Goal: Communication & Community: Share content

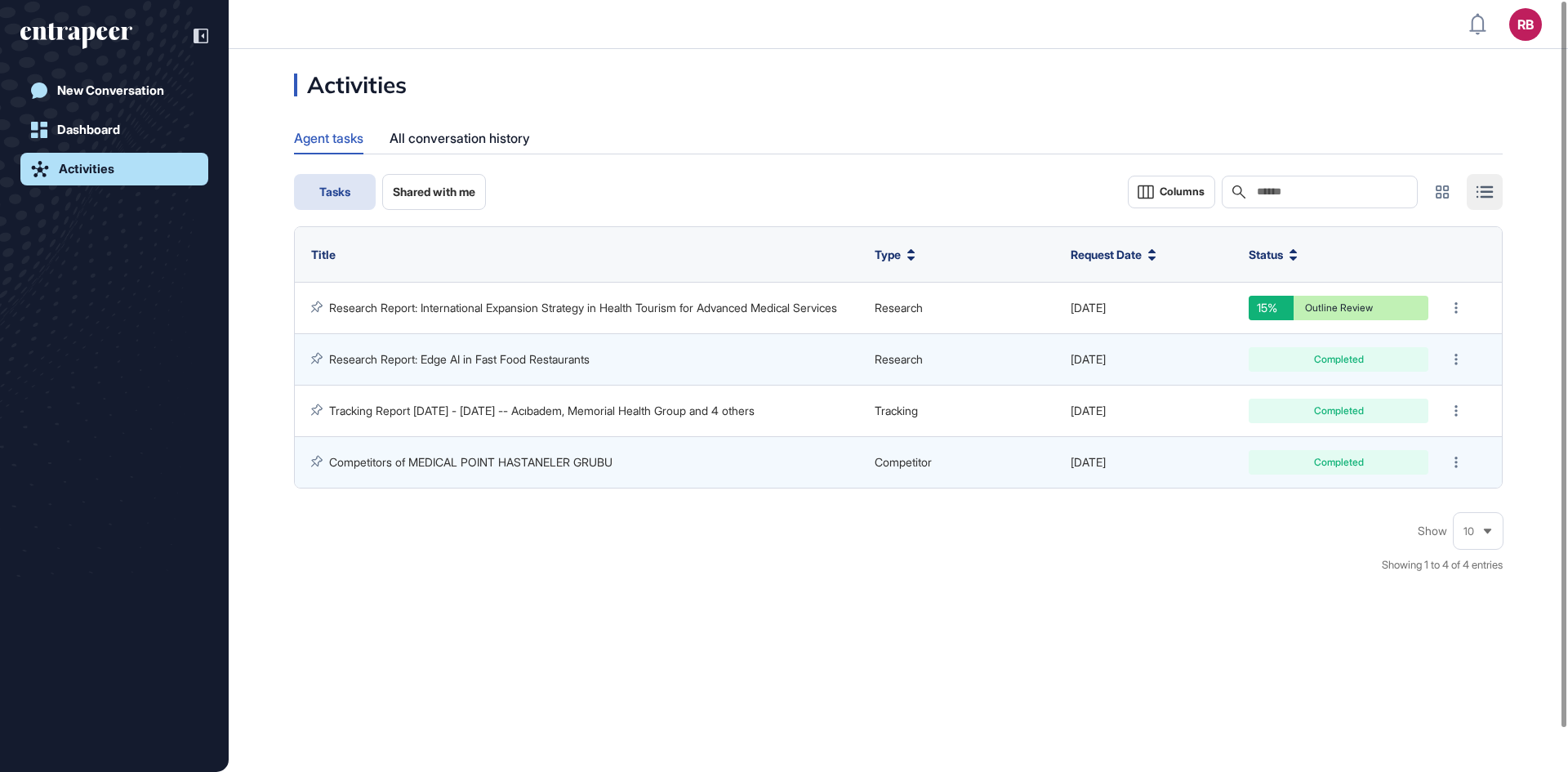
scroll to position [1, 1]
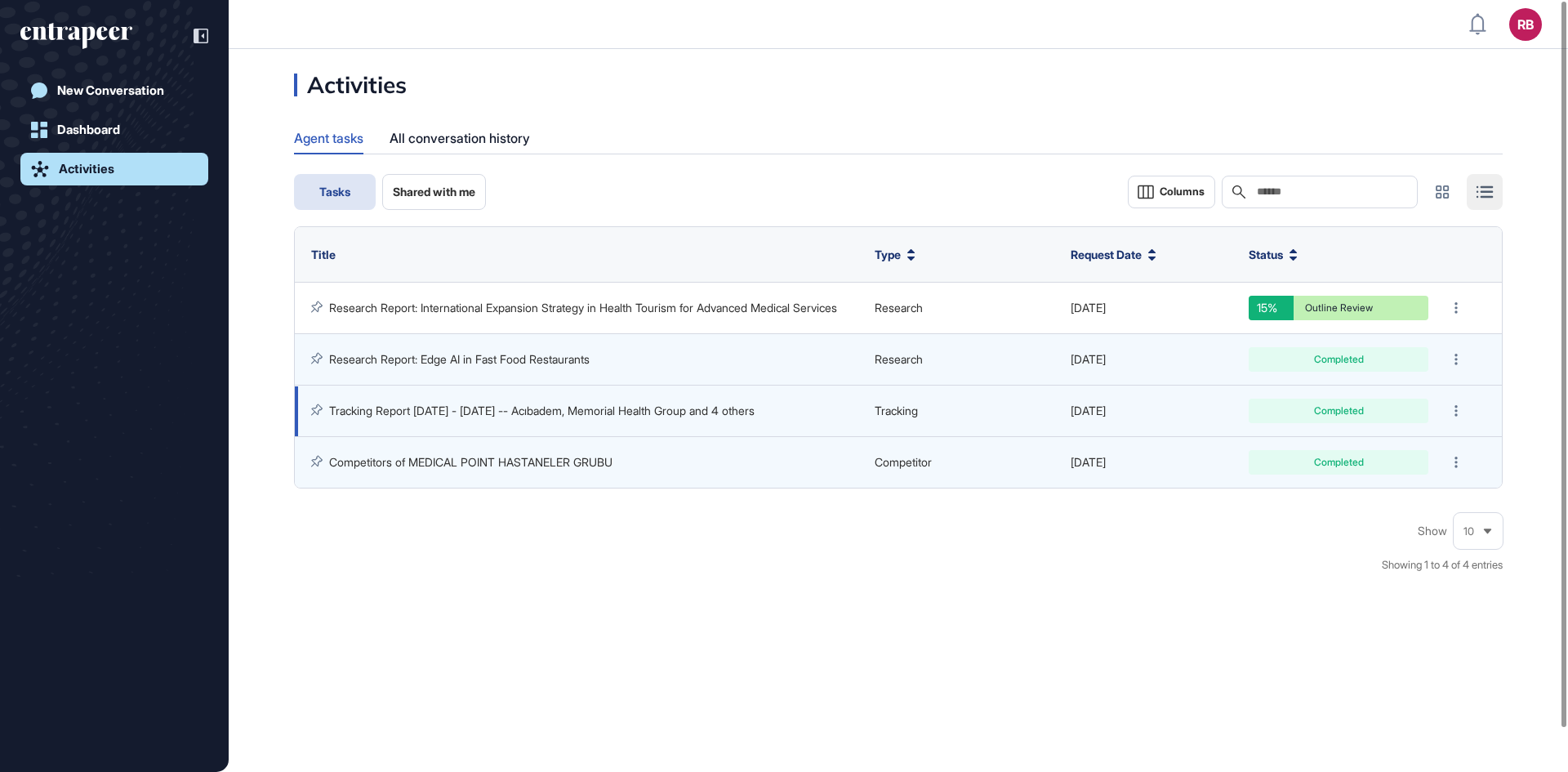
click at [598, 415] on link "Tracking Report [DATE] - [DATE] -- Acıbadem, Memorial Health Group and 4 others" at bounding box center [542, 410] width 426 height 14
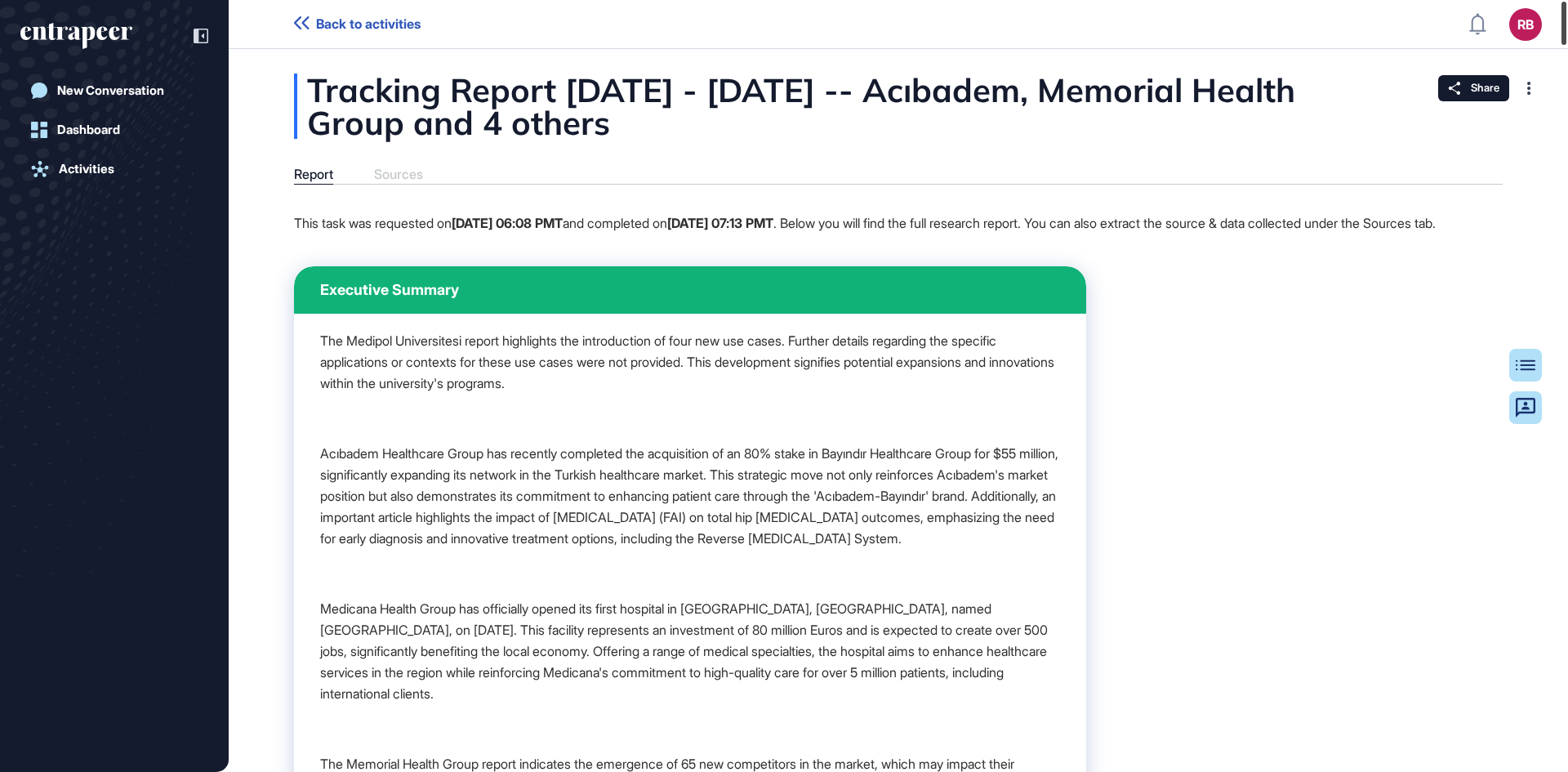
drag, startPoint x: 1568, startPoint y: 16, endPoint x: 1568, endPoint y: -53, distance: 69.0
click at [1568, 0] on html "Back to activities RB Dashboard Profile My Content Request More Data New Conver…" at bounding box center [784, 386] width 1568 height 772
click at [1477, 90] on span "Share" at bounding box center [1485, 88] width 28 height 13
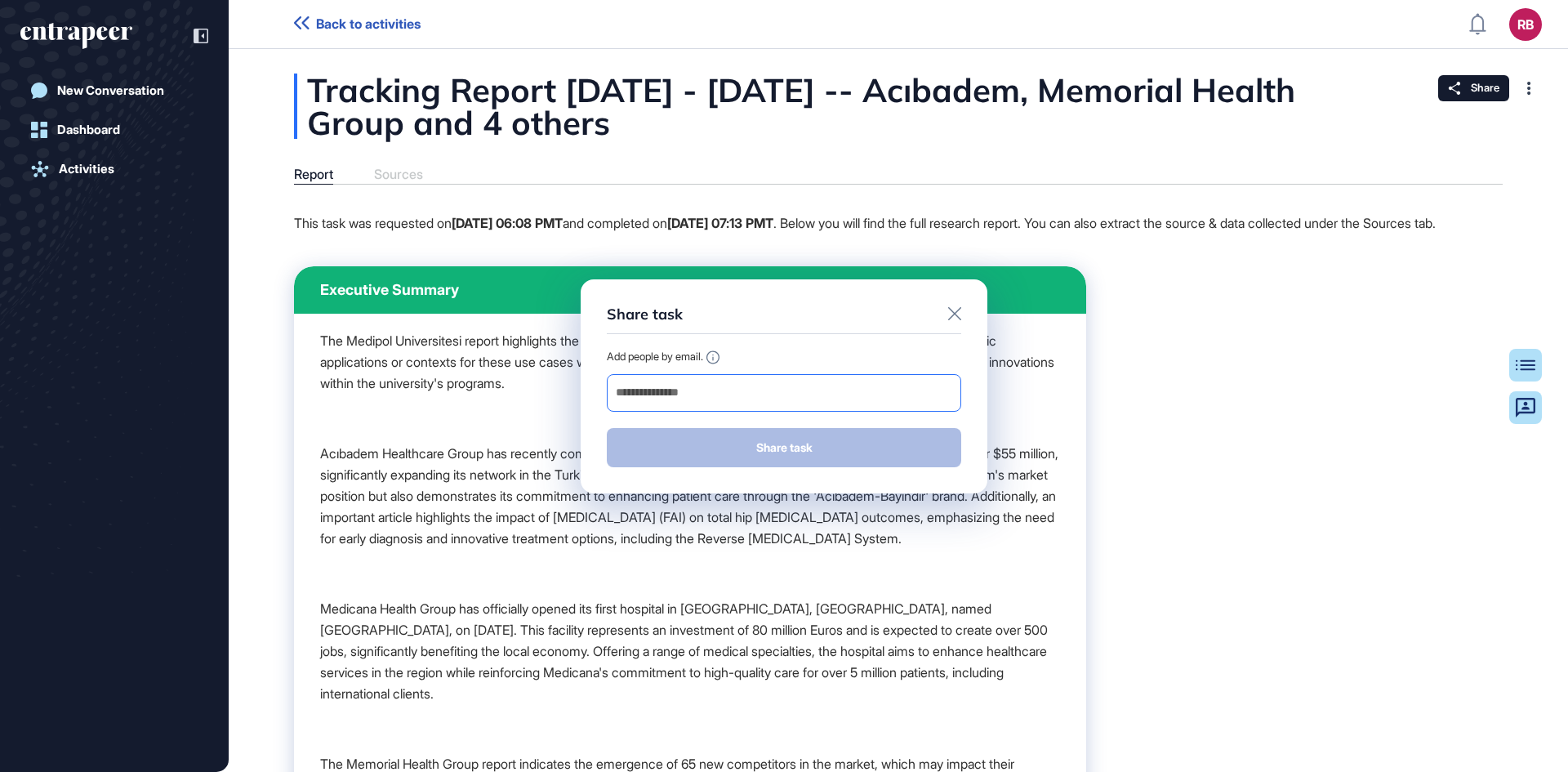
click at [705, 390] on input "email" at bounding box center [784, 392] width 340 height 22
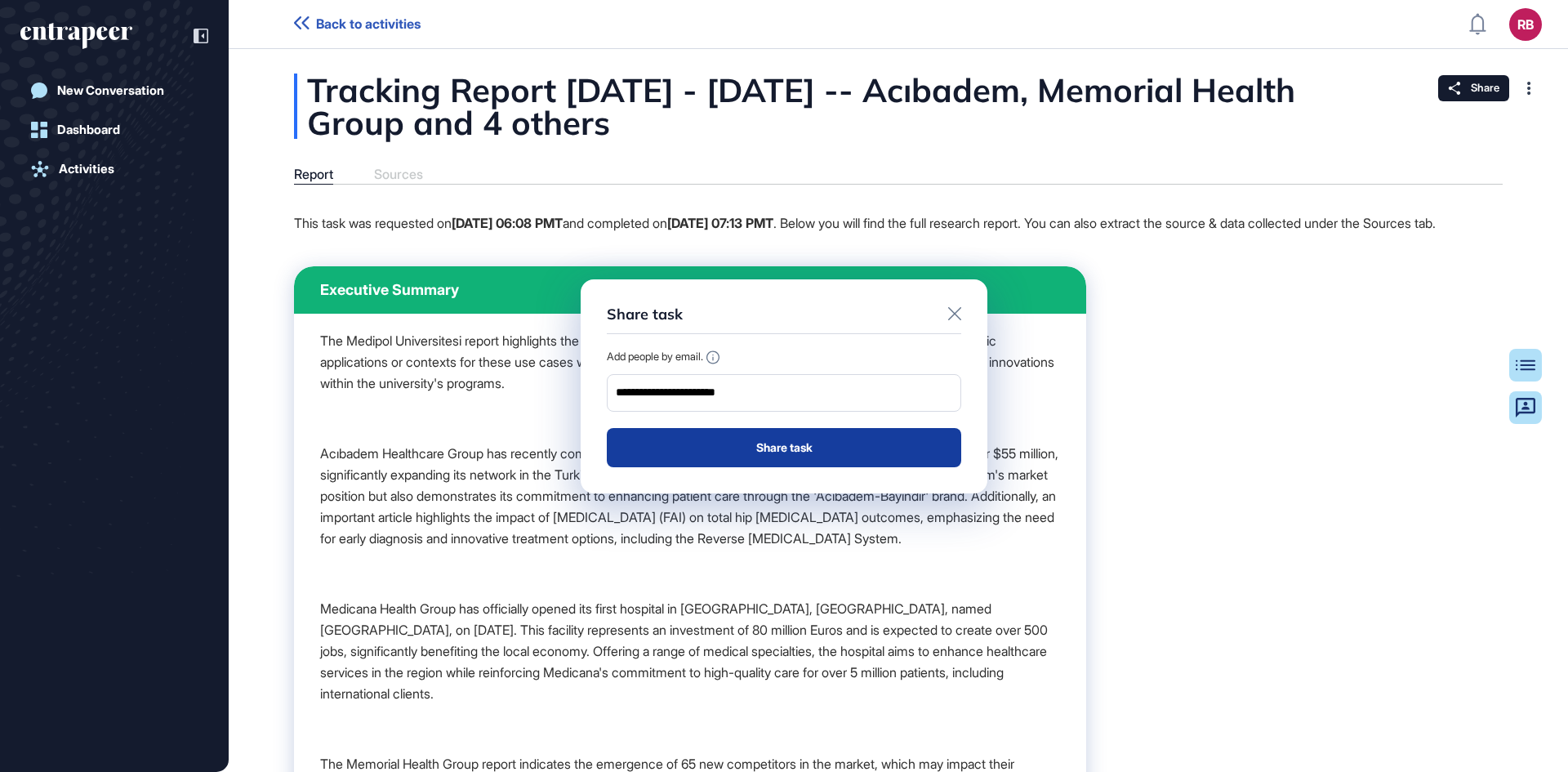
type input "**********"
click at [792, 449] on button "Share task" at bounding box center [784, 447] width 354 height 39
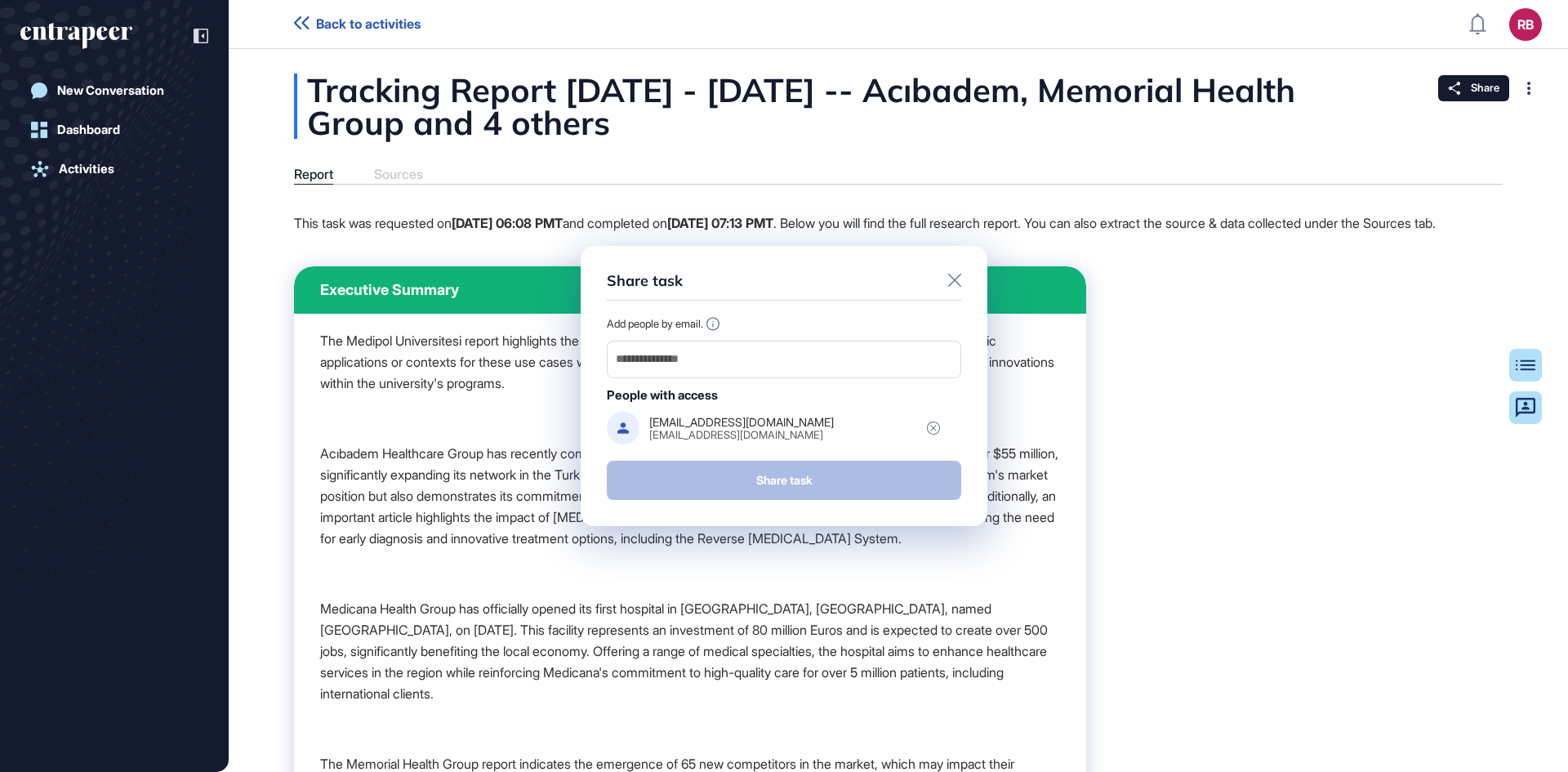
click at [824, 474] on div "Share task" at bounding box center [784, 480] width 354 height 39
click at [958, 278] on icon at bounding box center [954, 279] width 13 height 13
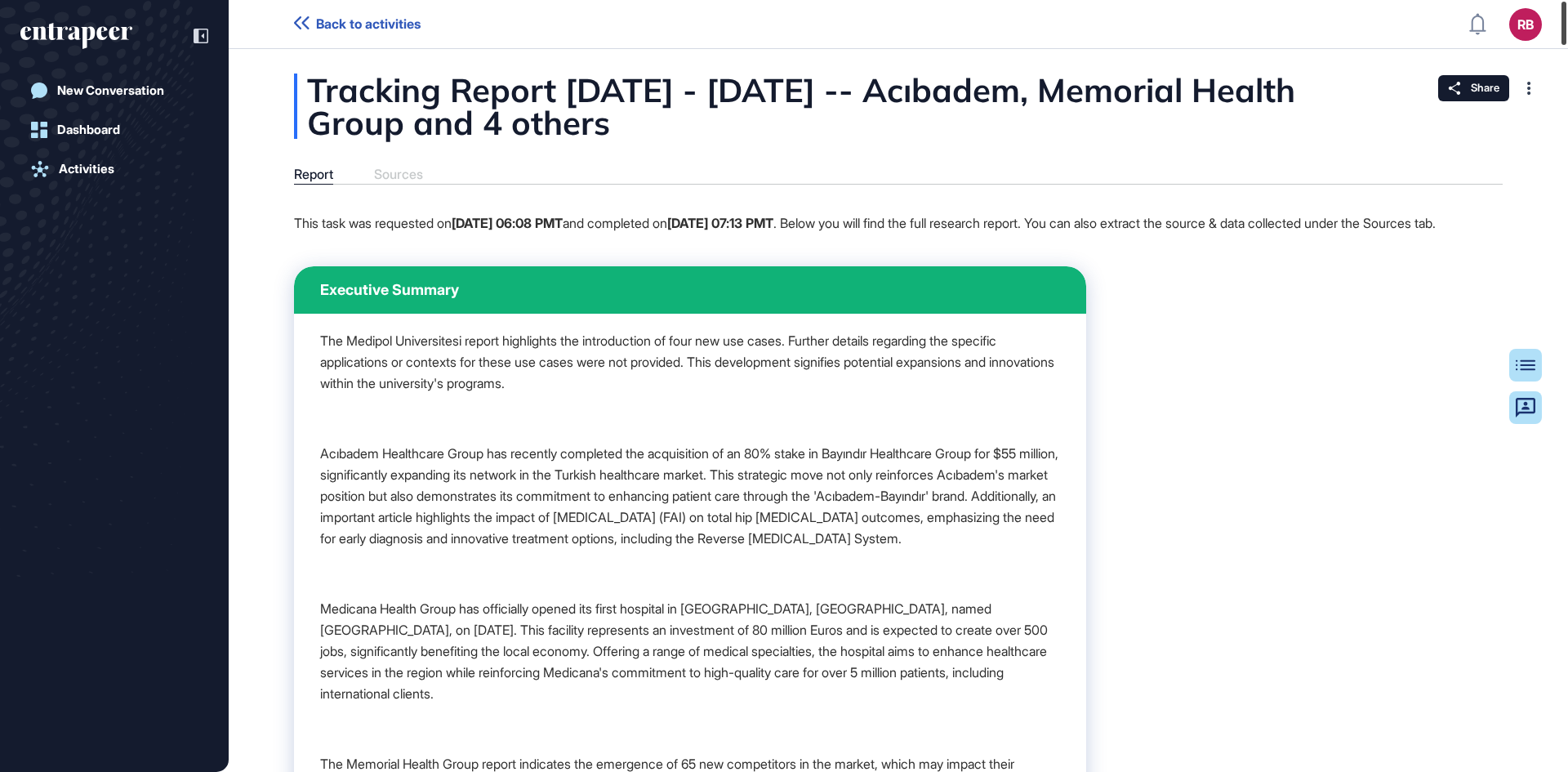
drag, startPoint x: 1566, startPoint y: 28, endPoint x: 1568, endPoint y: -7, distance: 35.1
click at [1568, 0] on html "Back to activities RB Dashboard Profile My Content Request More Data New Conver…" at bounding box center [784, 386] width 1568 height 772
click at [1525, 81] on div at bounding box center [1529, 88] width 26 height 26
click at [1525, 83] on div at bounding box center [1529, 88] width 26 height 26
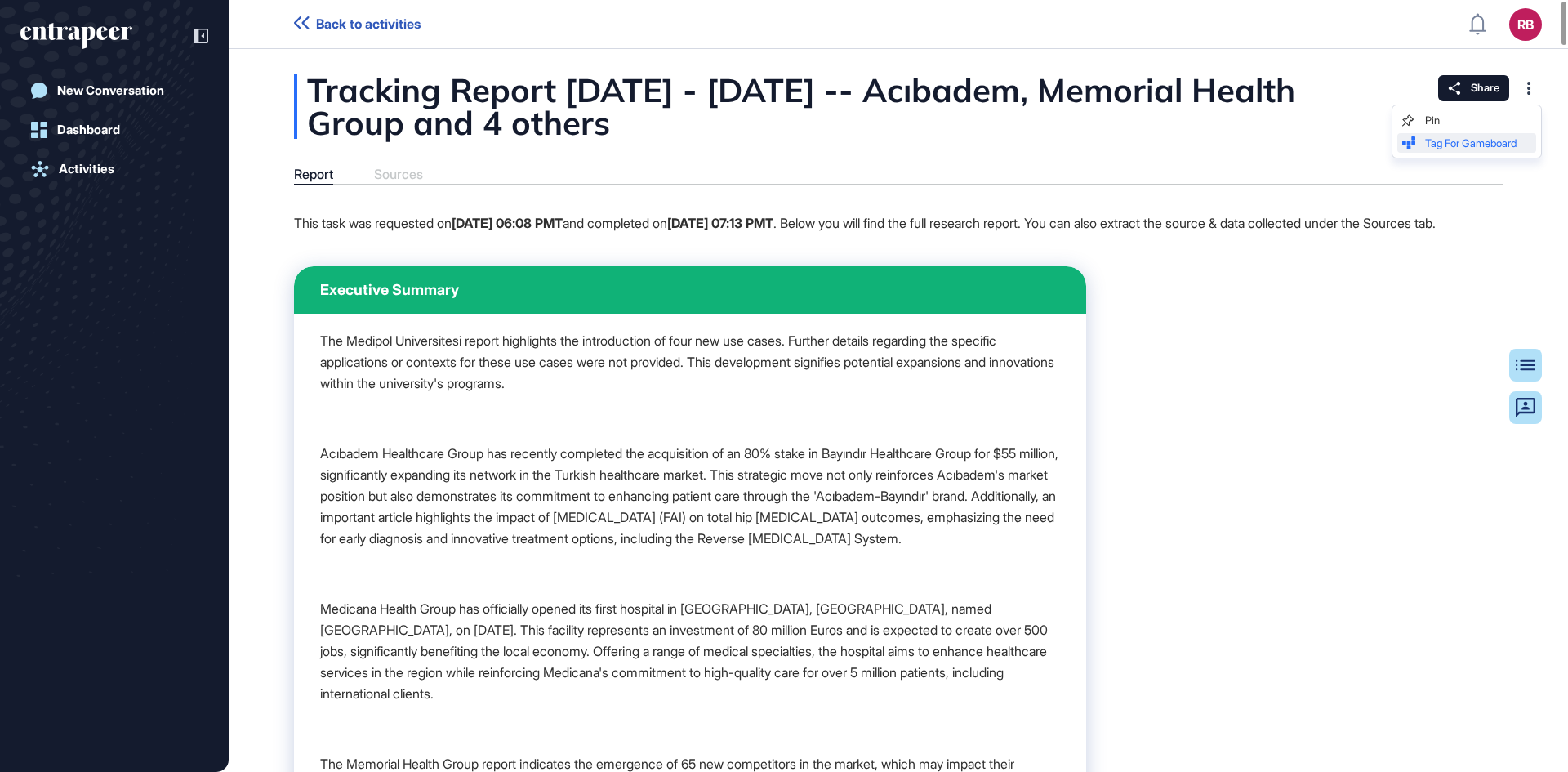
click at [1493, 142] on span "Tag for Gameboard" at bounding box center [1478, 142] width 106 height 11
click at [1533, 86] on div at bounding box center [1529, 88] width 26 height 26
click at [1424, 117] on div "Pin" at bounding box center [1467, 120] width 139 height 20
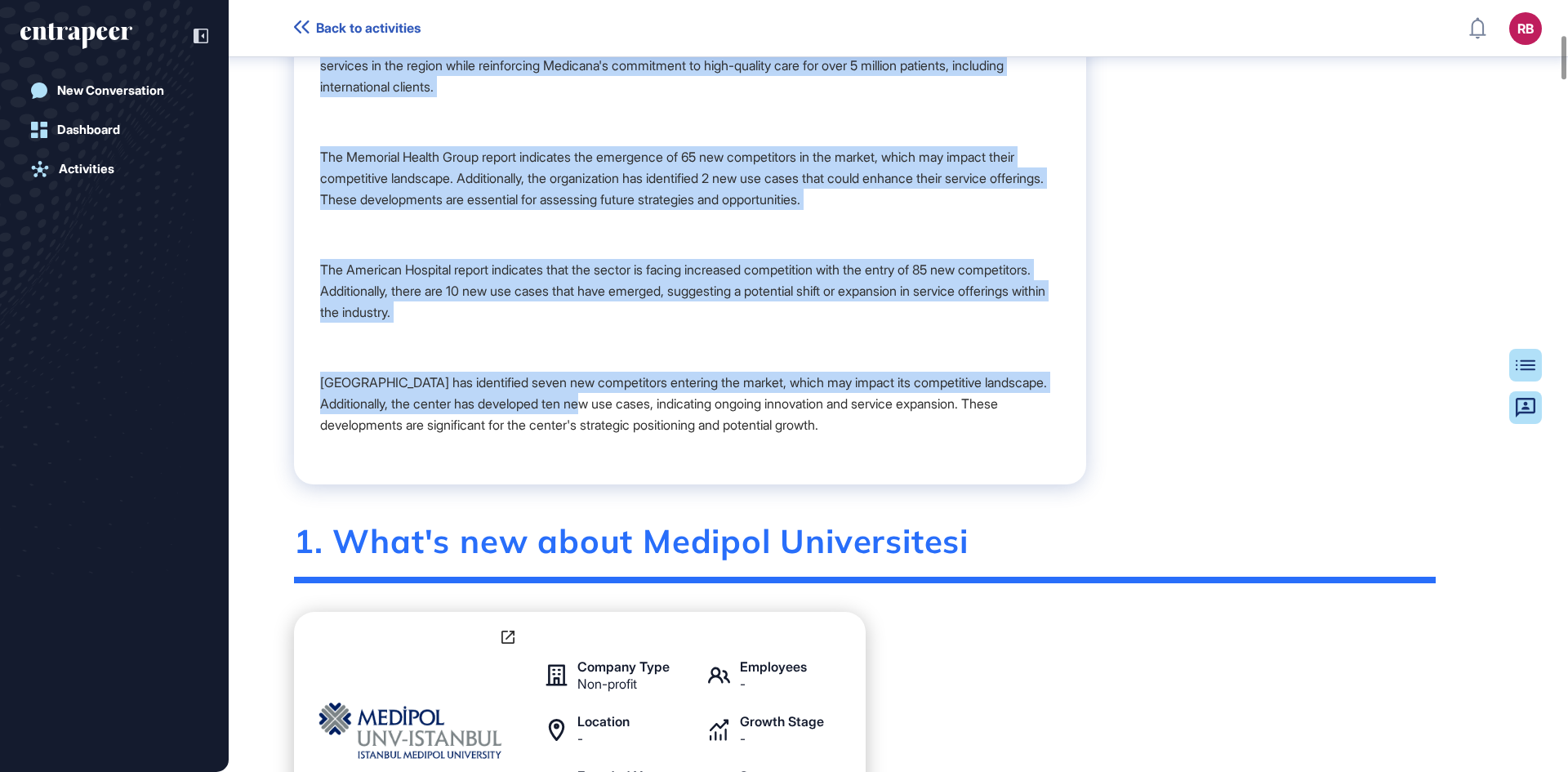
scroll to position [620, 0]
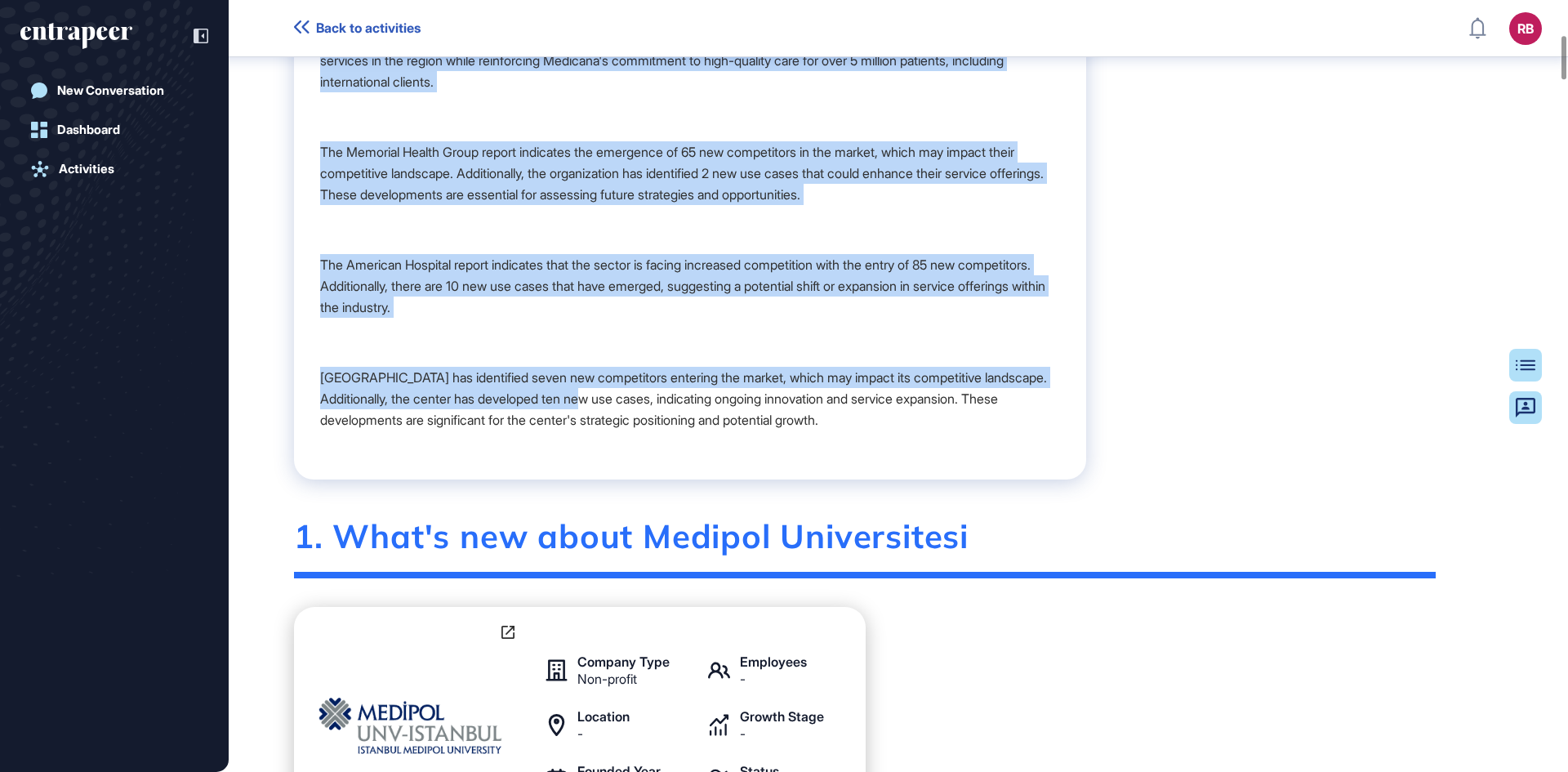
drag, startPoint x: 320, startPoint y: 312, endPoint x: 1067, endPoint y: 500, distance: 770.3
click at [1067, 479] on div "Executive Summary The Medipol Universitesi report highlights the introduction o…" at bounding box center [690, 66] width 793 height 825
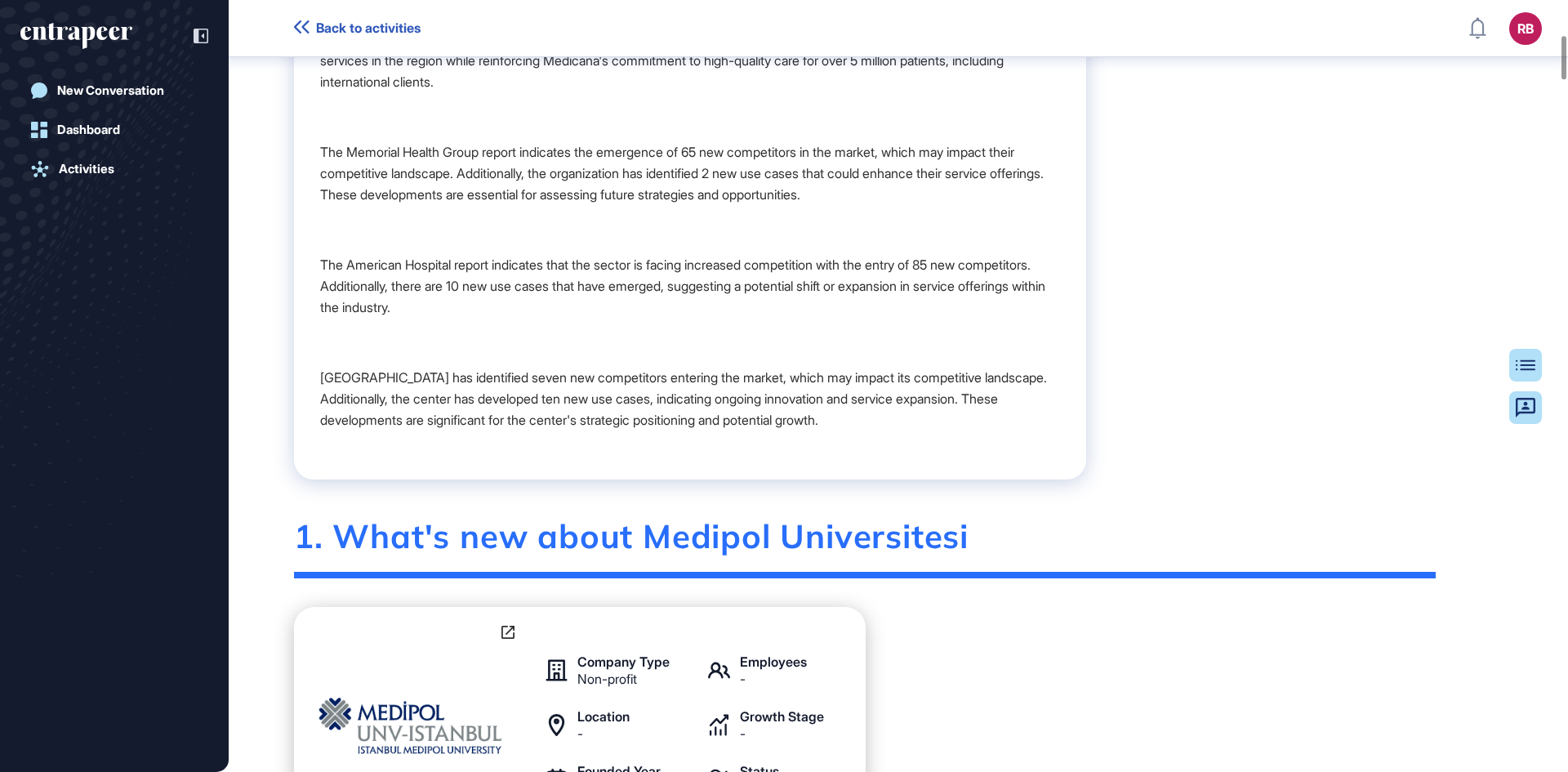
drag, startPoint x: 1568, startPoint y: 197, endPoint x: 1568, endPoint y: 187, distance: 10.0
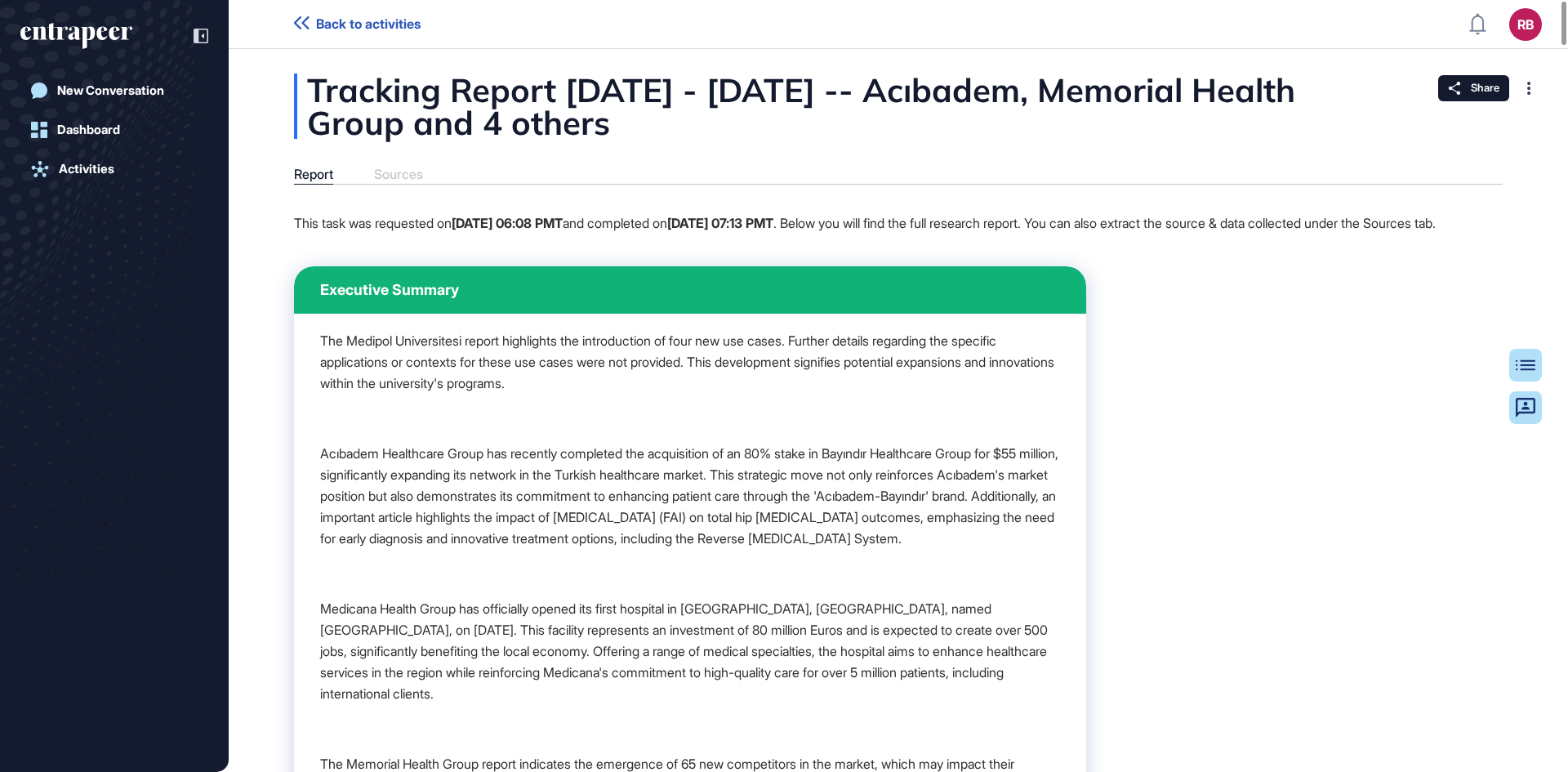
drag, startPoint x: 1006, startPoint y: 468, endPoint x: 312, endPoint y: 86, distance: 792.2
copy div "Tracking Report Jun 13 - Sep 11, 2025 -- Acıbadem, Memorial Health Group and 4 …"
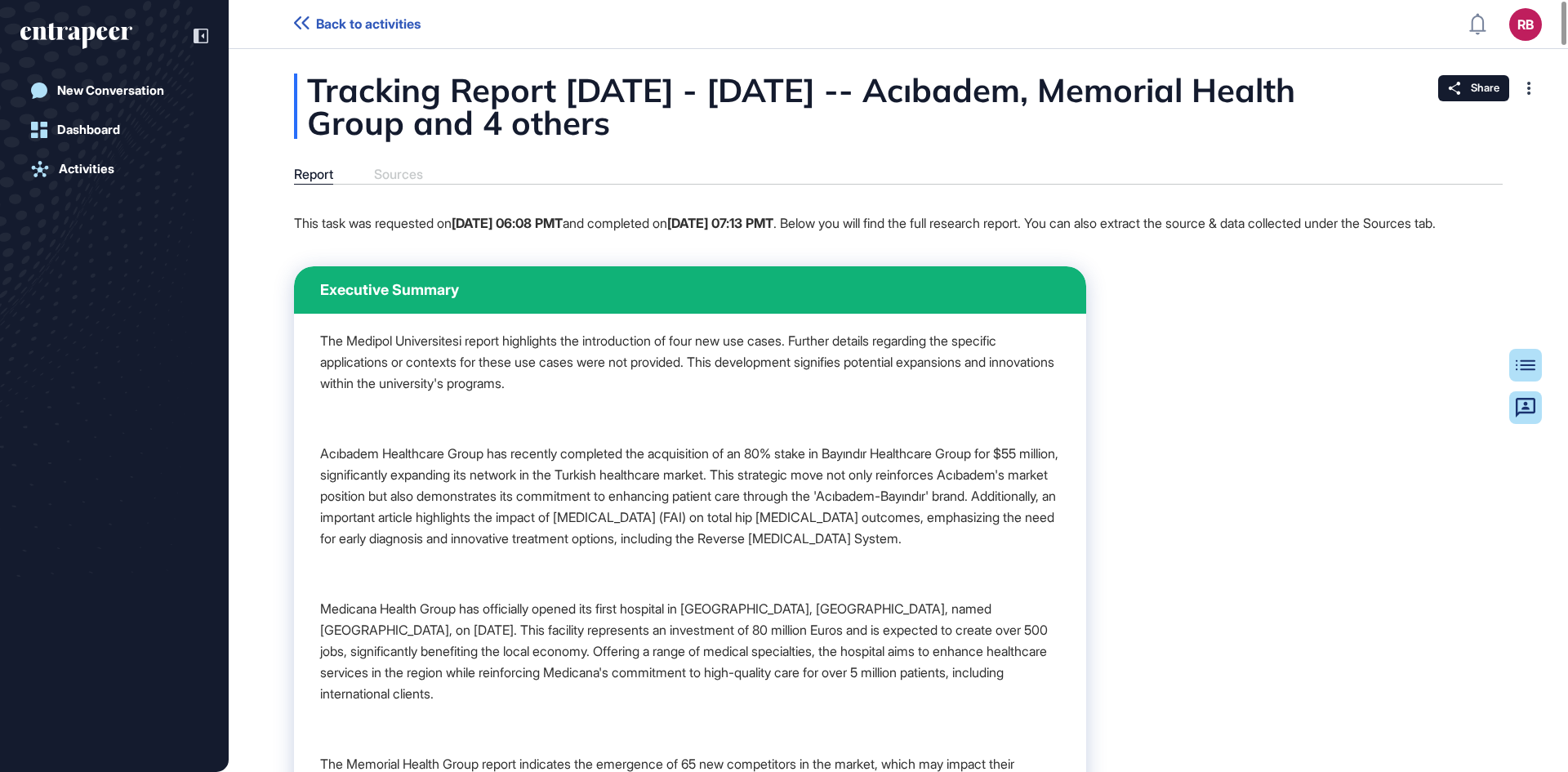
click at [1567, 45] on div at bounding box center [1564, 23] width 5 height 43
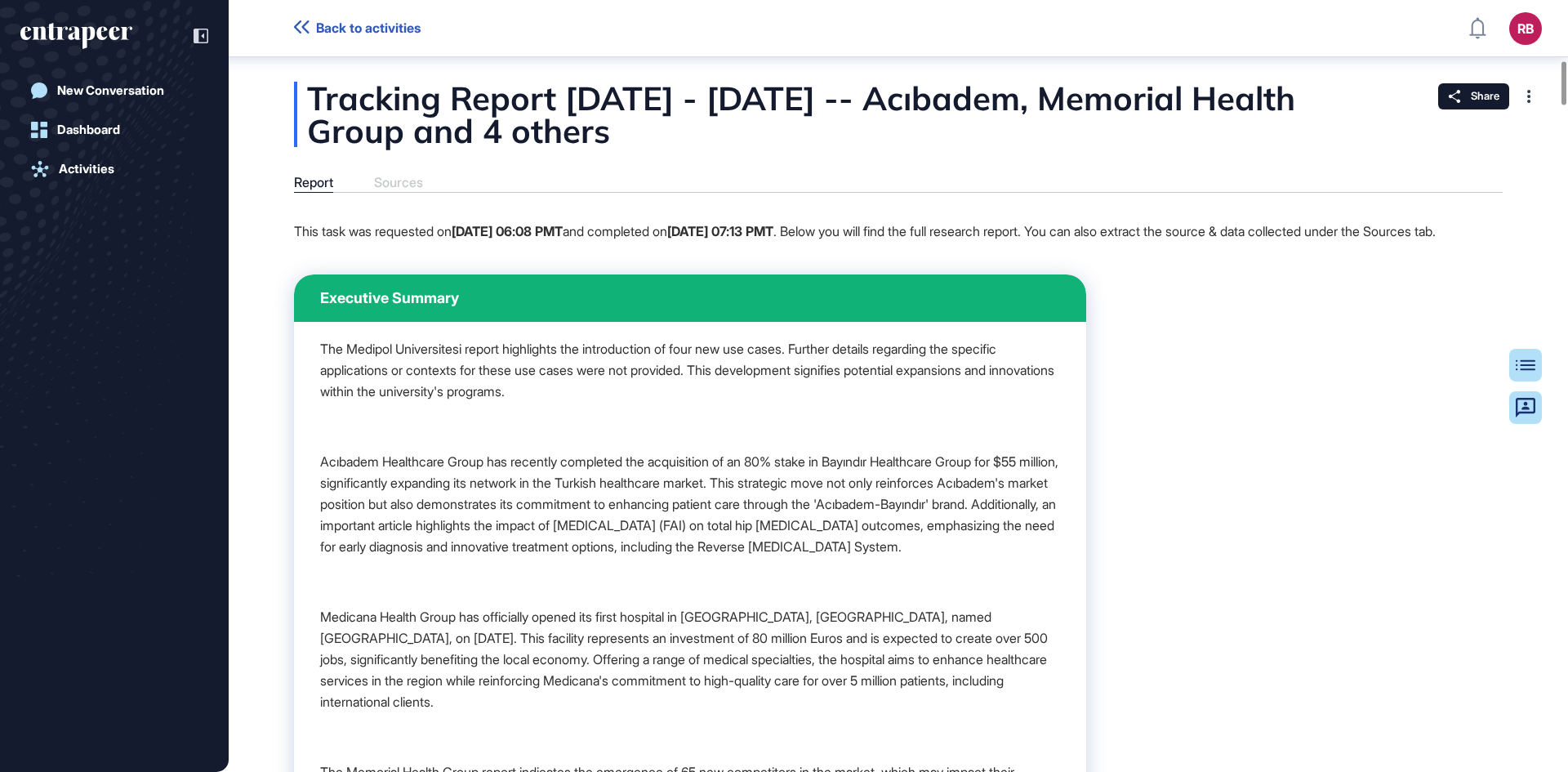
scroll to position [1079, 0]
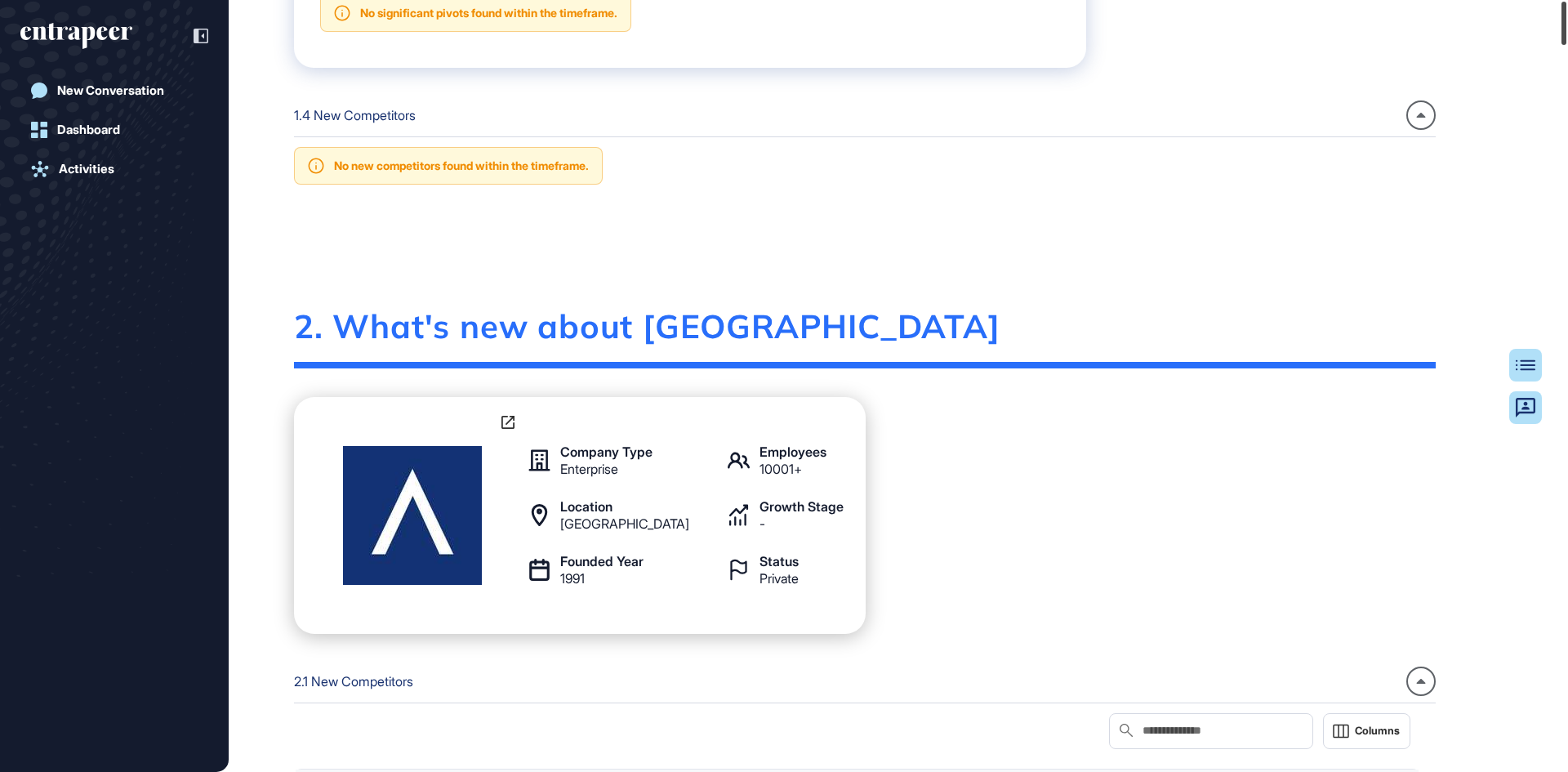
scroll to position [0, 0]
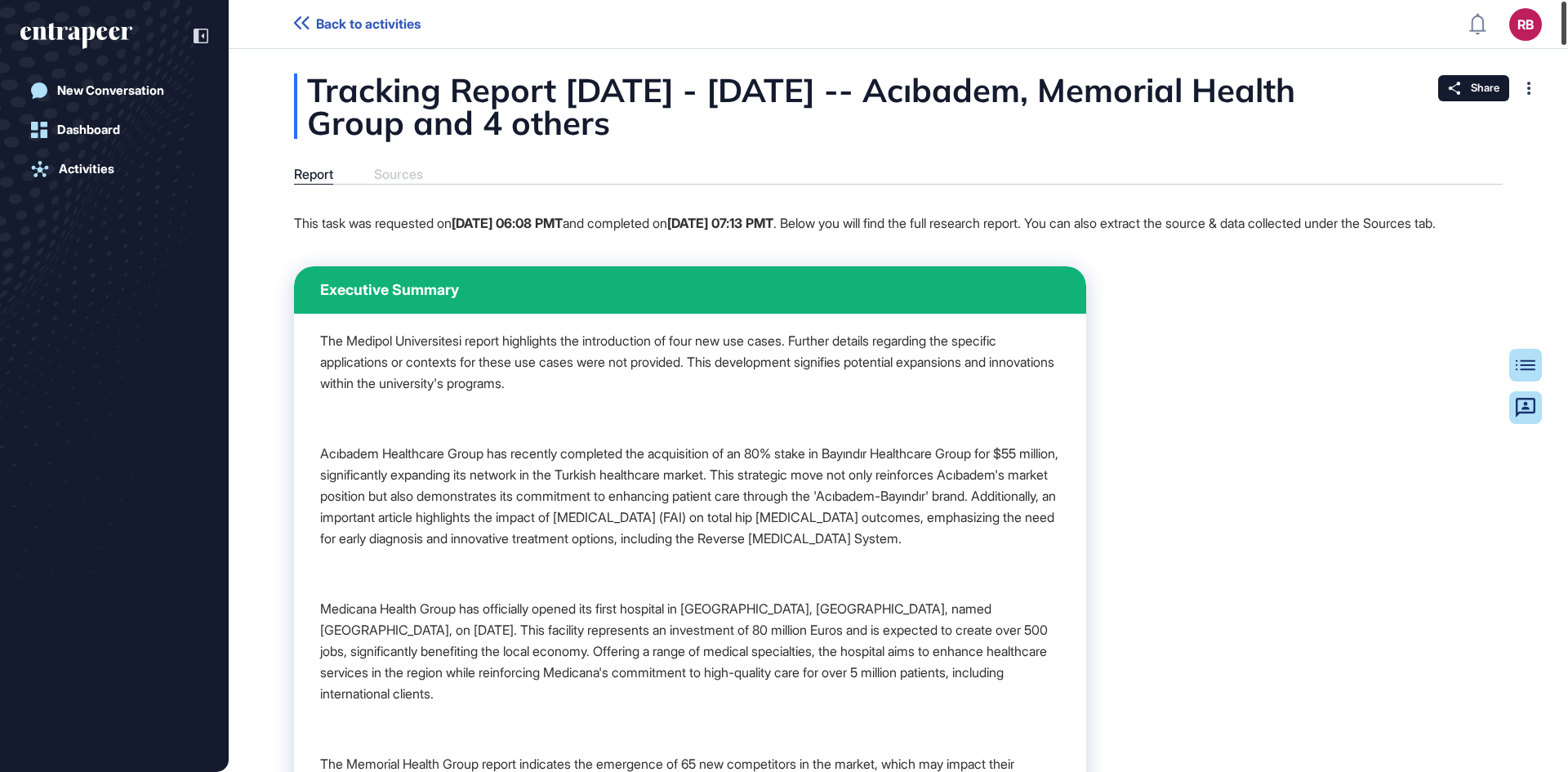
drag, startPoint x: 1567, startPoint y: 147, endPoint x: 1568, endPoint y: -26, distance: 173.0
click at [1568, 0] on html "Back to activities RB Dashboard Profile My Content Request More Data New Conver…" at bounding box center [784, 386] width 1568 height 772
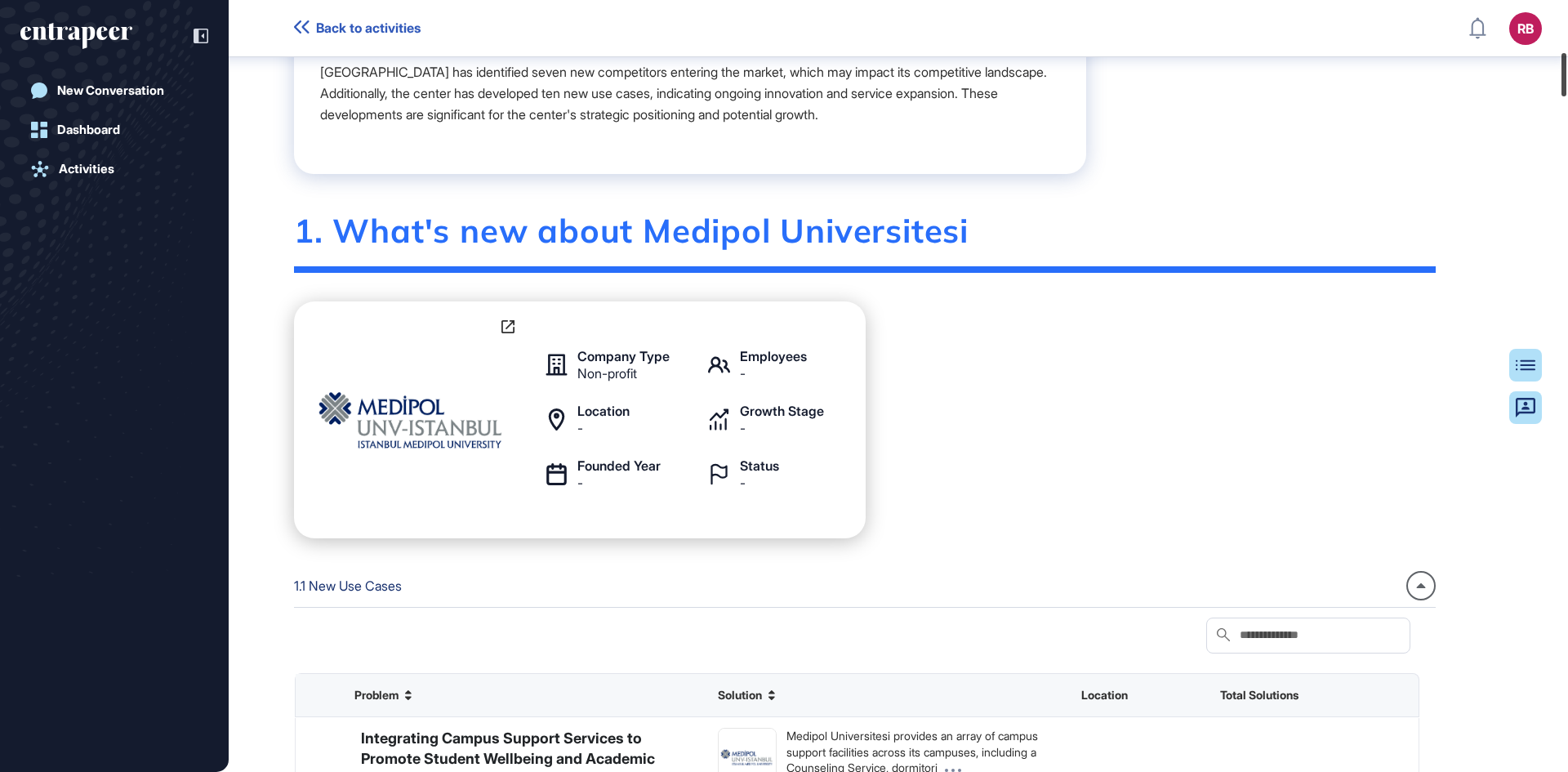
scroll to position [881, 0]
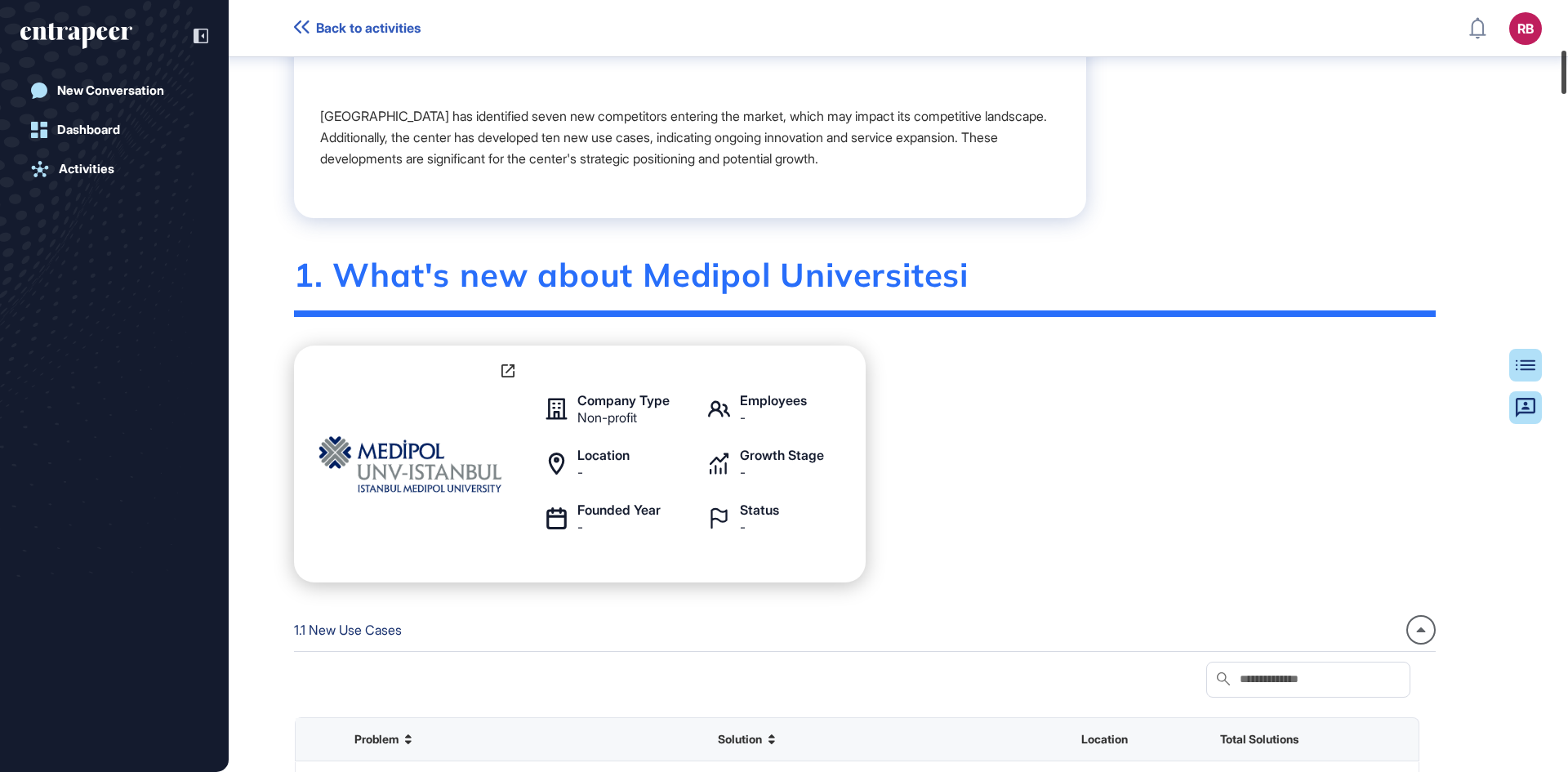
drag, startPoint x: 1563, startPoint y: 66, endPoint x: 1567, endPoint y: 85, distance: 19.4
click at [1567, 85] on div at bounding box center [1564, 72] width 5 height 43
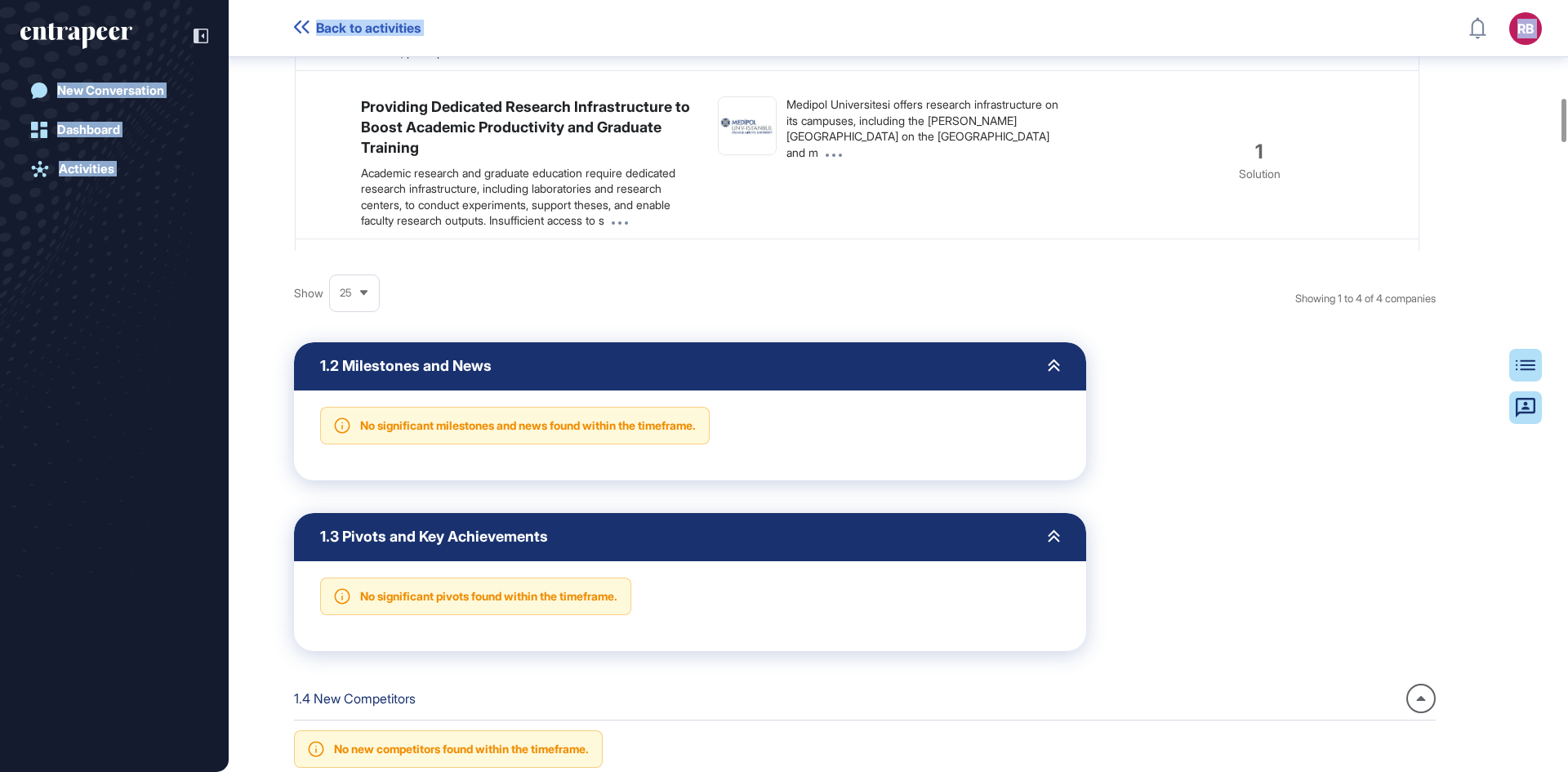
scroll to position [2167, 0]
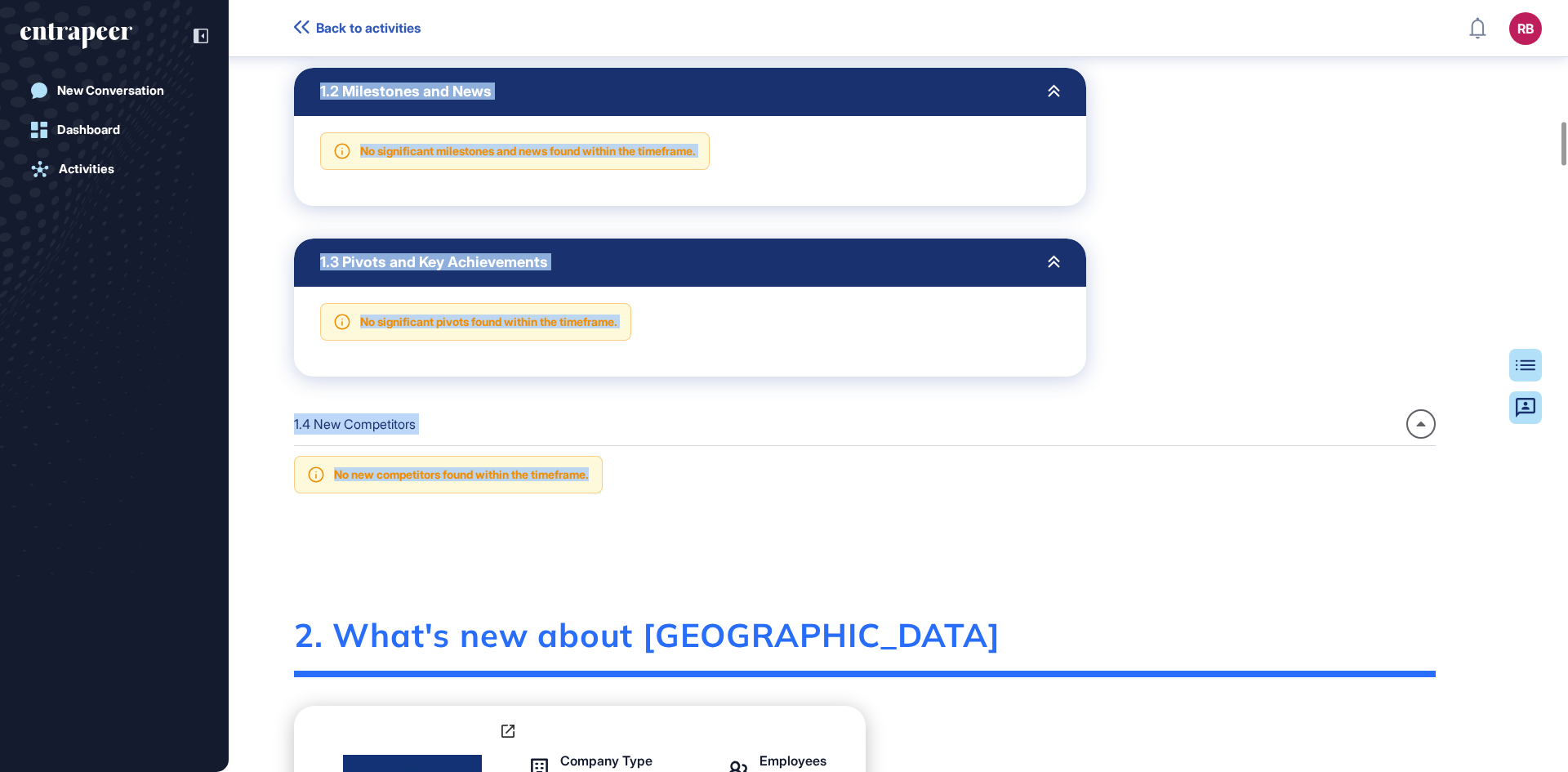
drag, startPoint x: 299, startPoint y: 317, endPoint x: 1405, endPoint y: 583, distance: 1137.5
copy div "1. What's new about Medipol Universitesi Company Type Non-profit Employees - Lo…"
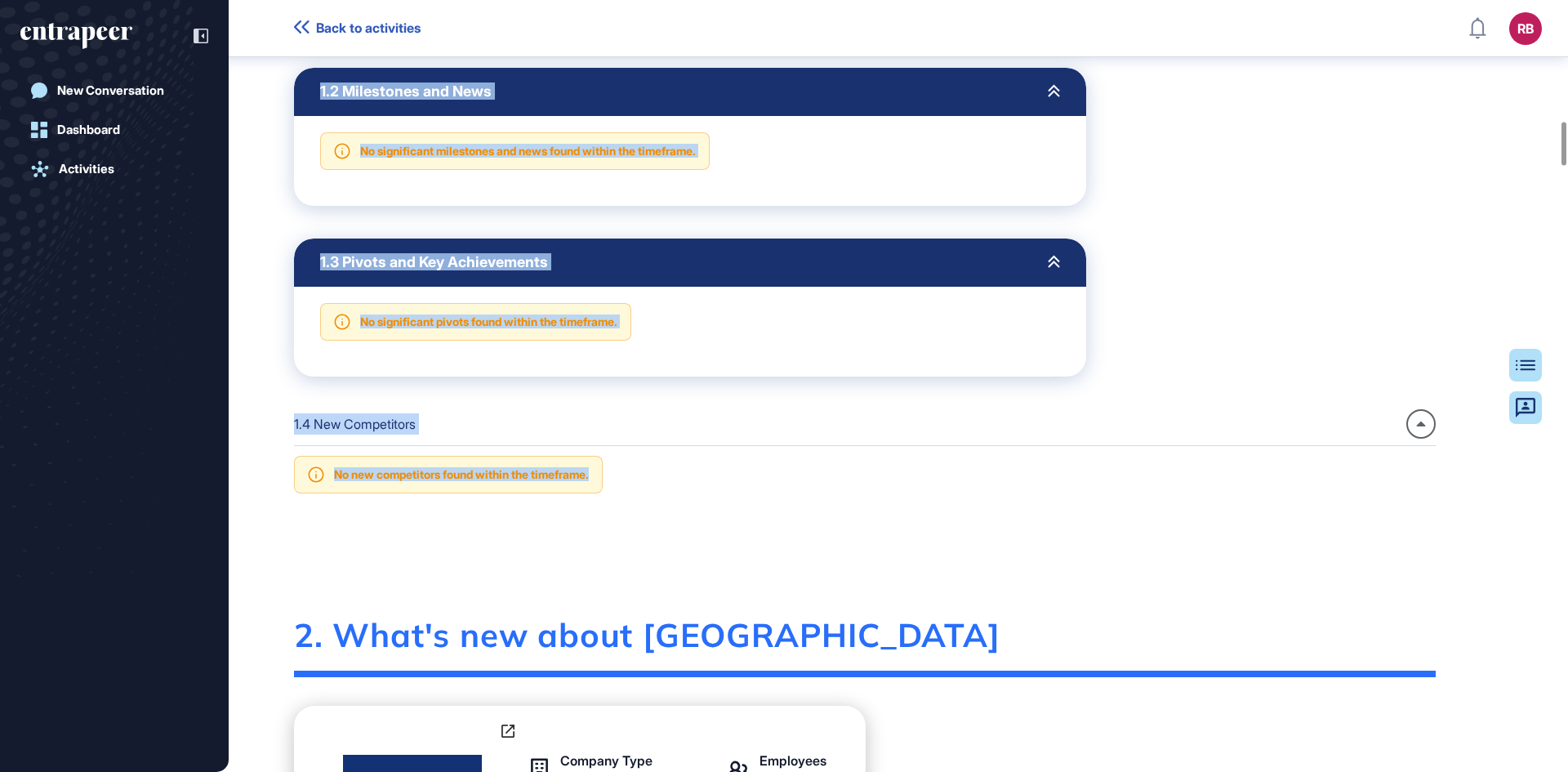
click at [1385, 306] on div "1.3 Pivots and Key Achievements No significant pivots found within the timefram…" at bounding box center [865, 306] width 1142 height 138
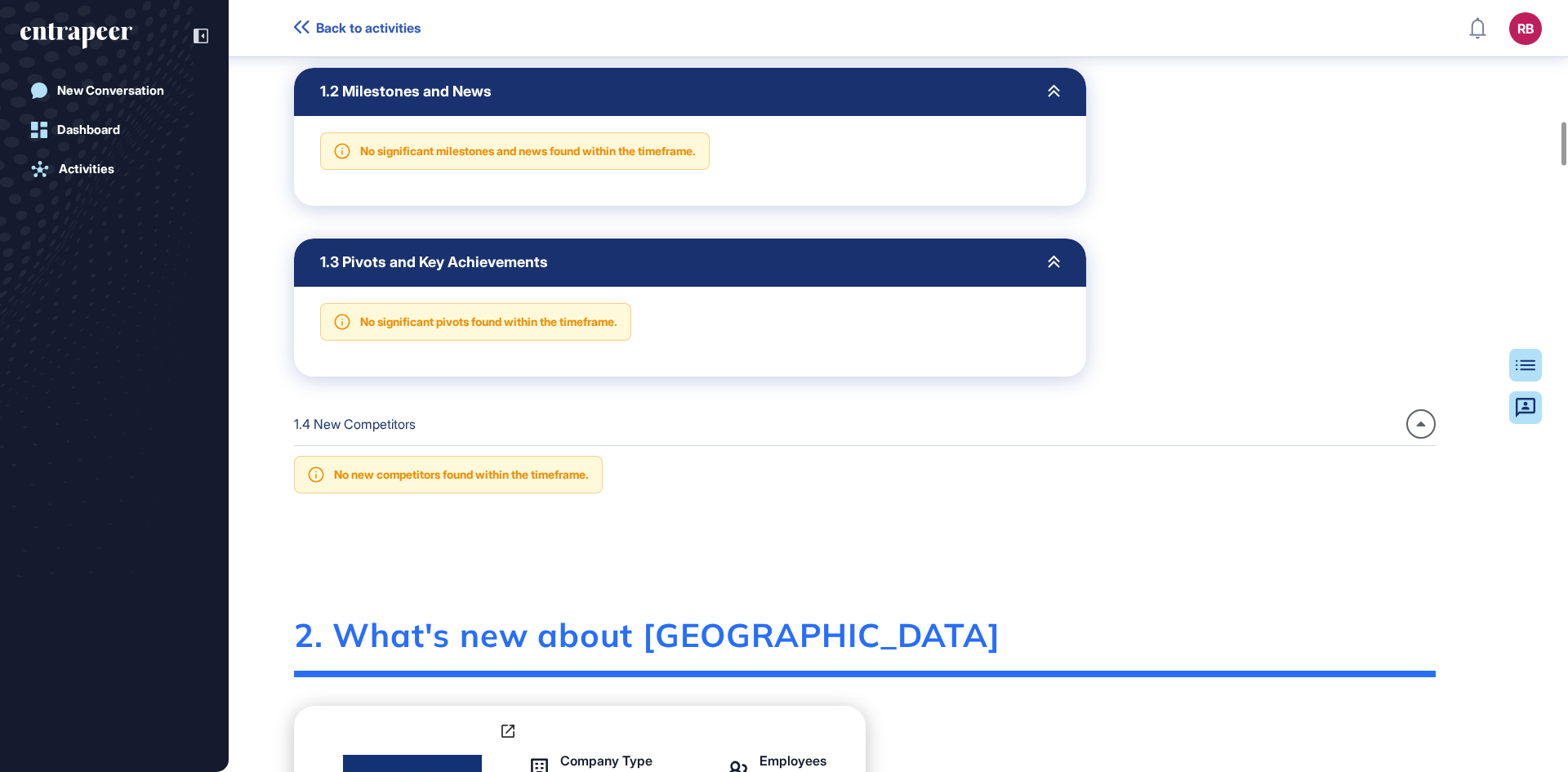
click at [1426, 427] on icon at bounding box center [1422, 424] width 10 height 5
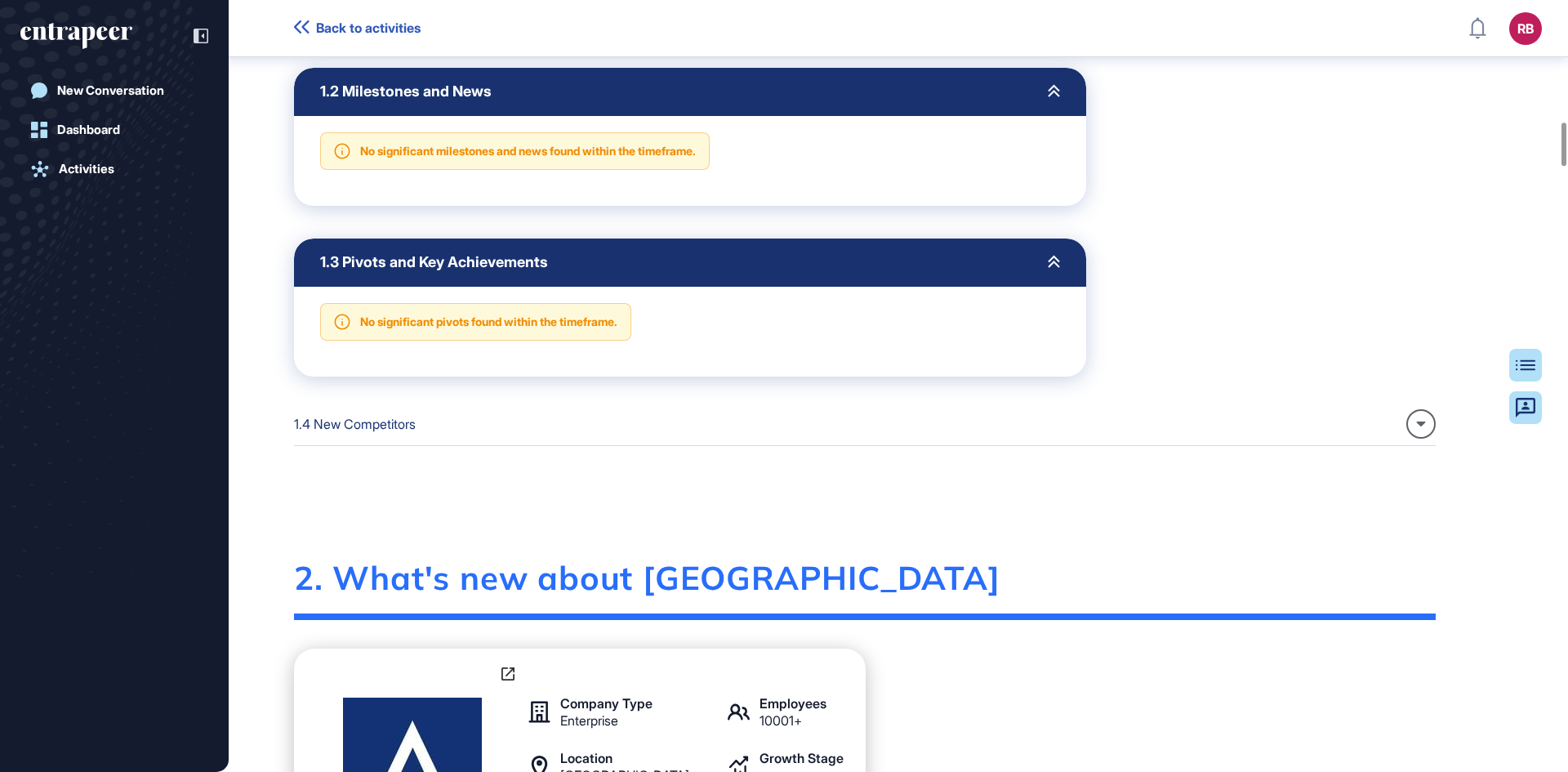
click at [1426, 427] on icon at bounding box center [1422, 424] width 9 height 5
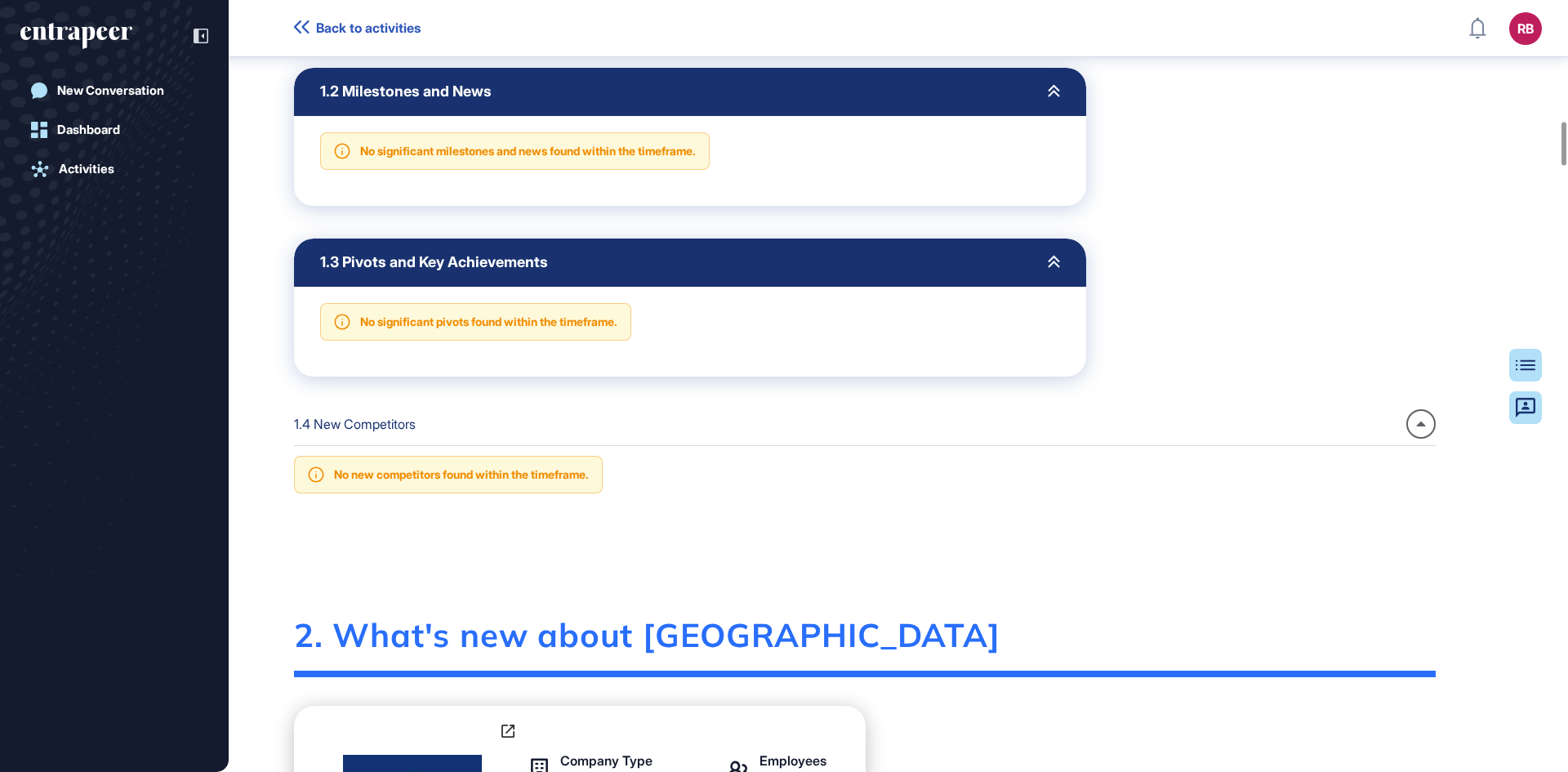
click at [1426, 427] on icon at bounding box center [1422, 424] width 10 height 5
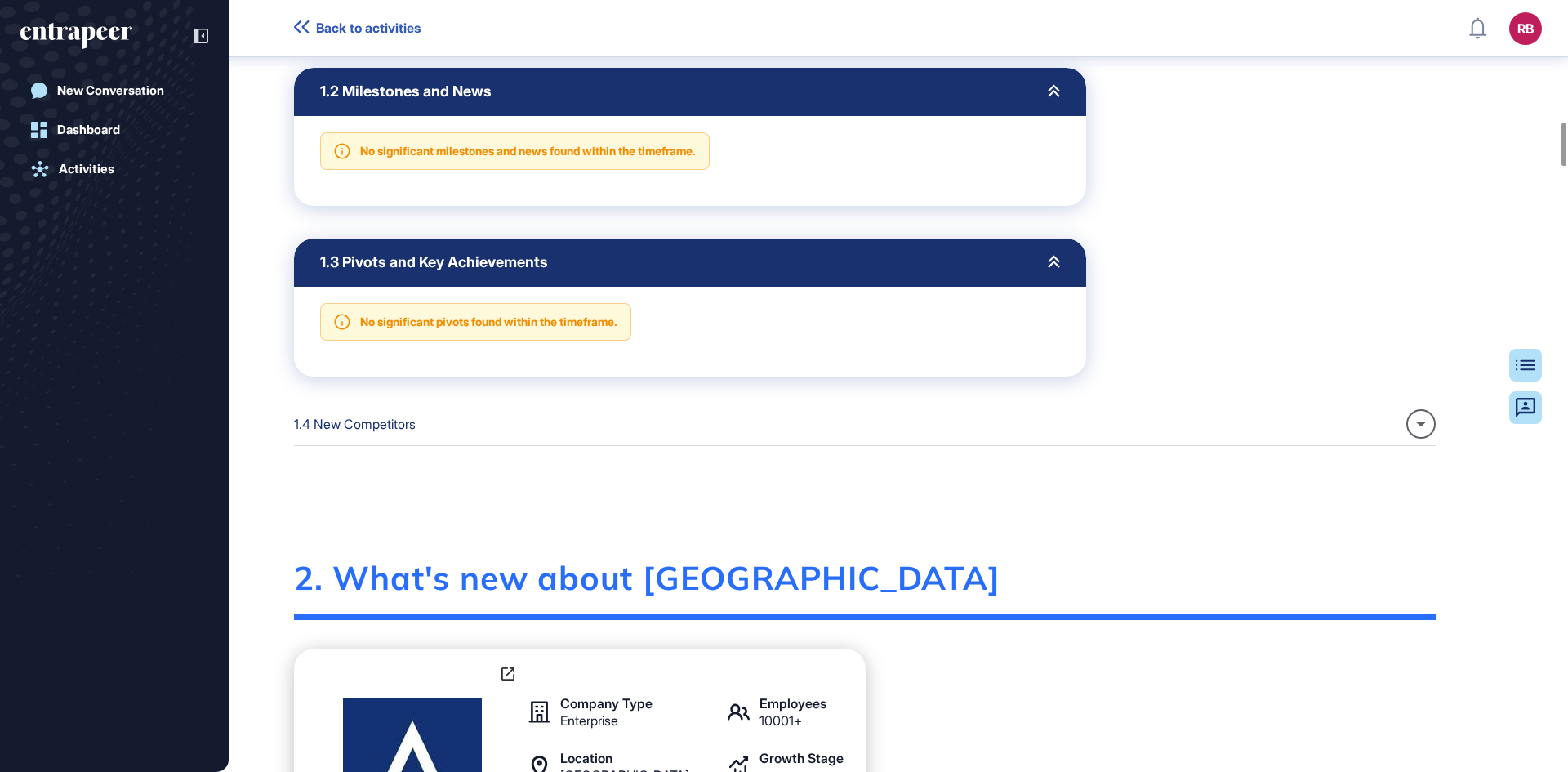
click at [1426, 427] on icon at bounding box center [1422, 424] width 9 height 5
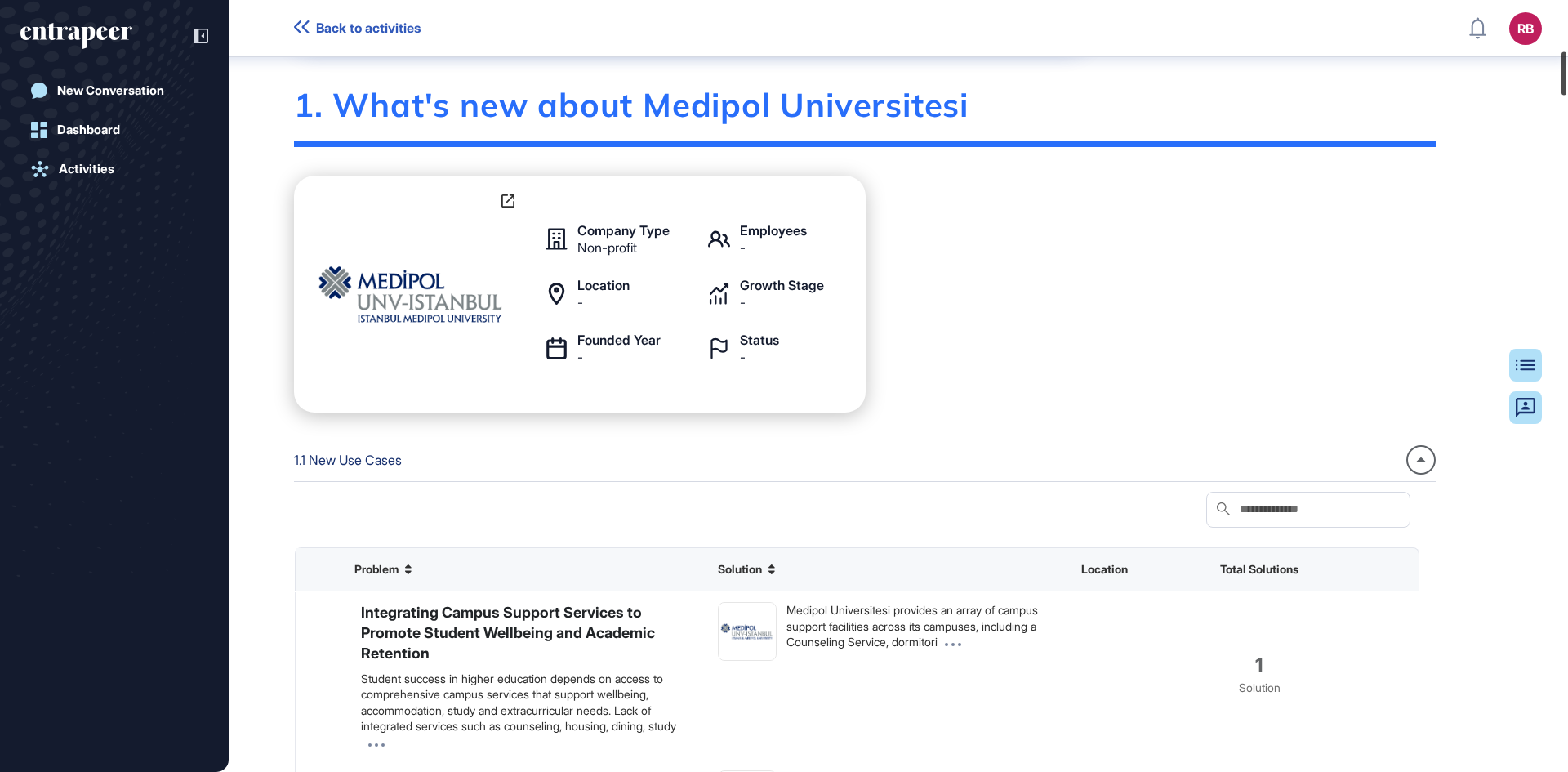
scroll to position [904, 0]
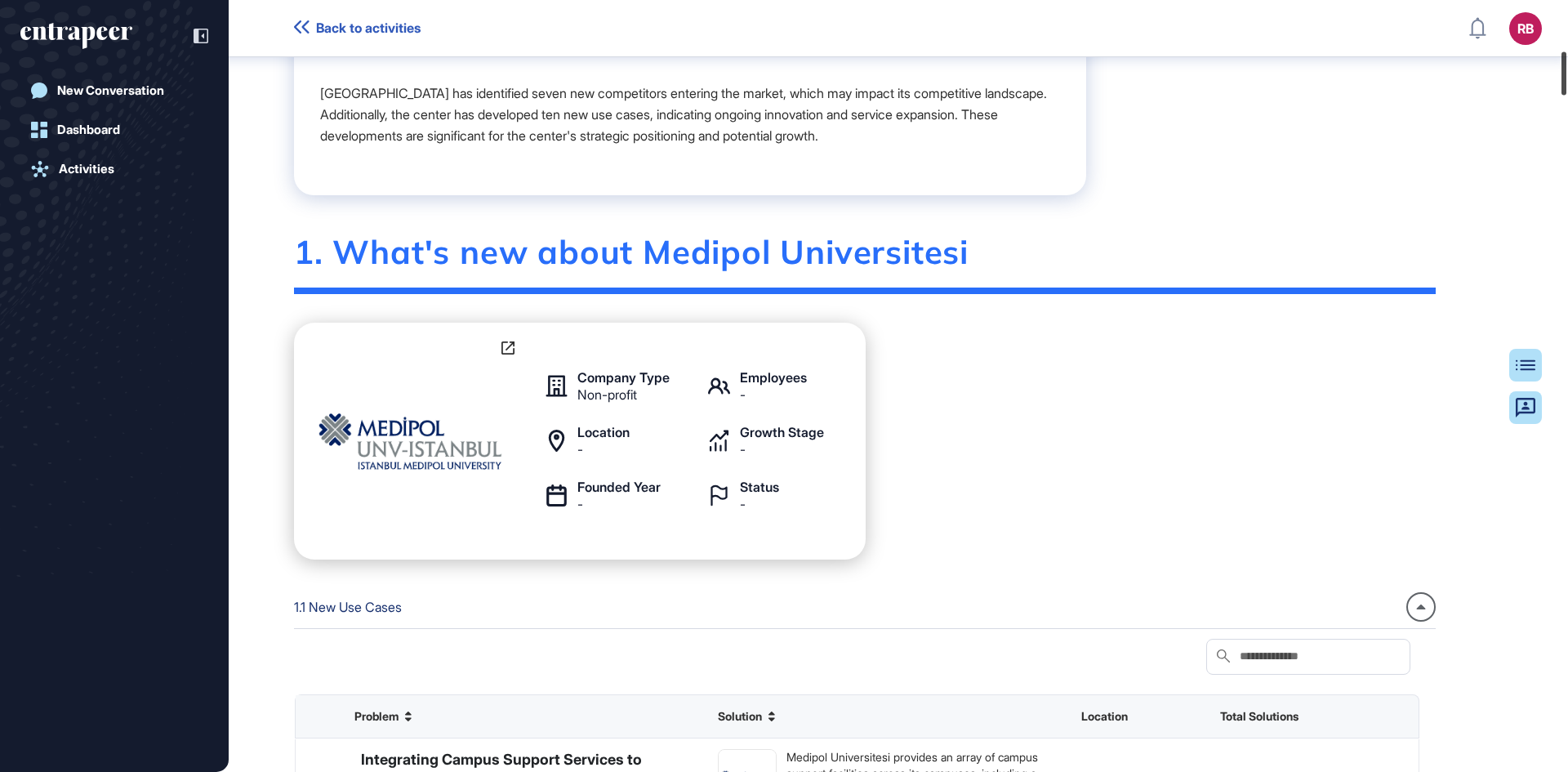
drag, startPoint x: 1562, startPoint y: 133, endPoint x: 1568, endPoint y: 62, distance: 71.3
click at [1567, 62] on div at bounding box center [1564, 74] width 5 height 43
click at [99, 90] on div "New Conversation" at bounding box center [111, 90] width 107 height 15
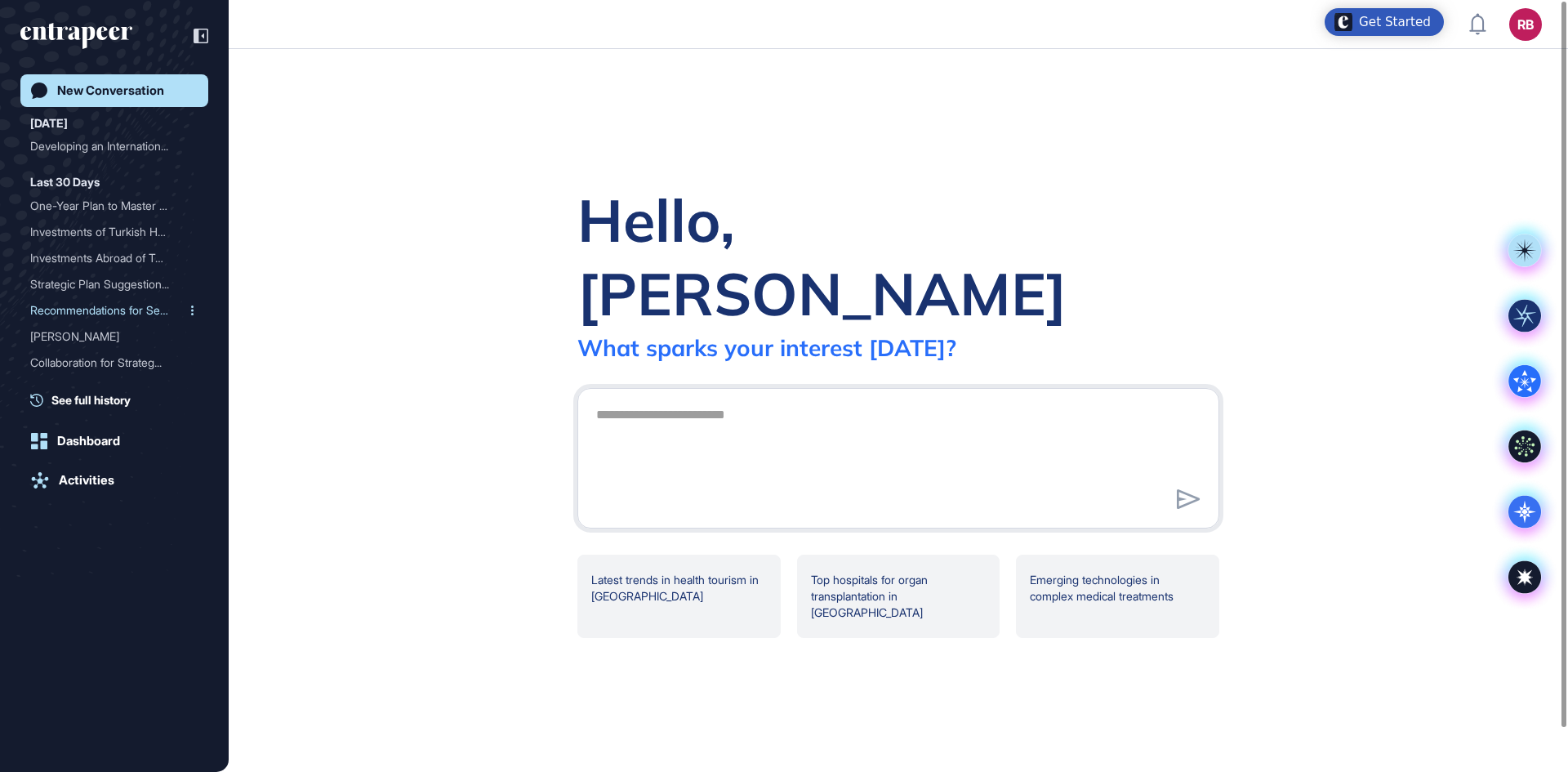
click at [80, 312] on div "Recommendations for Secto..." at bounding box center [107, 310] width 155 height 26
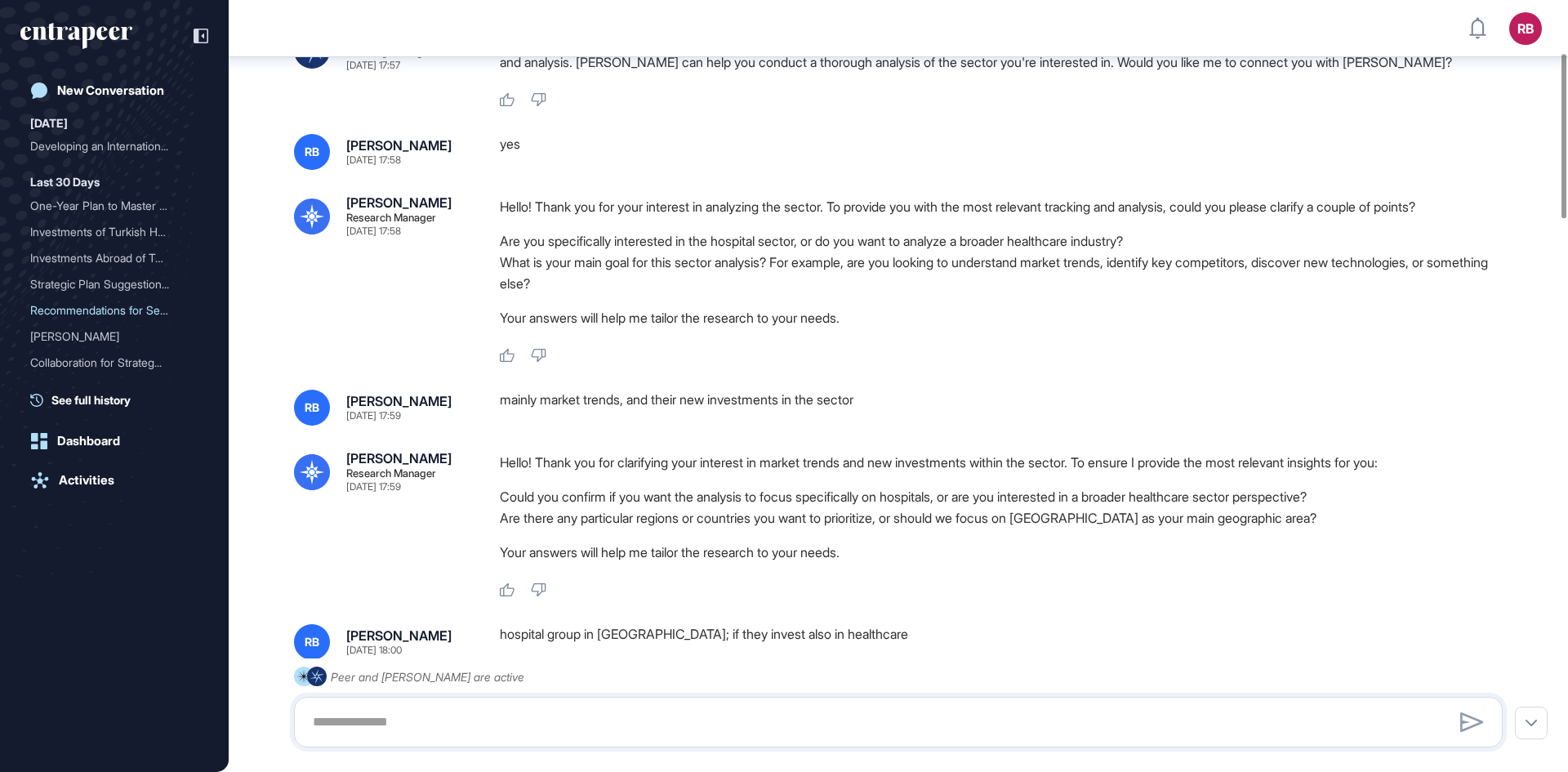
scroll to position [252, 0]
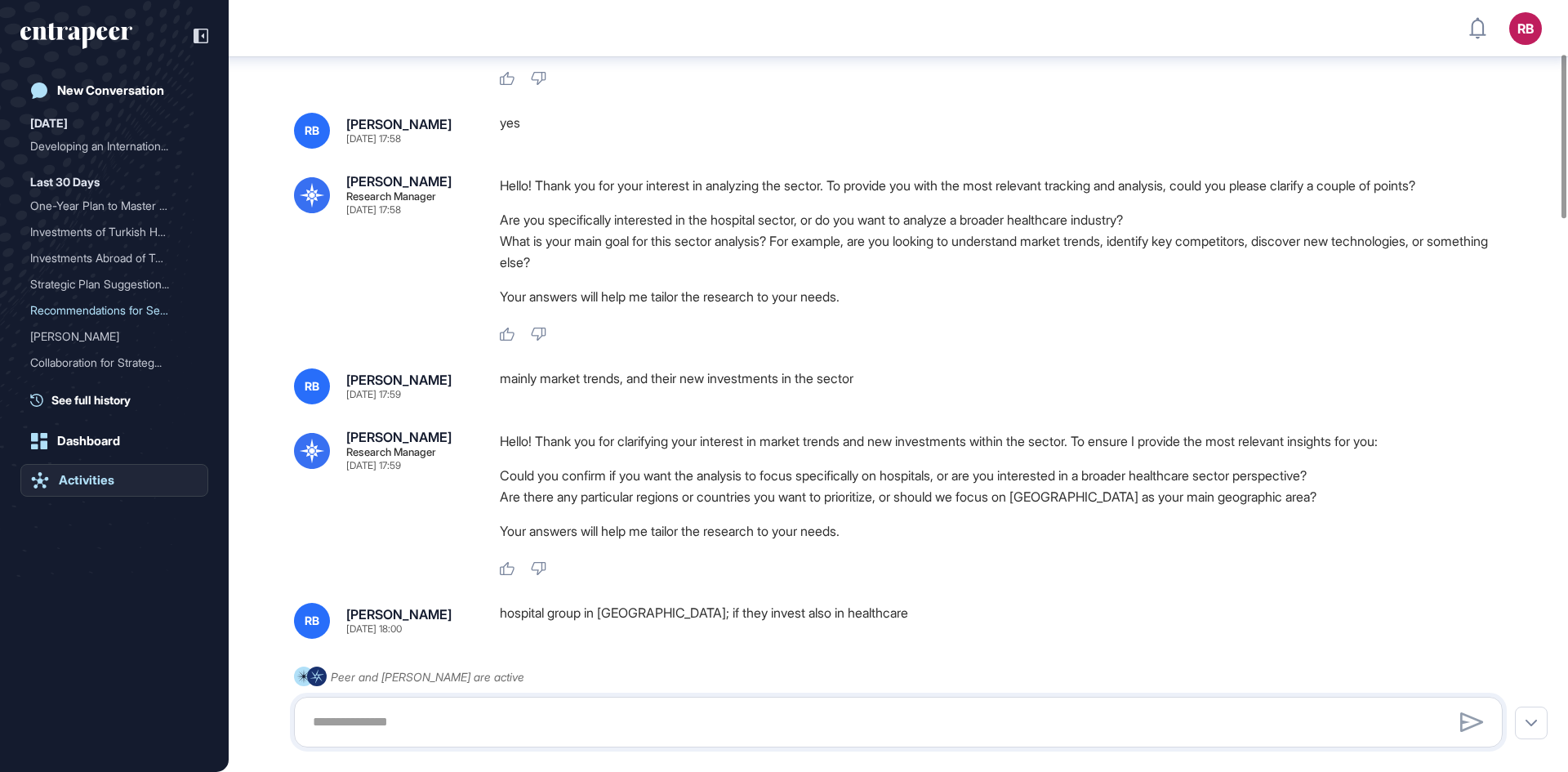
click at [100, 479] on div "Activities" at bounding box center [86, 479] width 56 height 15
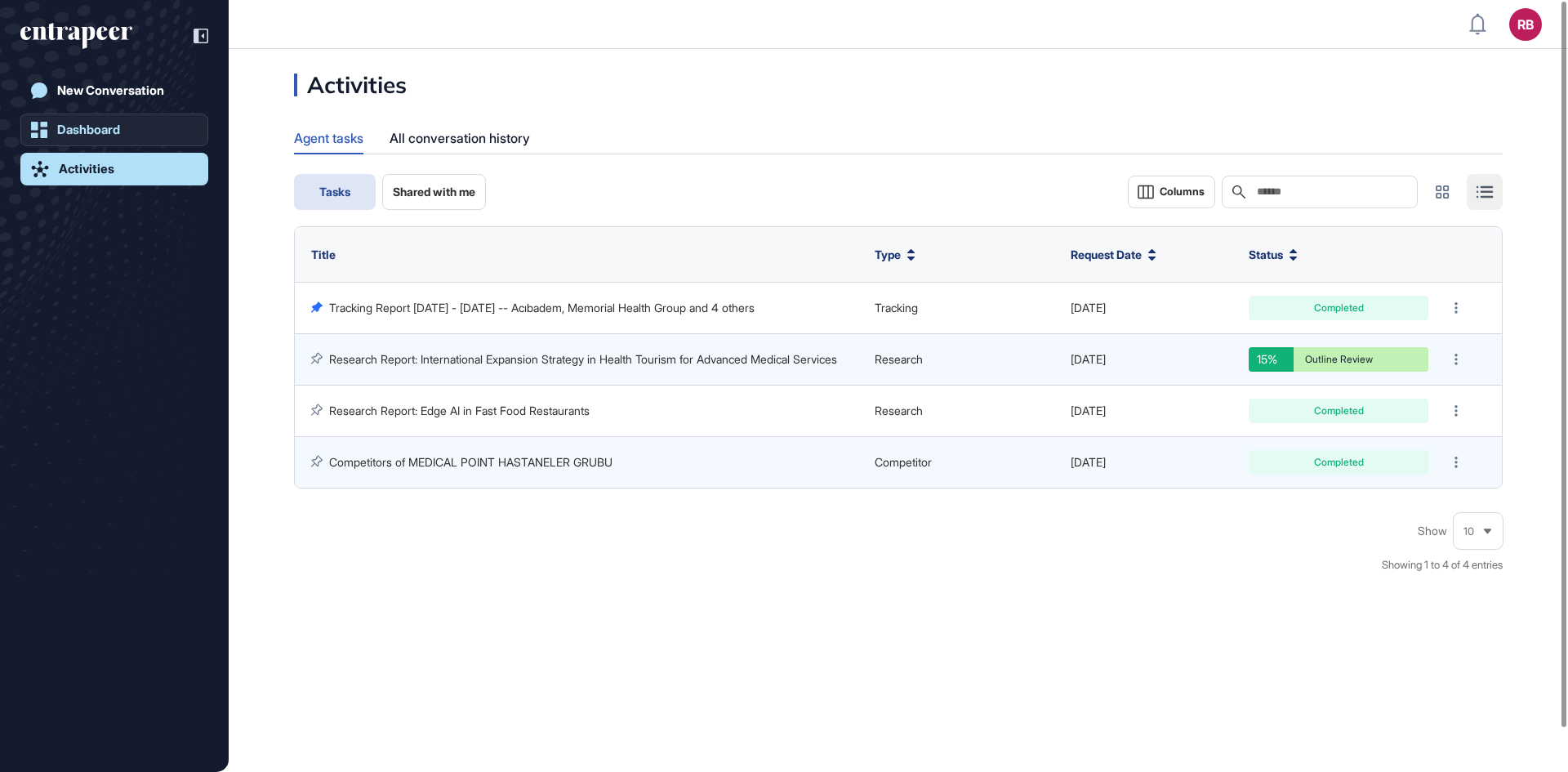
click at [85, 125] on div "Dashboard" at bounding box center [89, 129] width 62 height 15
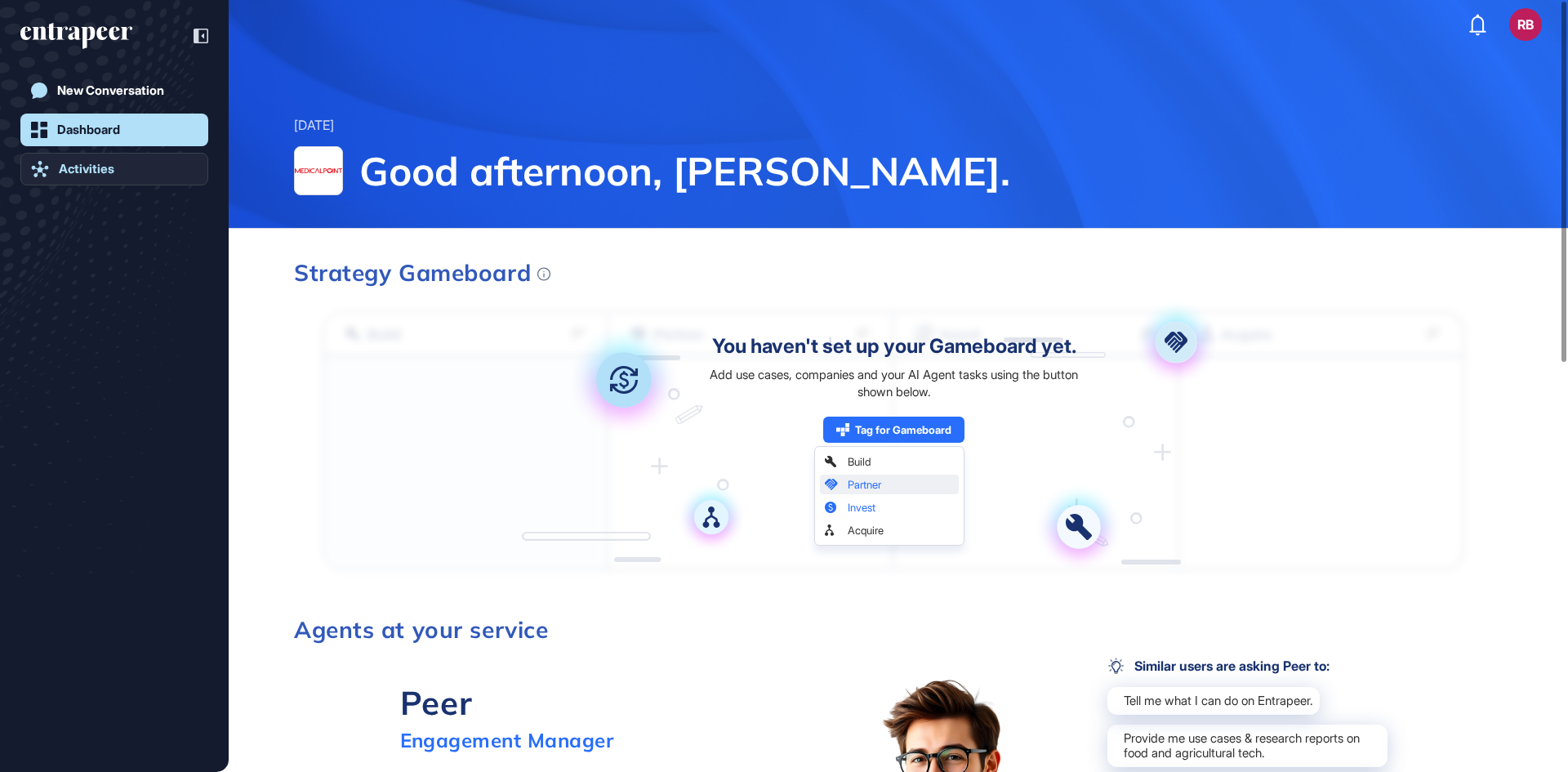
click at [84, 156] on link "Activities" at bounding box center [114, 168] width 187 height 32
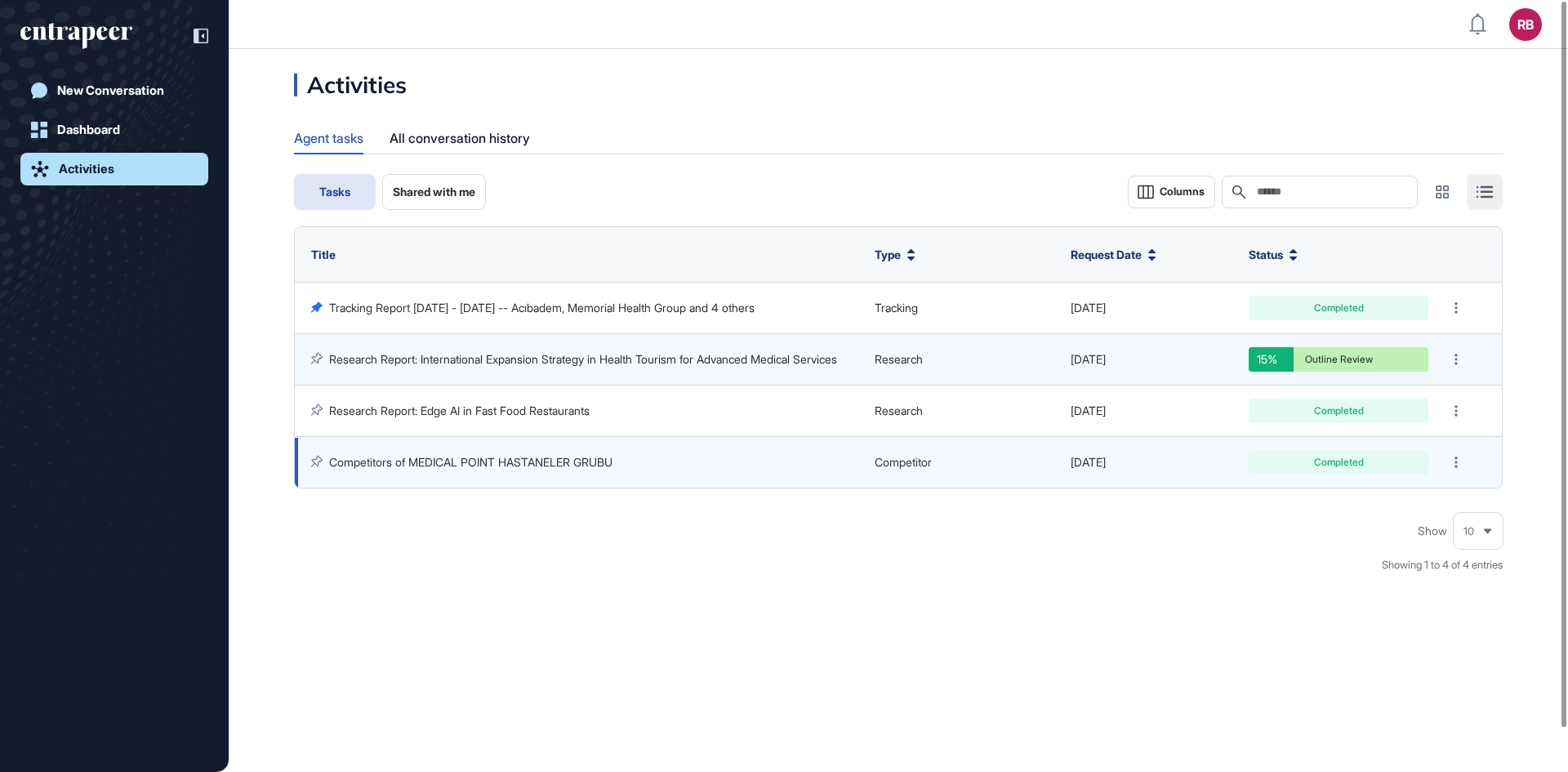
click at [391, 461] on link "Competitors of MEDICAL POINT HASTANELER GRUBU" at bounding box center [471, 462] width 283 height 14
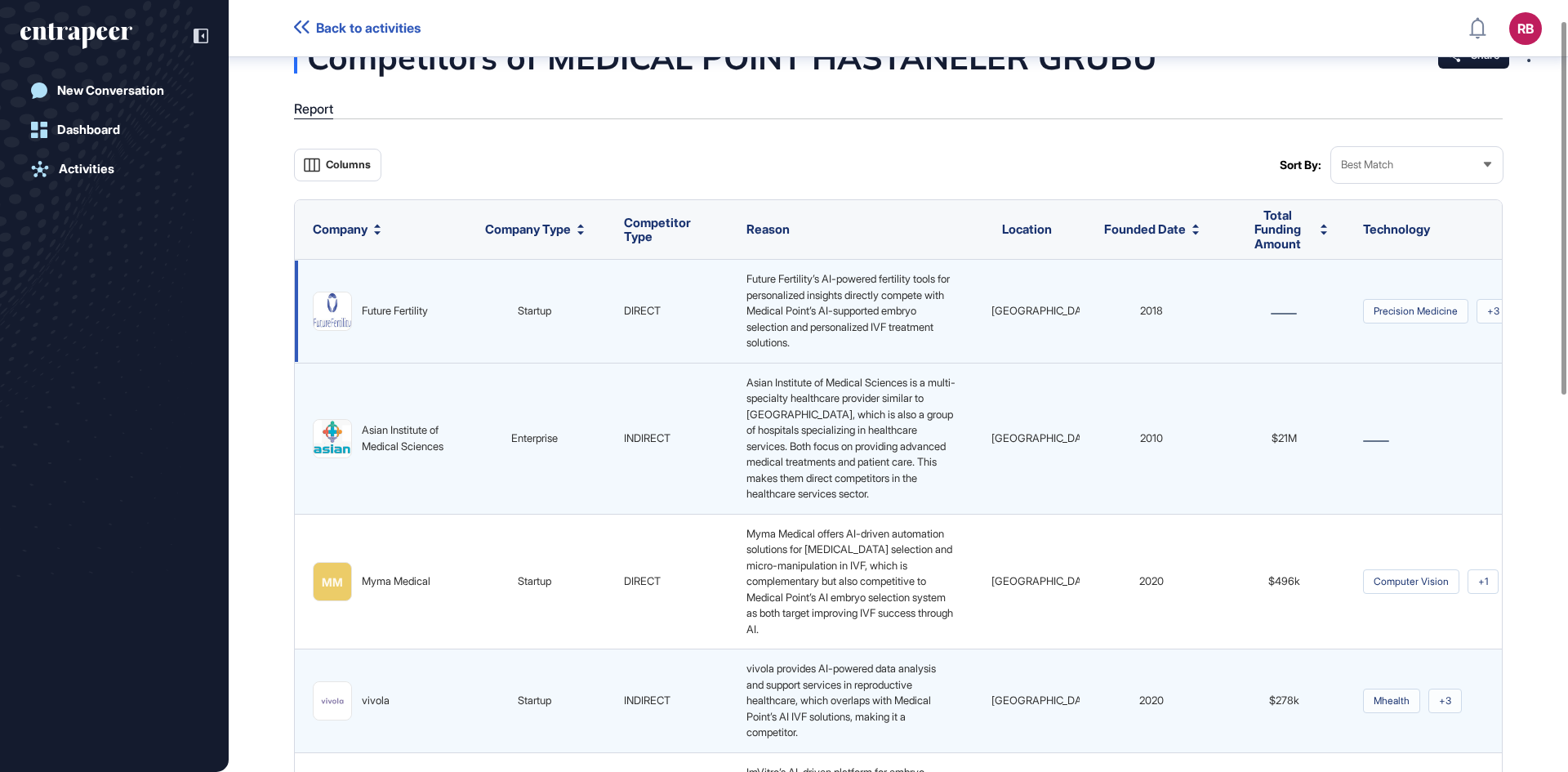
scroll to position [7, 0]
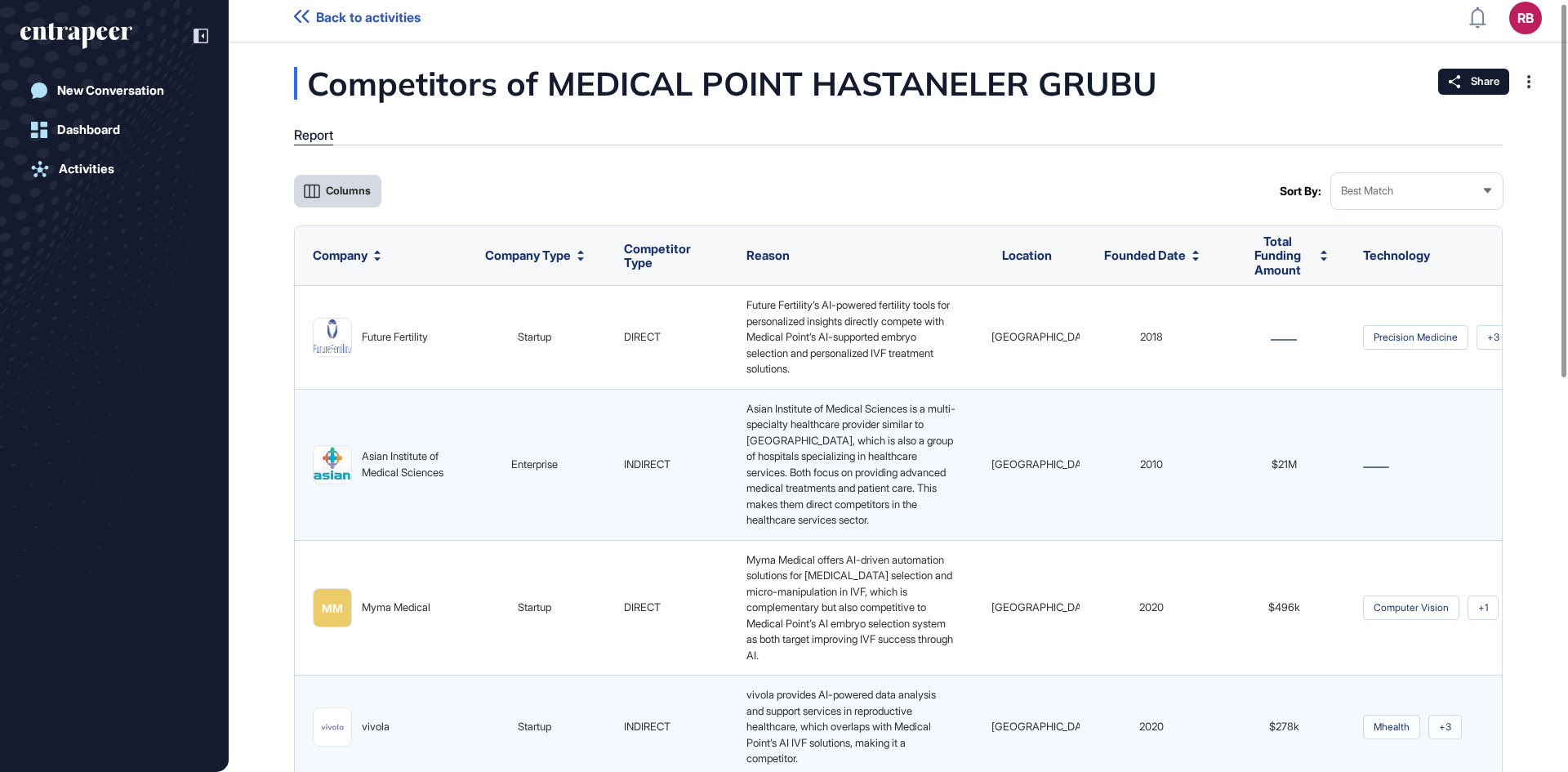
click at [365, 188] on span "Columns" at bounding box center [349, 190] width 45 height 13
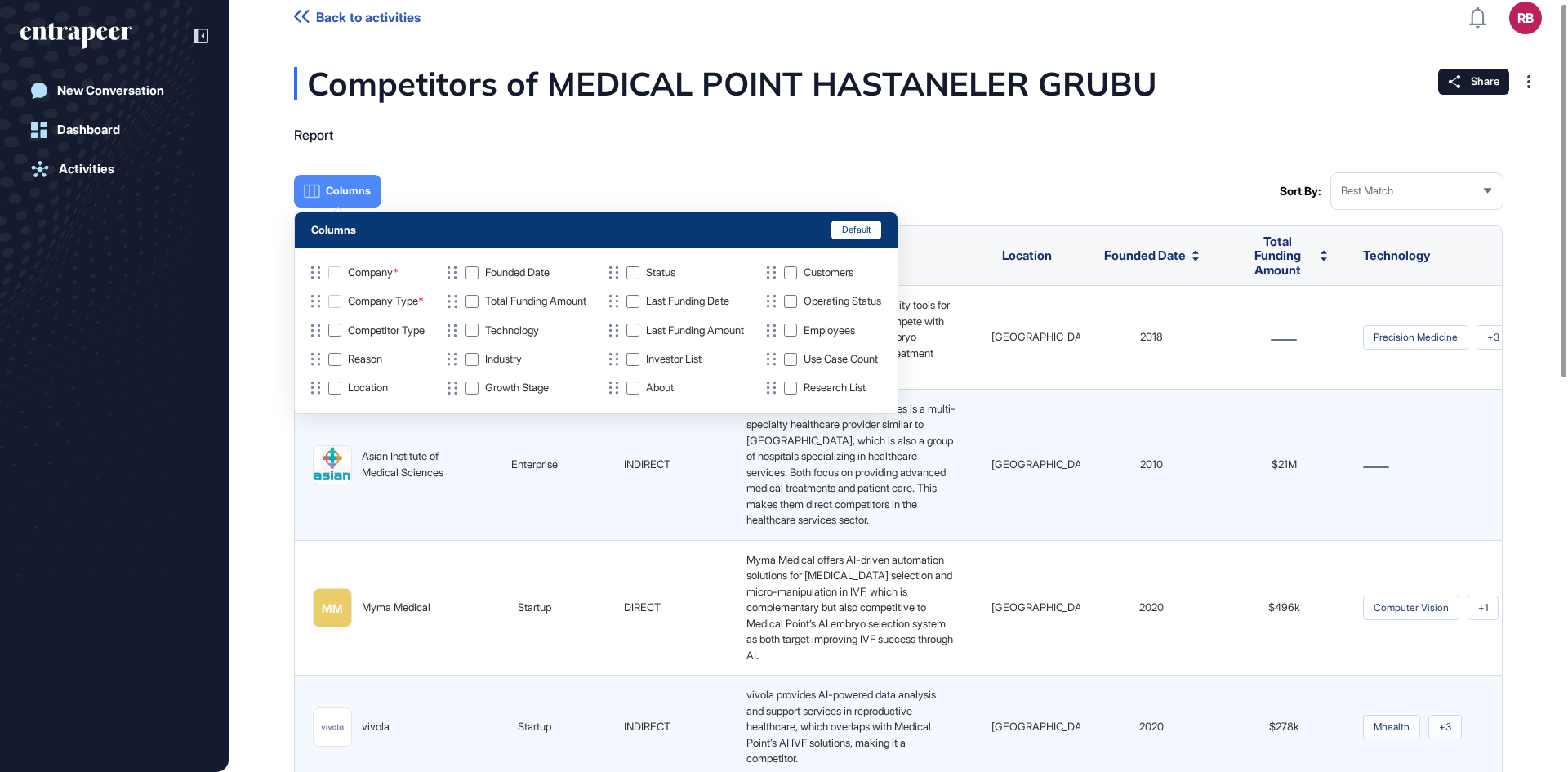
click at [654, 151] on div "Competitors of MEDICAL POINT HASTANELER GRUBU Report Columns Sort By: Best Matc…" at bounding box center [898, 762] width 1340 height 1391
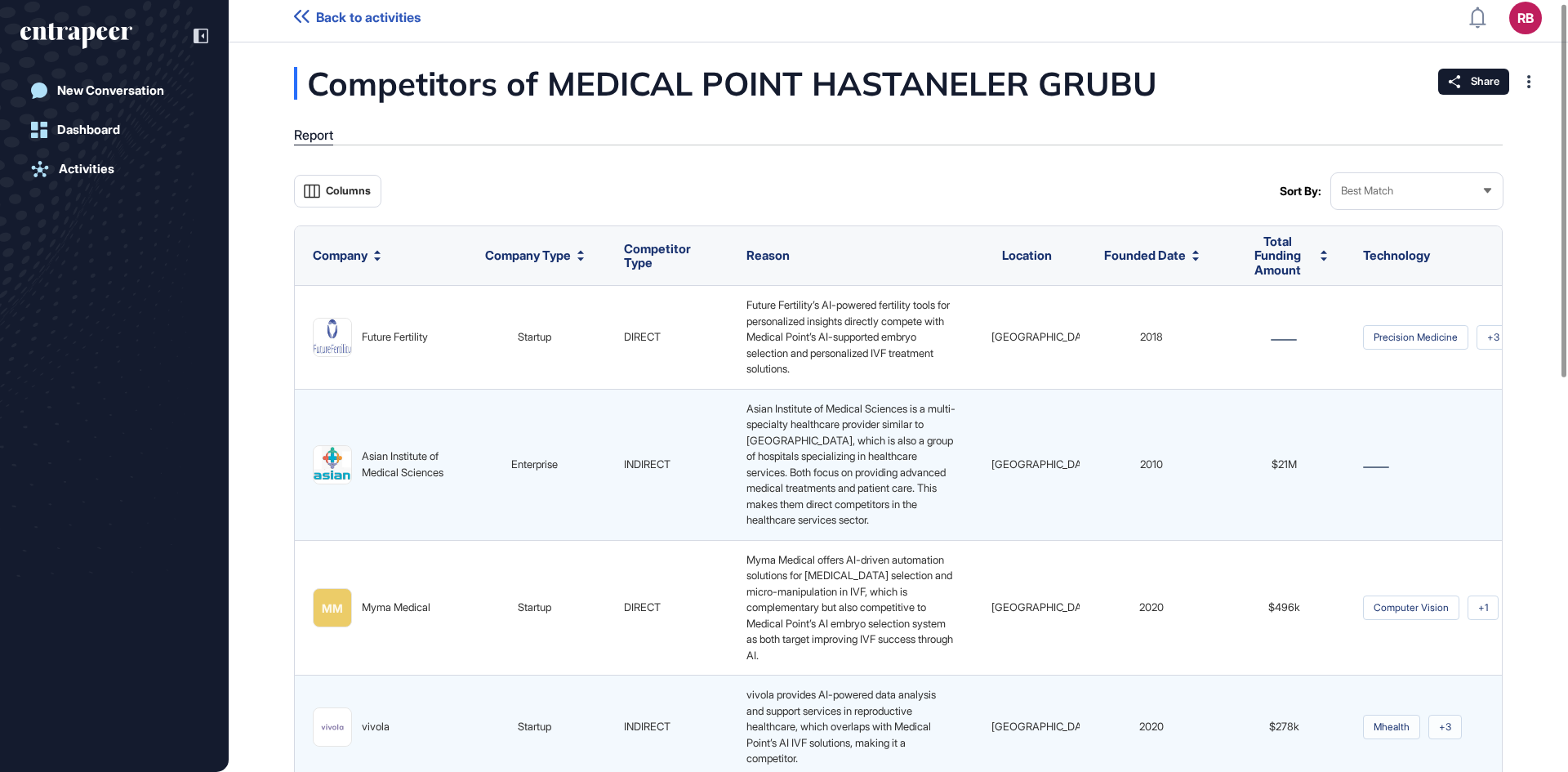
click at [1397, 183] on div "Best Match" at bounding box center [1418, 190] width 172 height 32
click at [1118, 184] on div "Columns" at bounding box center [783, 190] width 979 height 36
click at [357, 193] on span "Columns" at bounding box center [349, 190] width 45 height 13
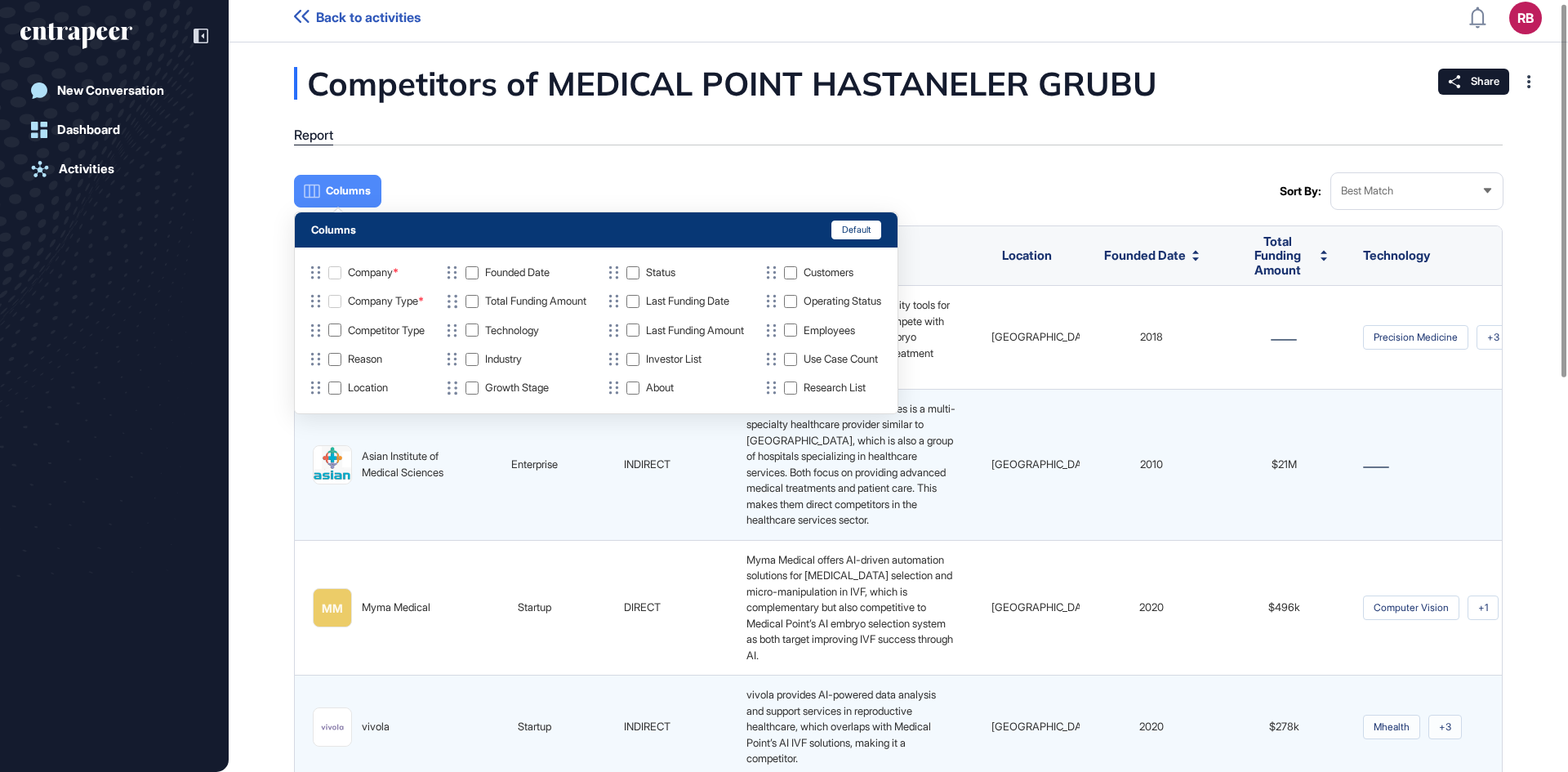
click at [522, 187] on div "Columns" at bounding box center [783, 190] width 979 height 36
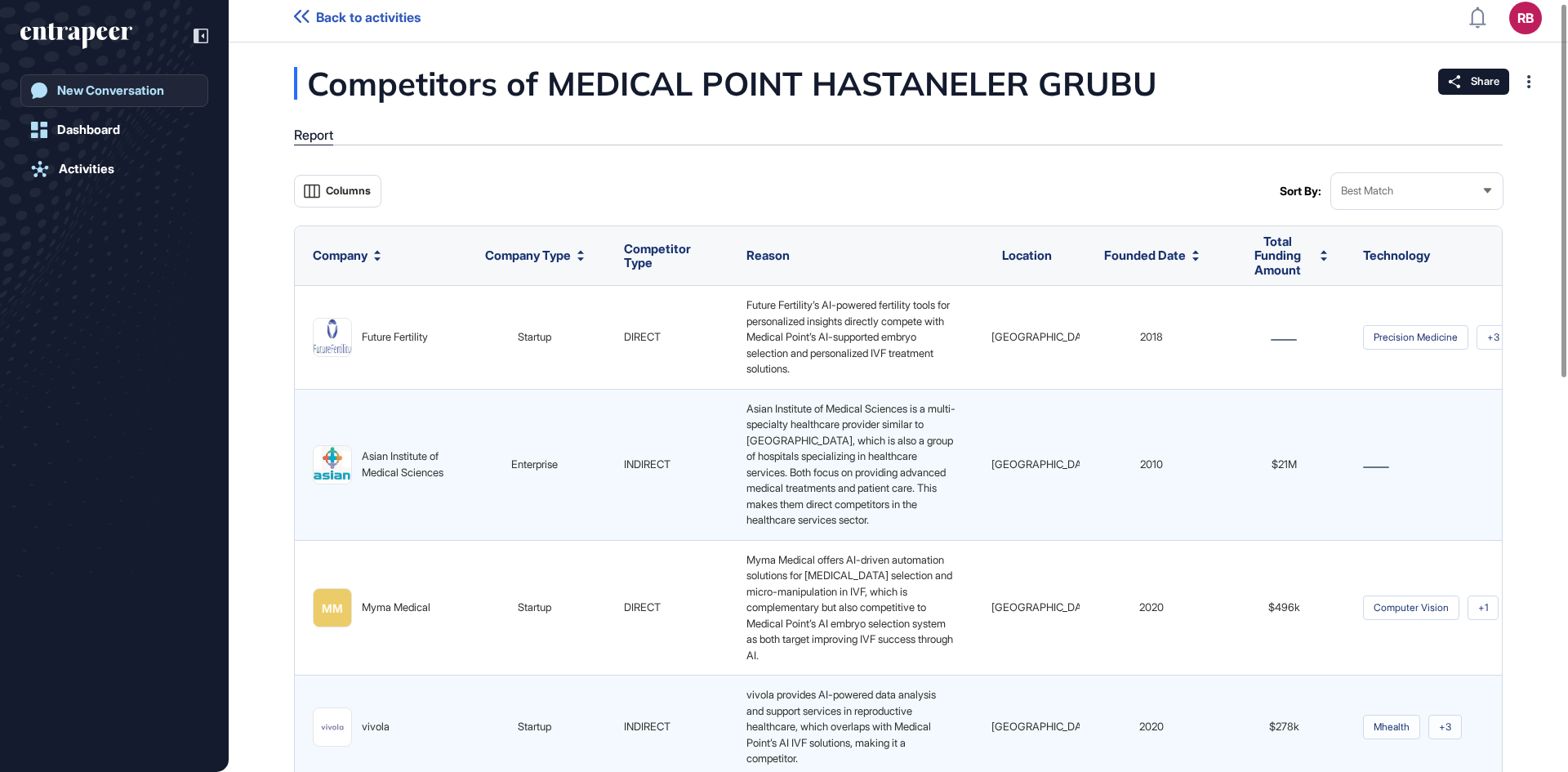
click at [111, 88] on div "New Conversation" at bounding box center [111, 90] width 107 height 15
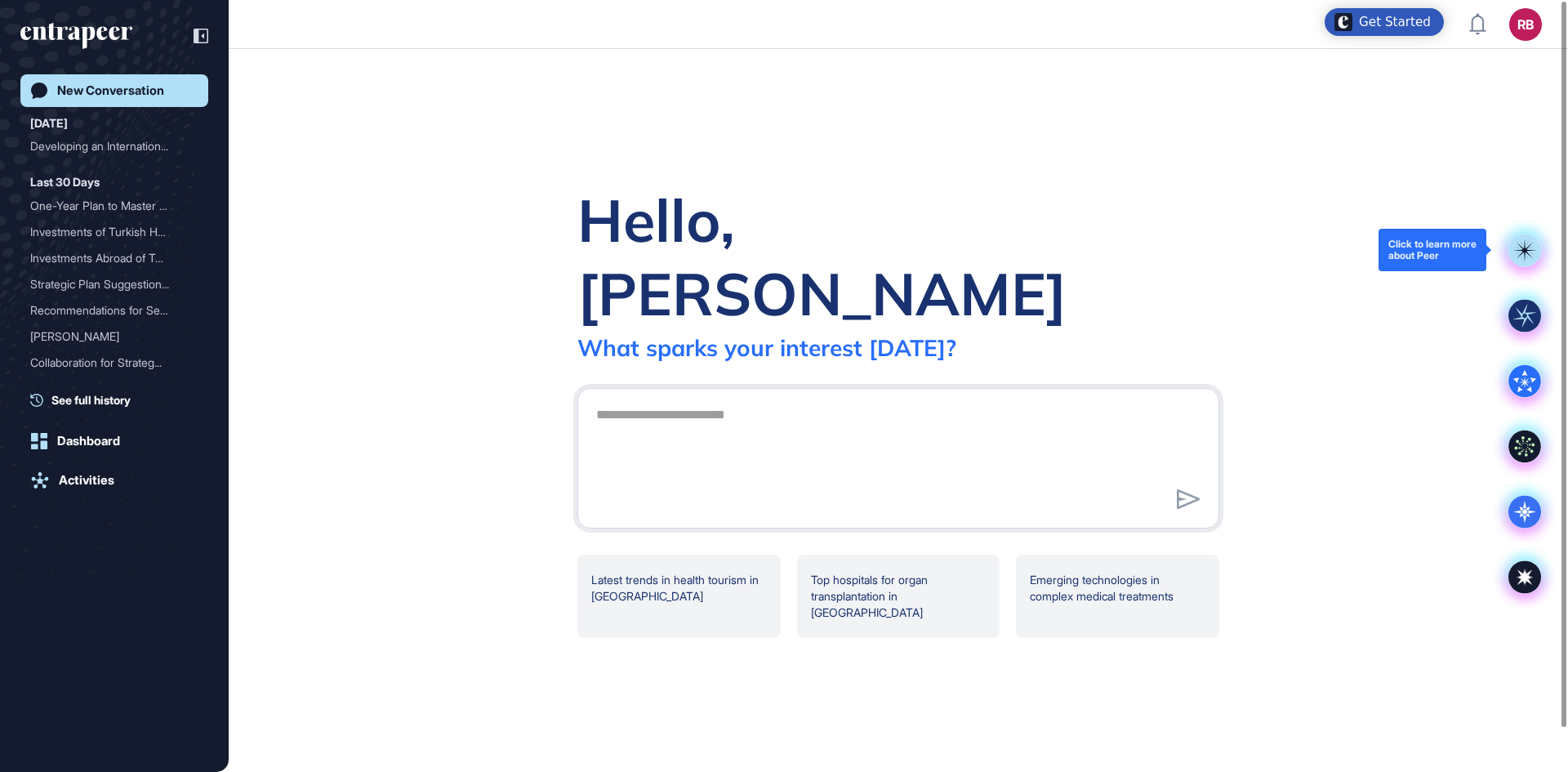
click at [1527, 254] on rect at bounding box center [1524, 249] width 32 height 32
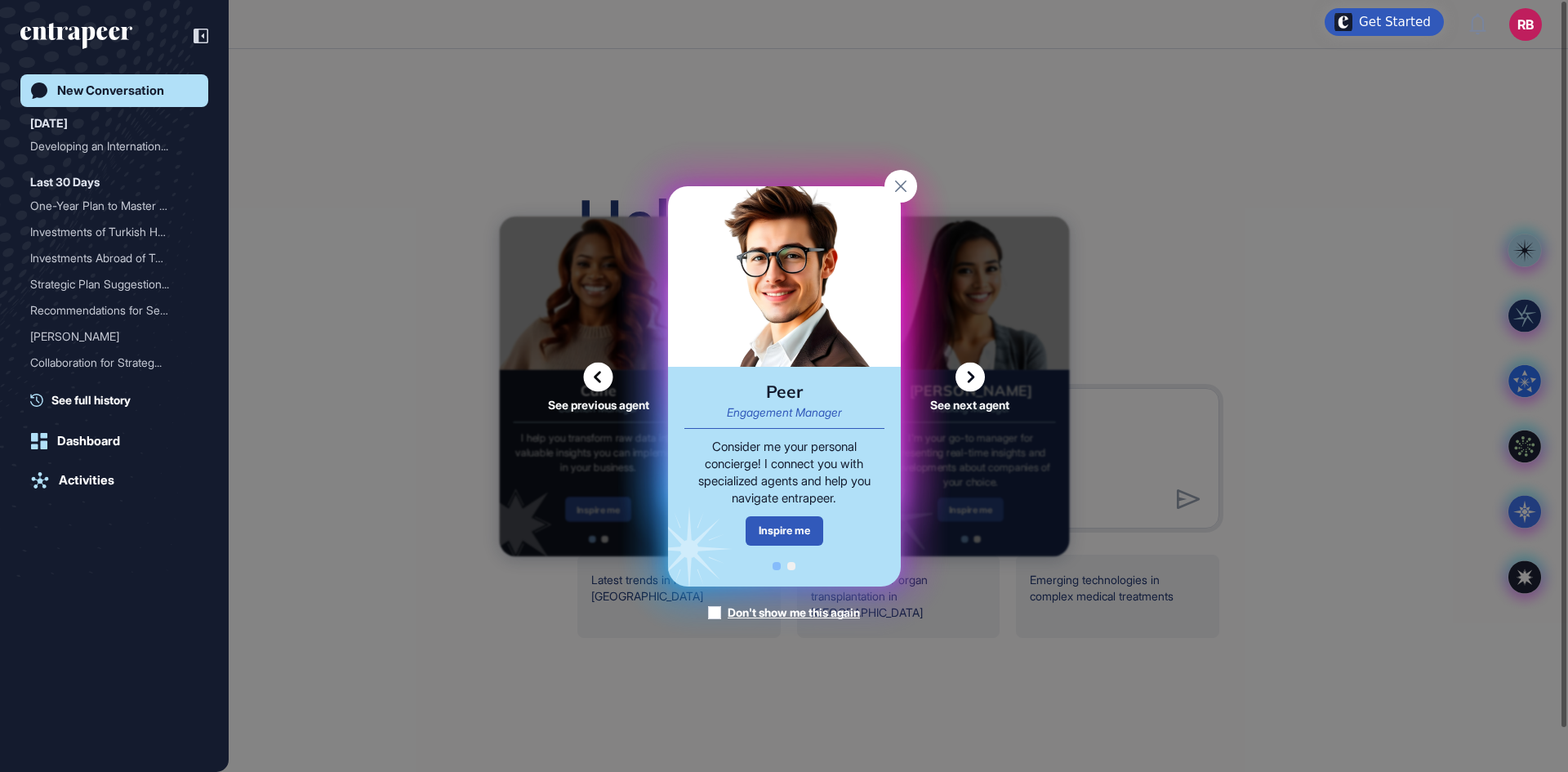
click at [977, 382] on icon at bounding box center [970, 377] width 29 height 29
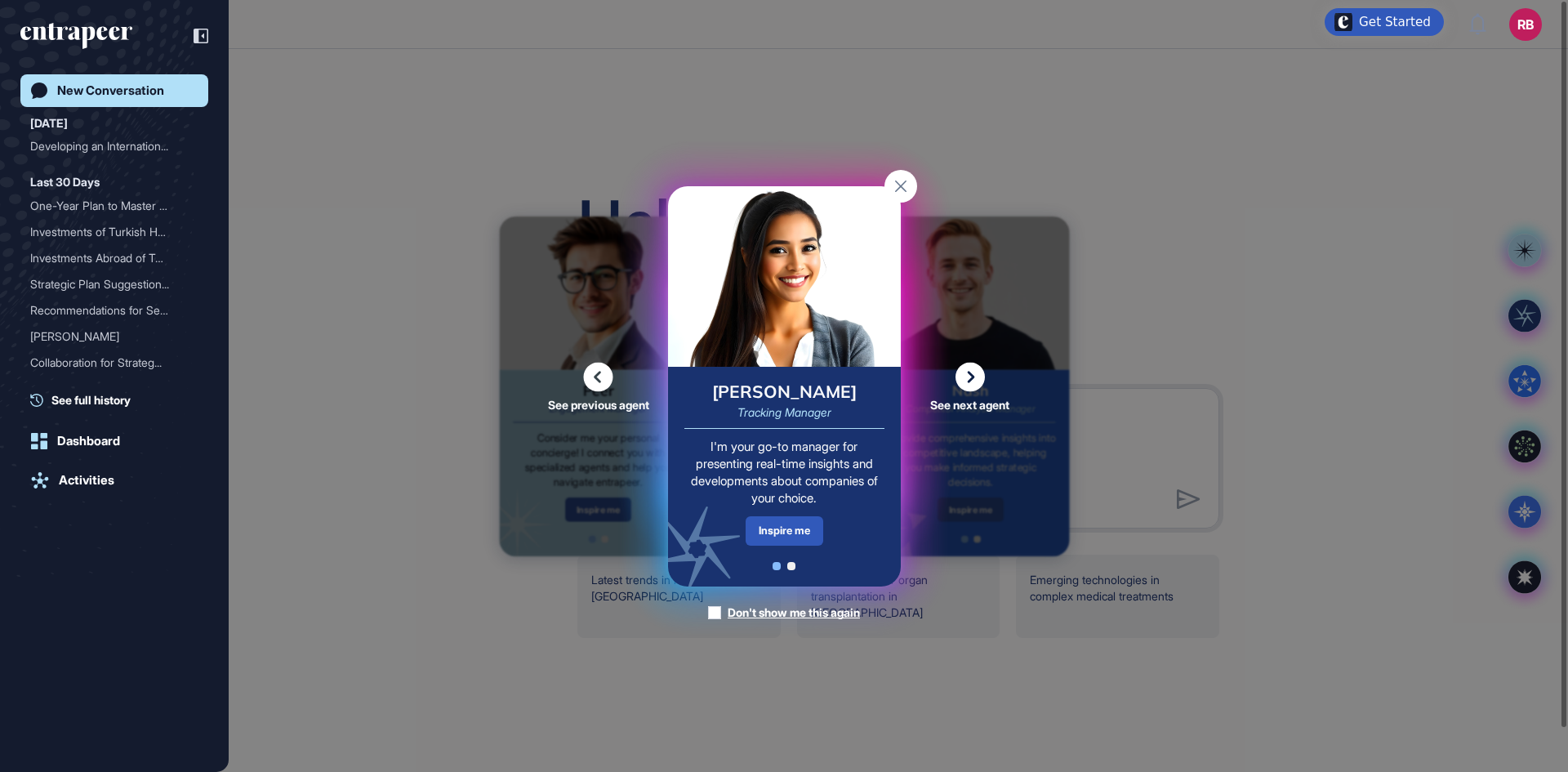
click at [979, 375] on icon at bounding box center [970, 377] width 29 height 29
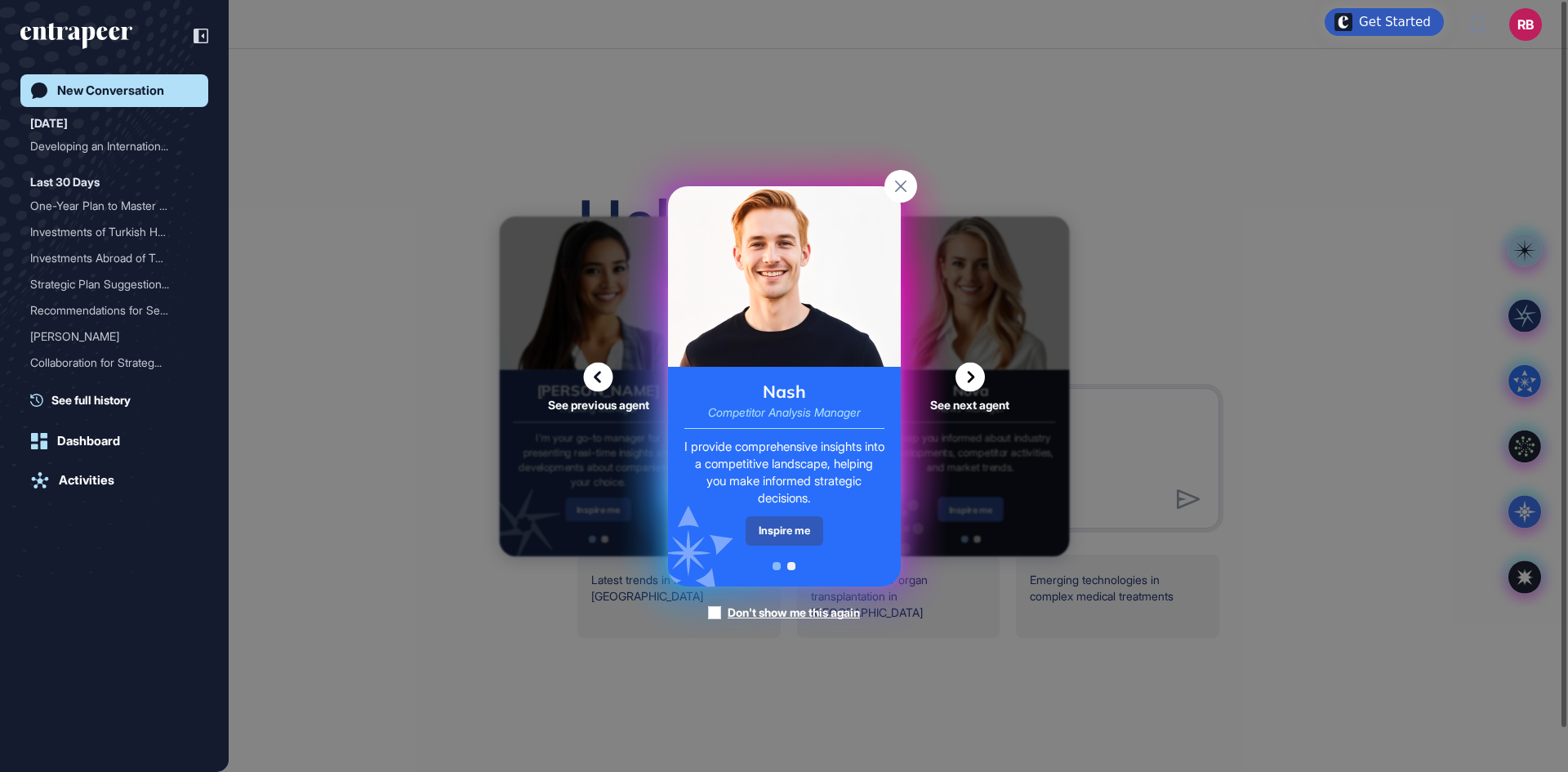
click at [968, 376] on icon at bounding box center [970, 377] width 29 height 29
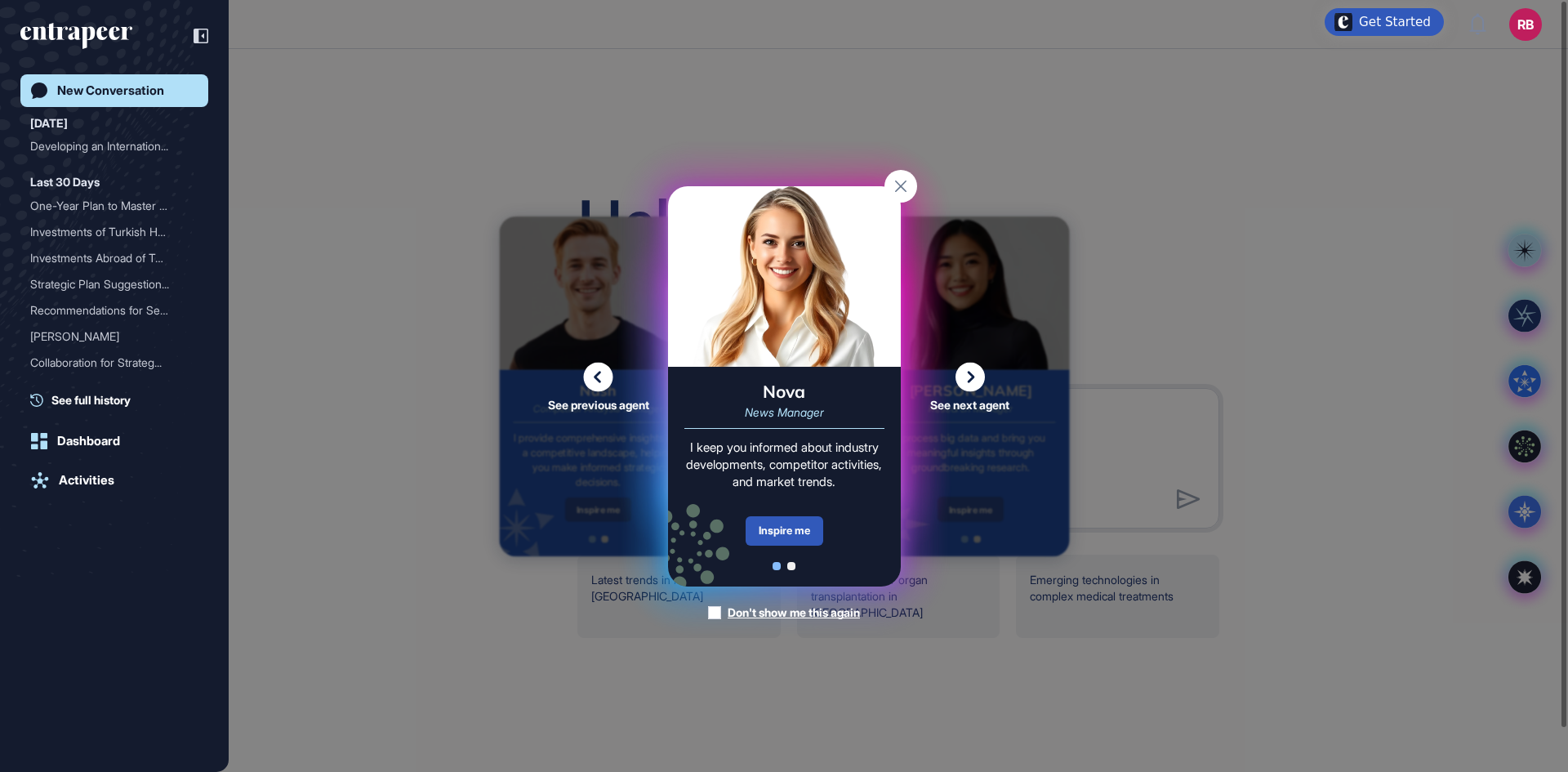
click at [974, 378] on icon at bounding box center [970, 377] width 29 height 29
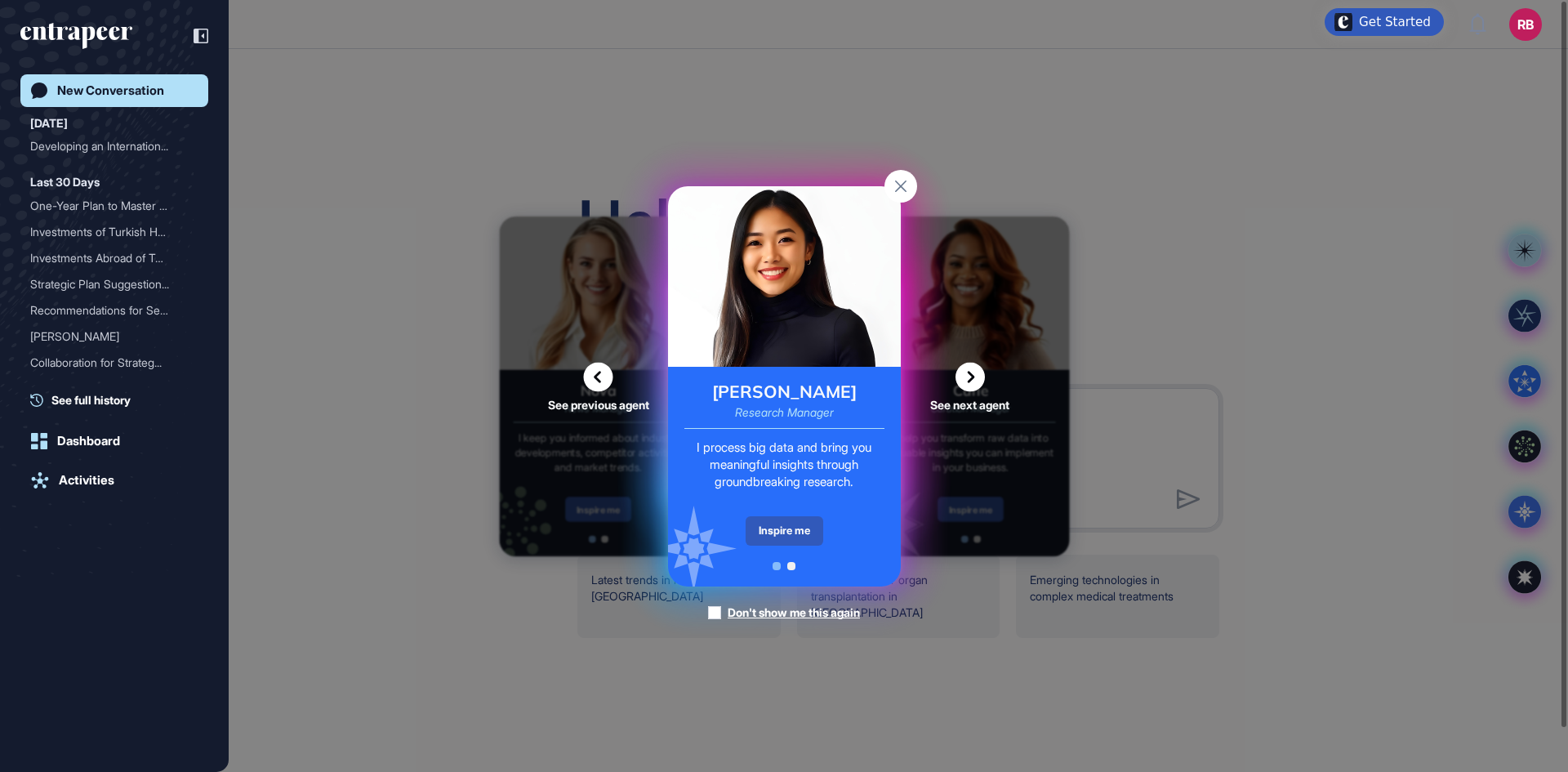
click at [981, 370] on icon at bounding box center [970, 377] width 29 height 29
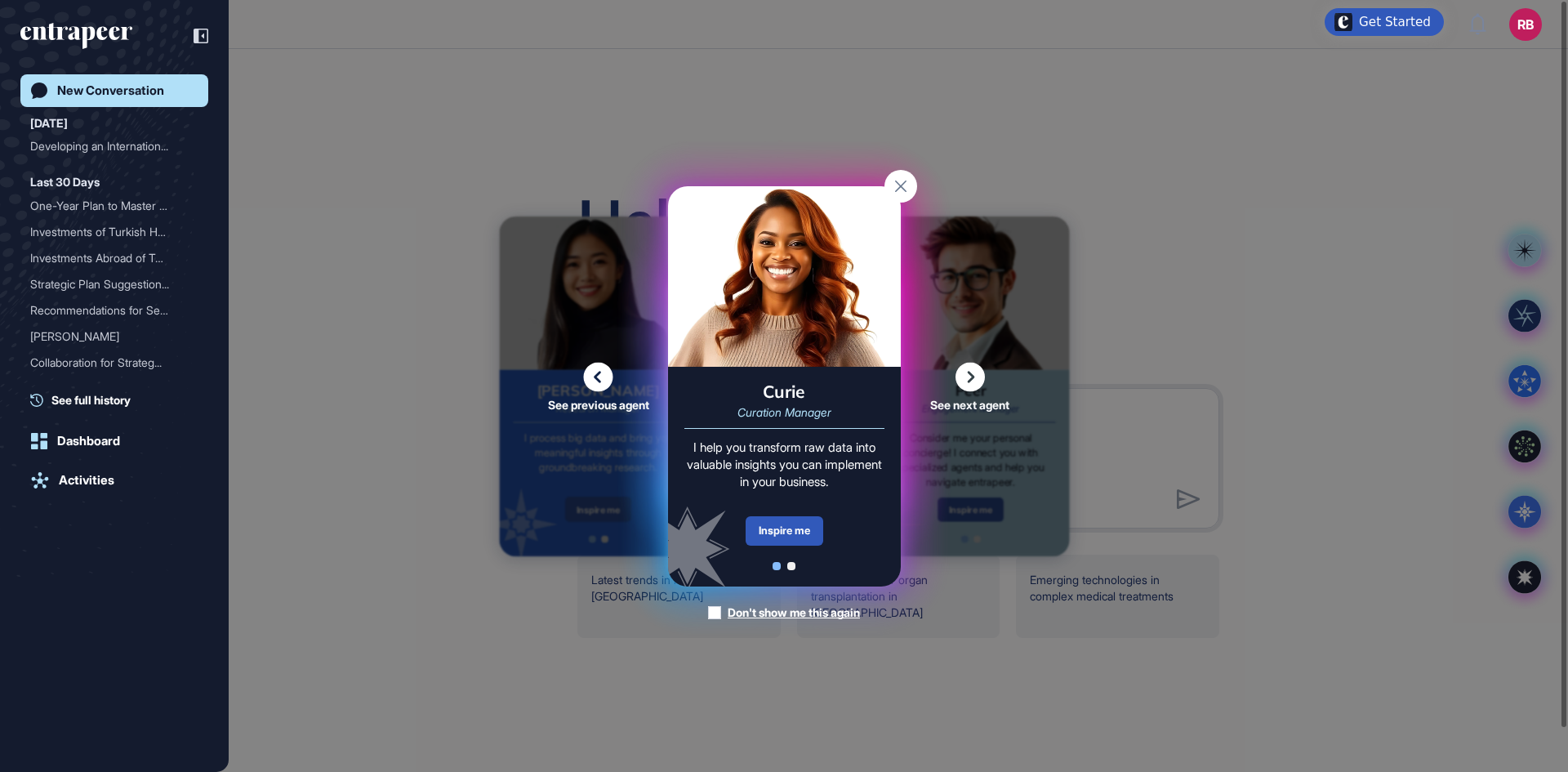
click at [968, 375] on icon at bounding box center [970, 377] width 29 height 29
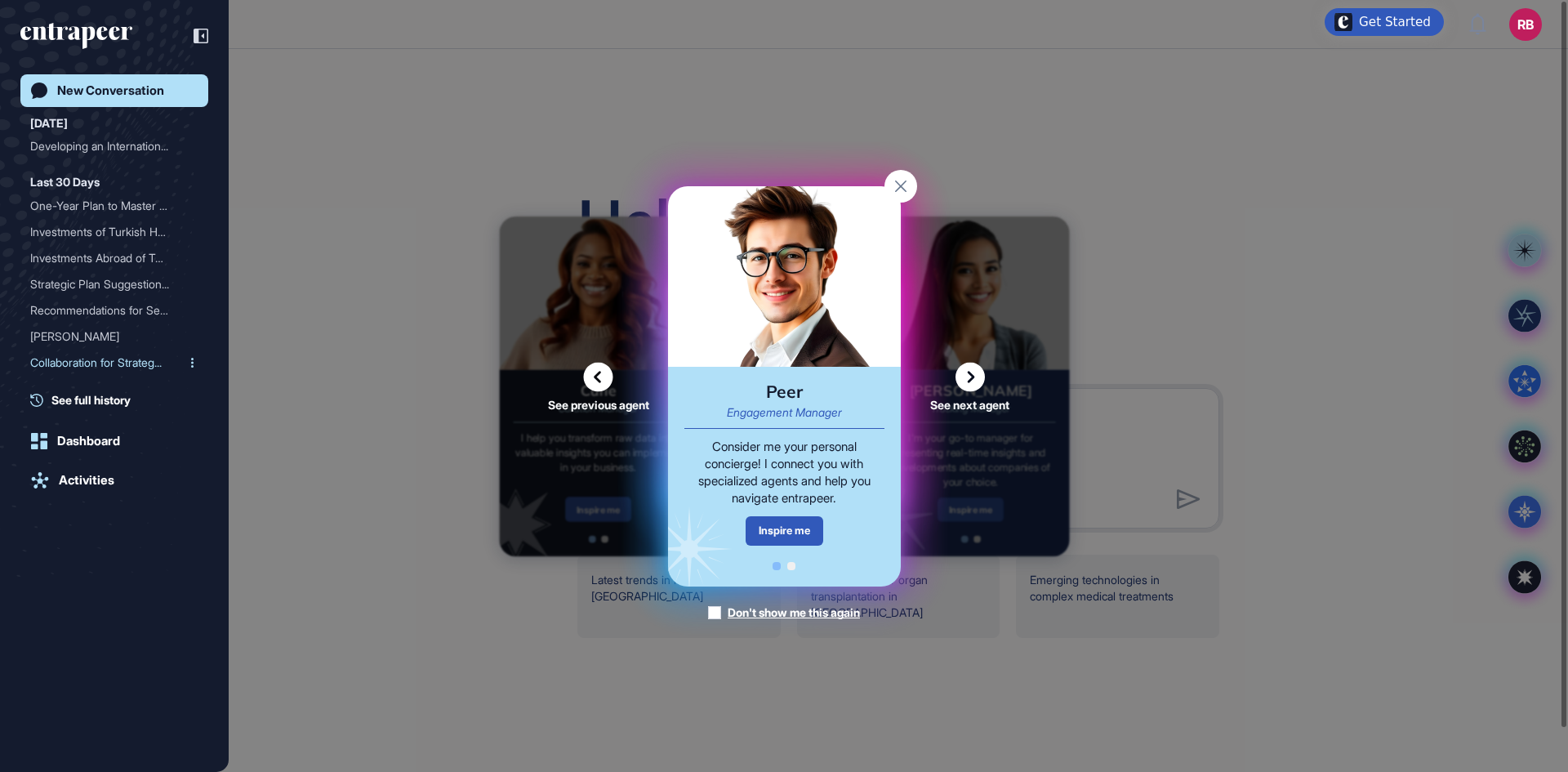
click at [83, 366] on div "Collaboration for Strateg..." at bounding box center [107, 362] width 155 height 26
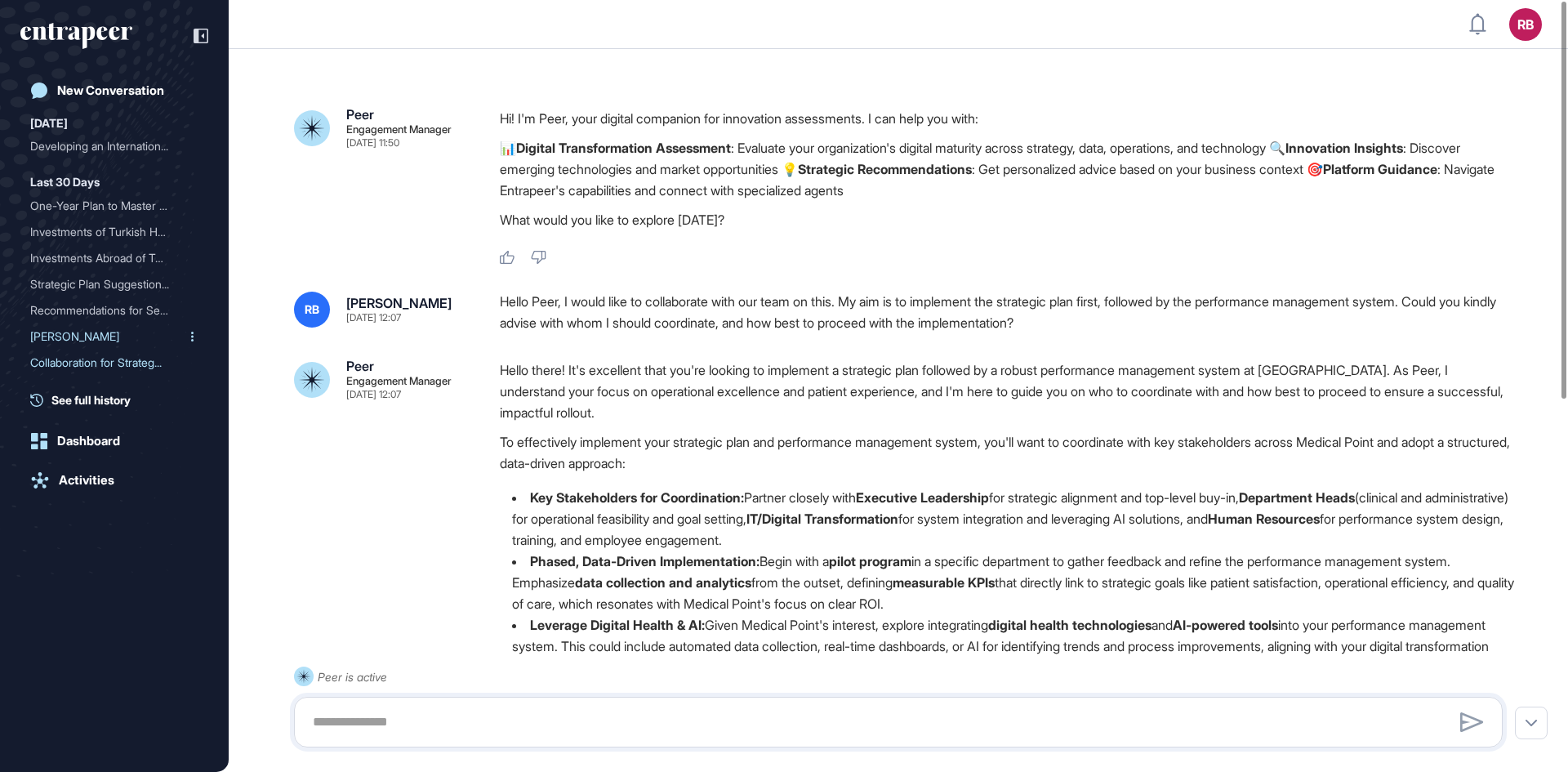
click at [68, 325] on div "Reese" at bounding box center [107, 336] width 155 height 26
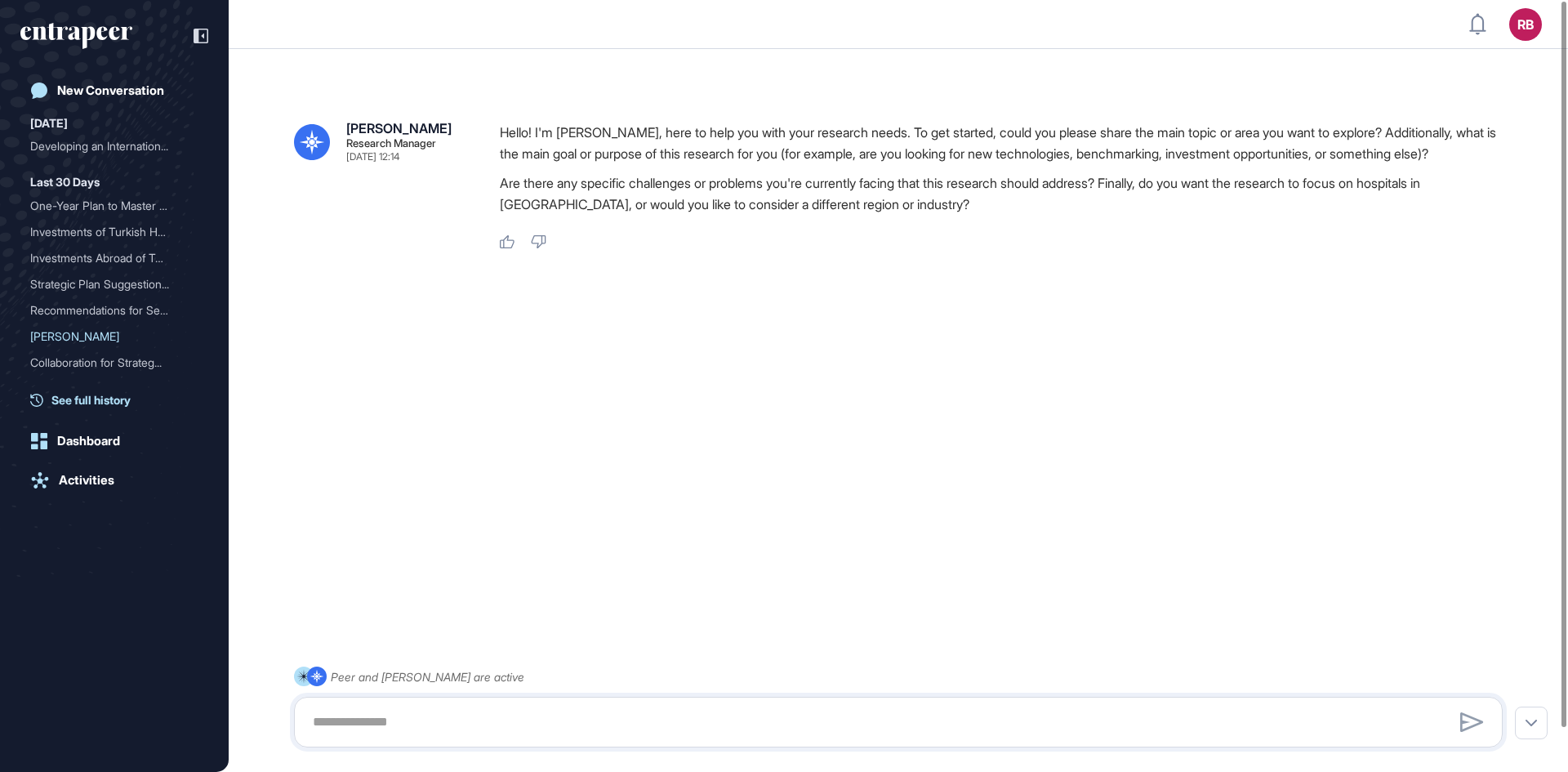
click at [98, 397] on span "See full history" at bounding box center [91, 400] width 79 height 18
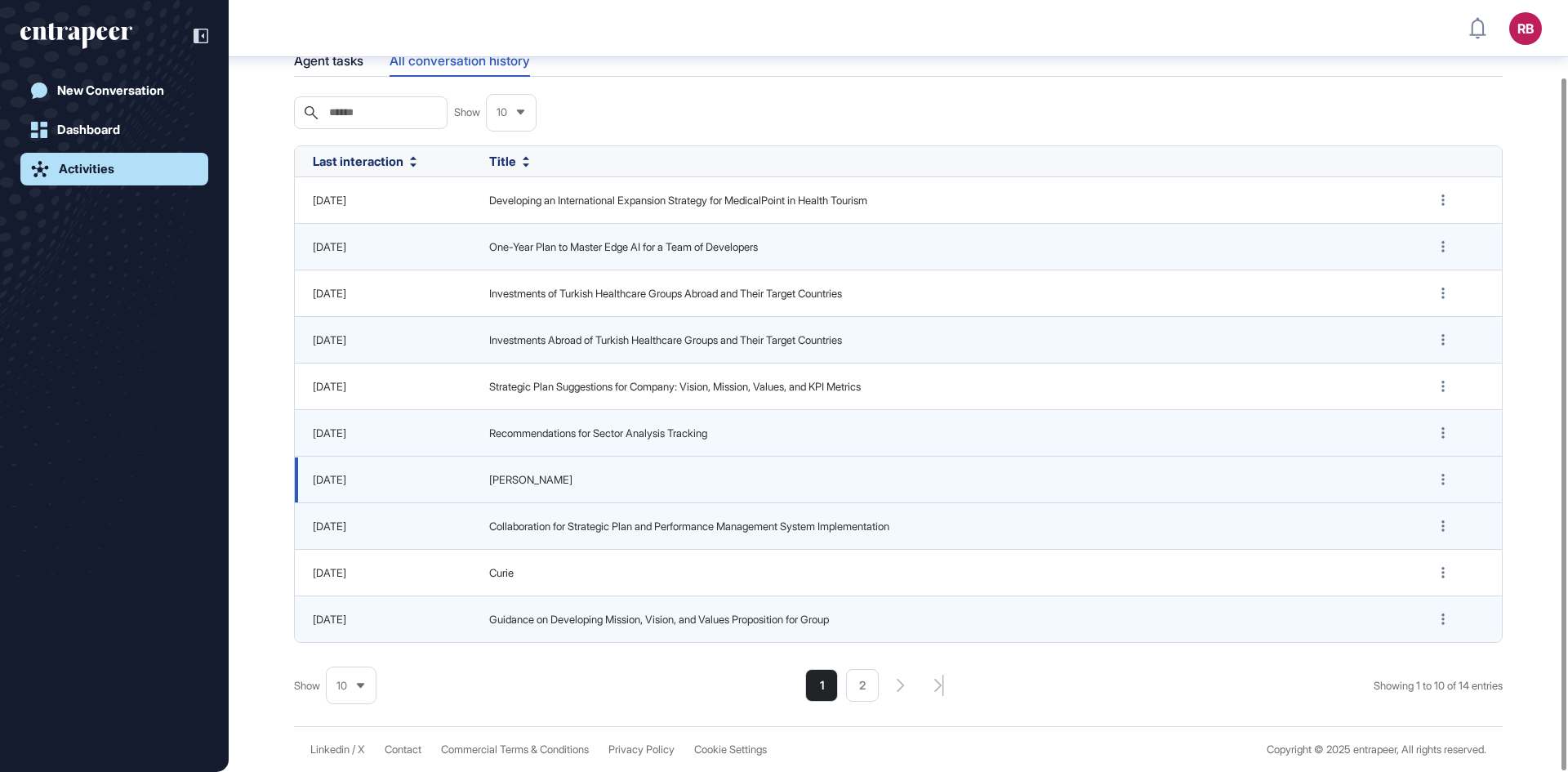
scroll to position [87, 0]
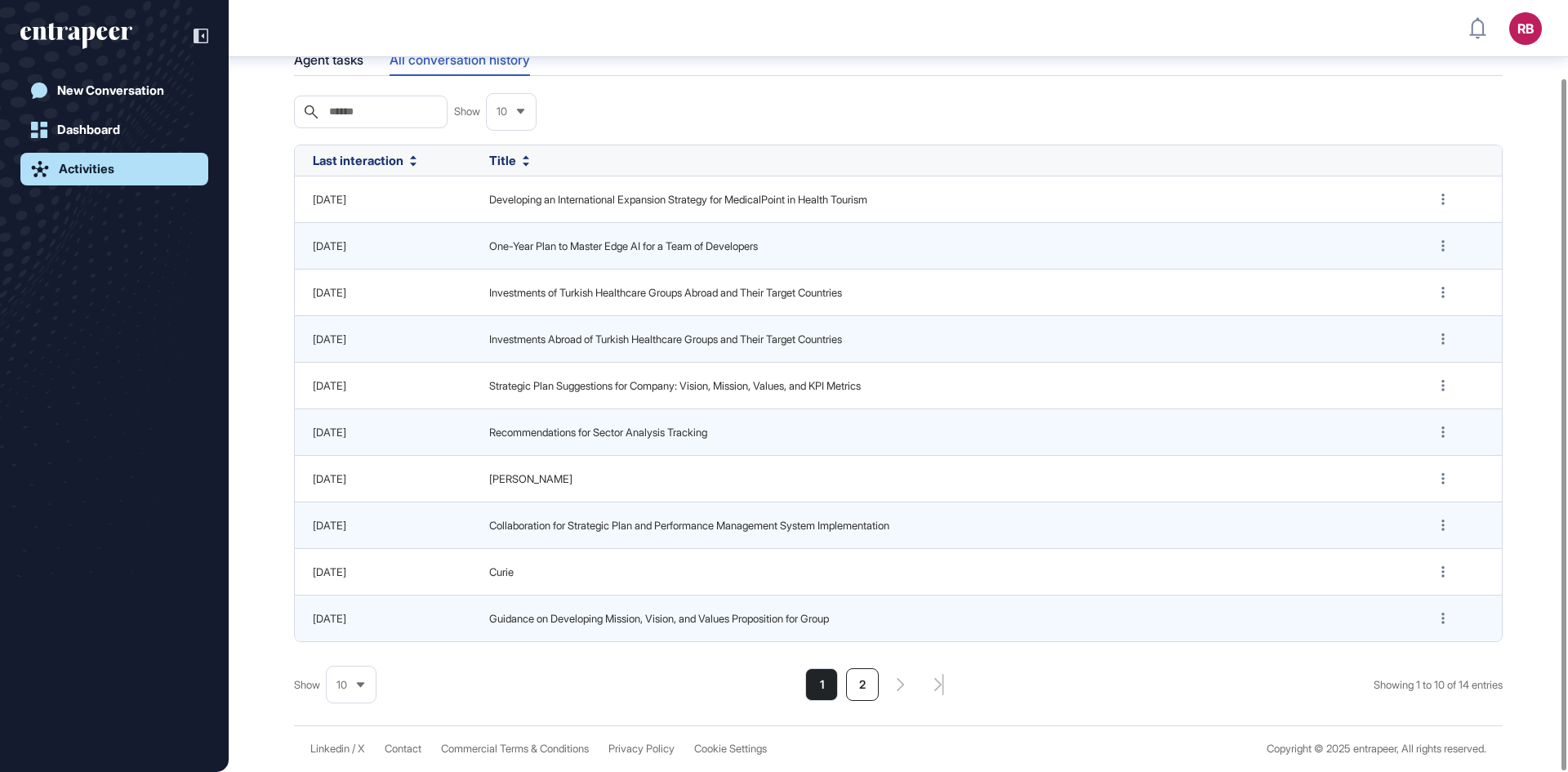
click at [857, 679] on li "2" at bounding box center [862, 683] width 32 height 32
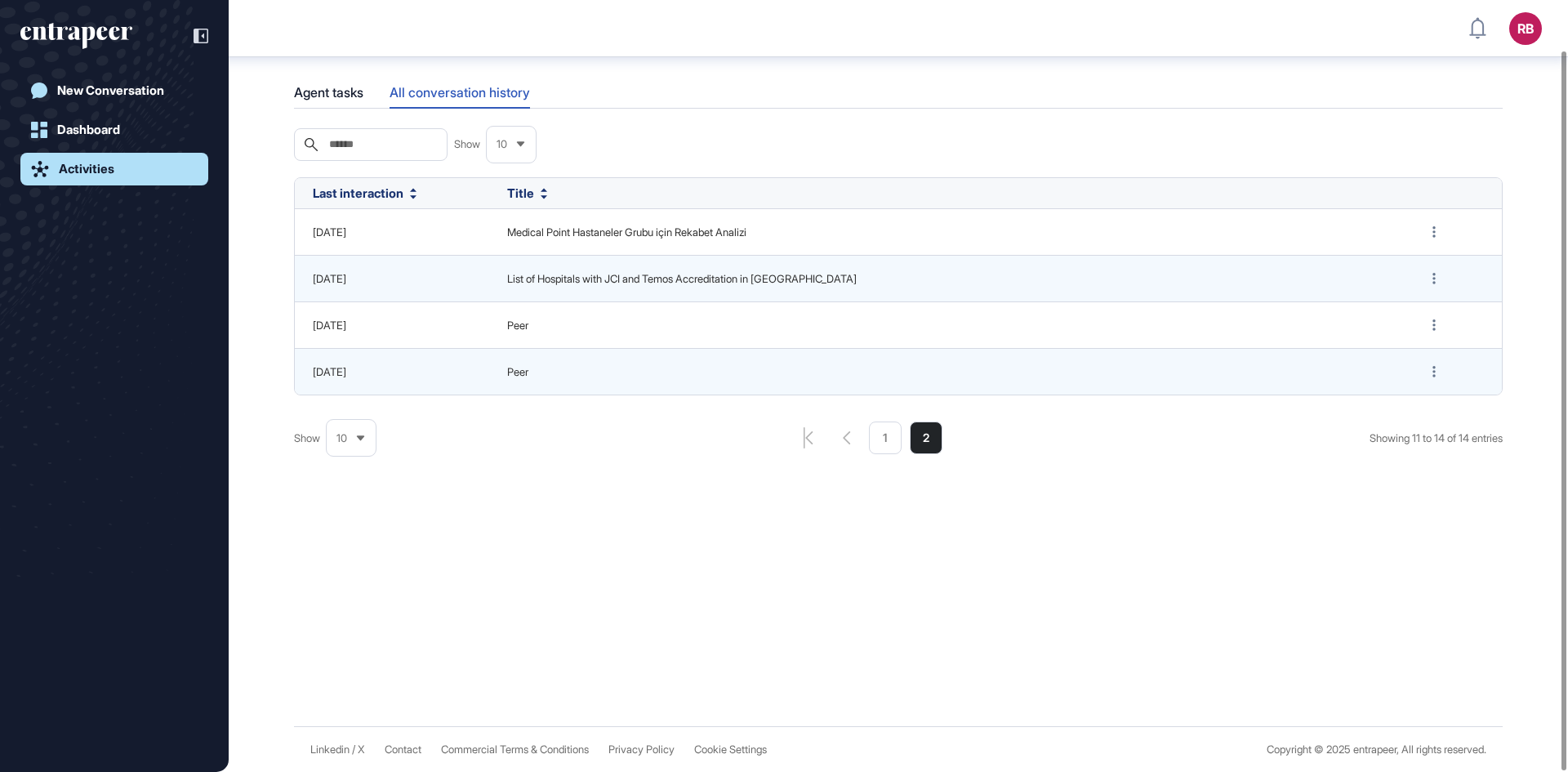
click at [358, 438] on icon at bounding box center [360, 437] width 11 height 11
click at [354, 343] on li "25" at bounding box center [351, 343] width 39 height 32
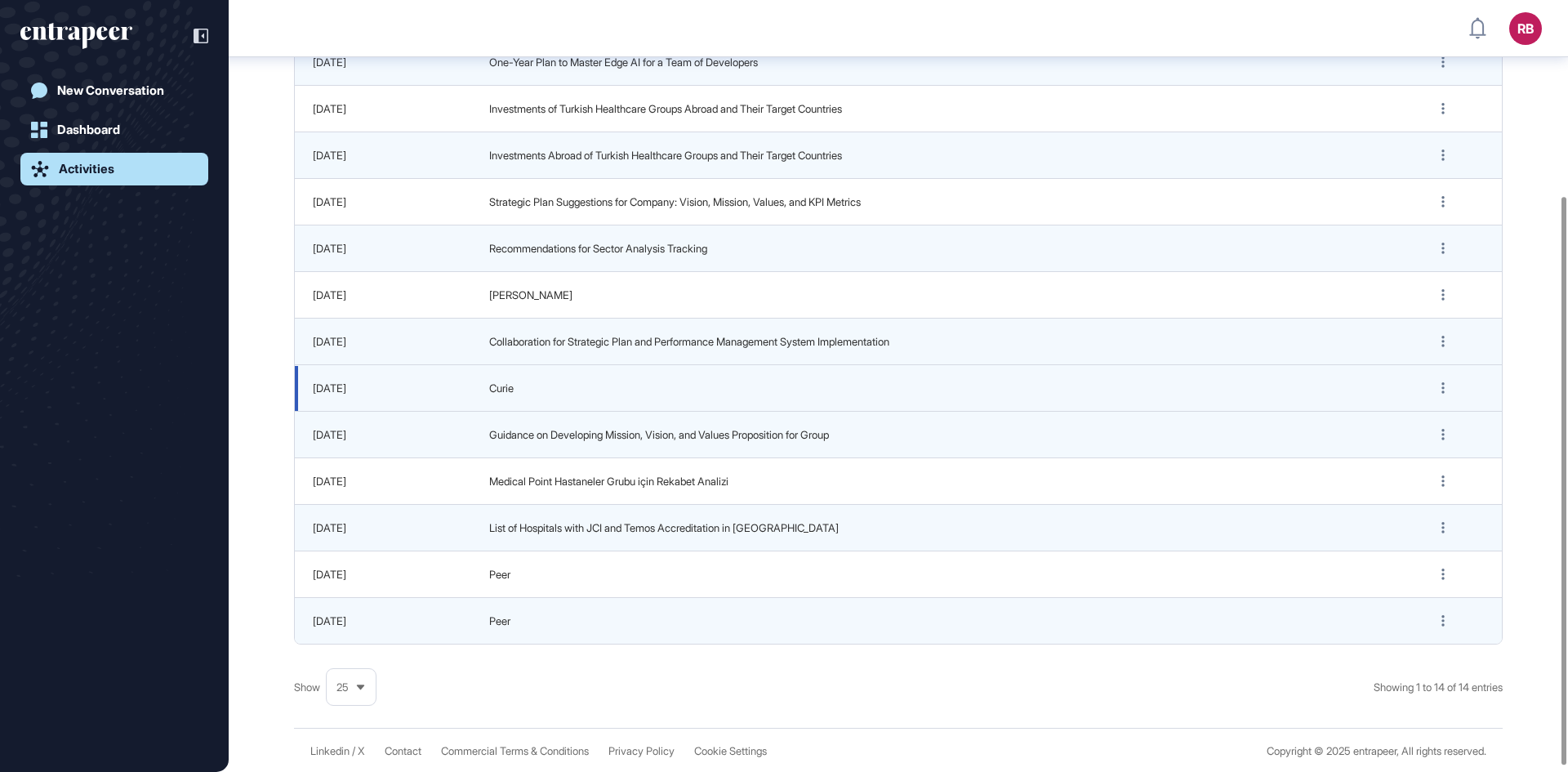
scroll to position [272, 0]
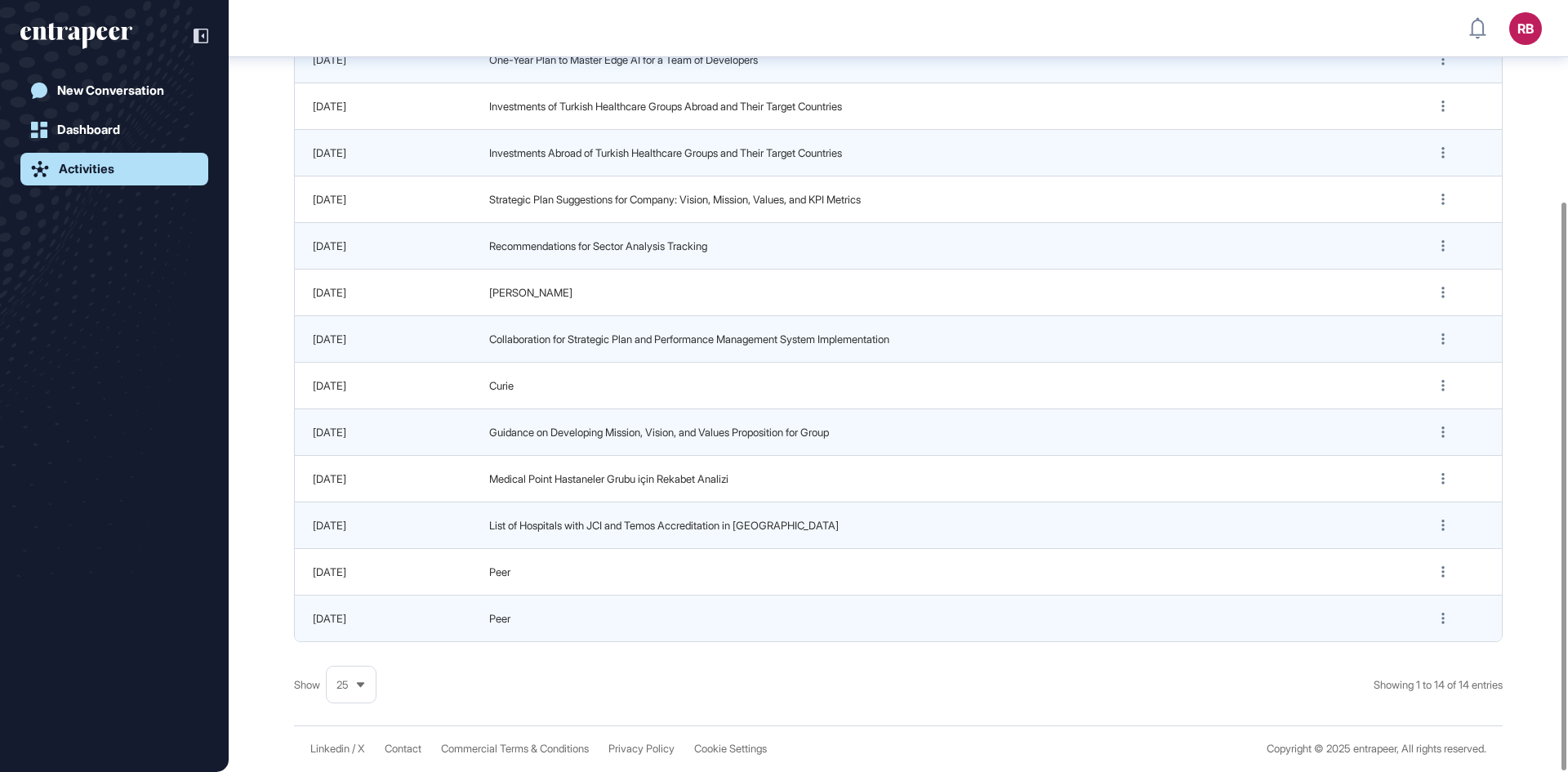
click at [103, 178] on link "Activities" at bounding box center [114, 168] width 187 height 32
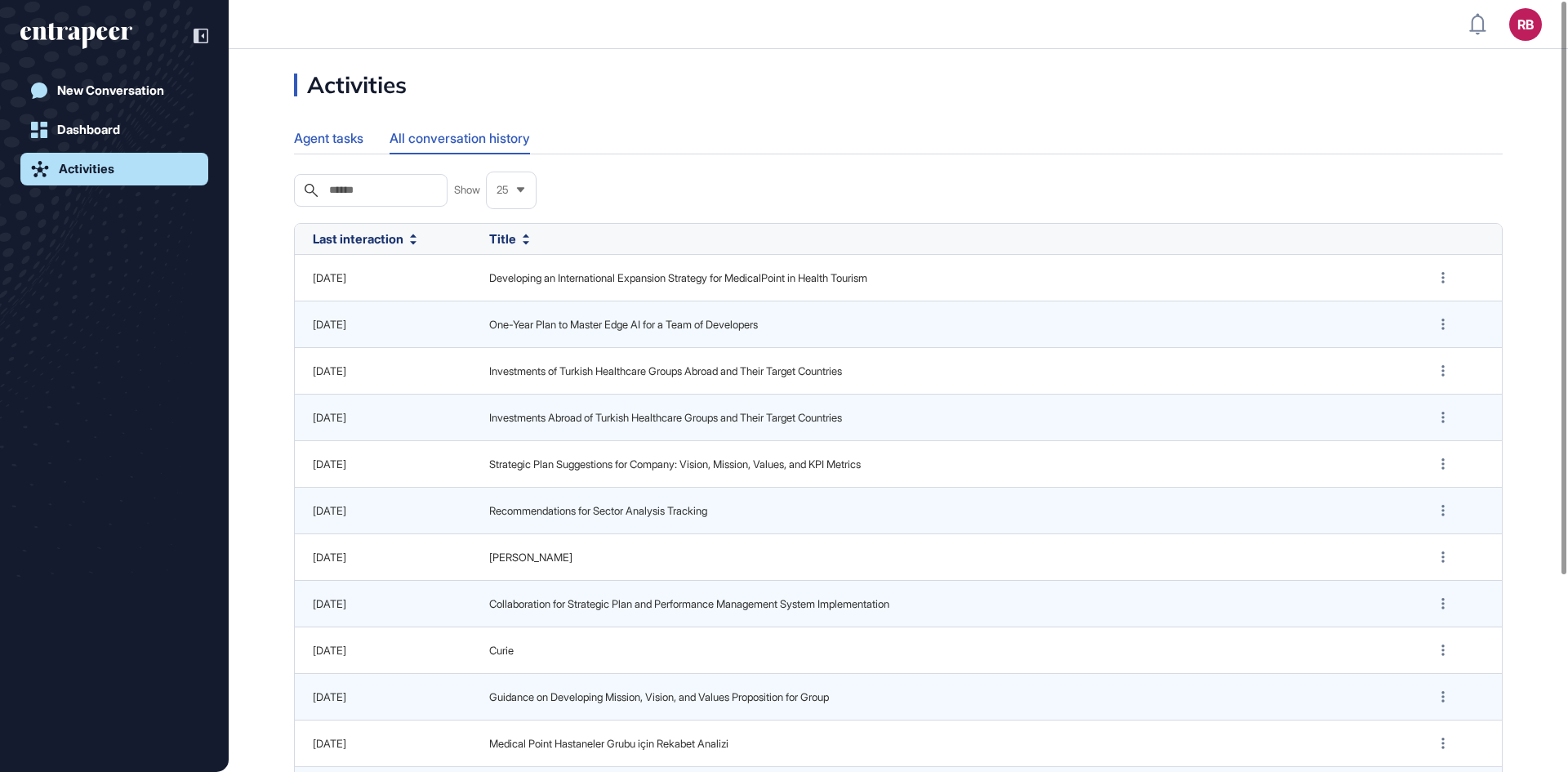
click at [313, 142] on div "Agent tasks" at bounding box center [328, 138] width 69 height 32
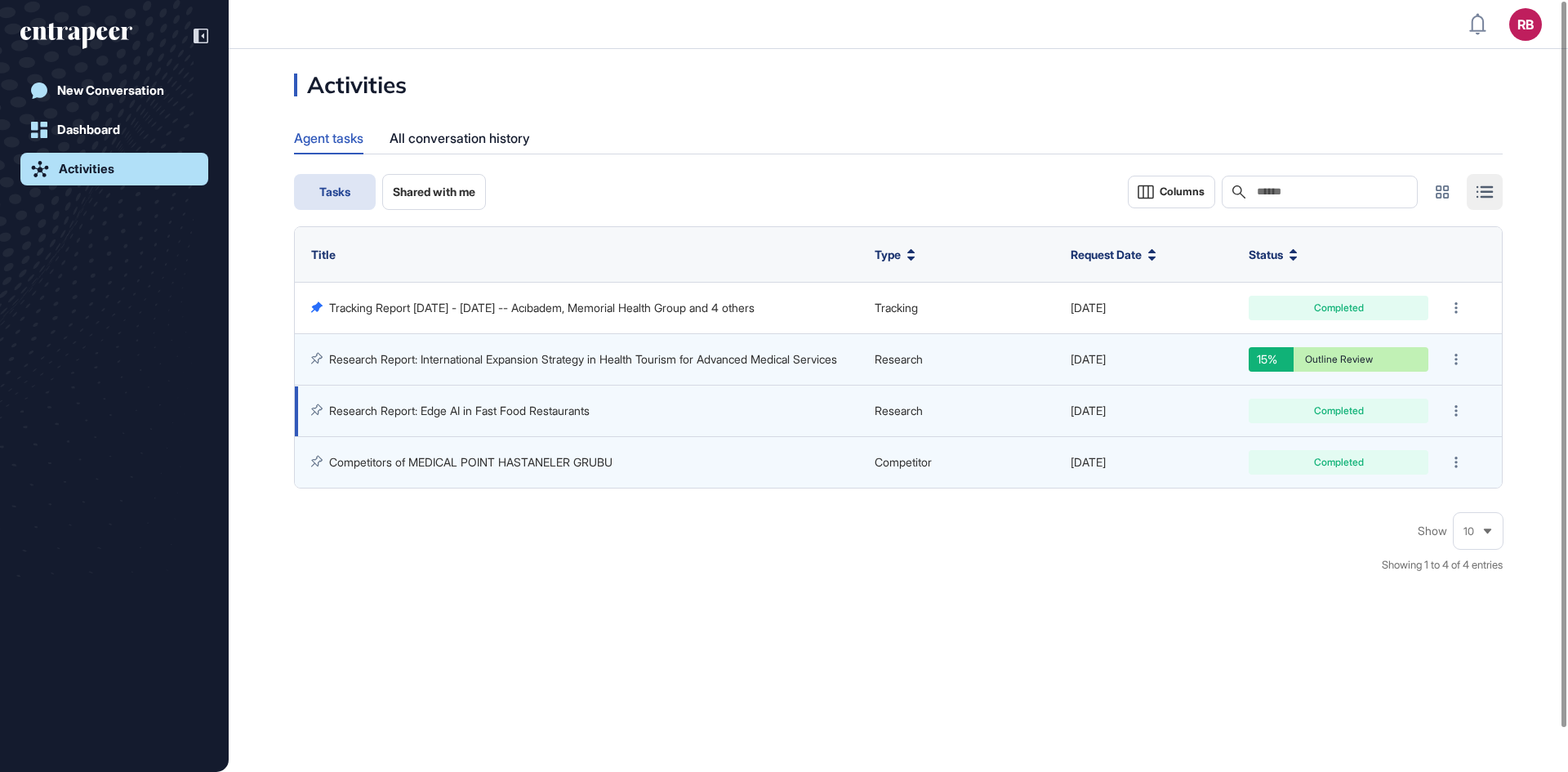
click at [518, 412] on link "Research Report: Edge AI in Fast Food Restaurants" at bounding box center [459, 410] width 261 height 14
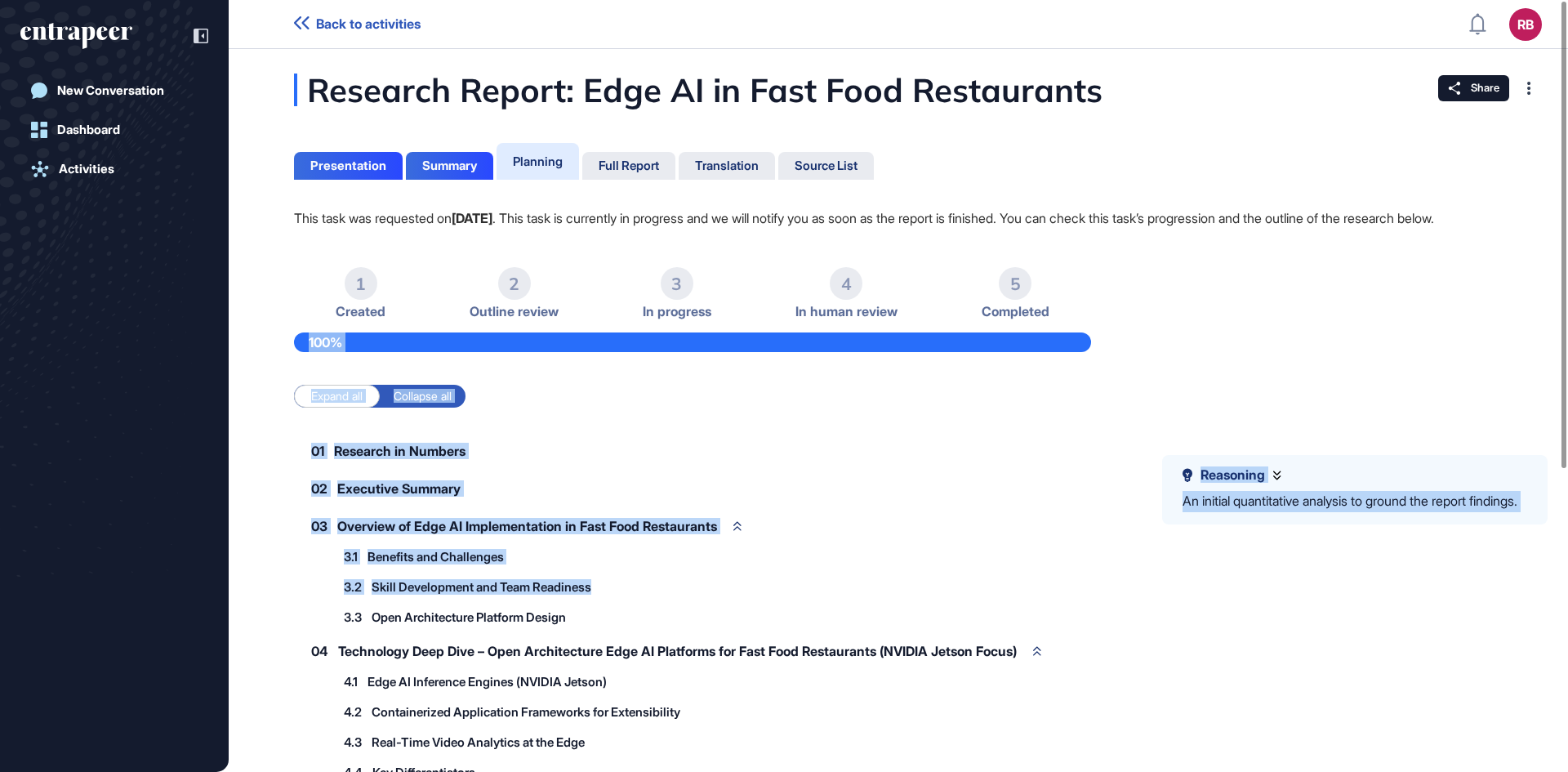
drag, startPoint x: 1551, startPoint y: 301, endPoint x: 1568, endPoint y: 604, distance: 303.5
click at [1568, 604] on div "Research Report: Edge AI in Fast Food Restaurants Presentation Summary Planning…" at bounding box center [898, 627] width 1340 height 1107
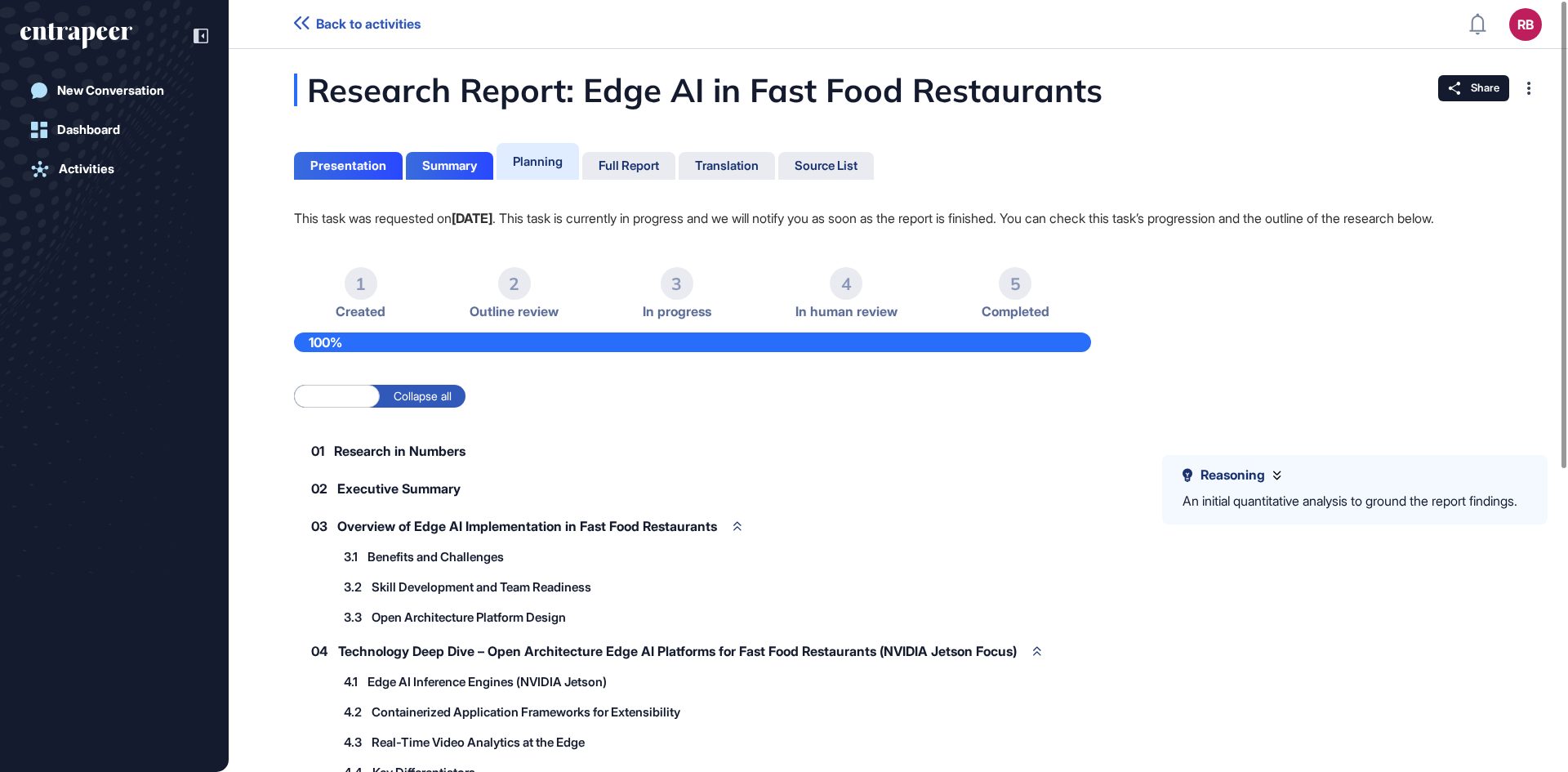
click at [1557, 636] on div "Research Report: Edge AI in Fast Food Restaurants Presentation Summary Planning…" at bounding box center [898, 627] width 1340 height 1107
click at [1568, 540] on div "Research Report: Edge AI in Fast Food Restaurants Presentation Summary Planning…" at bounding box center [898, 627] width 1340 height 1107
click at [1561, 532] on div "Research Report: Edge AI in Fast Food Restaurants Presentation Summary Planning…" at bounding box center [898, 627] width 1340 height 1107
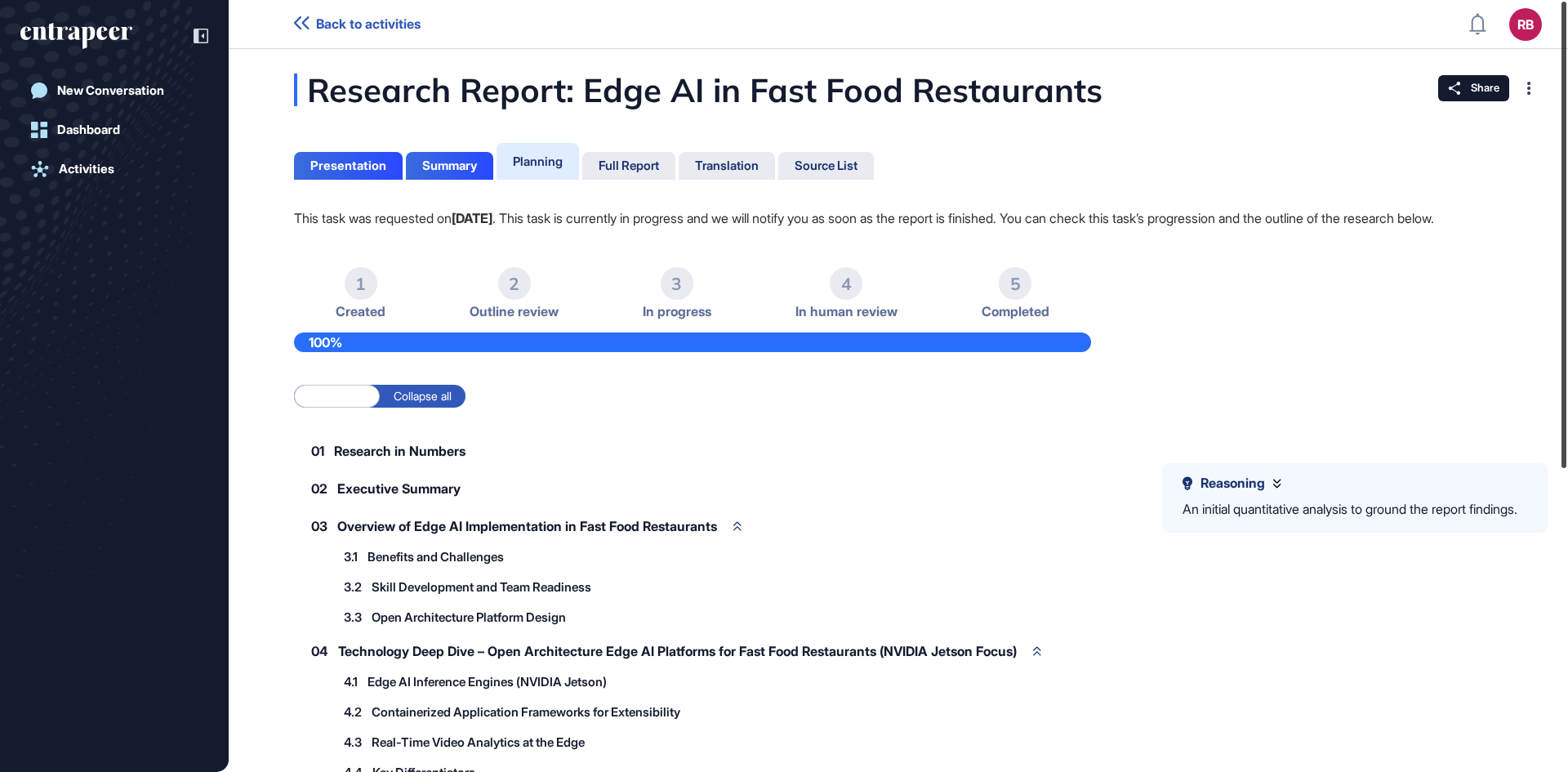
drag, startPoint x: 1563, startPoint y: 448, endPoint x: 1543, endPoint y: 249, distance: 200.0
click at [1543, 249] on div "Back to activities RB Dashboard Profile My Content Request More Data New Conver…" at bounding box center [784, 386] width 1568 height 772
click at [641, 166] on div "Full Report" at bounding box center [629, 165] width 61 height 15
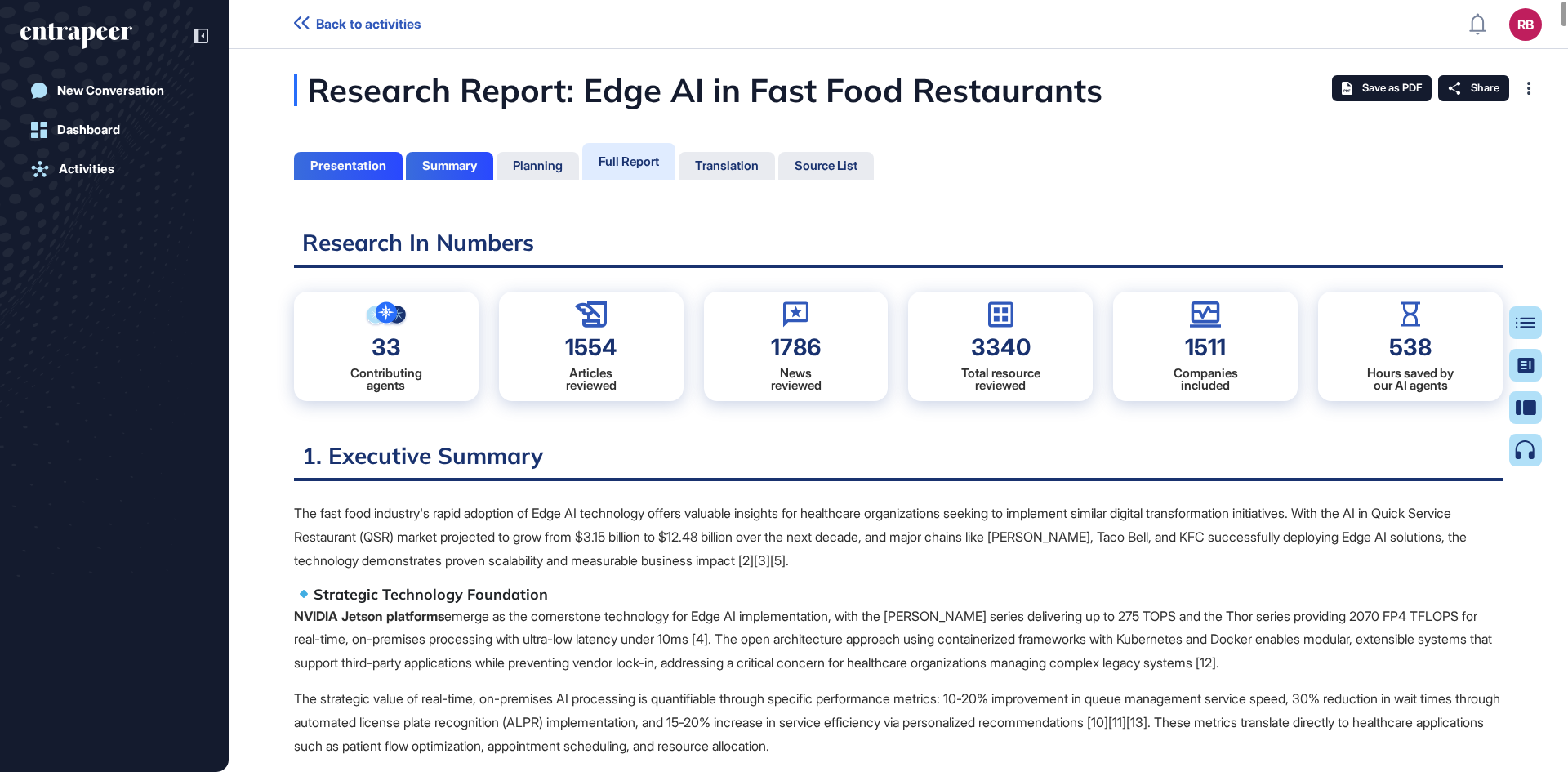
scroll to position [690, 4]
click at [1391, 101] on div "Save as PDF" at bounding box center [1382, 88] width 100 height 26
click at [75, 162] on div "Activities" at bounding box center [86, 169] width 56 height 15
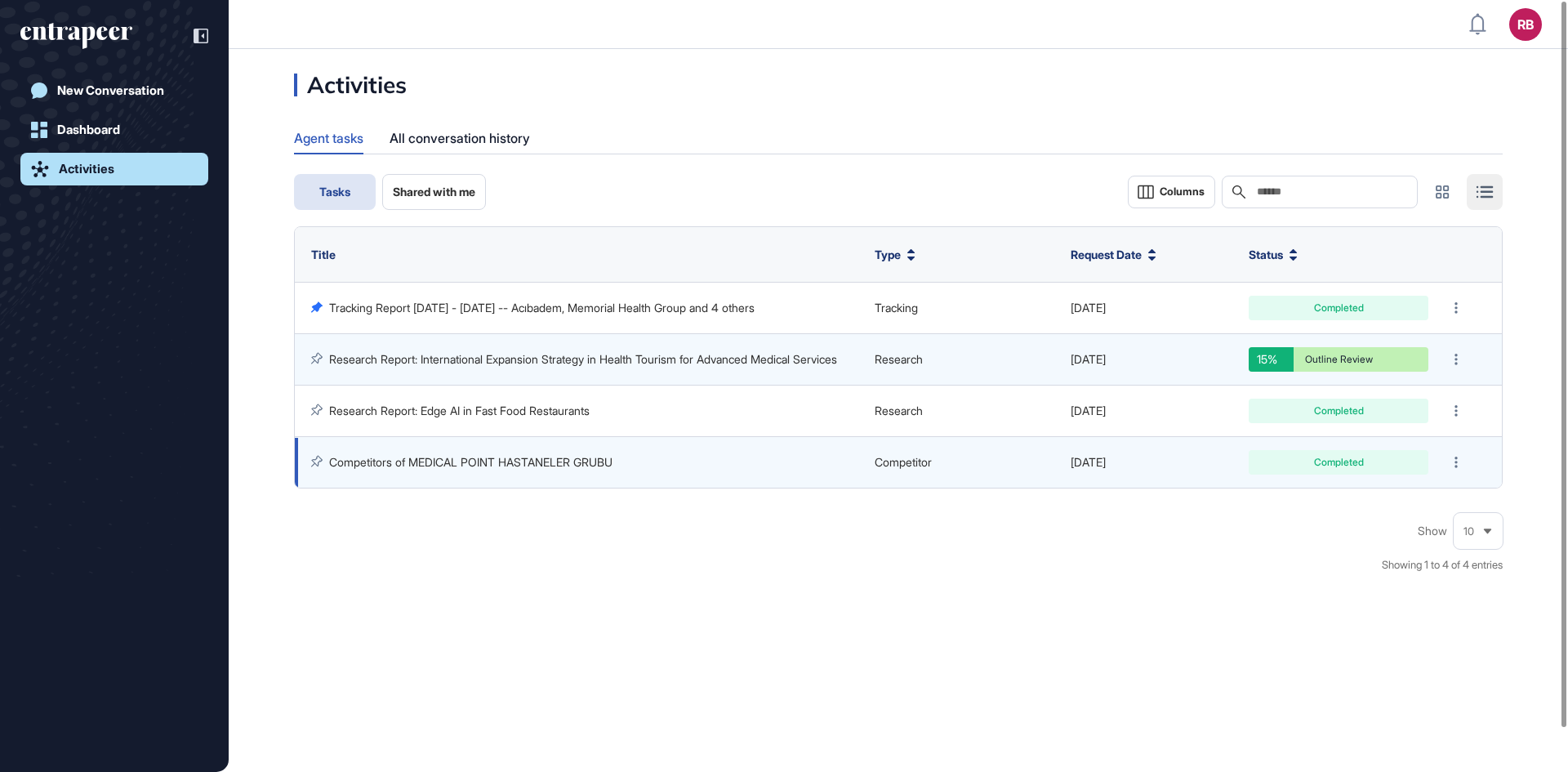
click at [535, 465] on link "Competitors of MEDICAL POINT HASTANELER GRUBU" at bounding box center [471, 462] width 283 height 14
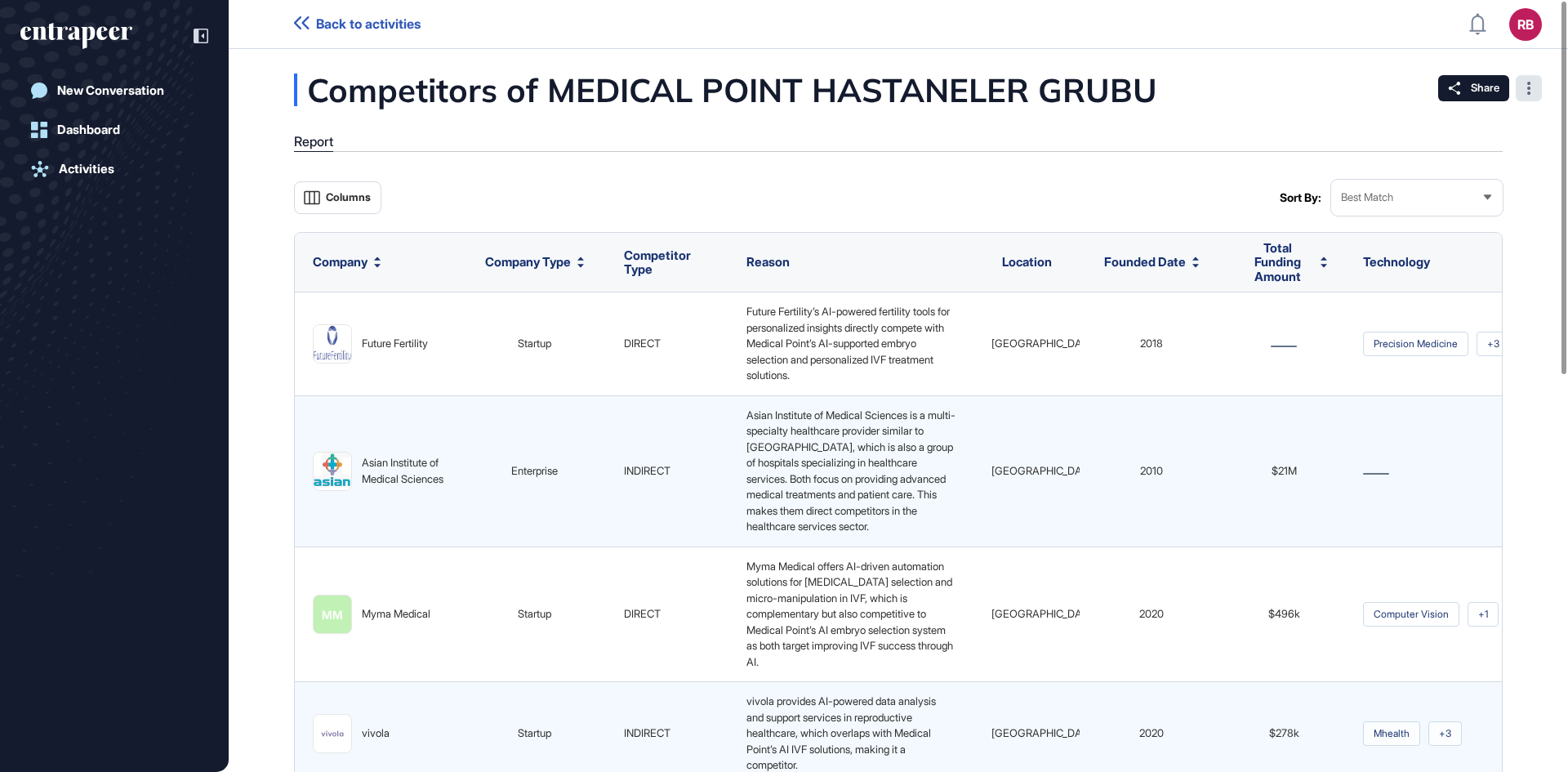
click at [1531, 95] on div at bounding box center [1529, 88] width 26 height 26
drag, startPoint x: 1337, startPoint y: 91, endPoint x: 1448, endPoint y: 94, distance: 111.0
click at [1338, 91] on div "Competitors of MEDICAL POINT HASTANELER GRUBU Report Columns Sort By: Best Matc…" at bounding box center [898, 768] width 1340 height 1391
click at [1455, 93] on icon at bounding box center [1454, 88] width 13 height 13
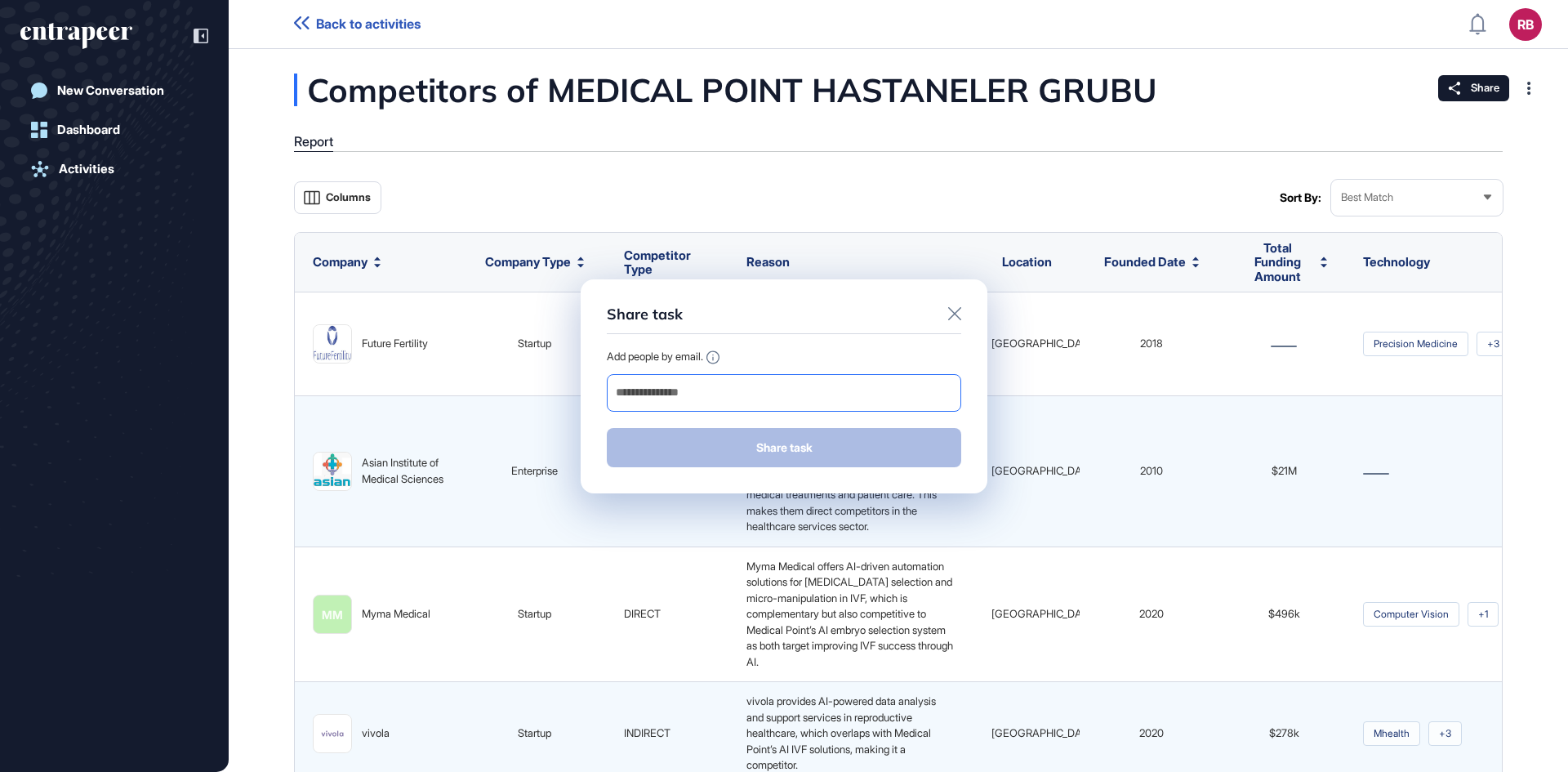
click at [770, 395] on input "email" at bounding box center [784, 392] width 340 height 22
click at [958, 291] on div "Share task Add people by email. Share task" at bounding box center [784, 386] width 407 height 214
click at [958, 305] on div at bounding box center [954, 315] width 13 height 20
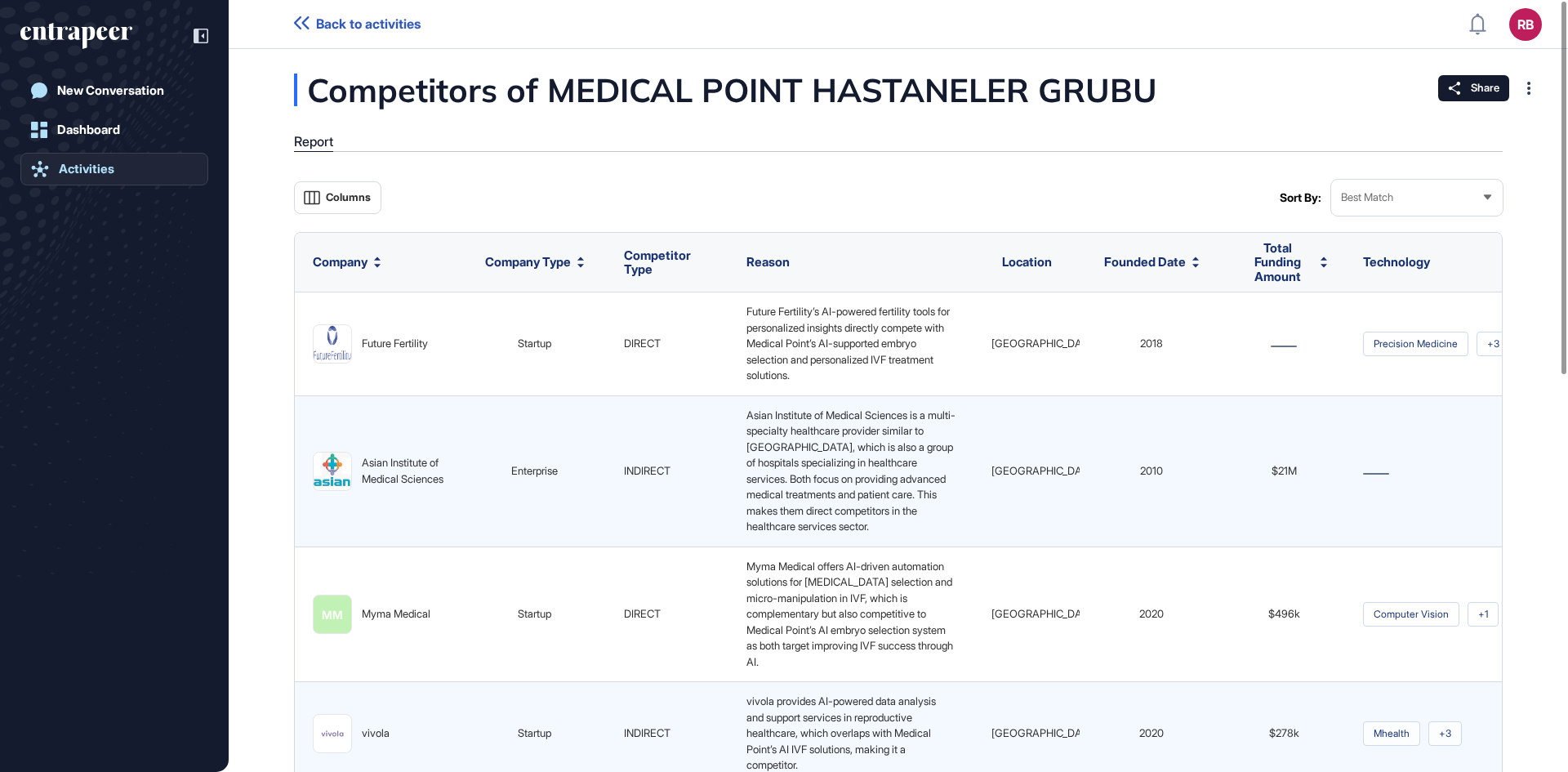
click at [85, 170] on div "Activities" at bounding box center [86, 169] width 56 height 15
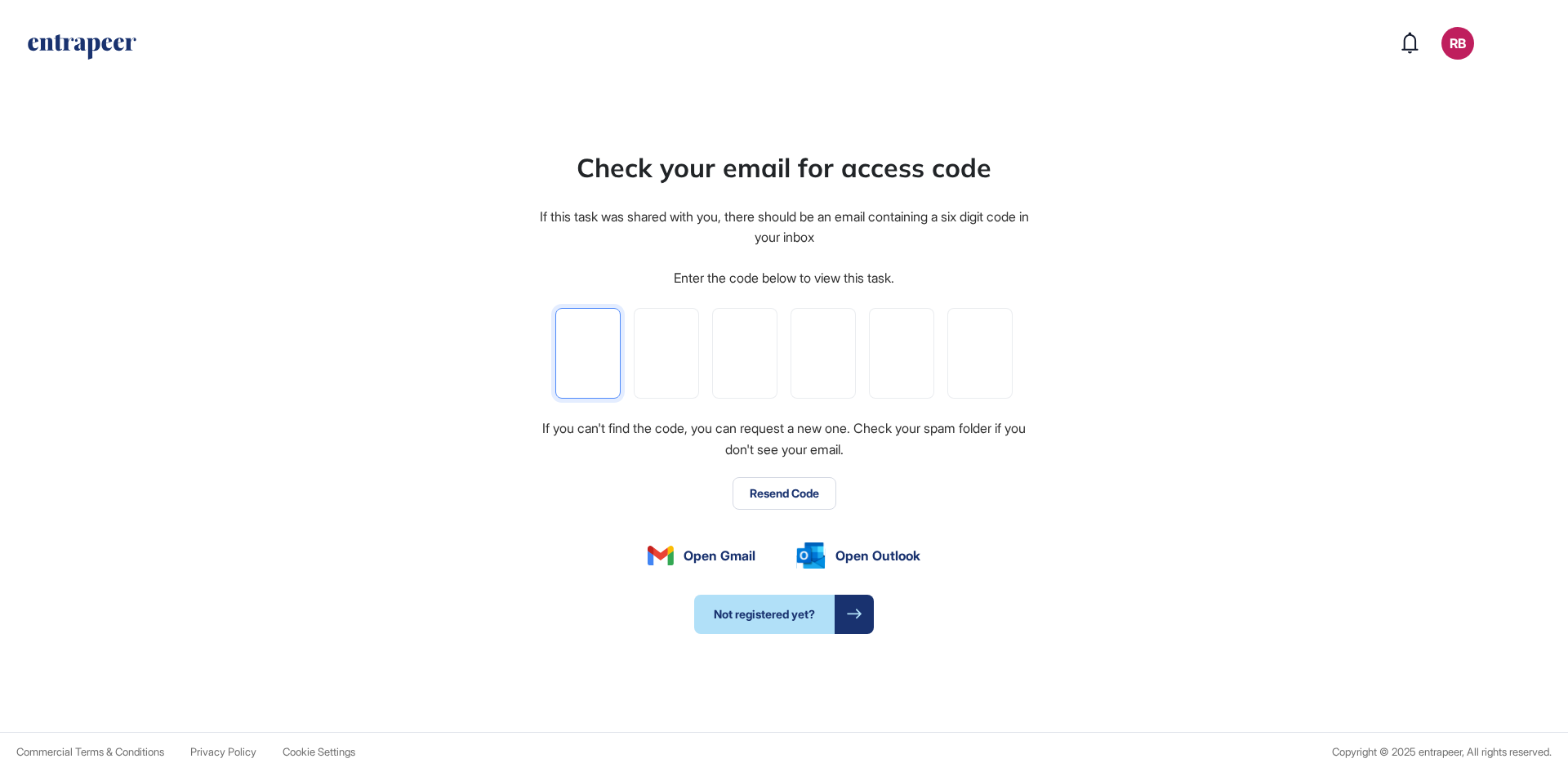
type input "*"
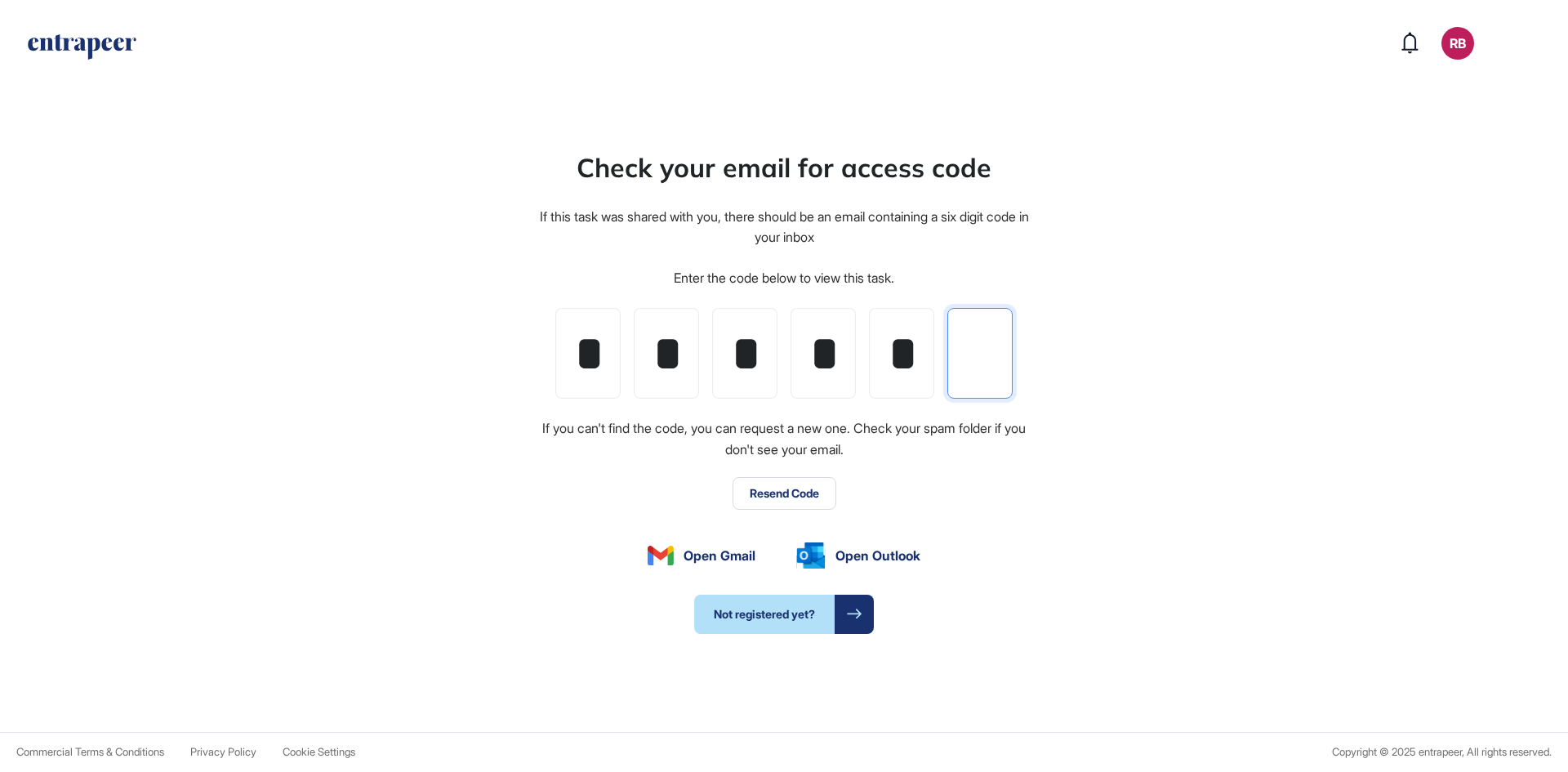
type input "*"
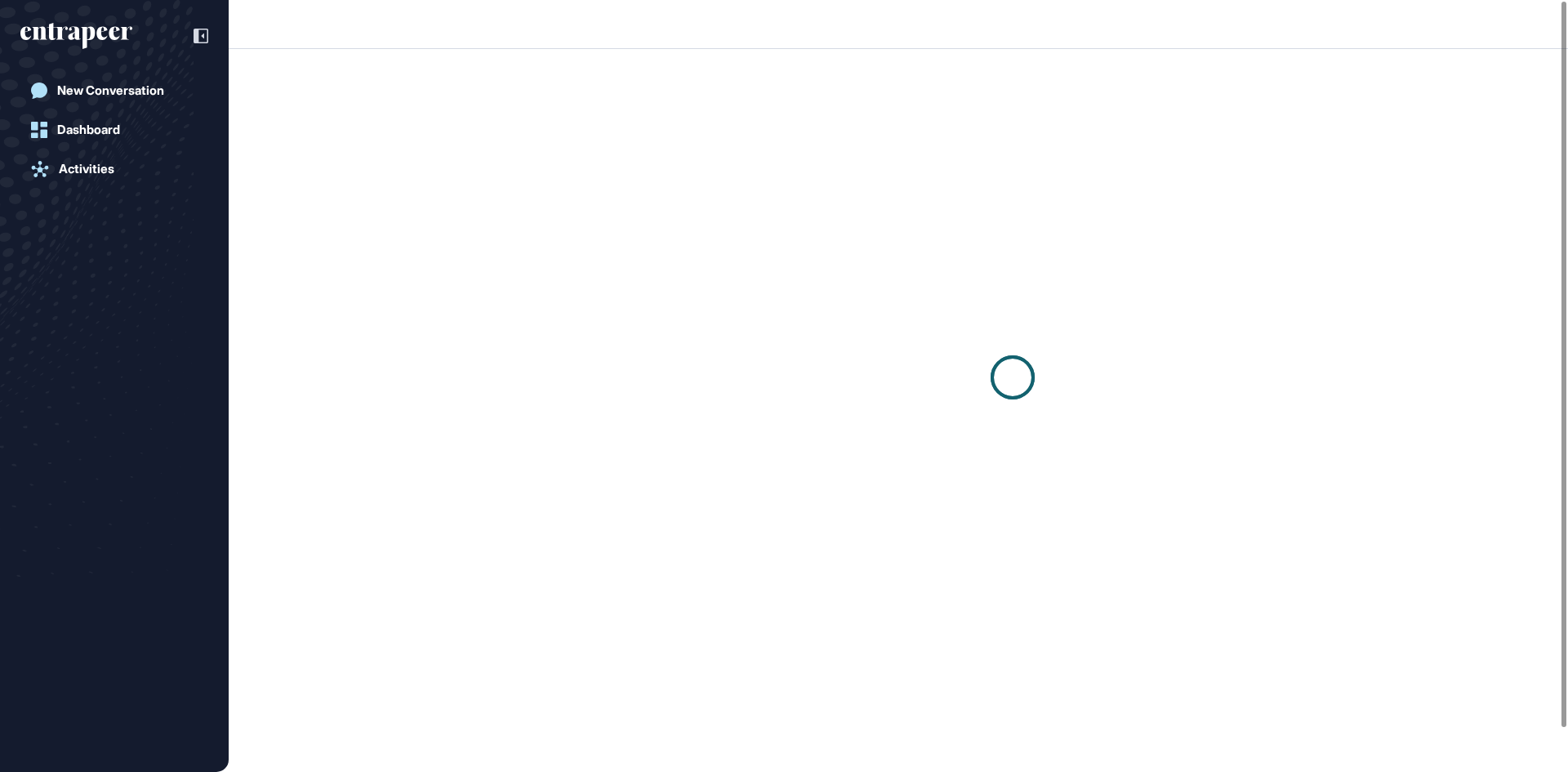
scroll to position [1, 1]
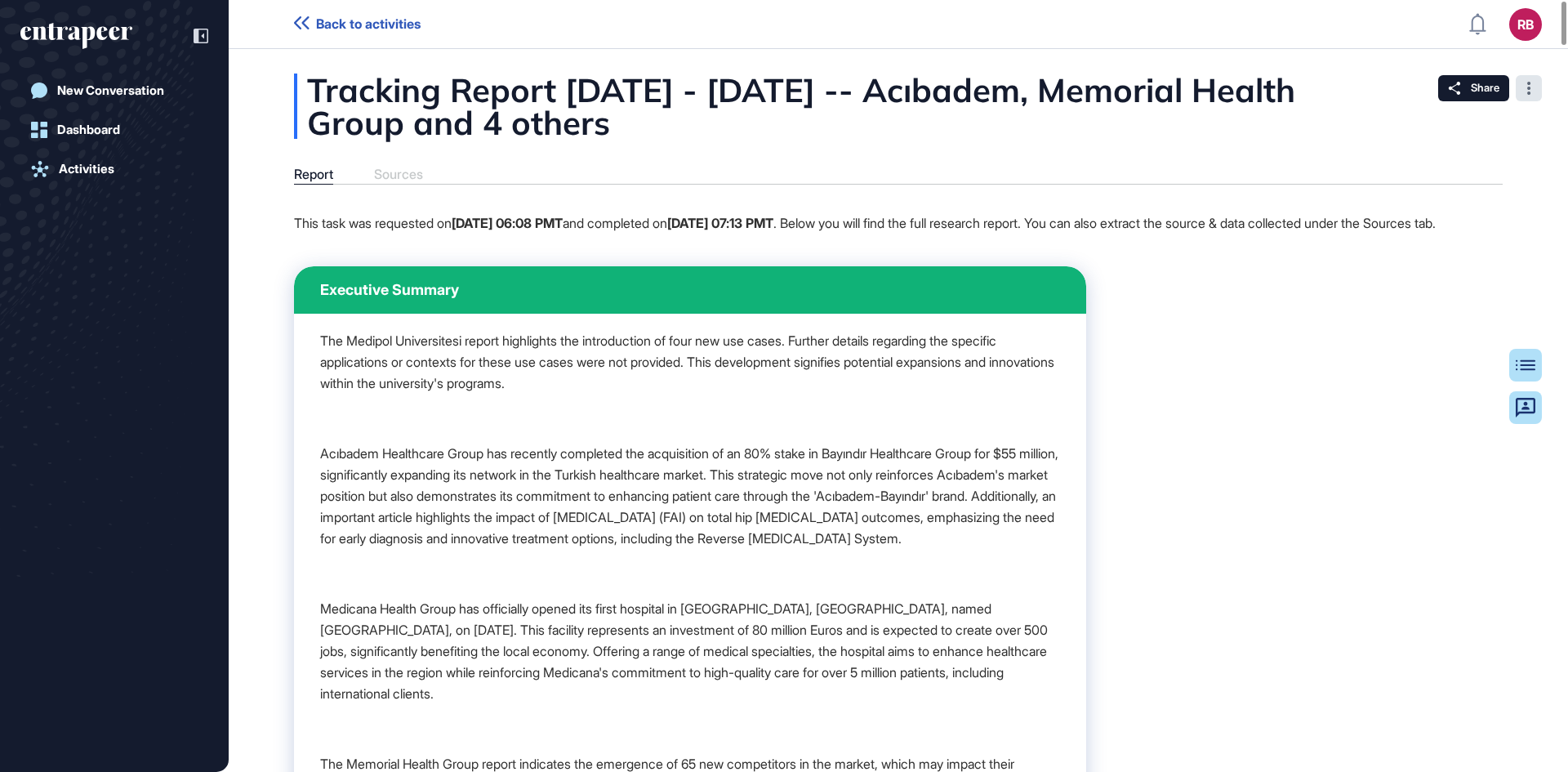
click at [1526, 88] on div at bounding box center [1529, 88] width 26 height 26
click at [1484, 88] on span "Share" at bounding box center [1485, 88] width 28 height 13
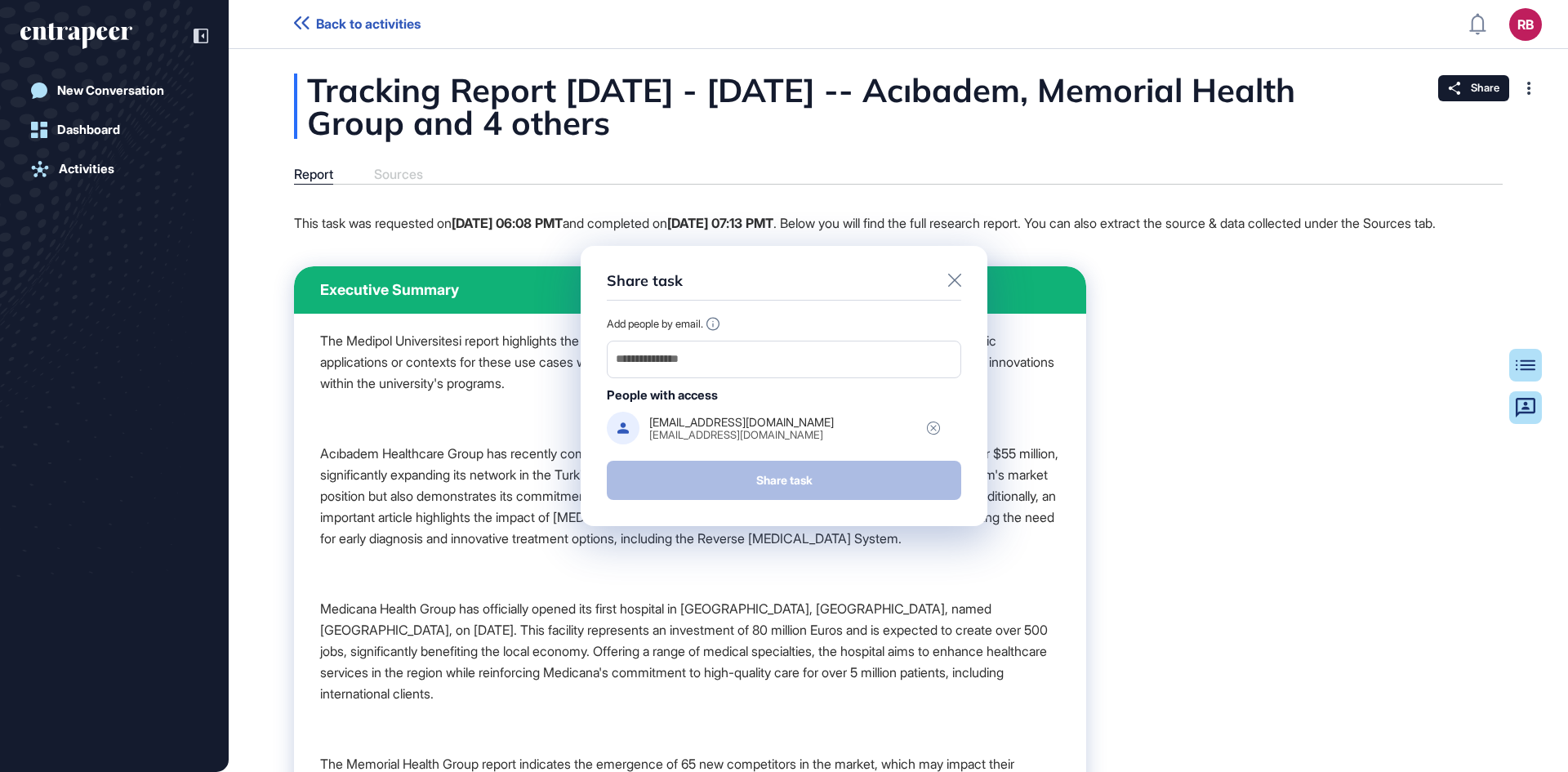
click at [953, 275] on icon at bounding box center [954, 279] width 13 height 13
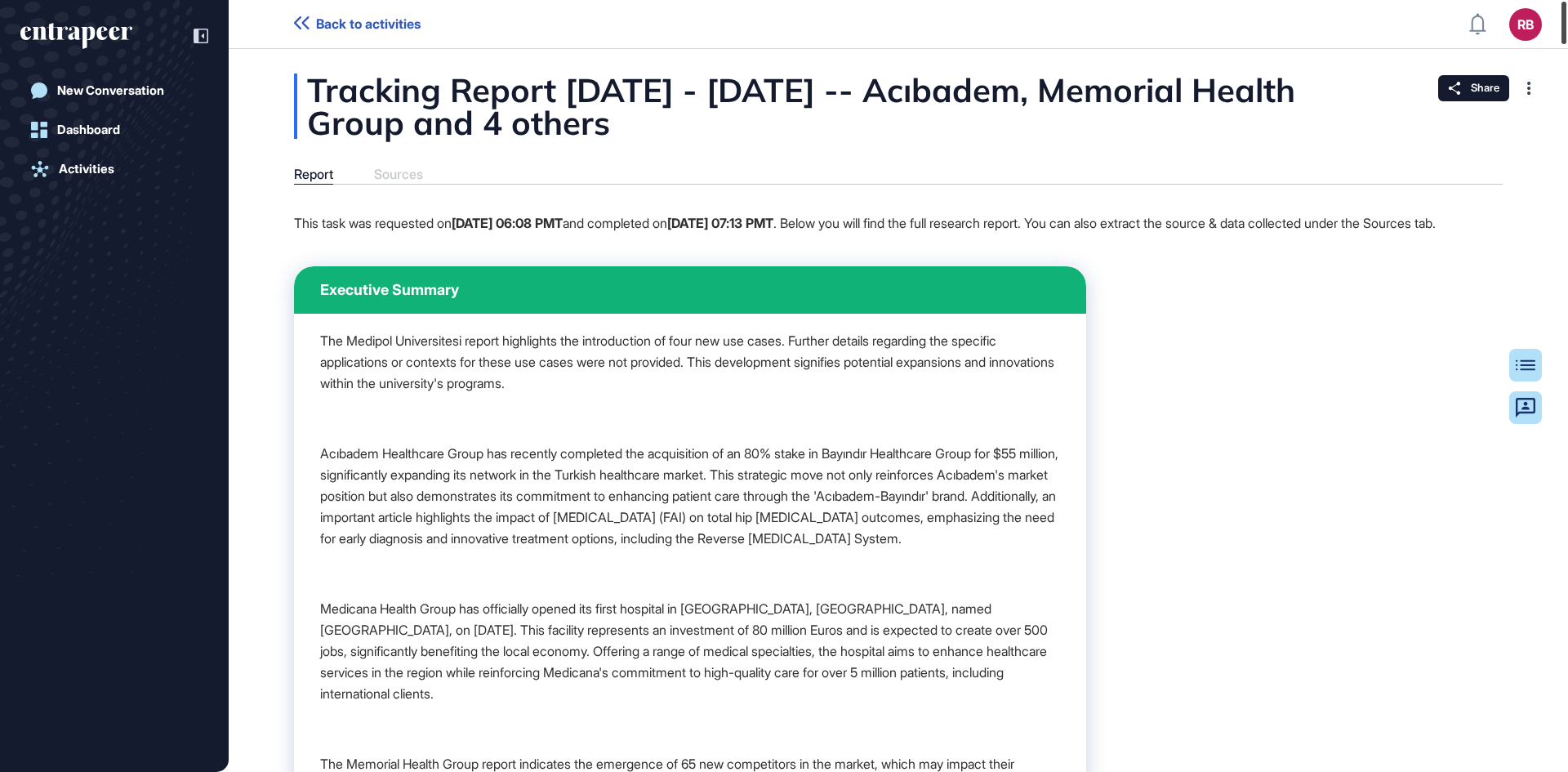
drag, startPoint x: 1568, startPoint y: 18, endPoint x: 1568, endPoint y: -71, distance: 89.0
click at [1568, 0] on html "Back to activities RB Dashboard Profile My Content Request More Data New Conver…" at bounding box center [784, 386] width 1568 height 772
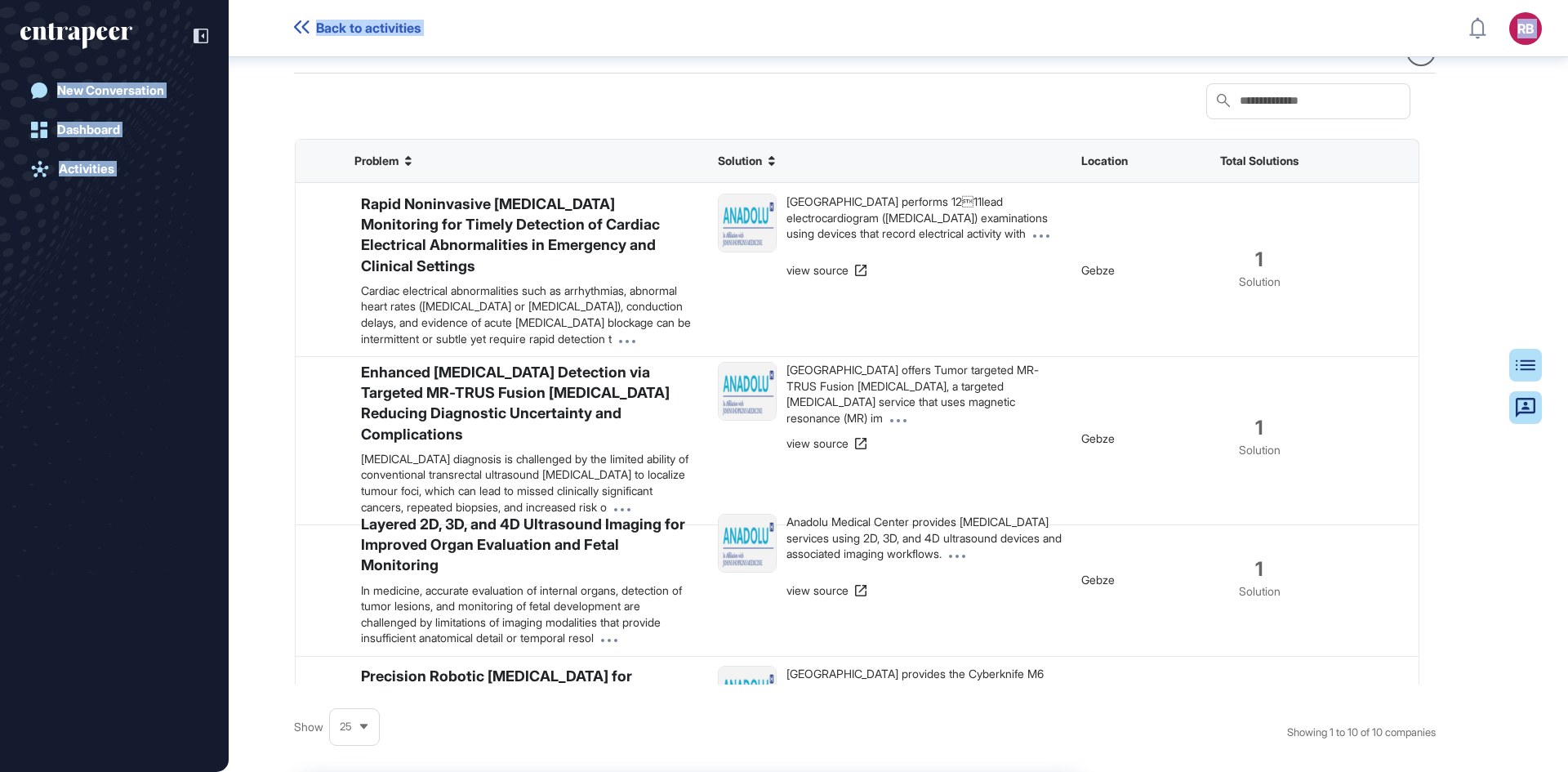
scroll to position [13111, 0]
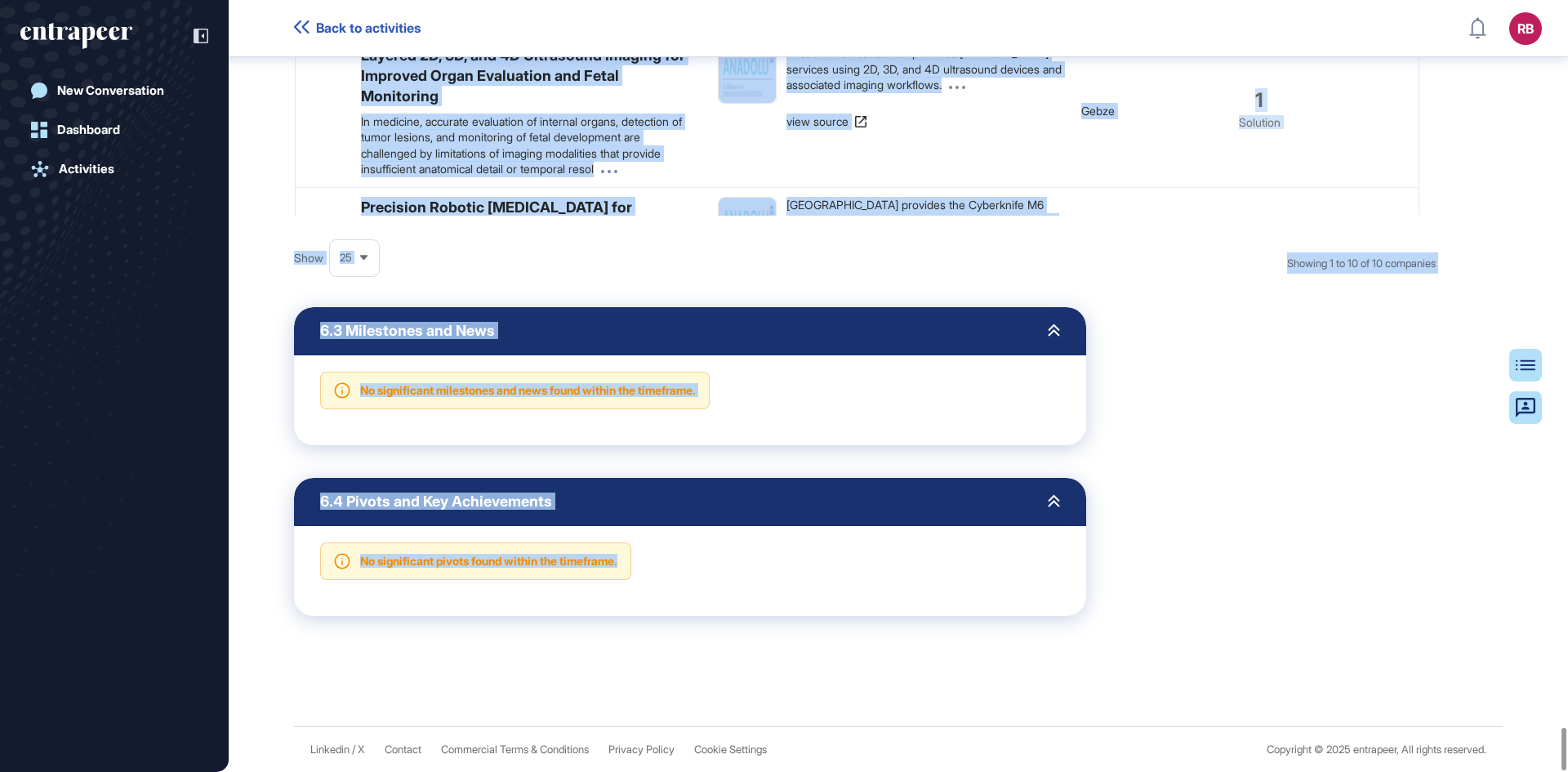
drag, startPoint x: 319, startPoint y: 85, endPoint x: 1182, endPoint y: 622, distance: 1016.4
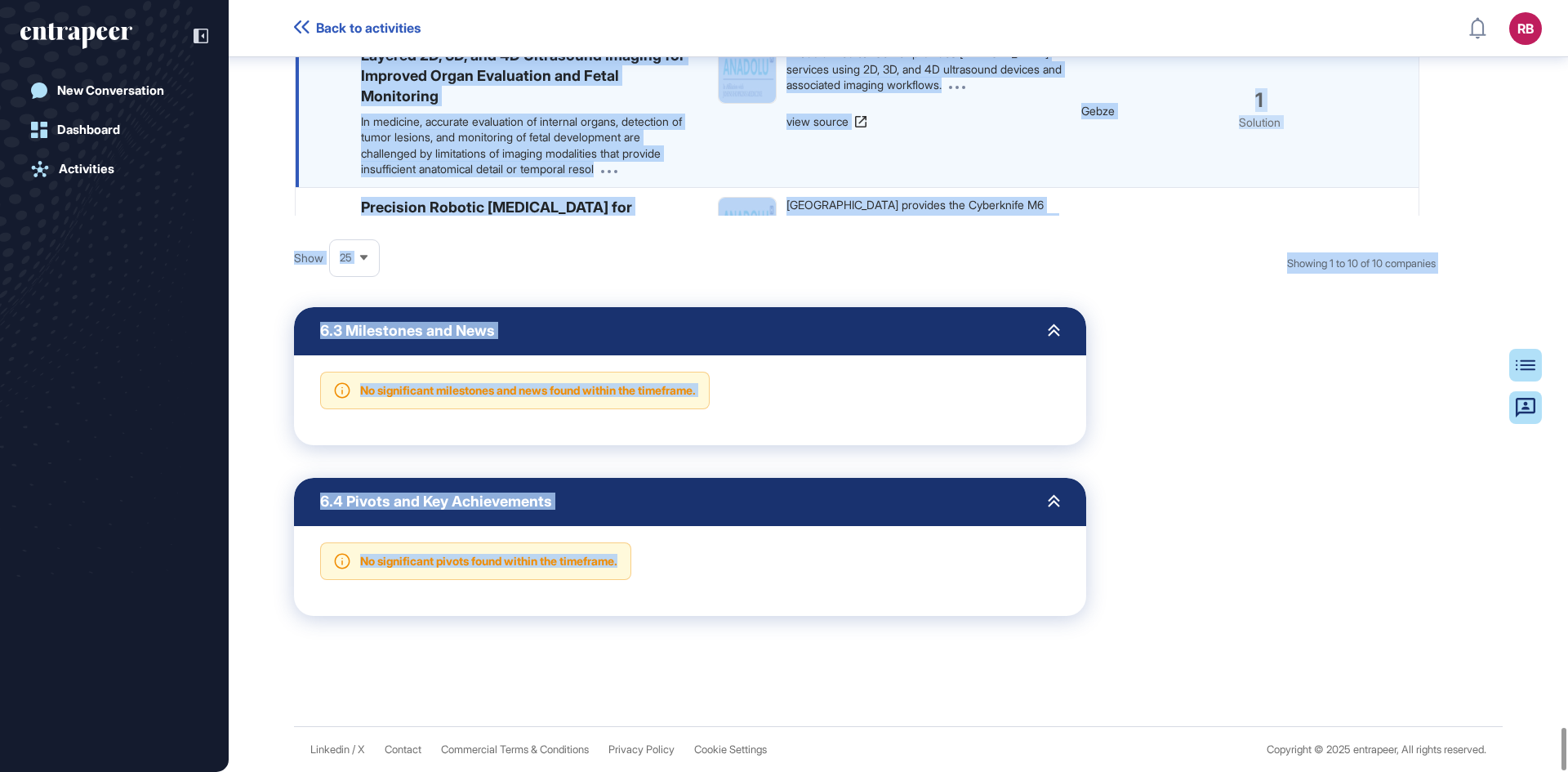
copy div "racking Report Jun 13 - Sep 11, 2025 -- Acıbadem, Memorial Health Group and 4 o…"
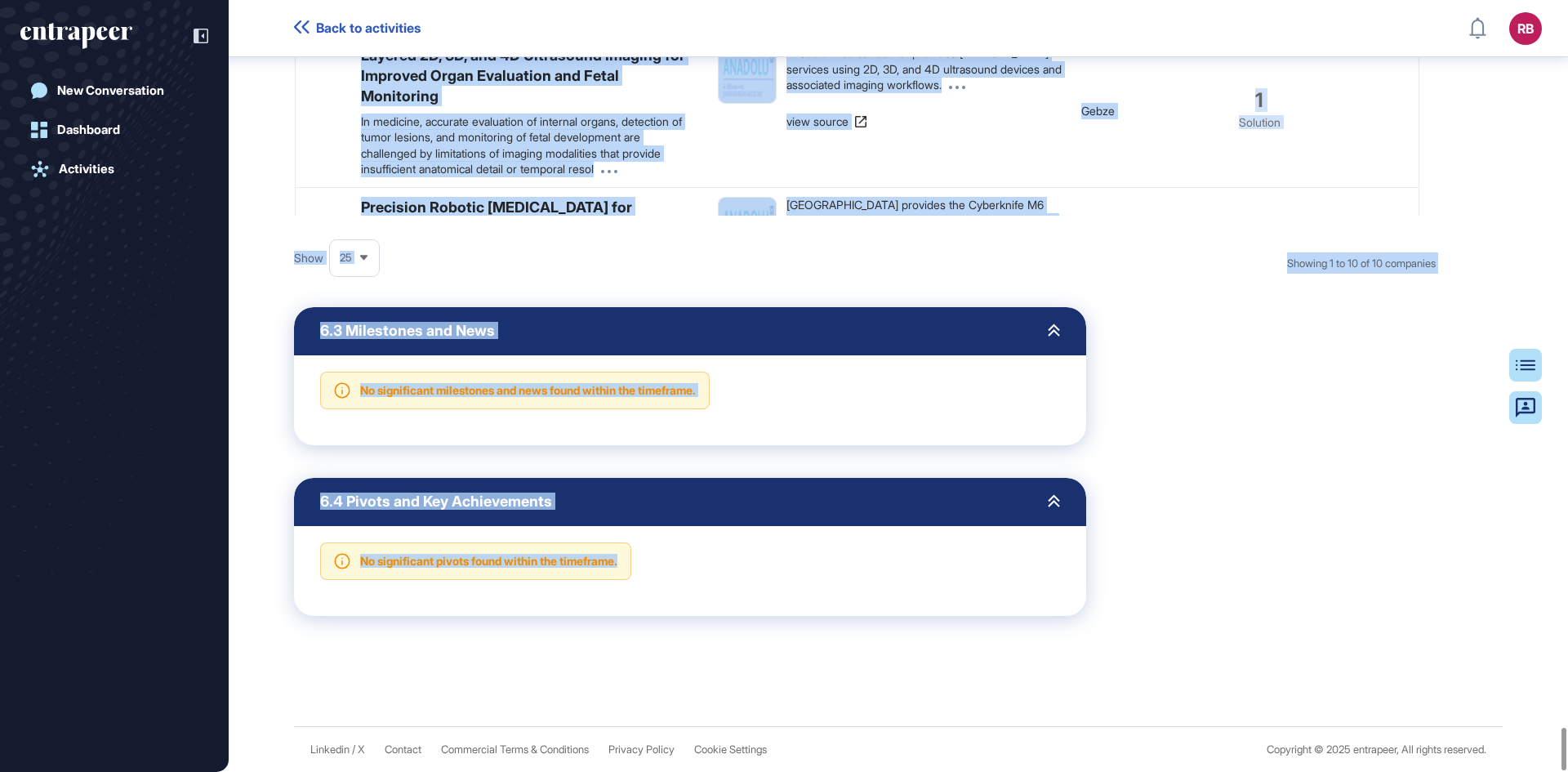
click at [1391, 443] on div "6.3 Milestones and News No significant milestones and news found within the tim…" at bounding box center [865, 376] width 1142 height 138
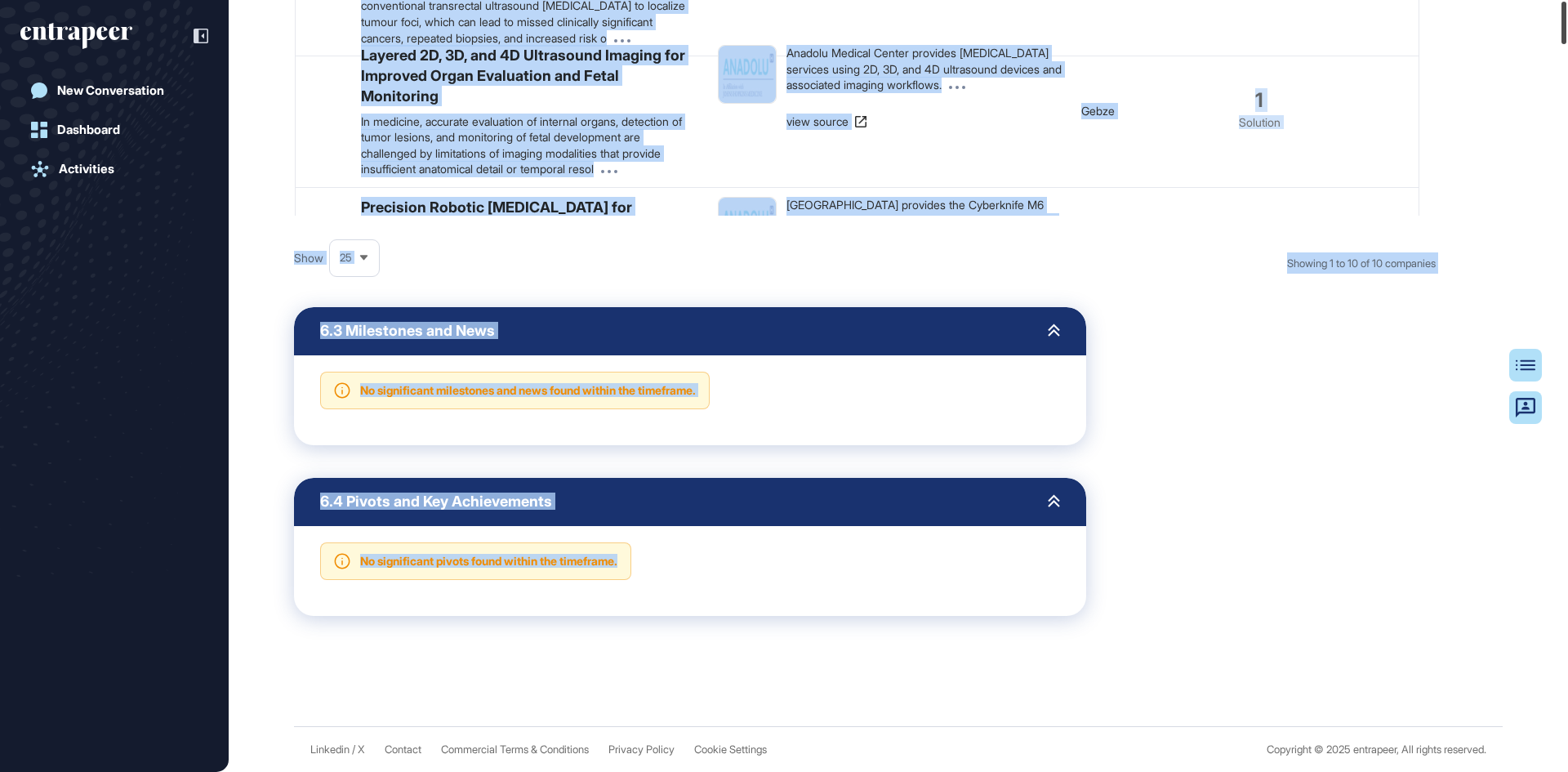
scroll to position [0, 0]
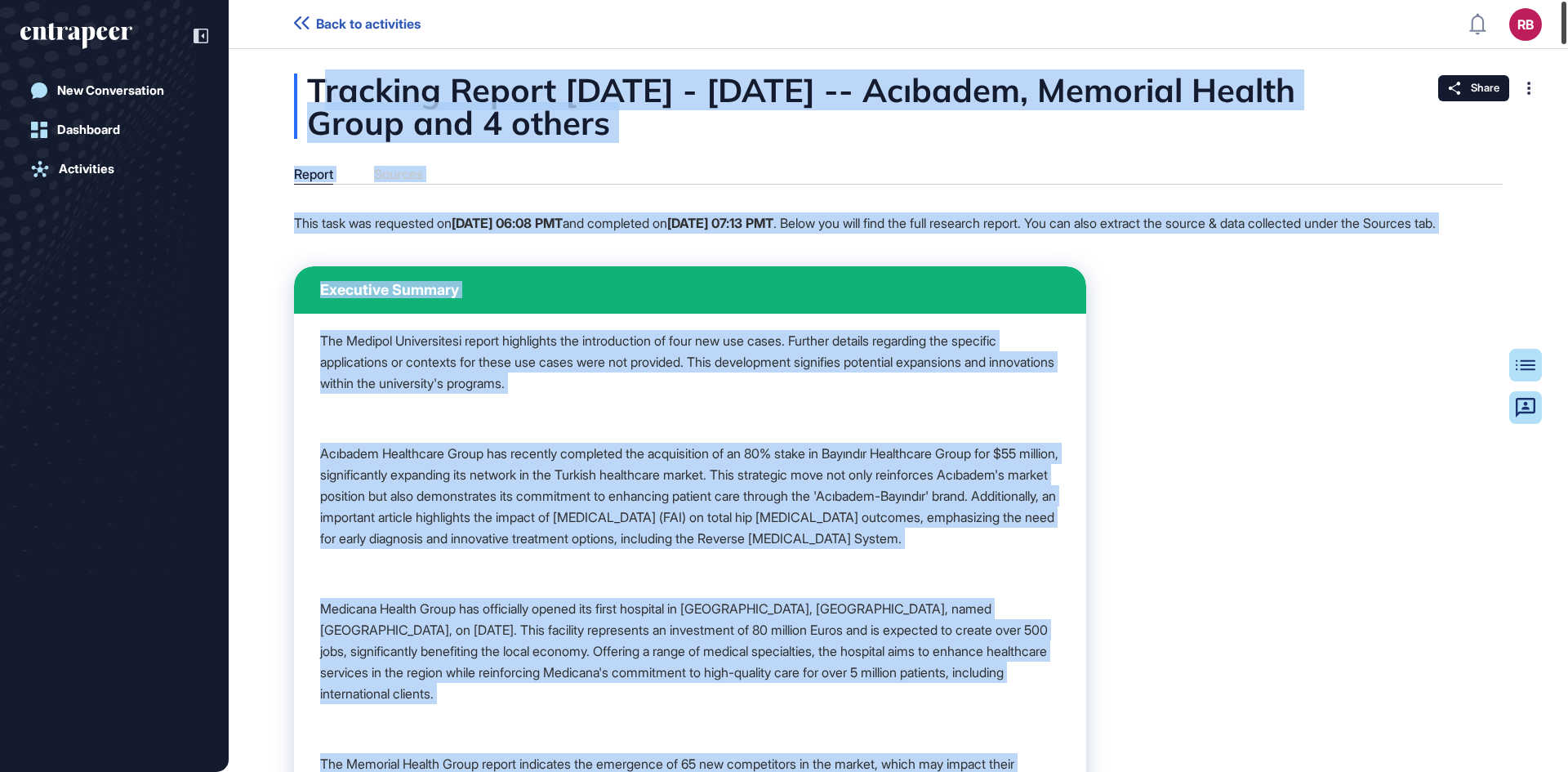
drag, startPoint x: 1563, startPoint y: 743, endPoint x: 1568, endPoint y: -43, distance: 786.0
click at [1568, 0] on html "Back to activities RB Dashboard Profile My Content Request More Data New Conver…" at bounding box center [784, 386] width 1568 height 772
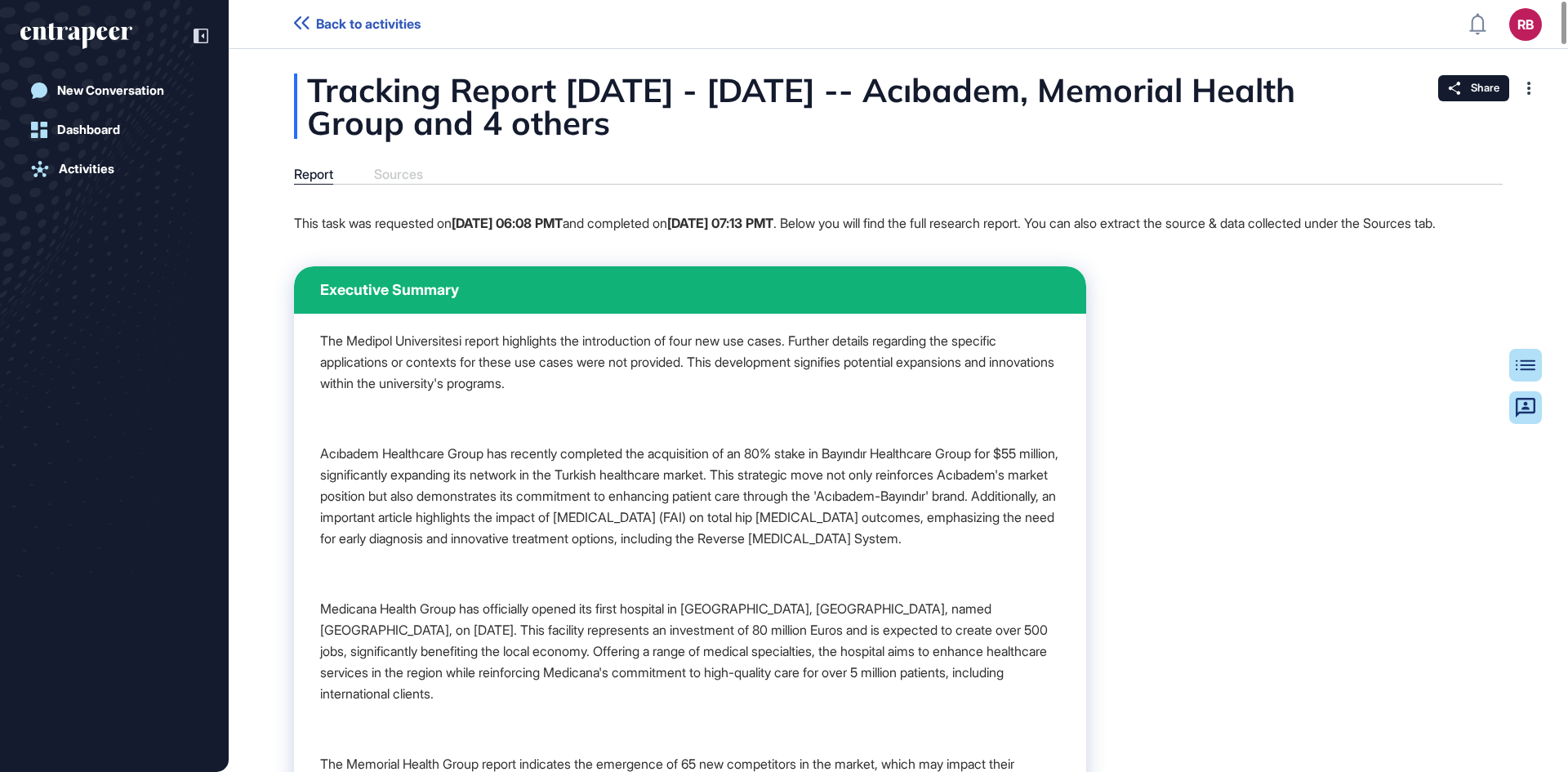
click at [135, 303] on div "New Conversation Dashboard Activities" at bounding box center [114, 402] width 187 height 657
click at [125, 134] on link "Dashboard" at bounding box center [114, 129] width 187 height 32
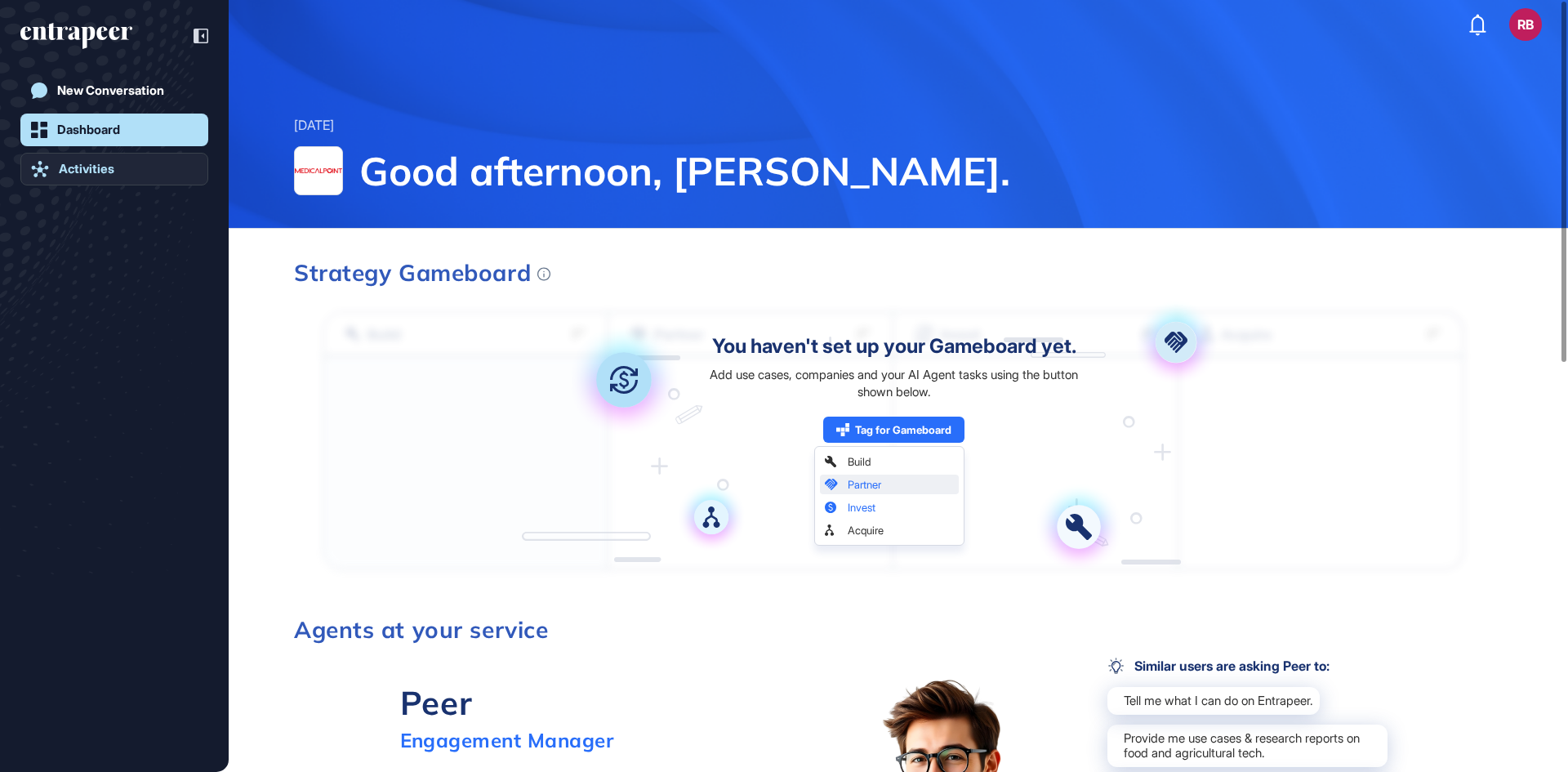
click at [107, 156] on link "Activities" at bounding box center [114, 168] width 187 height 32
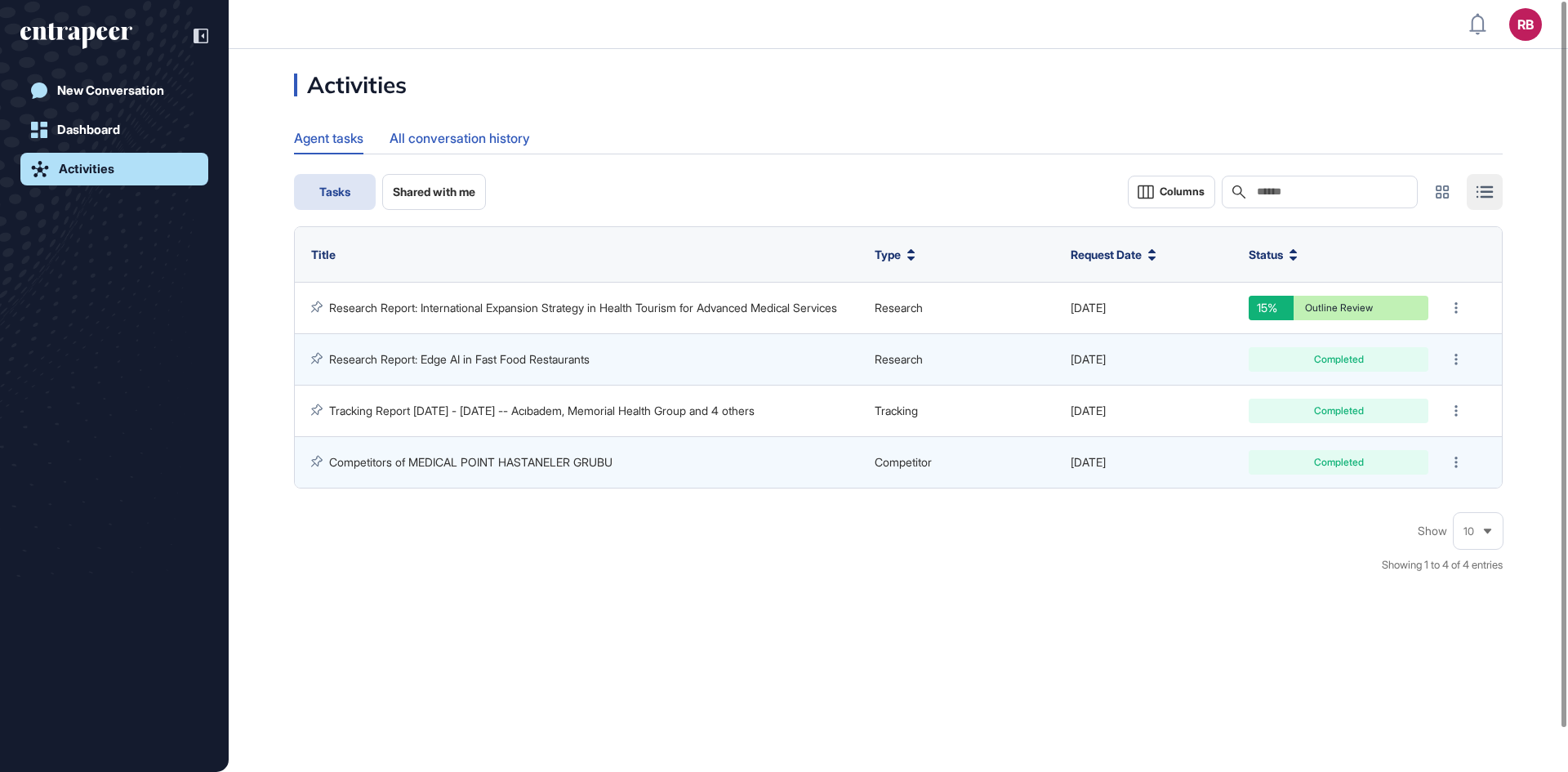
click at [424, 149] on div "All conversation history" at bounding box center [460, 138] width 141 height 32
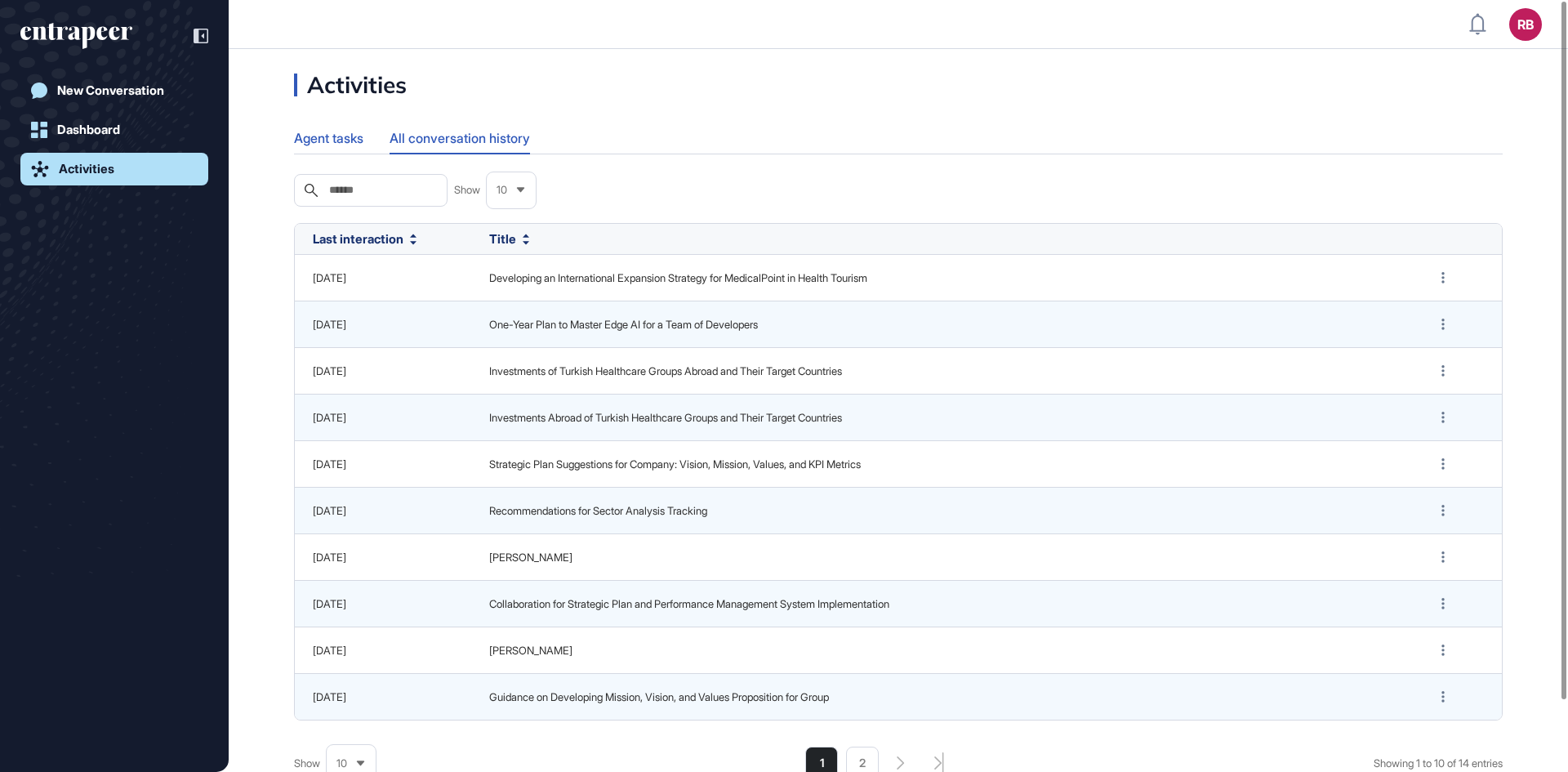
click at [363, 139] on div "Agent tasks" at bounding box center [328, 138] width 69 height 32
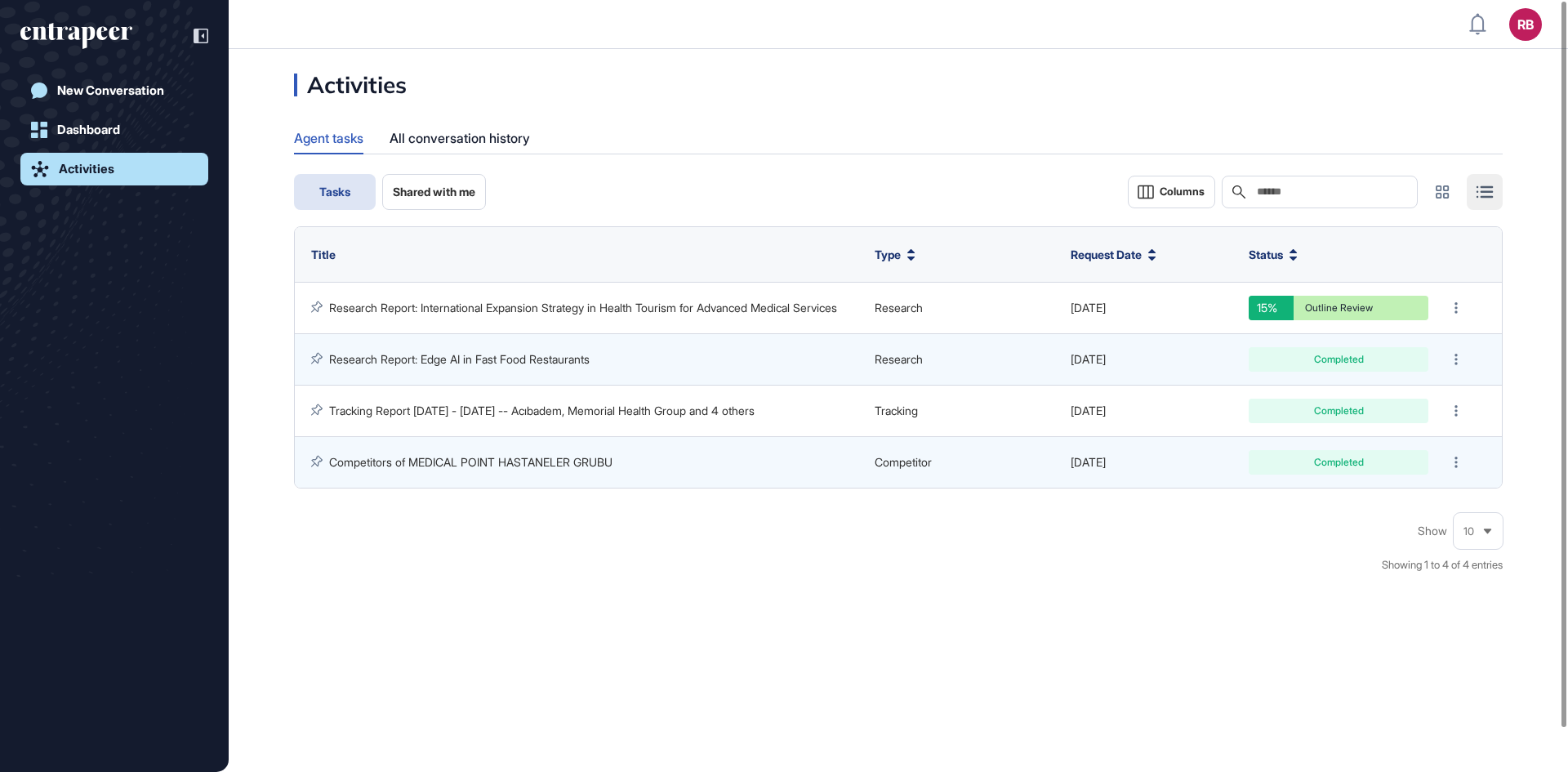
click at [420, 181] on button "Shared with me" at bounding box center [434, 191] width 103 height 36
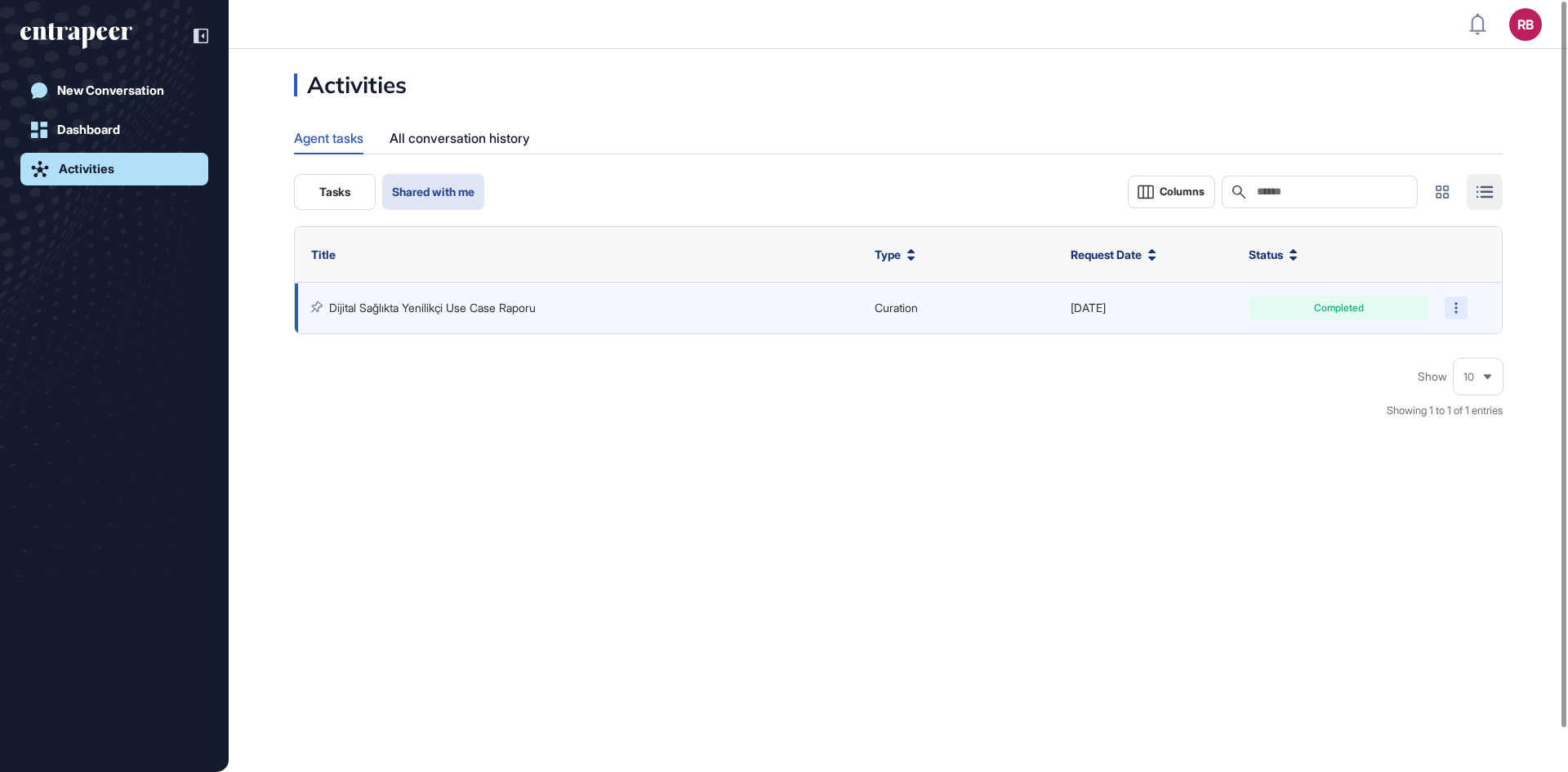
click at [1453, 312] on div at bounding box center [1456, 307] width 22 height 22
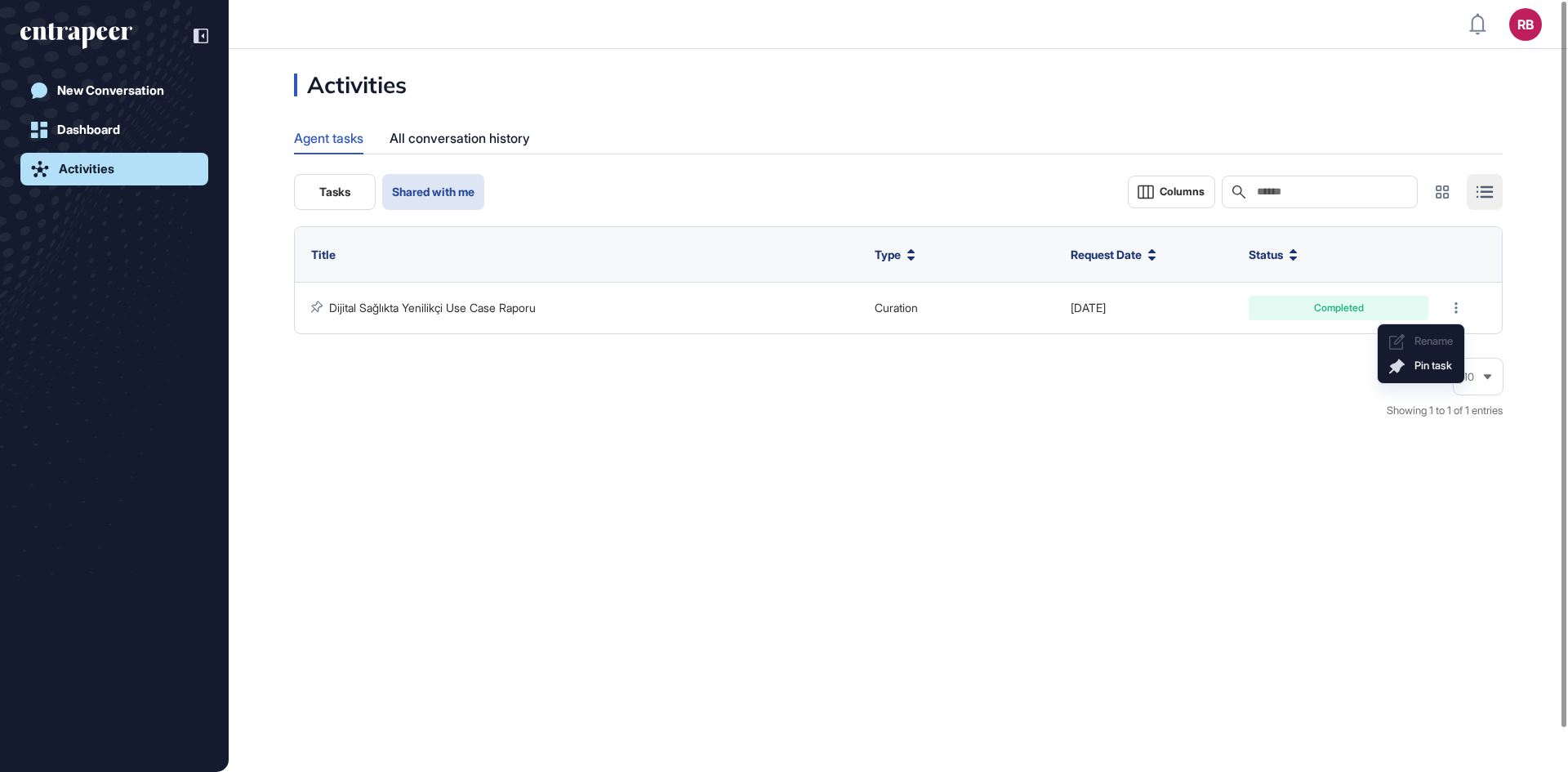
click at [513, 307] on link "Dijital Sağlıkta Yenilikçi Use Case Raporu" at bounding box center [433, 307] width 207 height 14
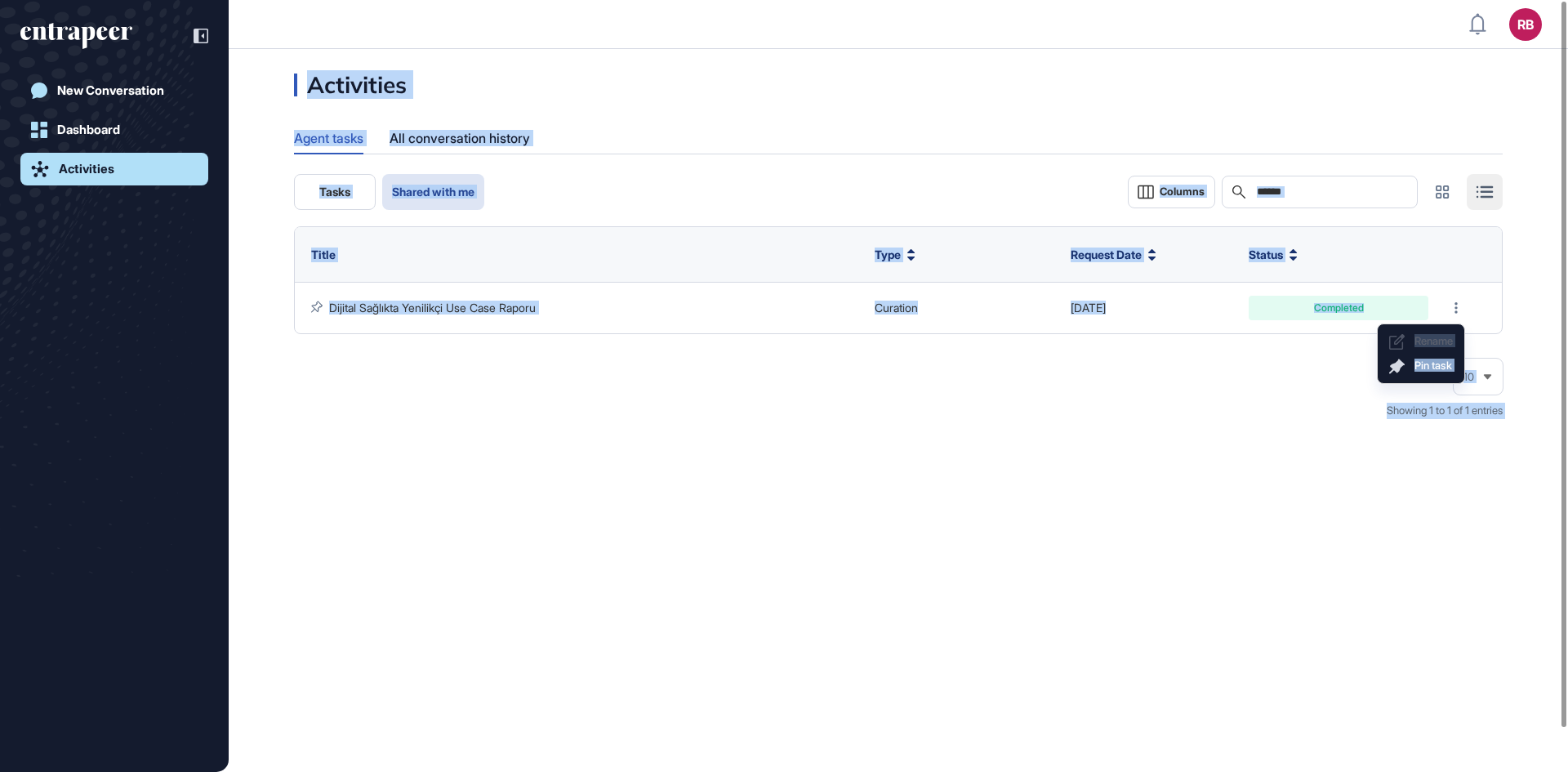
click at [512, 307] on main "Activities Agent tasks All conversation history Tasks Shared with me Columns Se…" at bounding box center [784, 410] width 1568 height 722
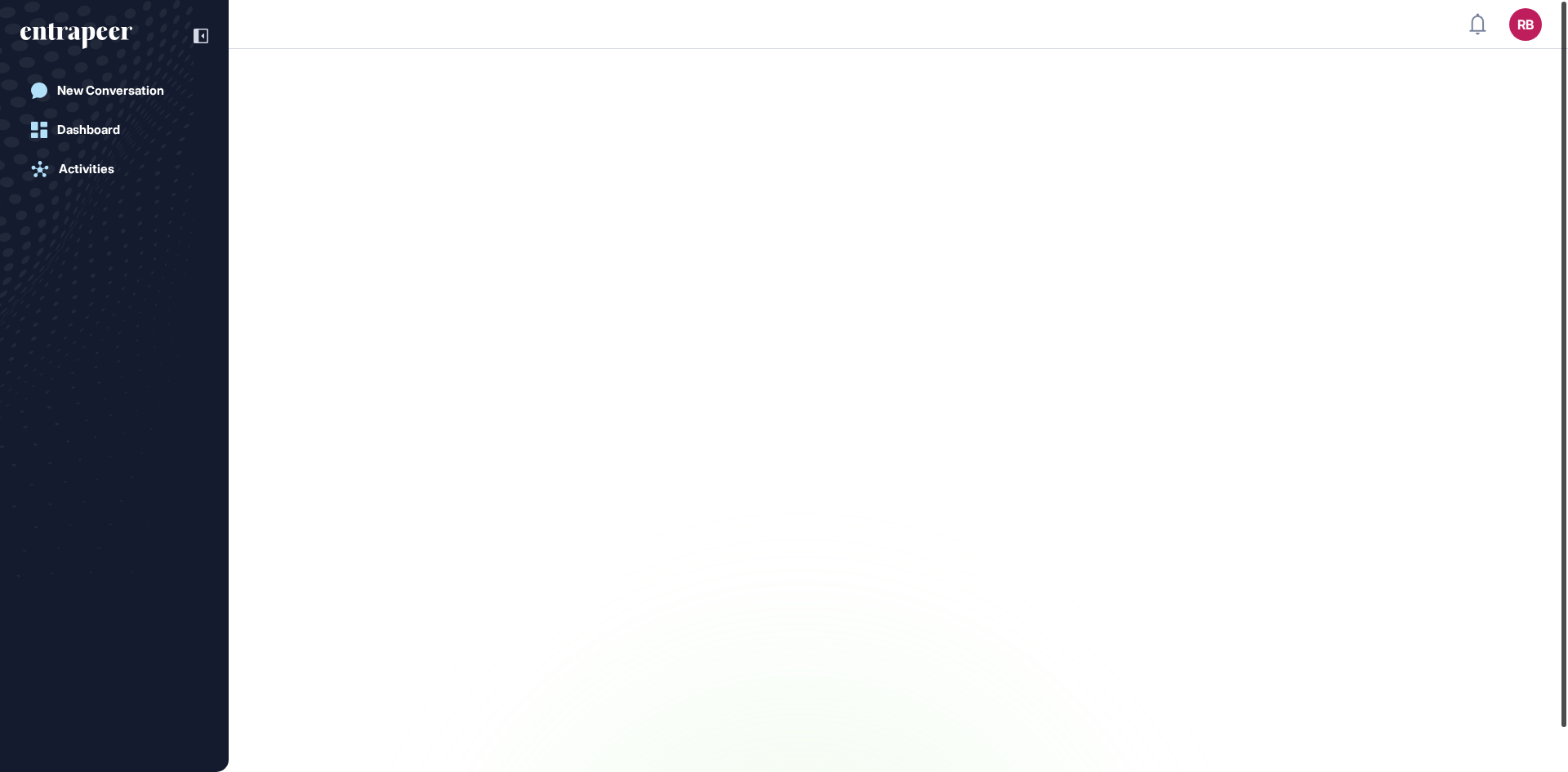
drag, startPoint x: 1563, startPoint y: 486, endPoint x: 1566, endPoint y: 298, distance: 188.0
click at [1566, 298] on div at bounding box center [1564, 364] width 5 height 725
drag, startPoint x: 1567, startPoint y: 386, endPoint x: 1567, endPoint y: 208, distance: 178.0
click at [1567, 208] on div at bounding box center [1564, 364] width 5 height 725
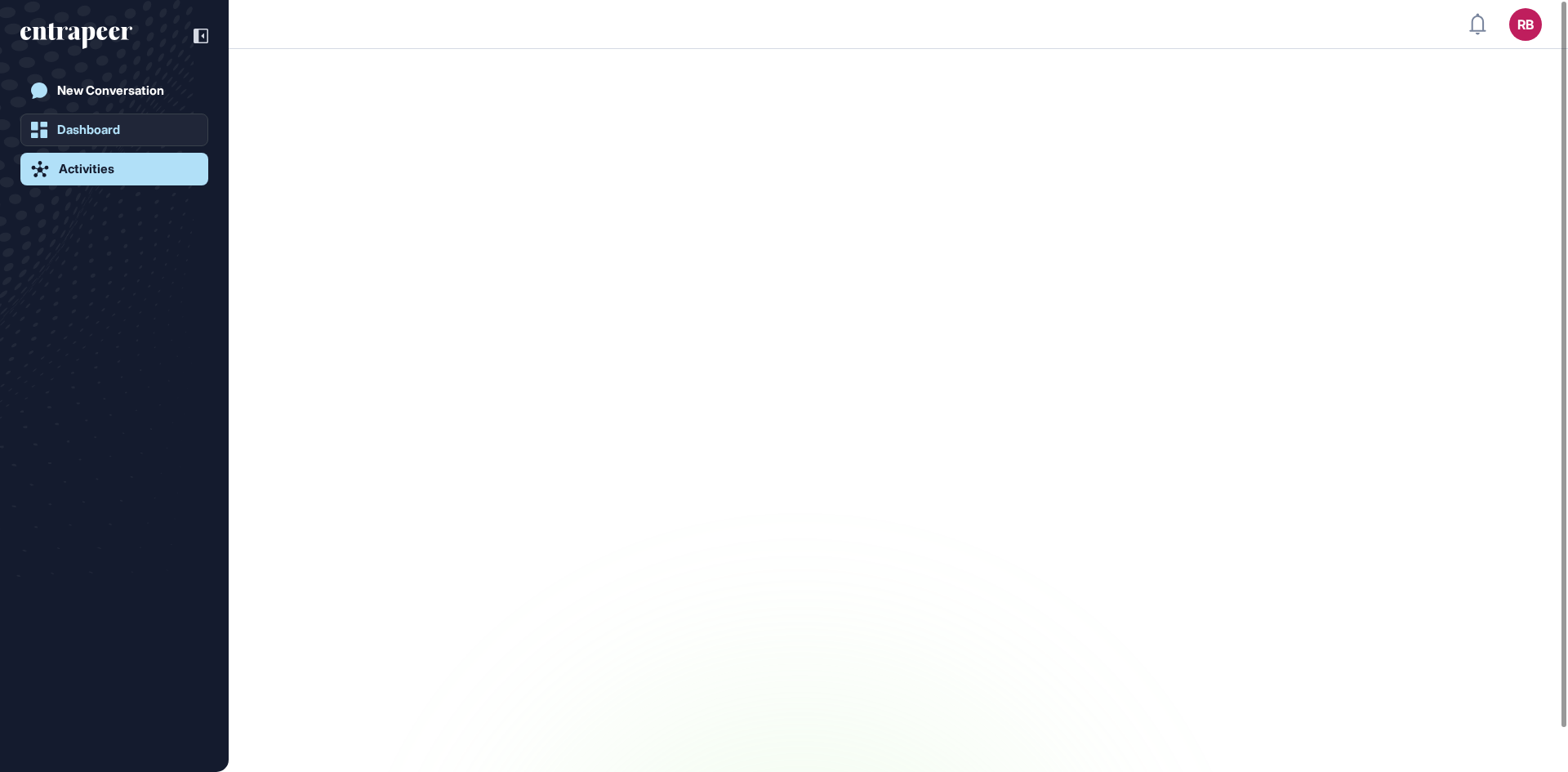
click at [75, 130] on div "Dashboard" at bounding box center [89, 129] width 62 height 15
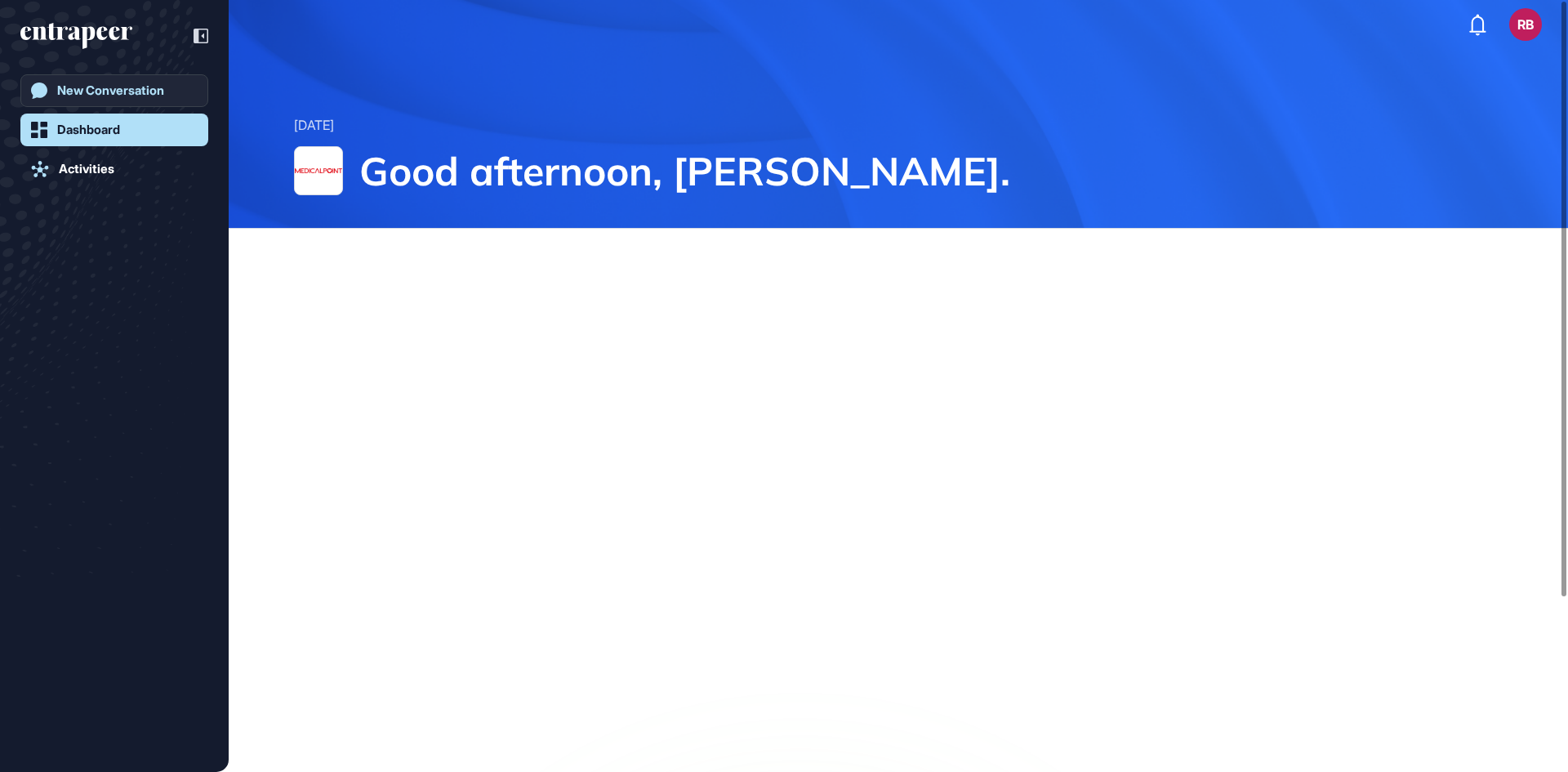
click at [77, 86] on div "New Conversation" at bounding box center [111, 90] width 107 height 15
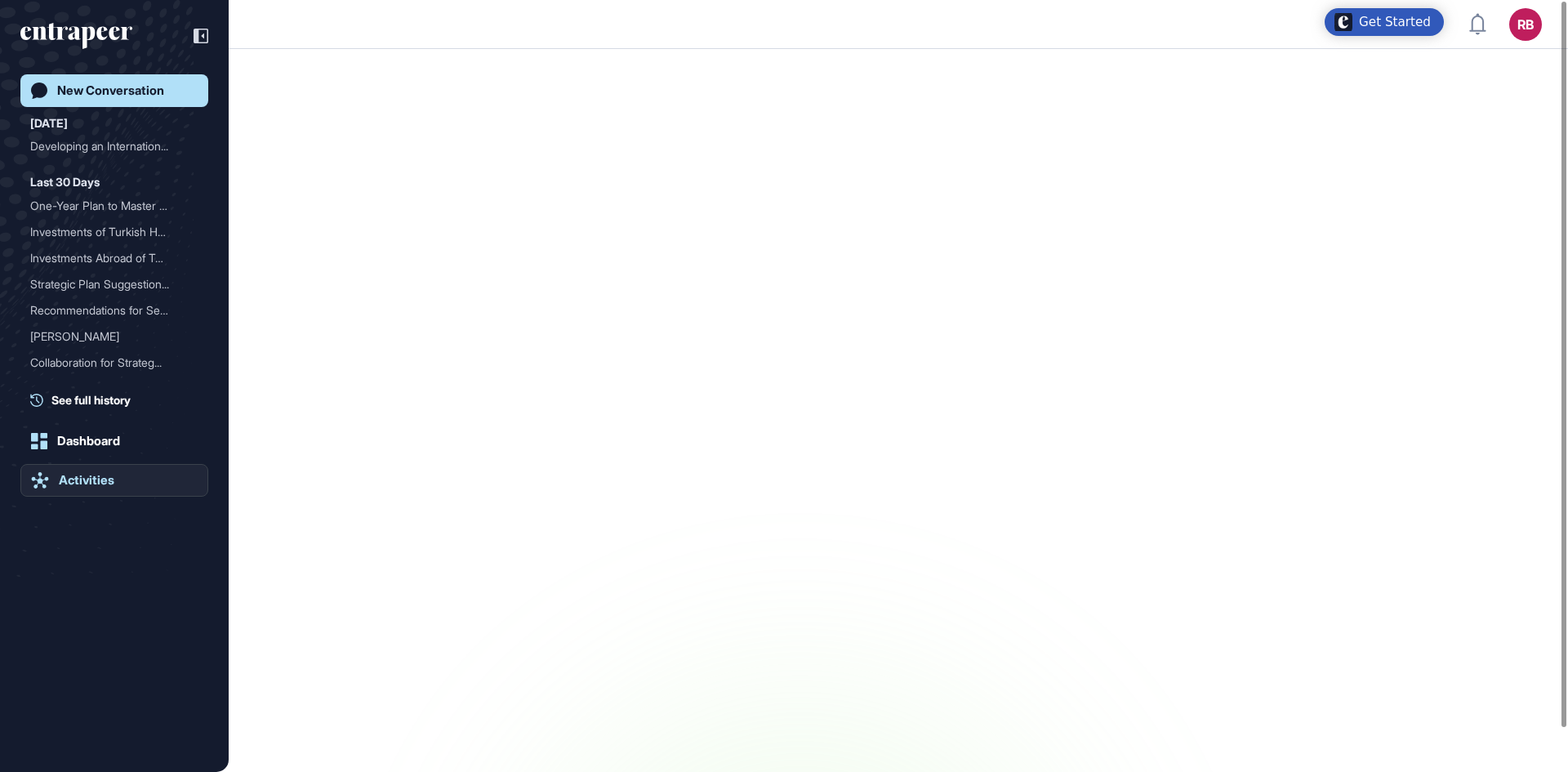
click at [99, 477] on div "Activities" at bounding box center [86, 479] width 56 height 15
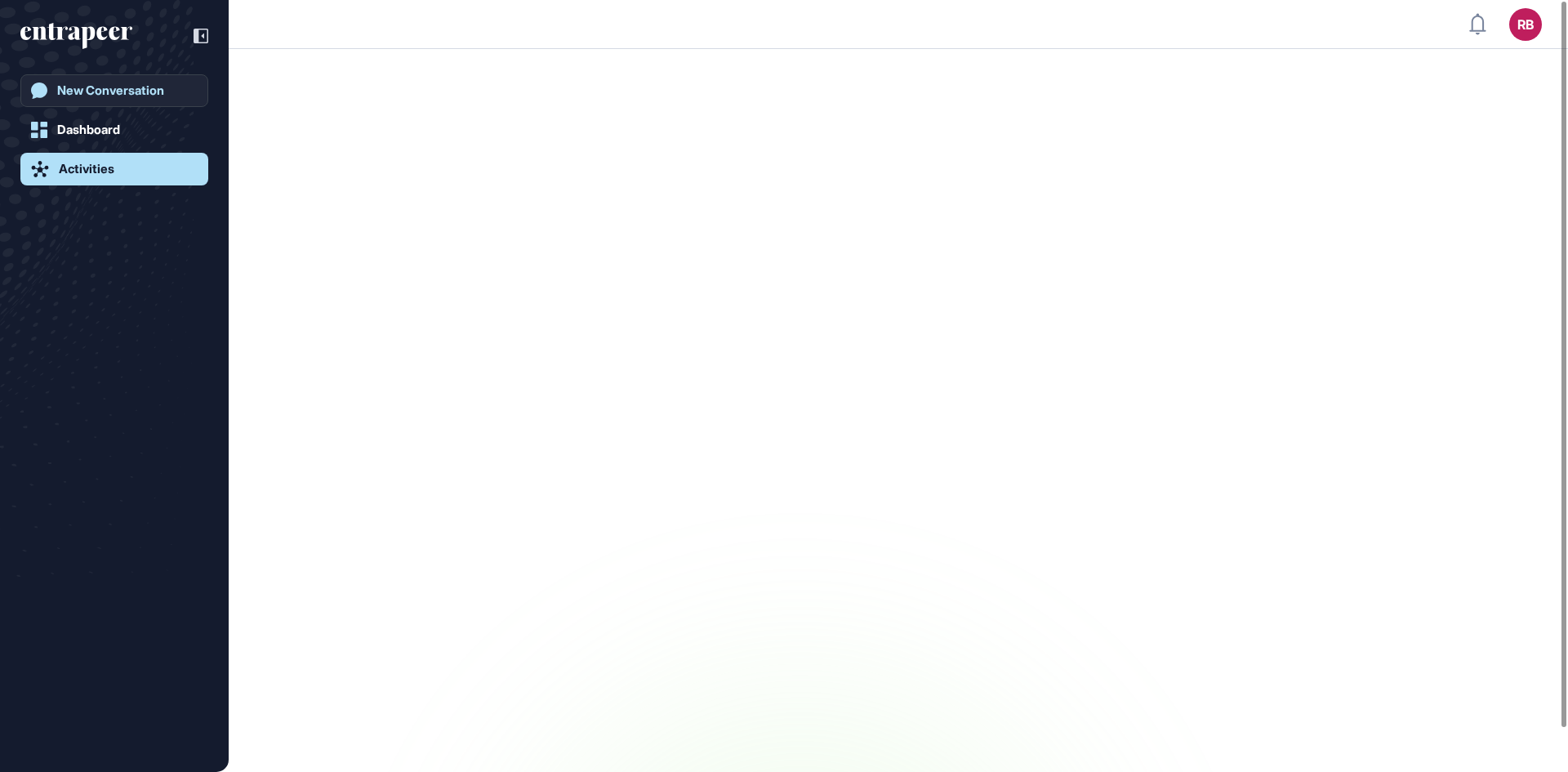
click at [94, 86] on div "New Conversation" at bounding box center [111, 90] width 107 height 15
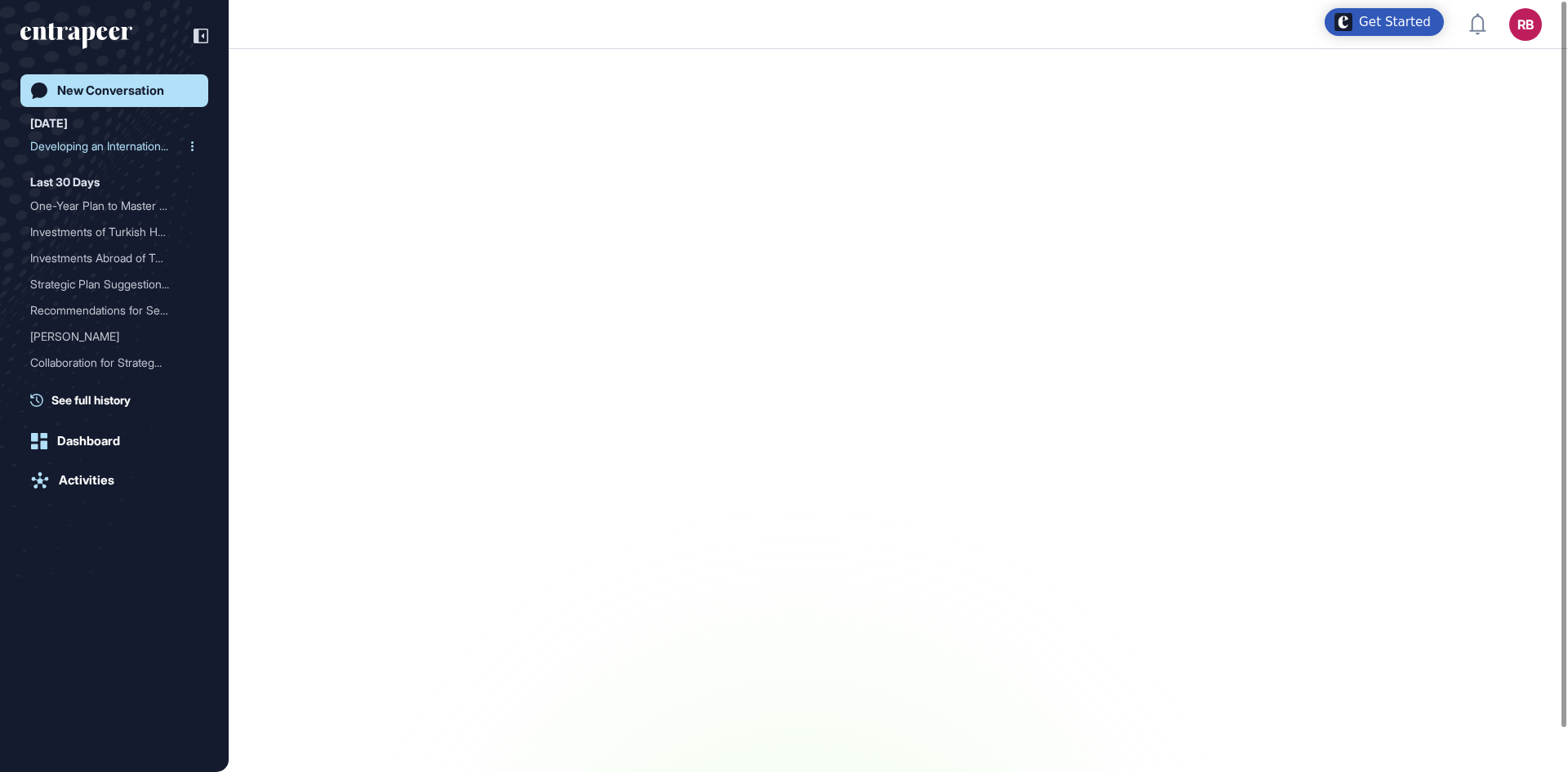
click at [69, 148] on div "Developing an Internation..." at bounding box center [107, 145] width 155 height 26
click at [83, 200] on div "One-Year Plan to Master E..." at bounding box center [107, 205] width 155 height 26
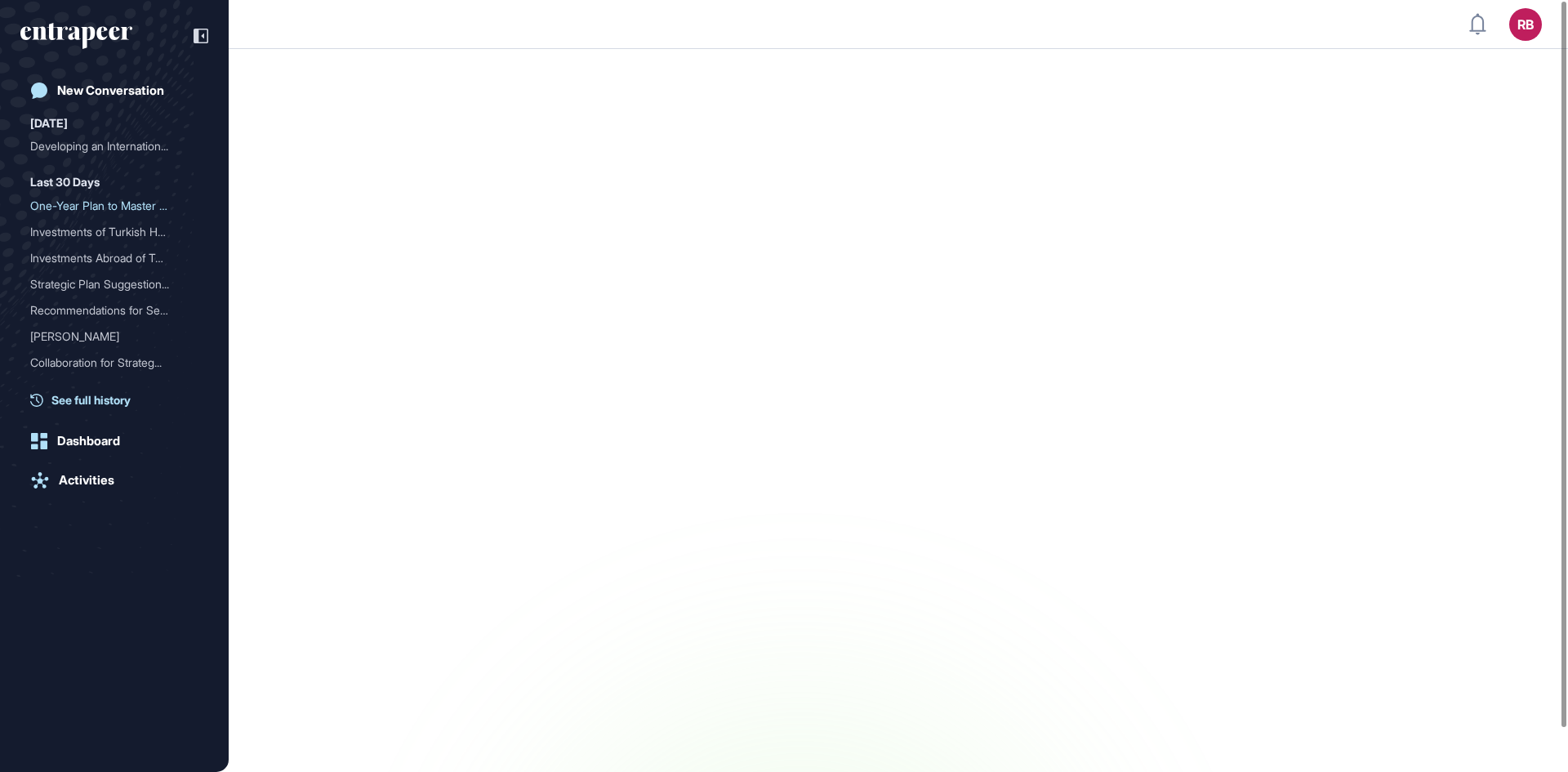
click at [77, 400] on span "See full history" at bounding box center [91, 400] width 79 height 18
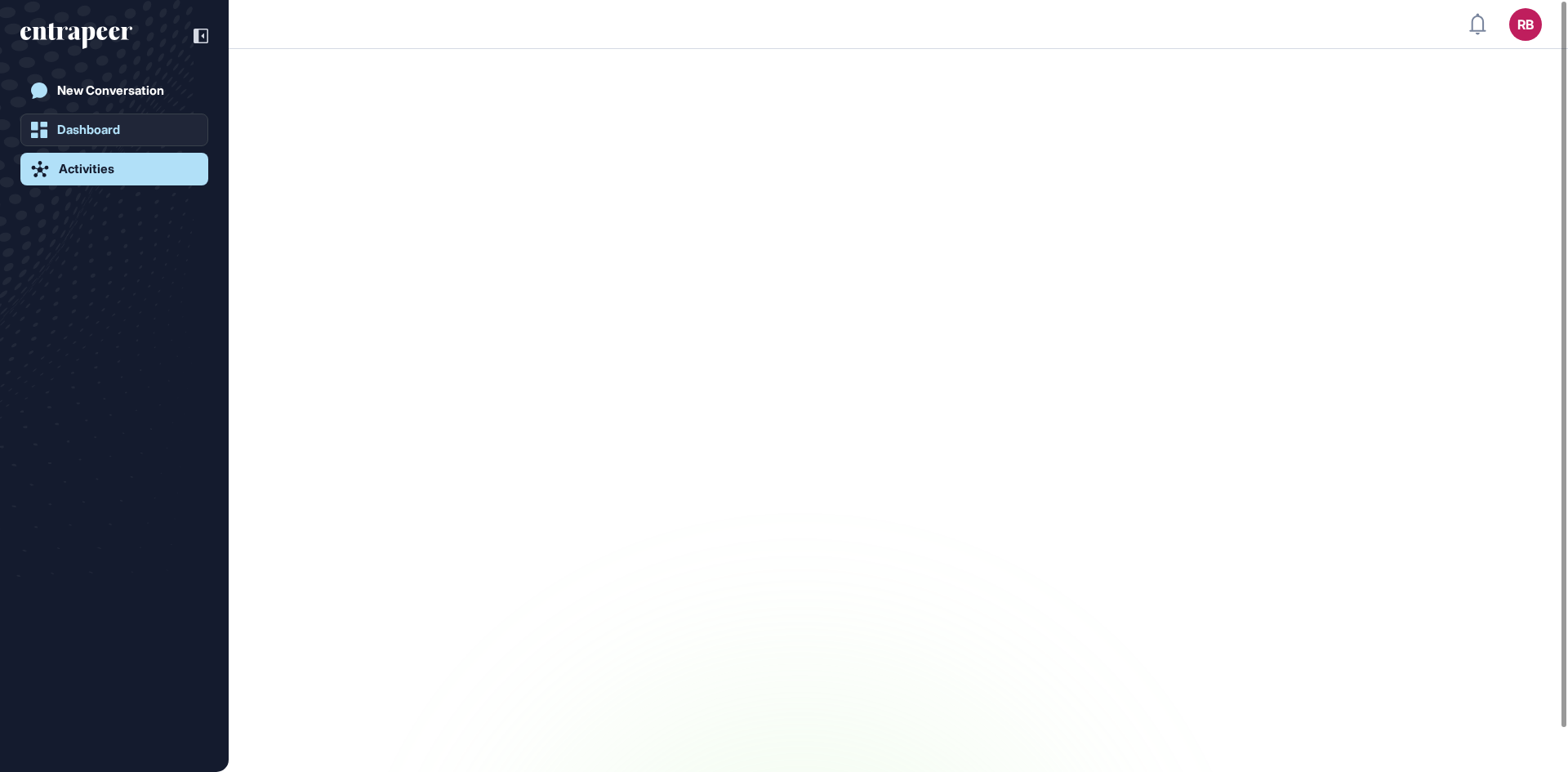
click at [129, 125] on link "Dashboard" at bounding box center [114, 129] width 187 height 32
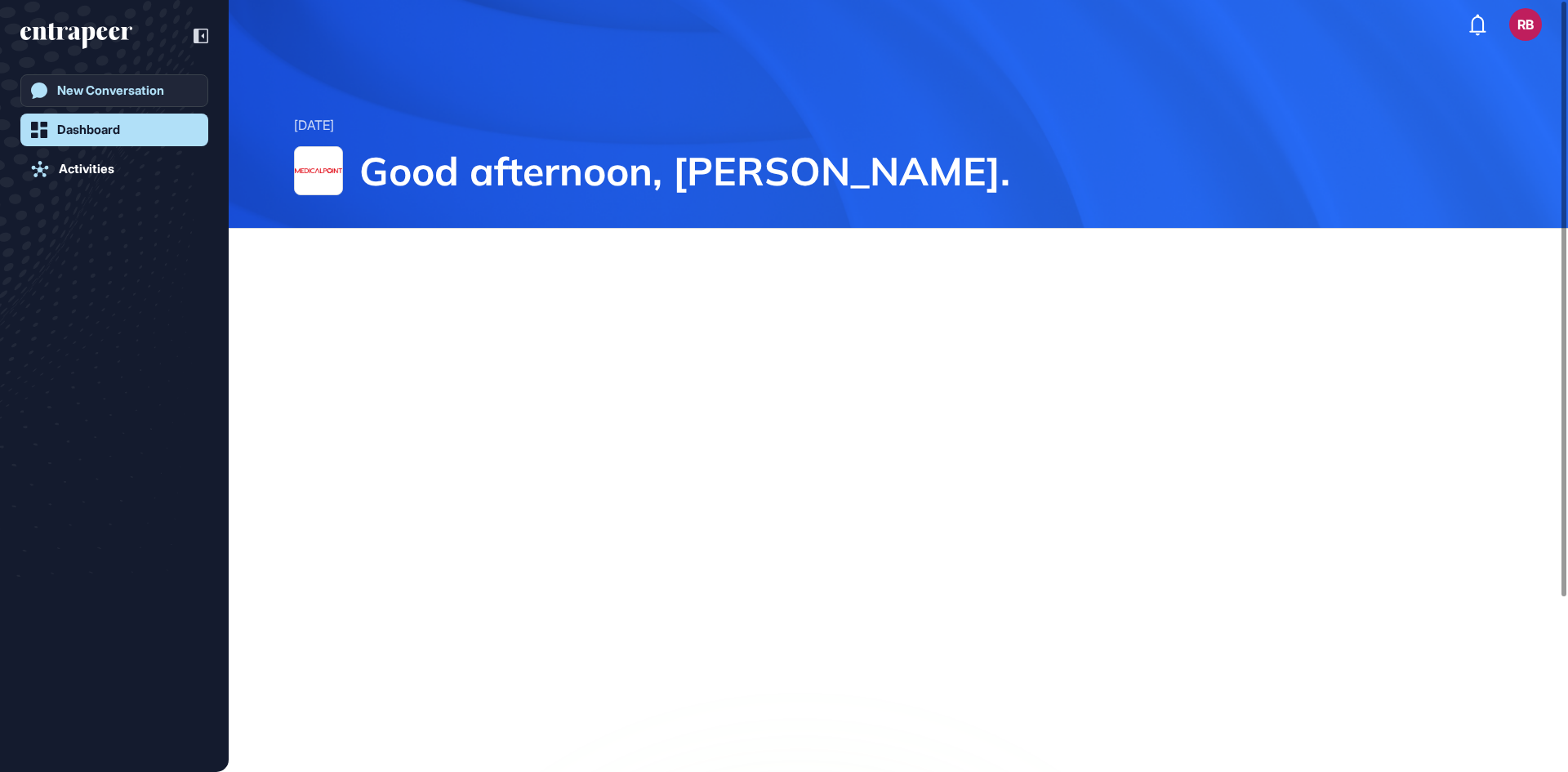
click at [130, 80] on link "New Conversation" at bounding box center [114, 90] width 187 height 32
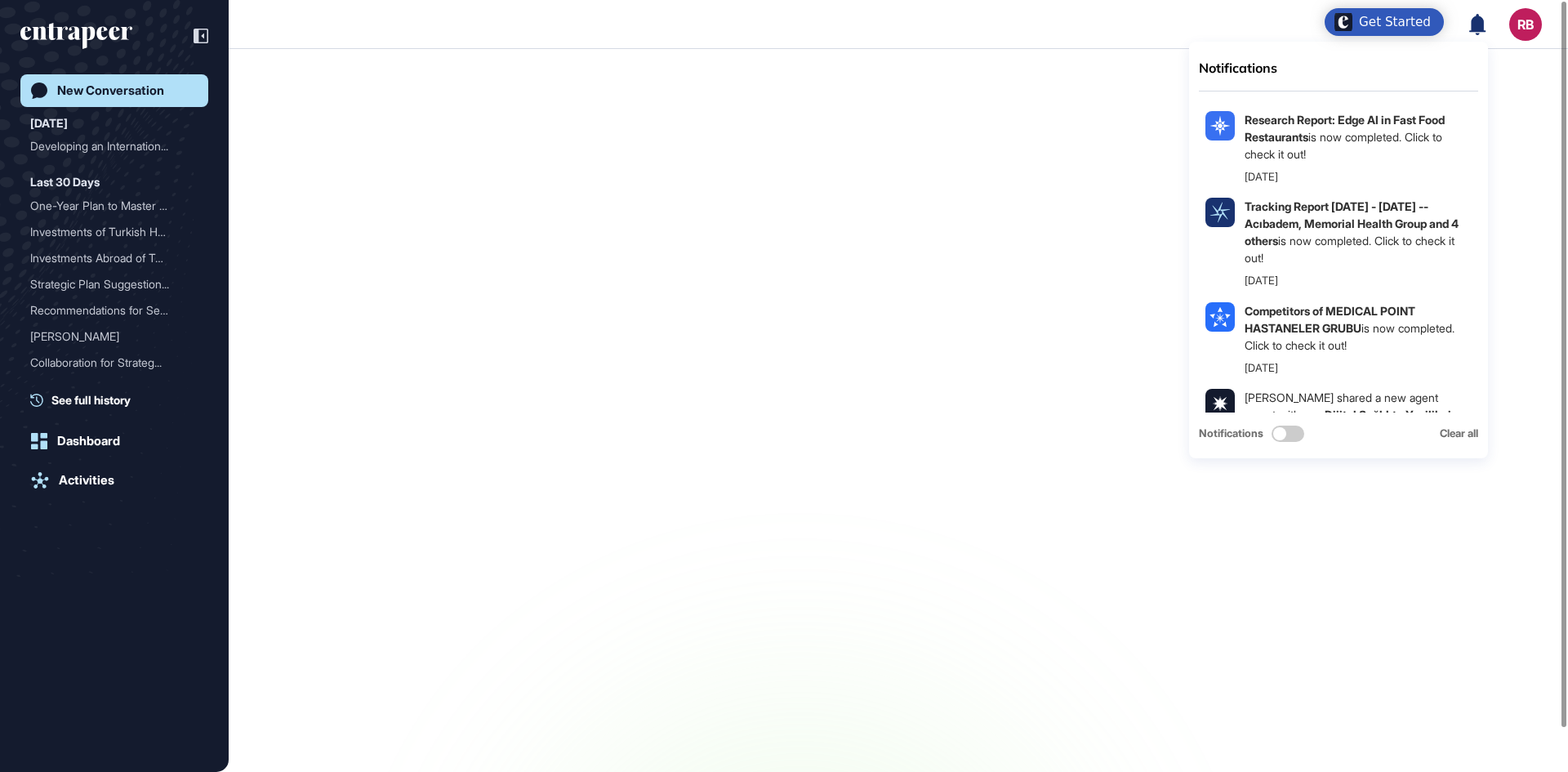
click at [1430, 17] on div "Get Started" at bounding box center [1395, 21] width 72 height 17
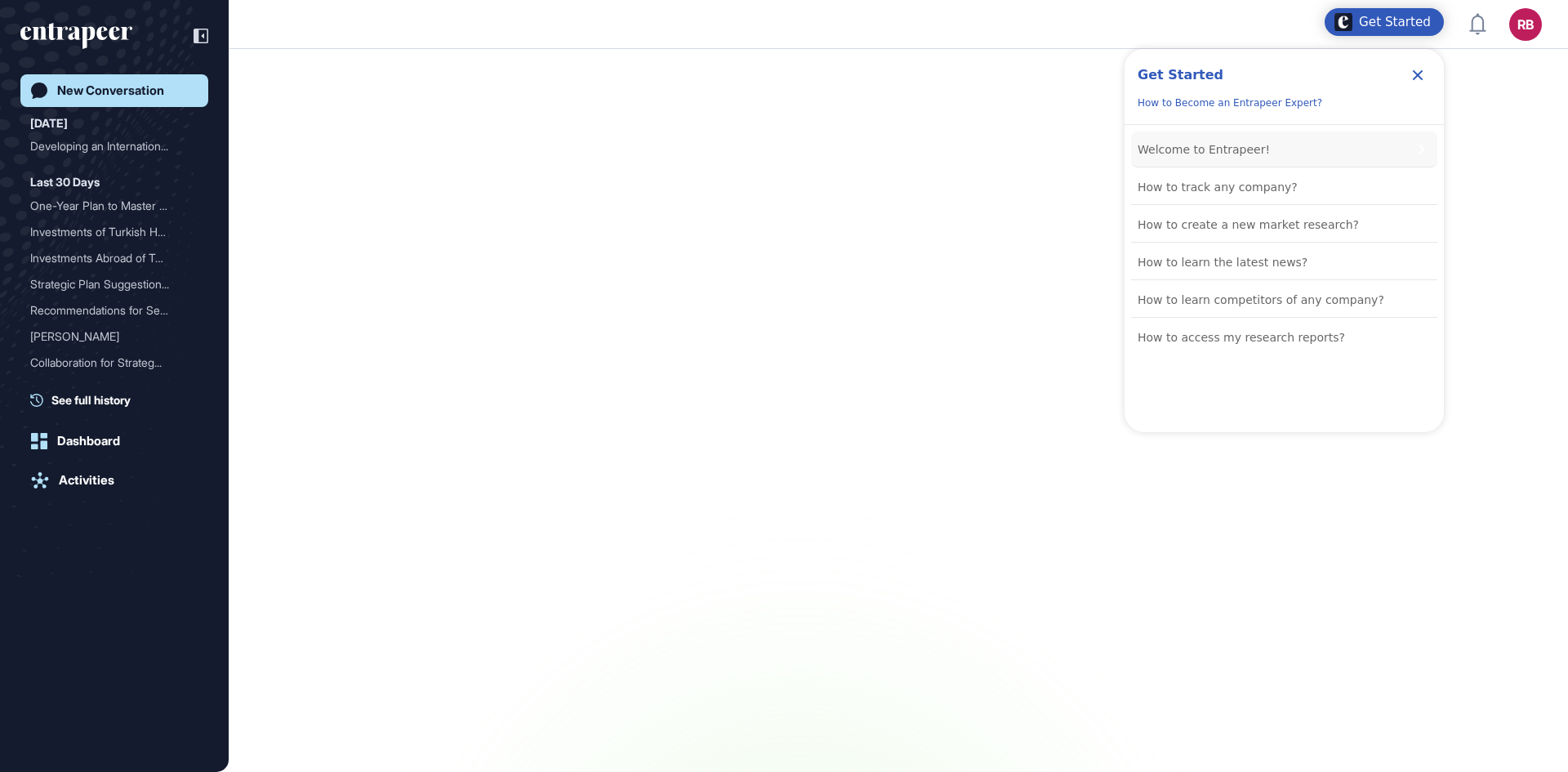
click at [1232, 138] on div "Welcome to Entrapeer!" at bounding box center [1285, 149] width 307 height 36
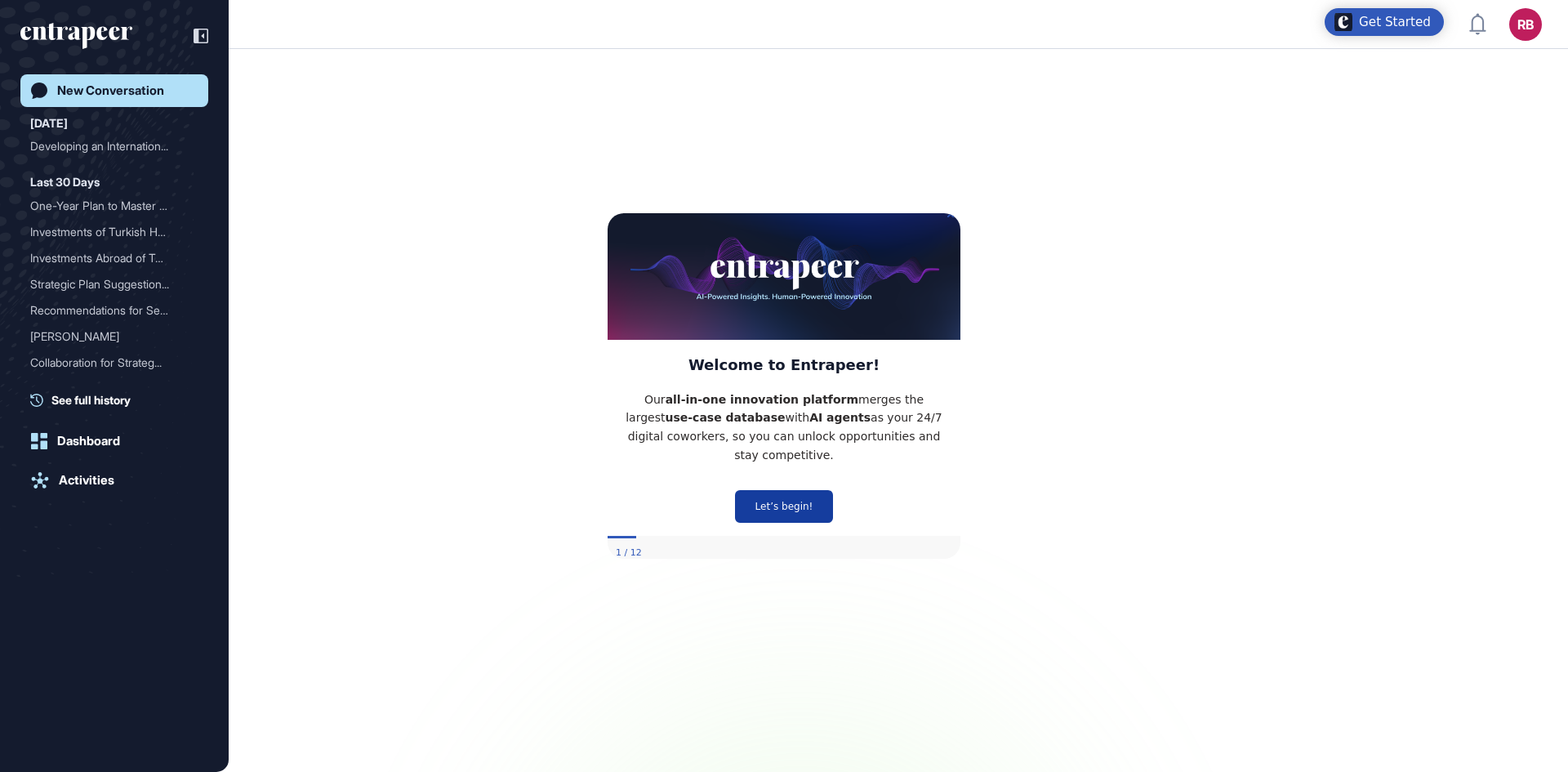
click at [796, 492] on button "Let’s begin!" at bounding box center [784, 506] width 98 height 32
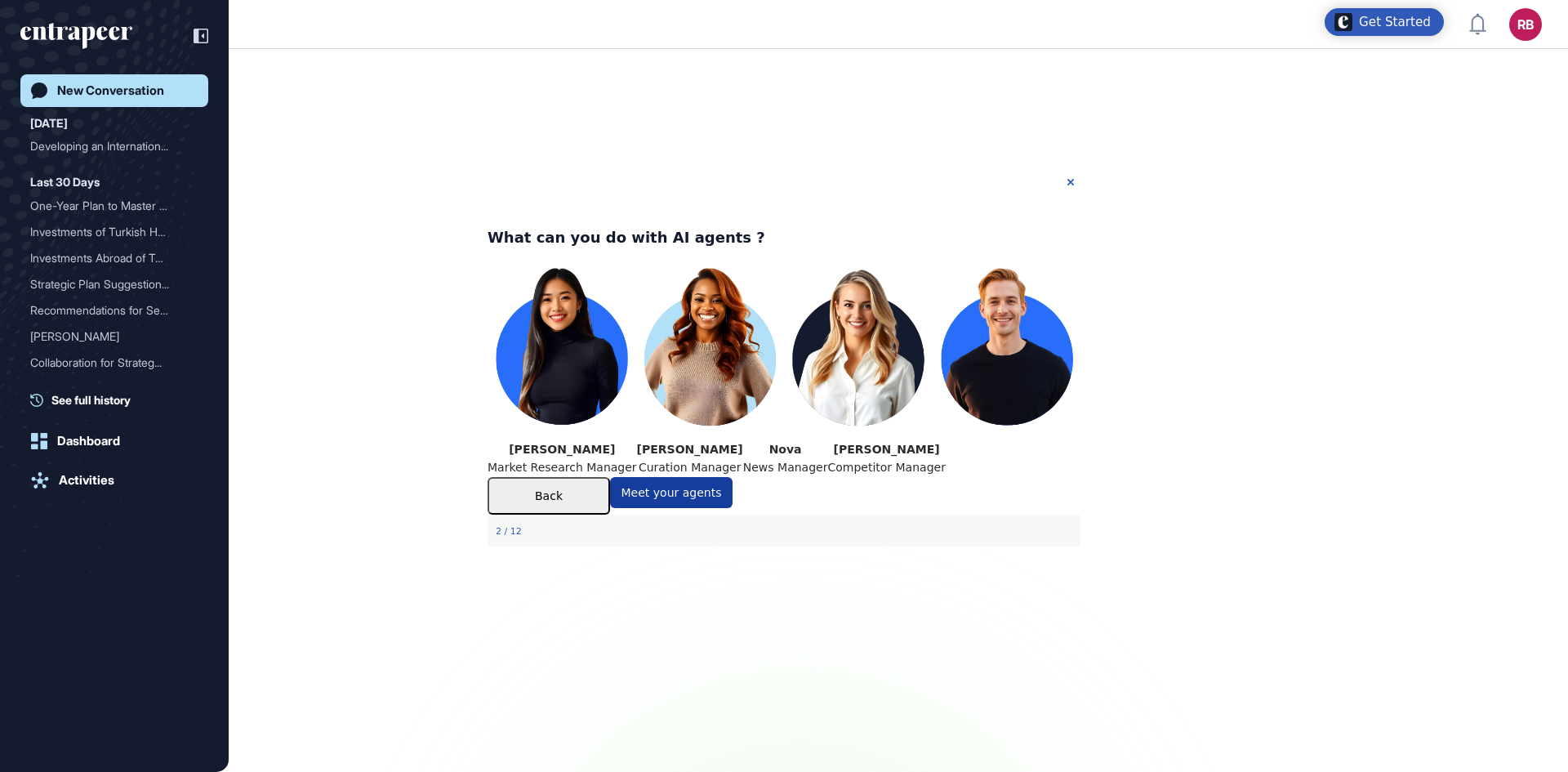
click at [732, 508] on button "Meet your agents" at bounding box center [671, 492] width 122 height 31
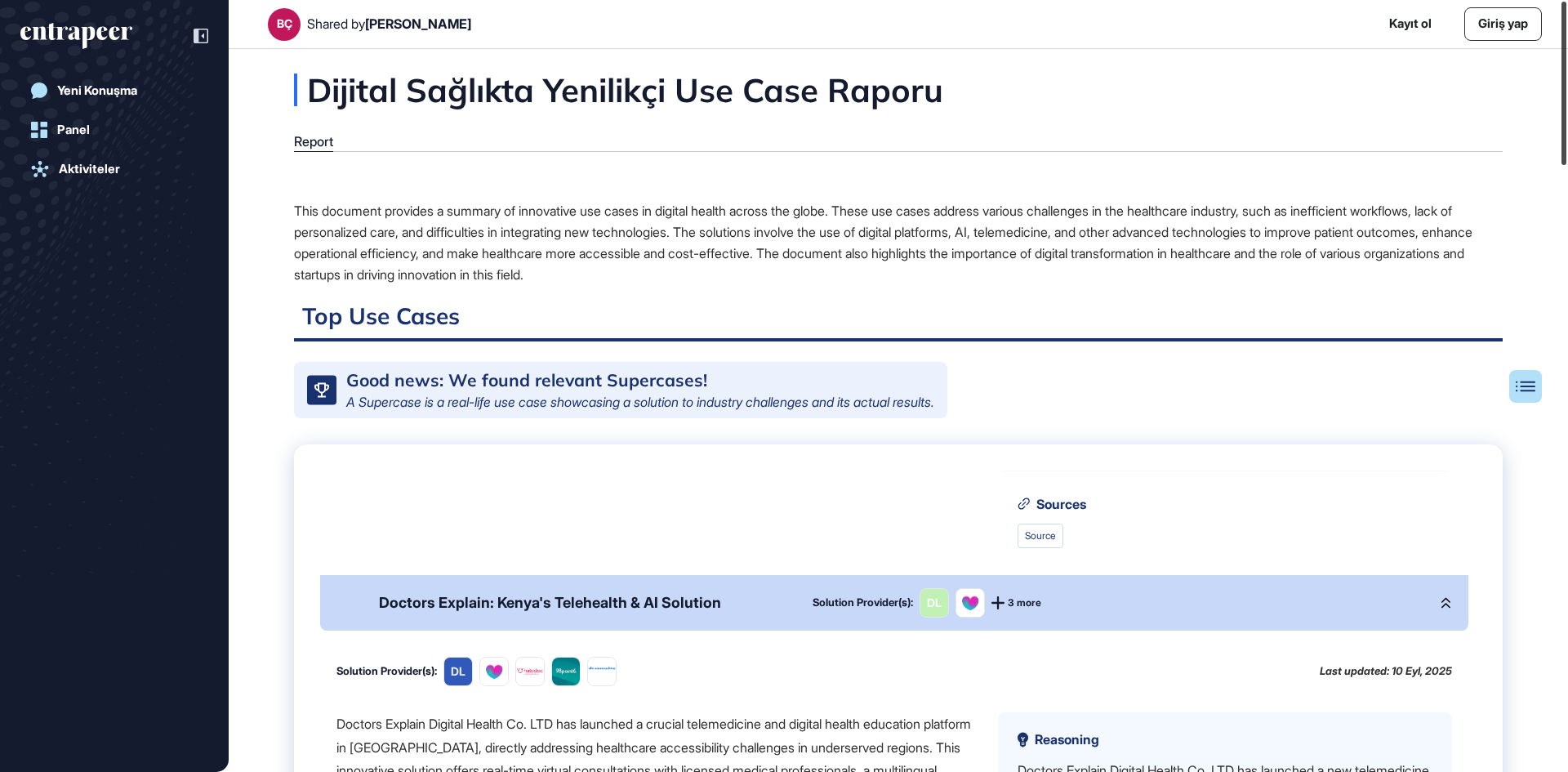
drag, startPoint x: 1563, startPoint y: 218, endPoint x: 1568, endPoint y: 112, distance: 106.1
click at [1567, 112] on div at bounding box center [1564, 83] width 5 height 163
click at [838, 228] on div "This document provides a summary of innovative use cases in digital health acro…" at bounding box center [898, 242] width 1209 height 85
drag, startPoint x: 838, startPoint y: 228, endPoint x: 720, endPoint y: 230, distance: 118.0
click at [720, 230] on div "This document provides a summary of innovative use cases in digital health acro…" at bounding box center [898, 242] width 1209 height 85
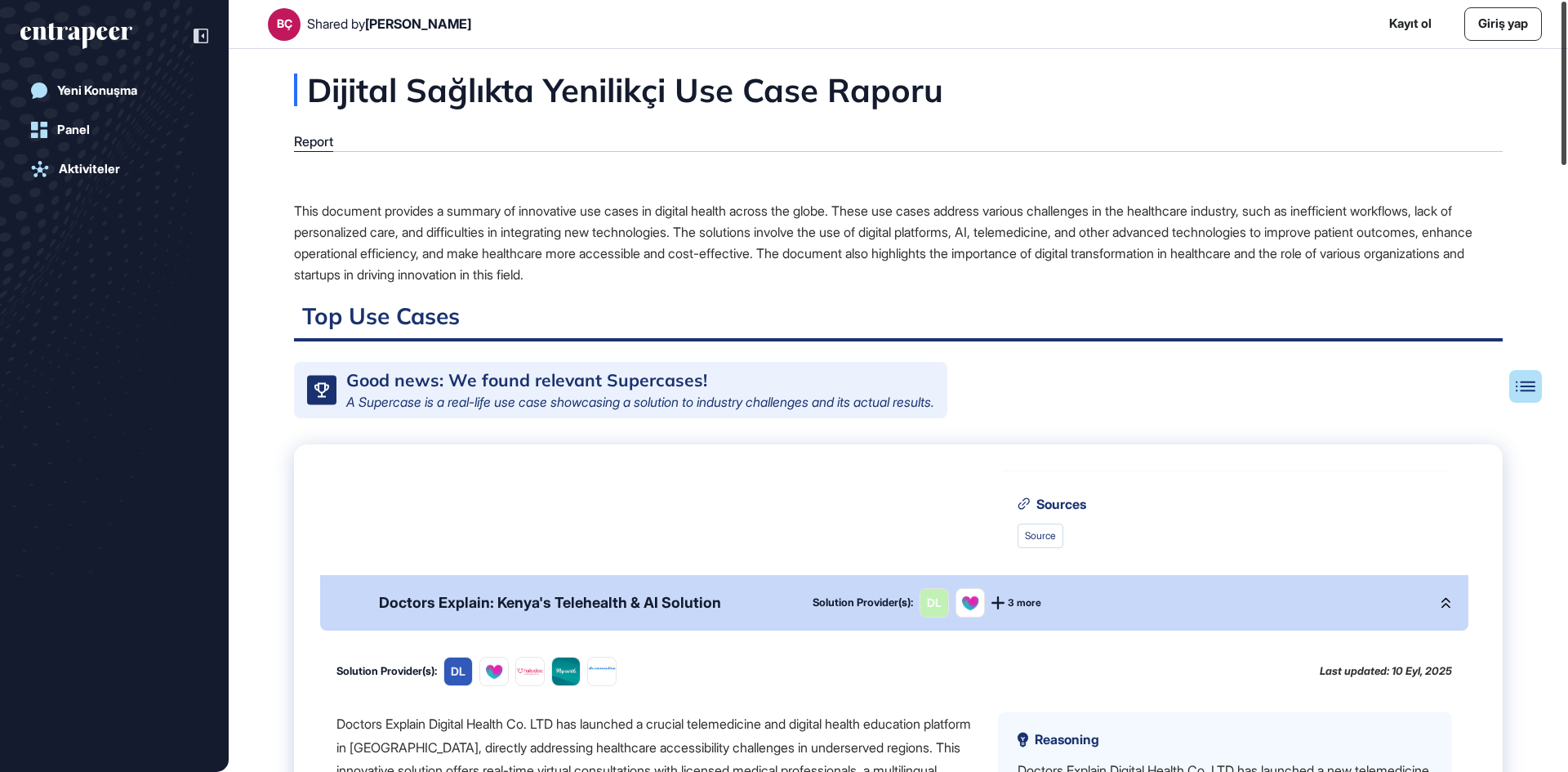
drag, startPoint x: 1568, startPoint y: 297, endPoint x: 1568, endPoint y: 89, distance: 208.0
click at [1567, 89] on div at bounding box center [1564, 83] width 5 height 163
click at [1040, 527] on link "Source" at bounding box center [1040, 535] width 46 height 24
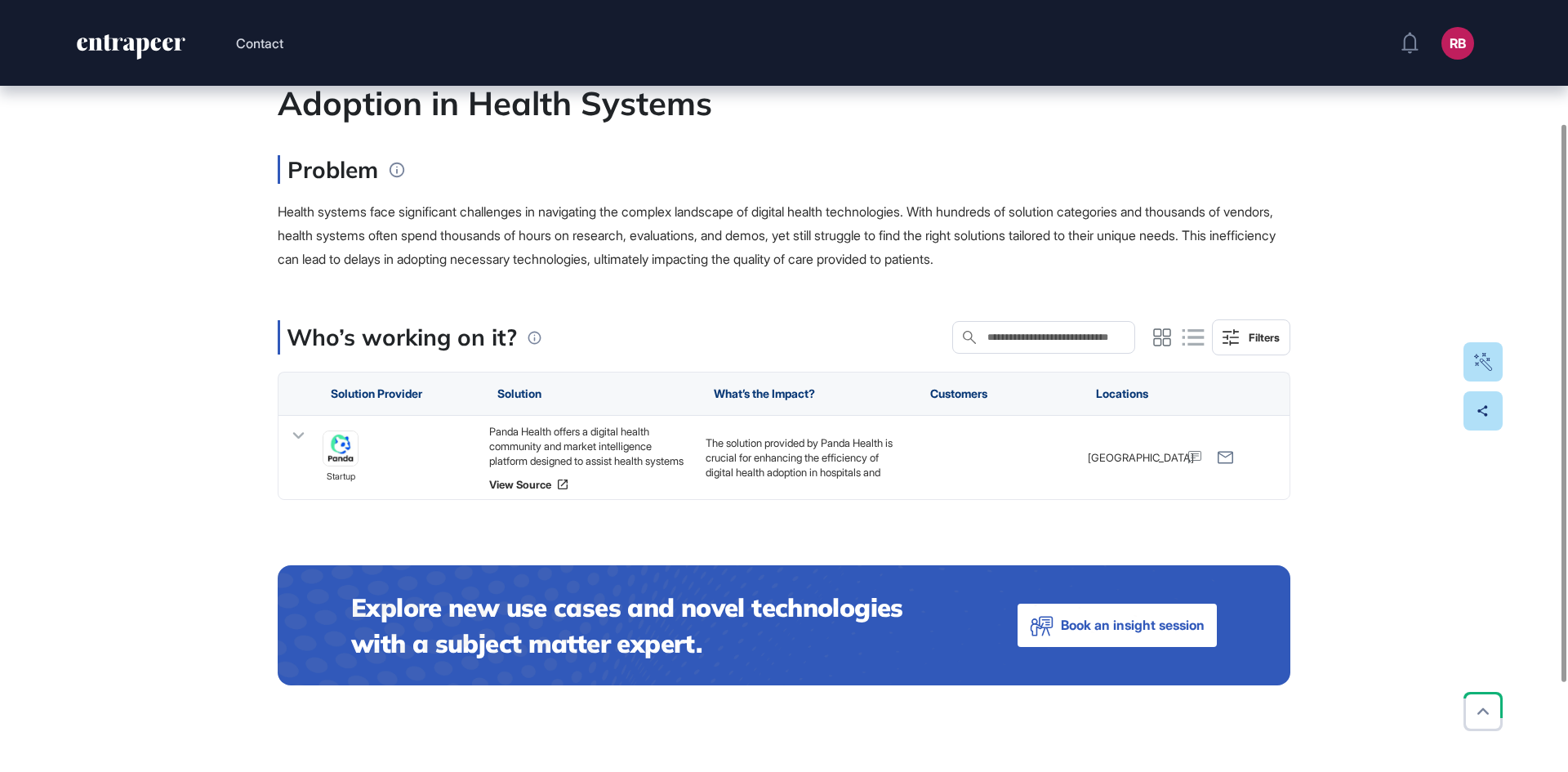
scroll to position [293, 0]
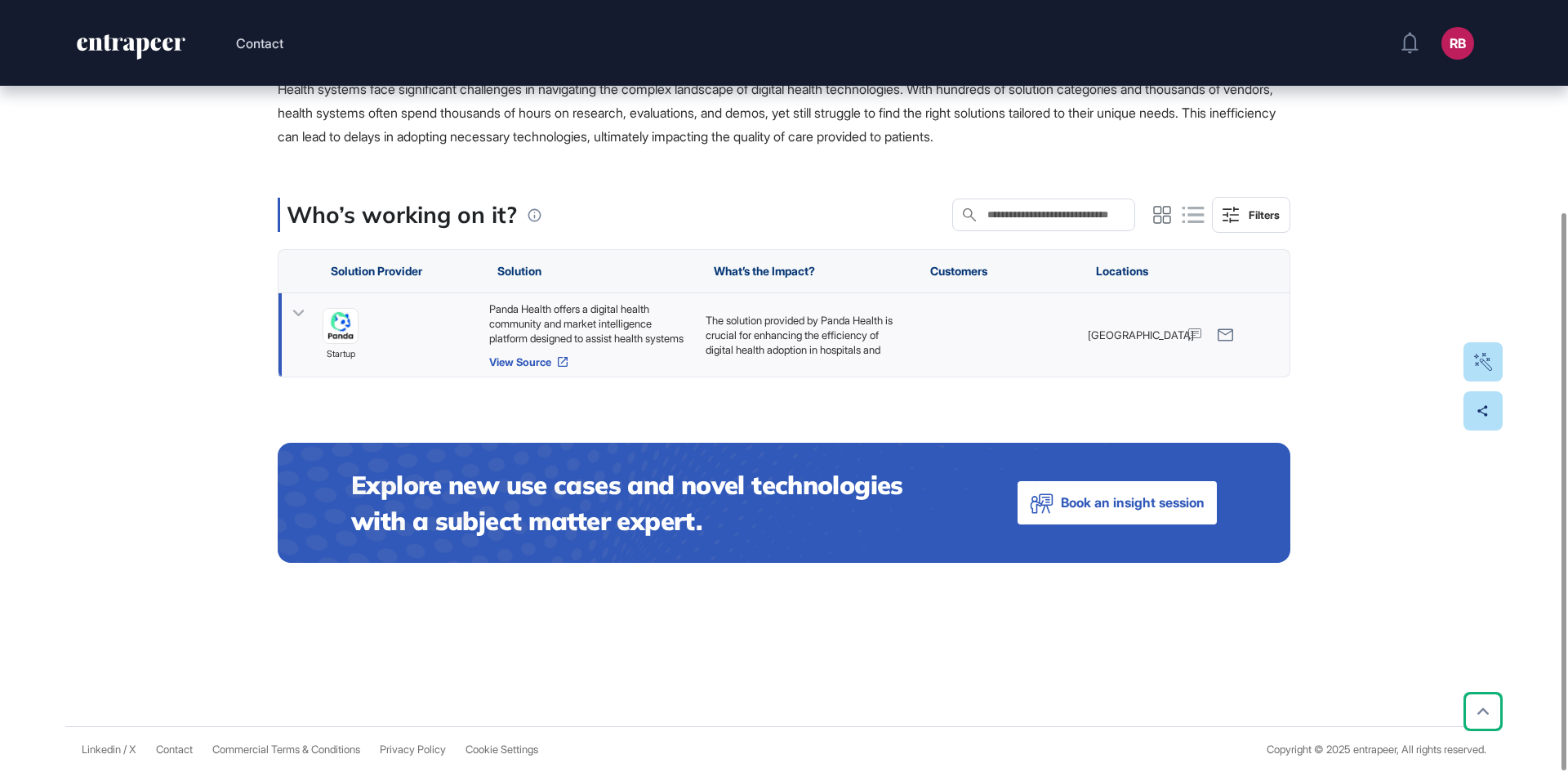
click at [536, 360] on link "View Source" at bounding box center [589, 361] width 200 height 13
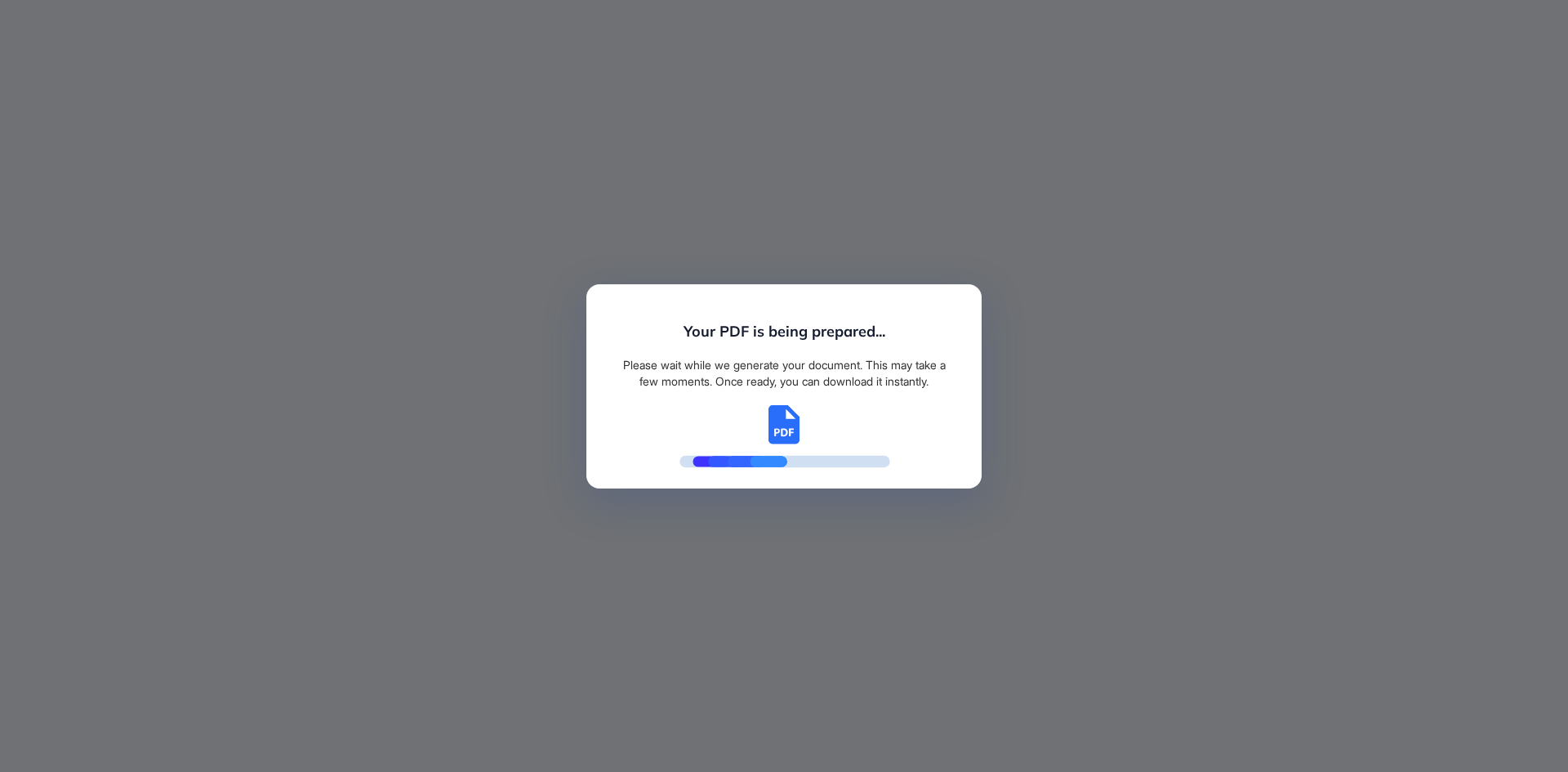
scroll to position [8, 1]
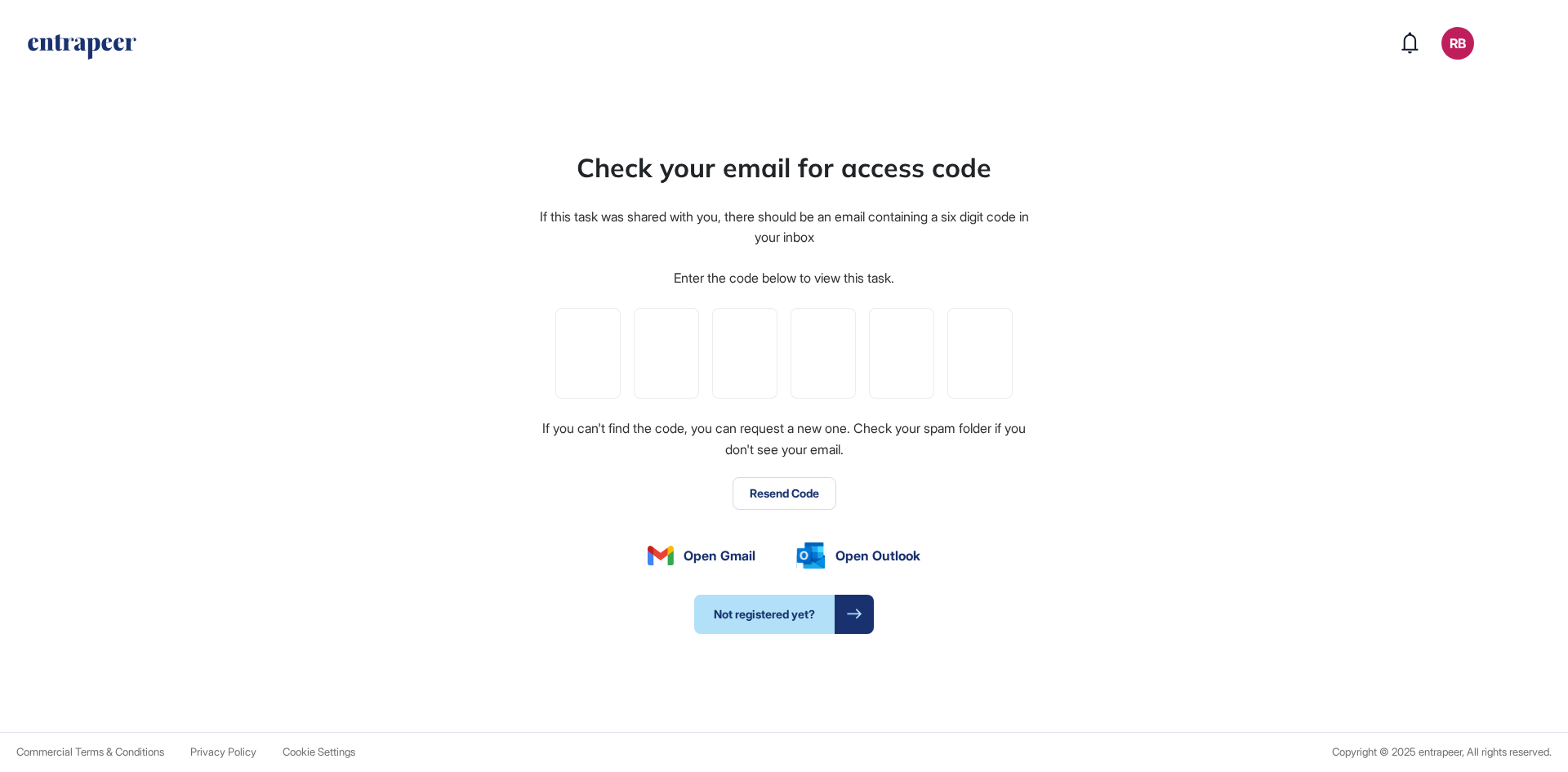
click at [590, 352] on input "tel" at bounding box center [588, 352] width 65 height 91
type input "*"
click at [661, 351] on input "tel" at bounding box center [666, 352] width 65 height 91
type input "*"
click at [687, 358] on input "*" at bounding box center [666, 352] width 65 height 91
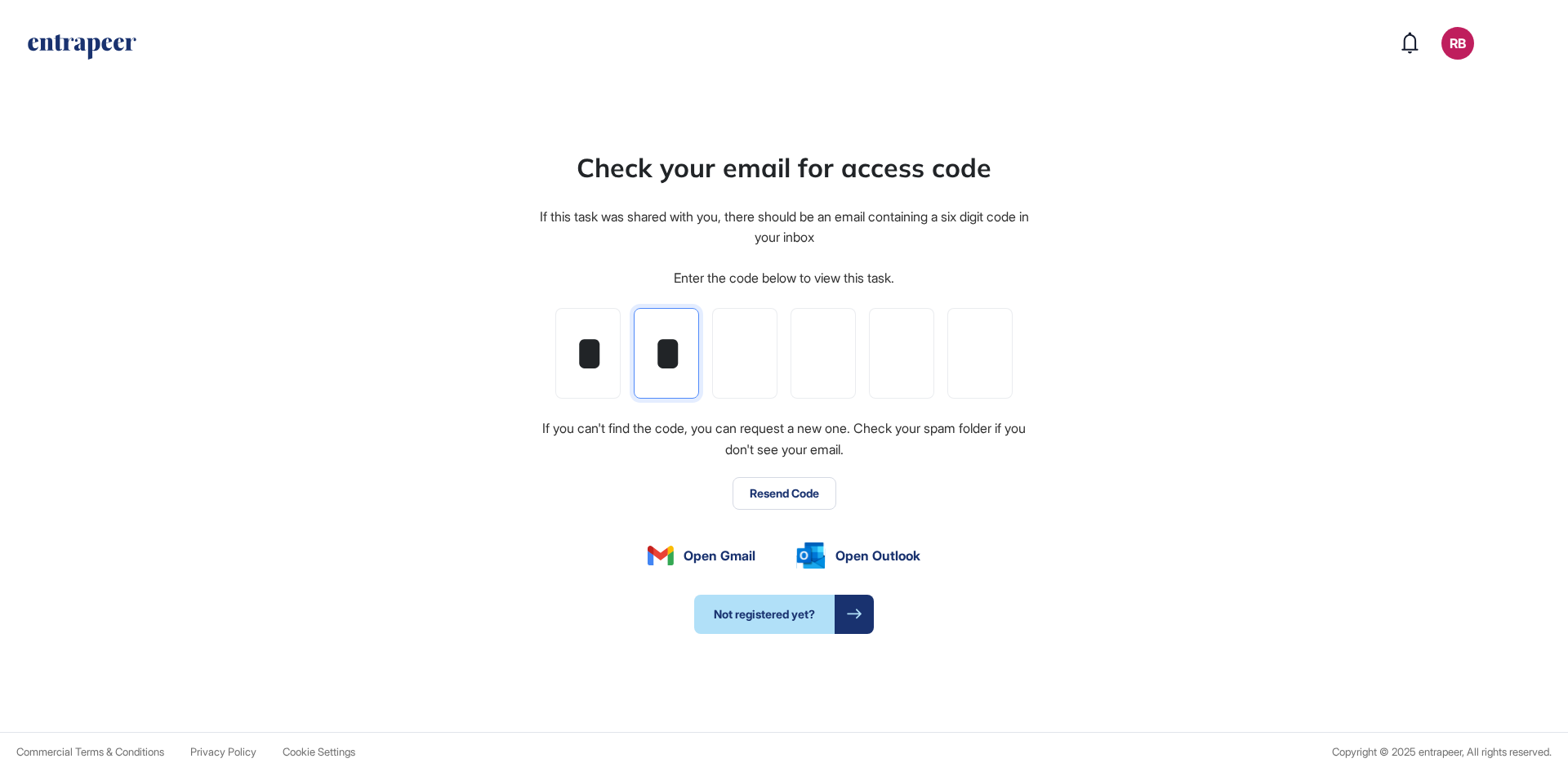
click at [676, 359] on input "*" at bounding box center [666, 352] width 65 height 91
click at [676, 355] on input "tel" at bounding box center [666, 352] width 65 height 91
type input "*"
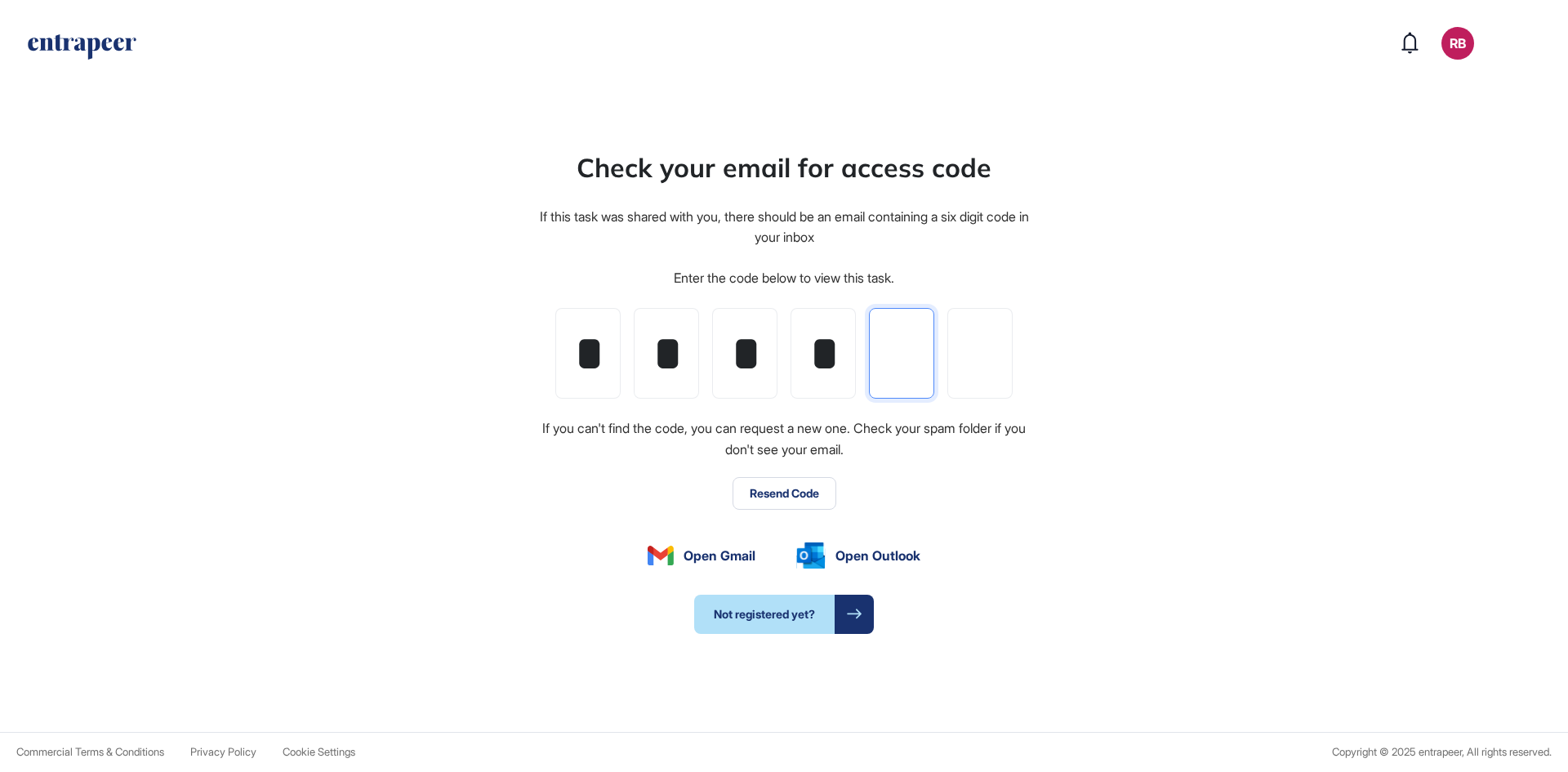
type input "*"
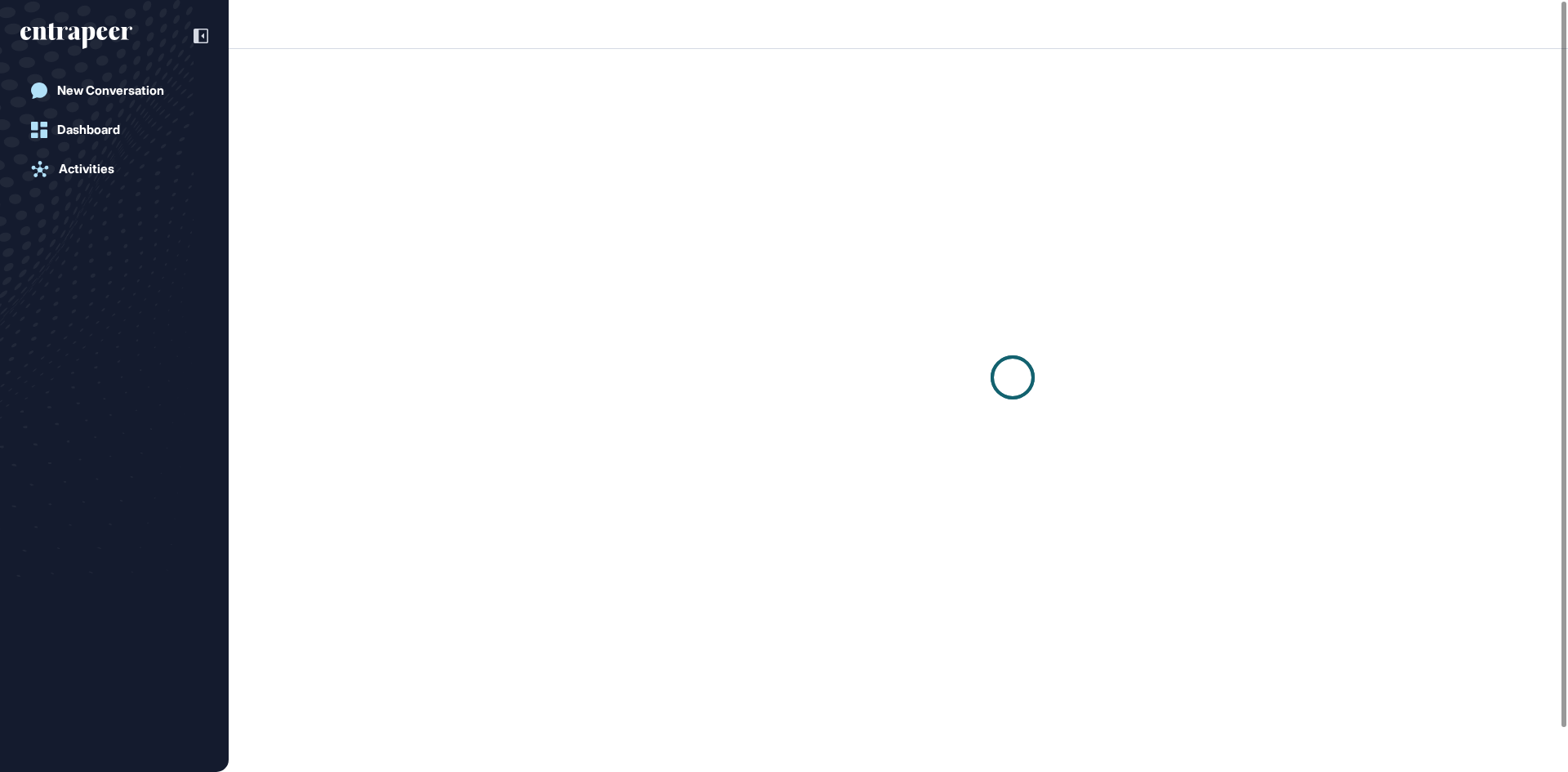
scroll to position [1, 1]
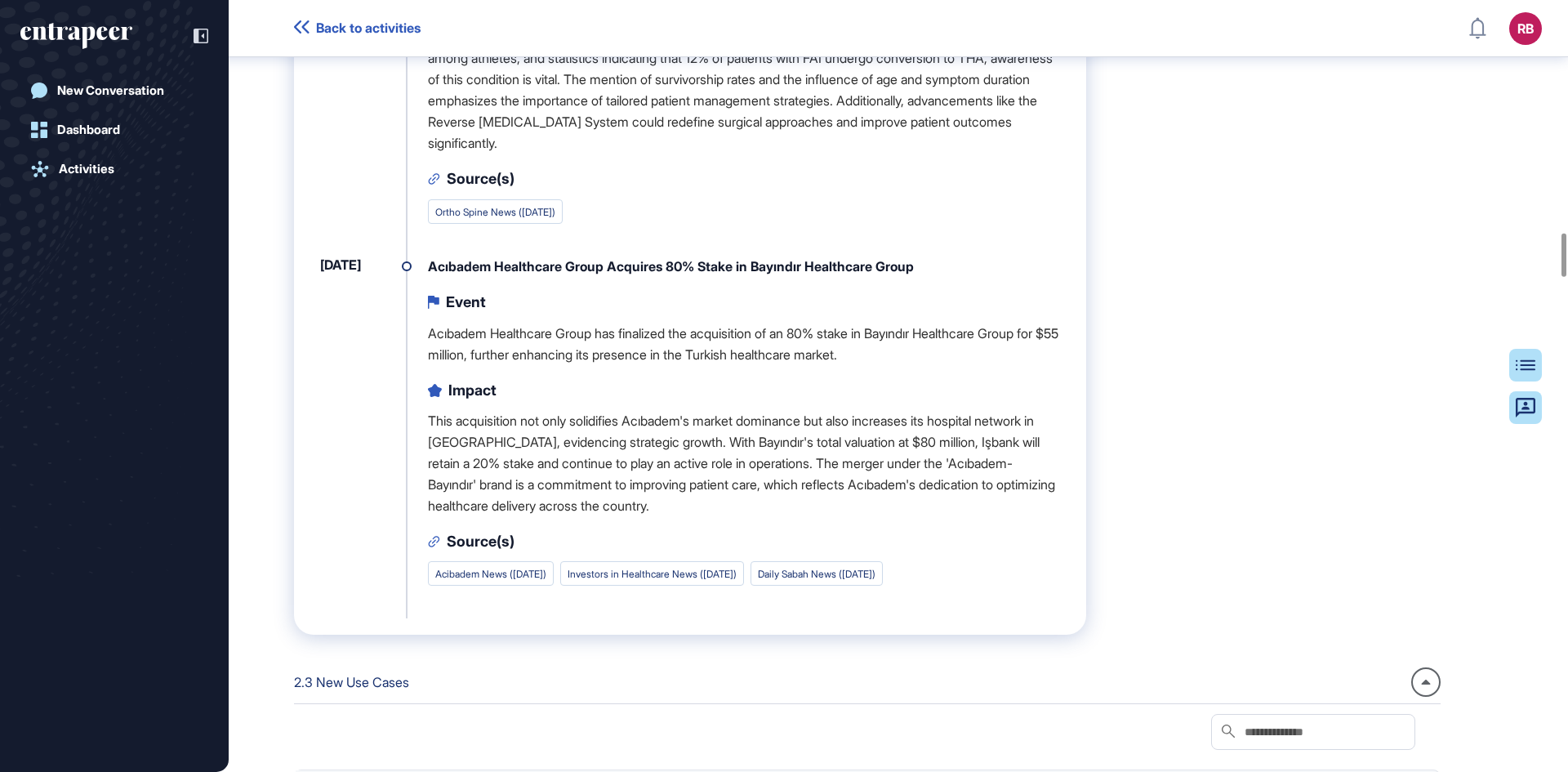
scroll to position [4169, 0]
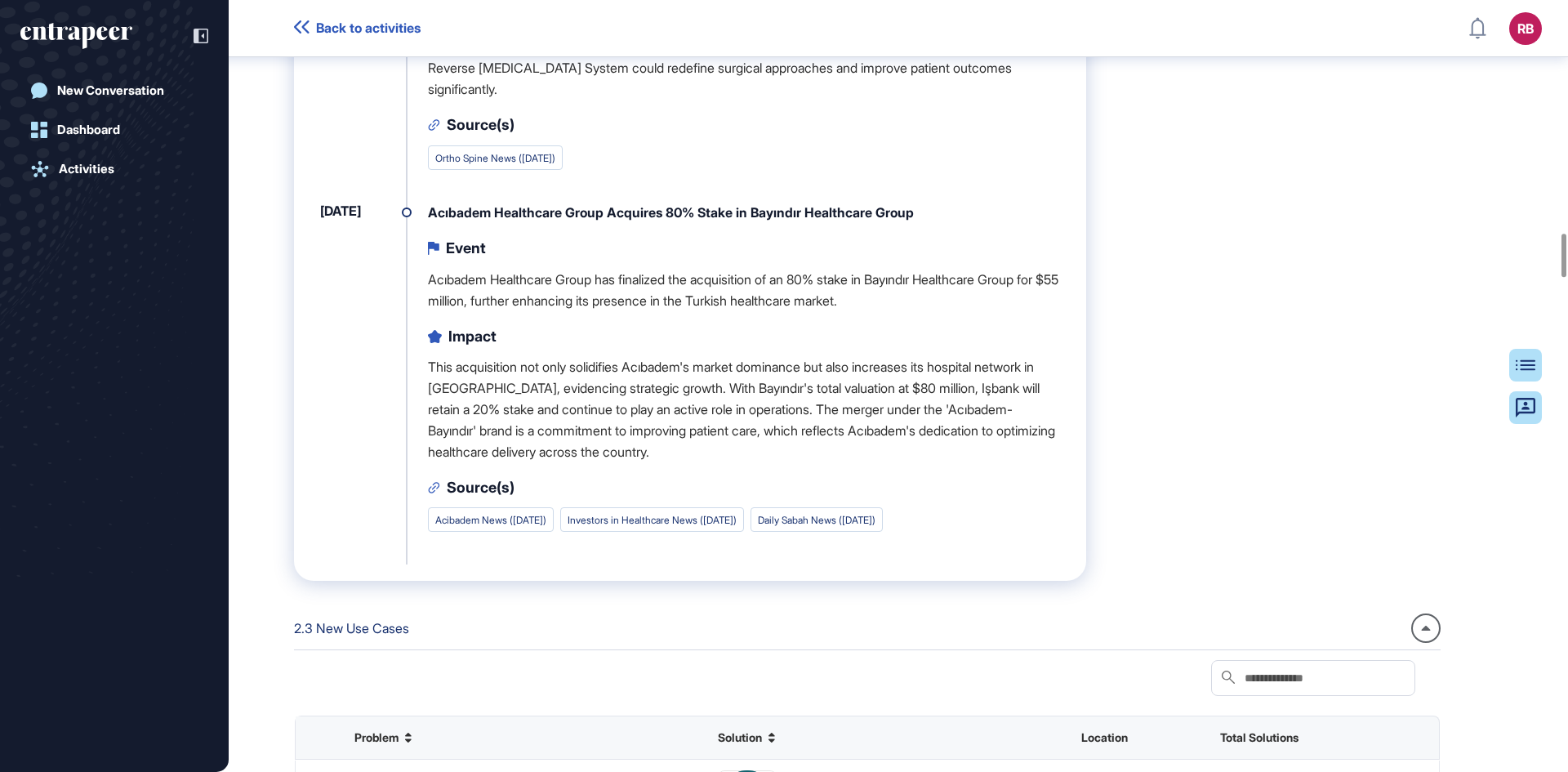
drag, startPoint x: 1563, startPoint y: 263, endPoint x: 1562, endPoint y: 47, distance: 216.0
click at [1565, 3] on div "Back to activities RB Dashboard Profile My Content Request More Data New Conver…" at bounding box center [784, 386] width 1568 height 772
drag, startPoint x: 1564, startPoint y: 242, endPoint x: 1553, endPoint y: -13, distance: 255.2
click at [1553, 0] on html "Back to activities RB Dashboard Profile My Content Request More Data New Conver…" at bounding box center [784, 386] width 1568 height 772
click at [1441, 642] on div at bounding box center [1426, 628] width 29 height 29
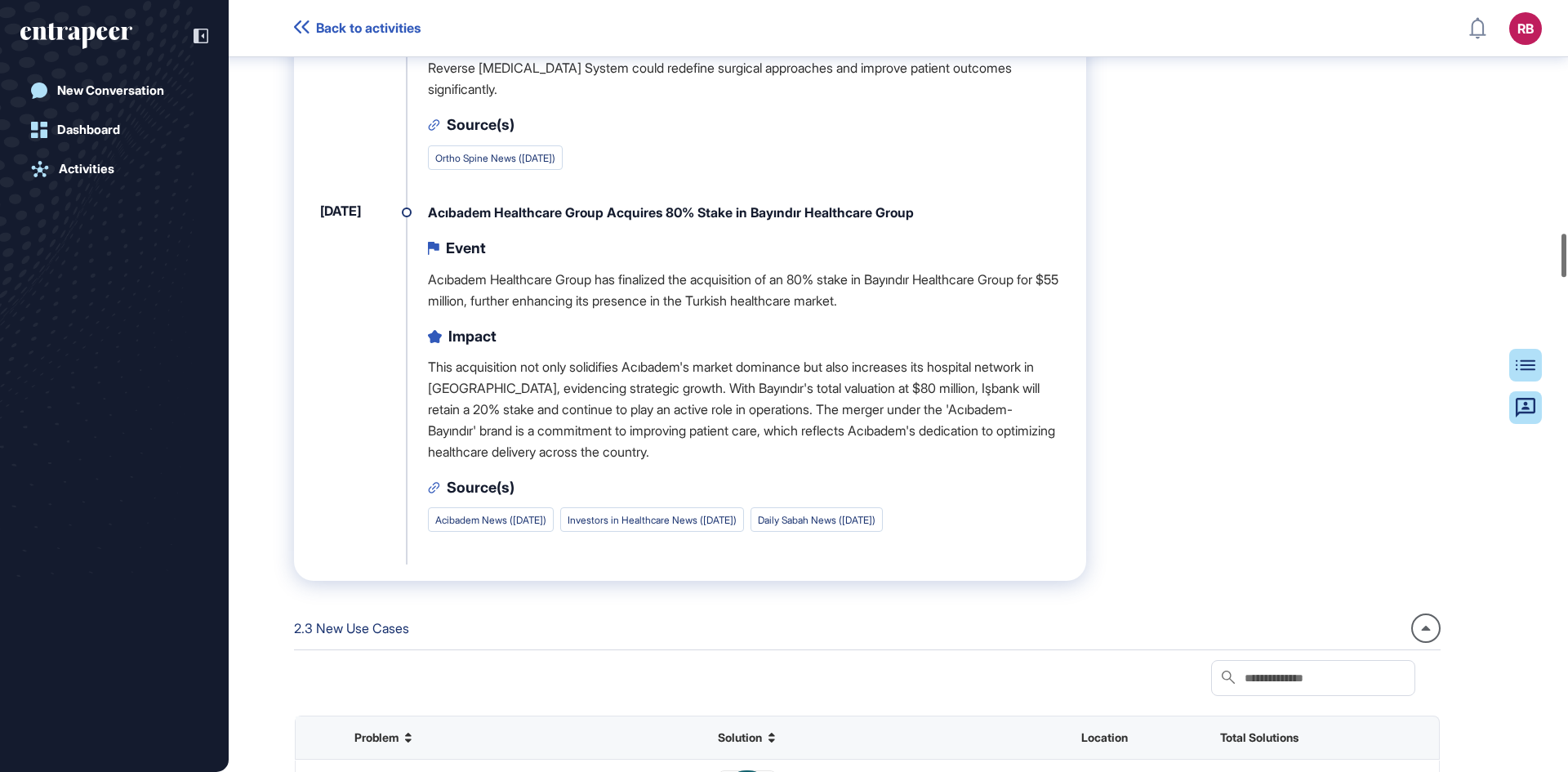
click at [1563, 255] on div at bounding box center [1564, 255] width 5 height 43
drag, startPoint x: 1563, startPoint y: 253, endPoint x: 1568, endPoint y: 98, distance: 155.1
click at [1568, 98] on div "Back to activities RB Dashboard Profile My Content Request More Data New Conver…" at bounding box center [784, 386] width 1568 height 772
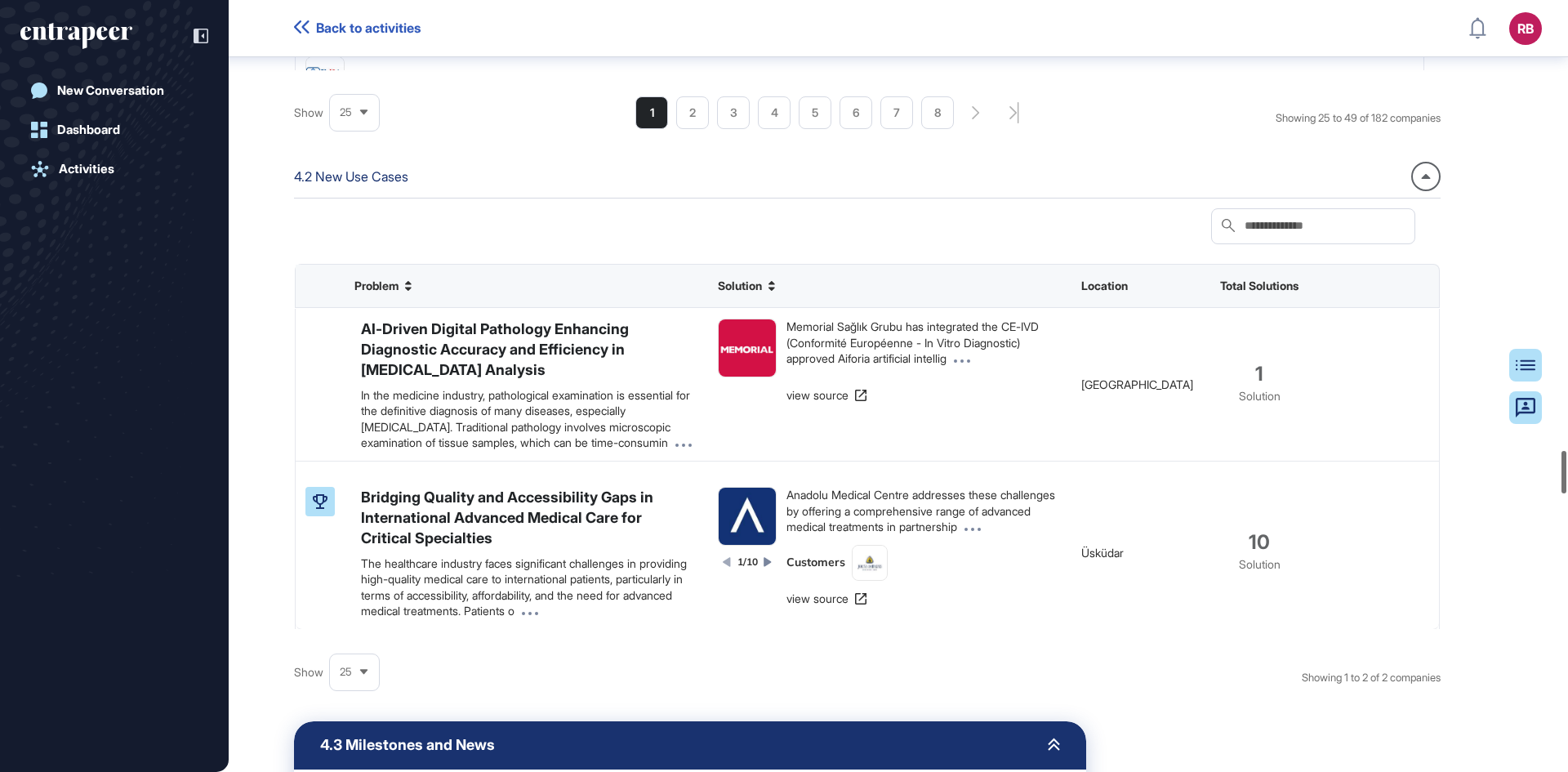
scroll to position [8170, 0]
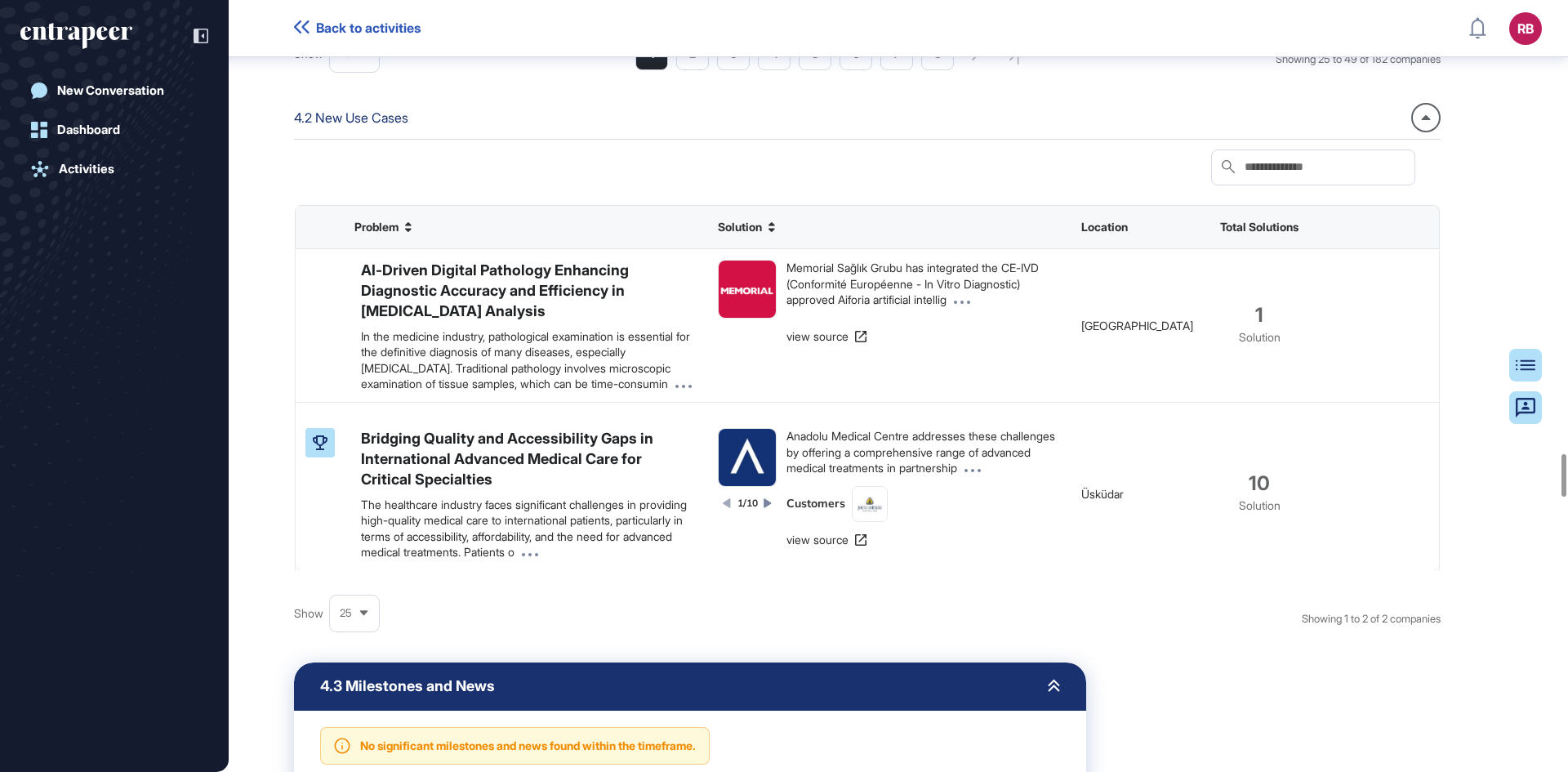
drag, startPoint x: 1562, startPoint y: 474, endPoint x: 1545, endPoint y: 146, distance: 328.4
click at [1545, 146] on div "Back to activities RB Dashboard Profile My Content Request More Data New Conver…" at bounding box center [784, 386] width 1568 height 772
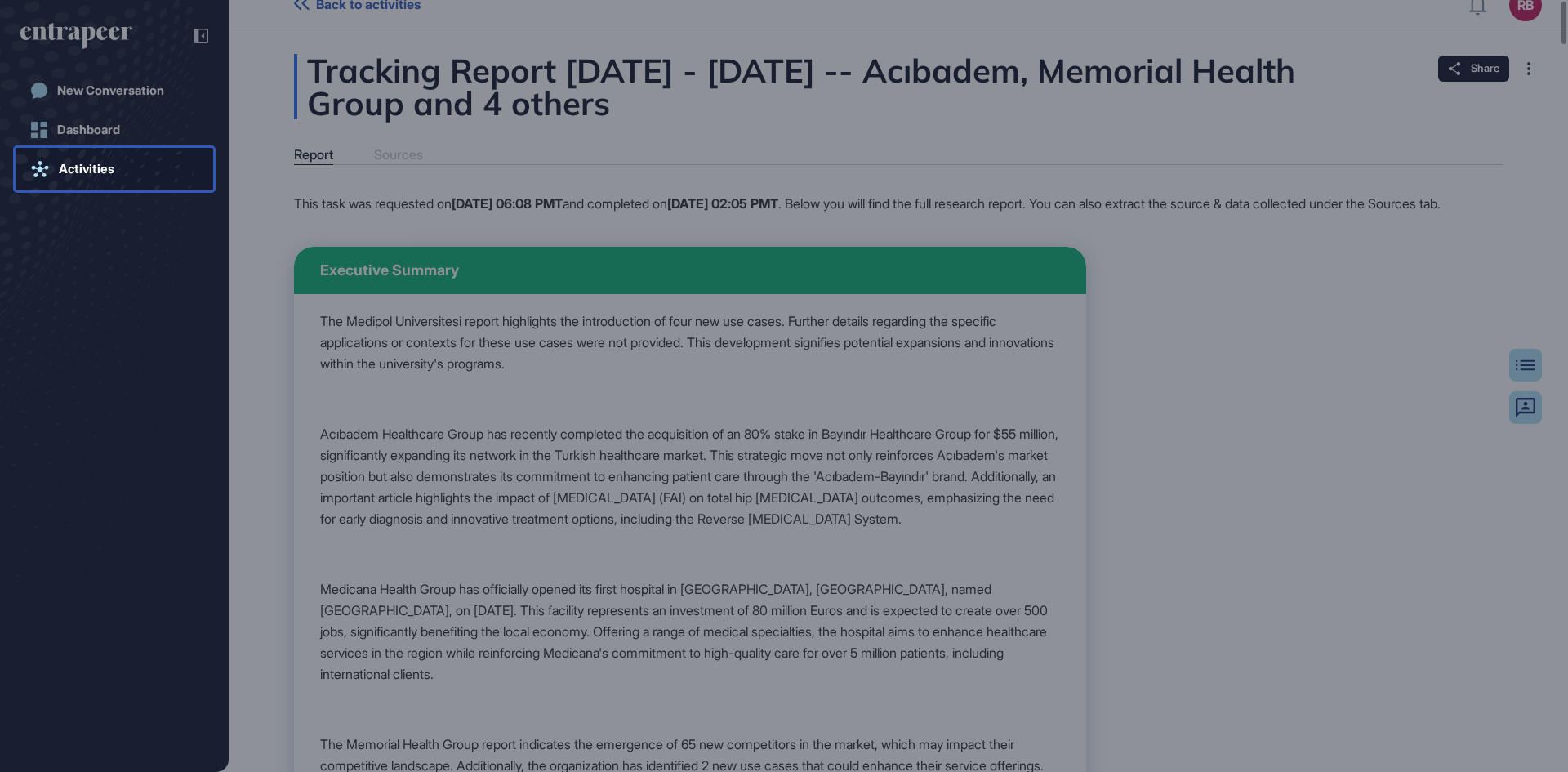
scroll to position [0, 0]
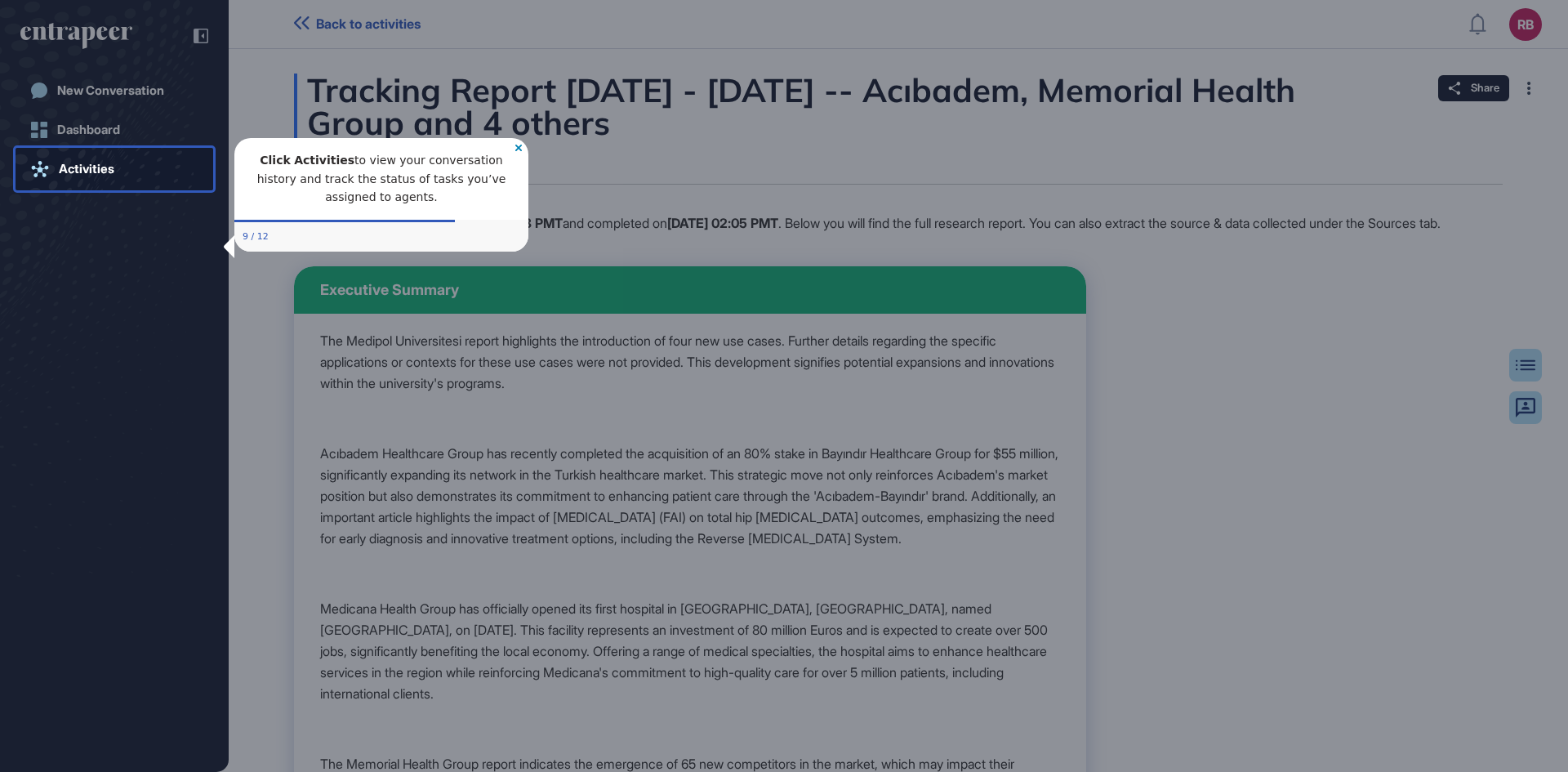
click at [520, 148] on icon "Close Preview" at bounding box center [518, 147] width 7 height 7
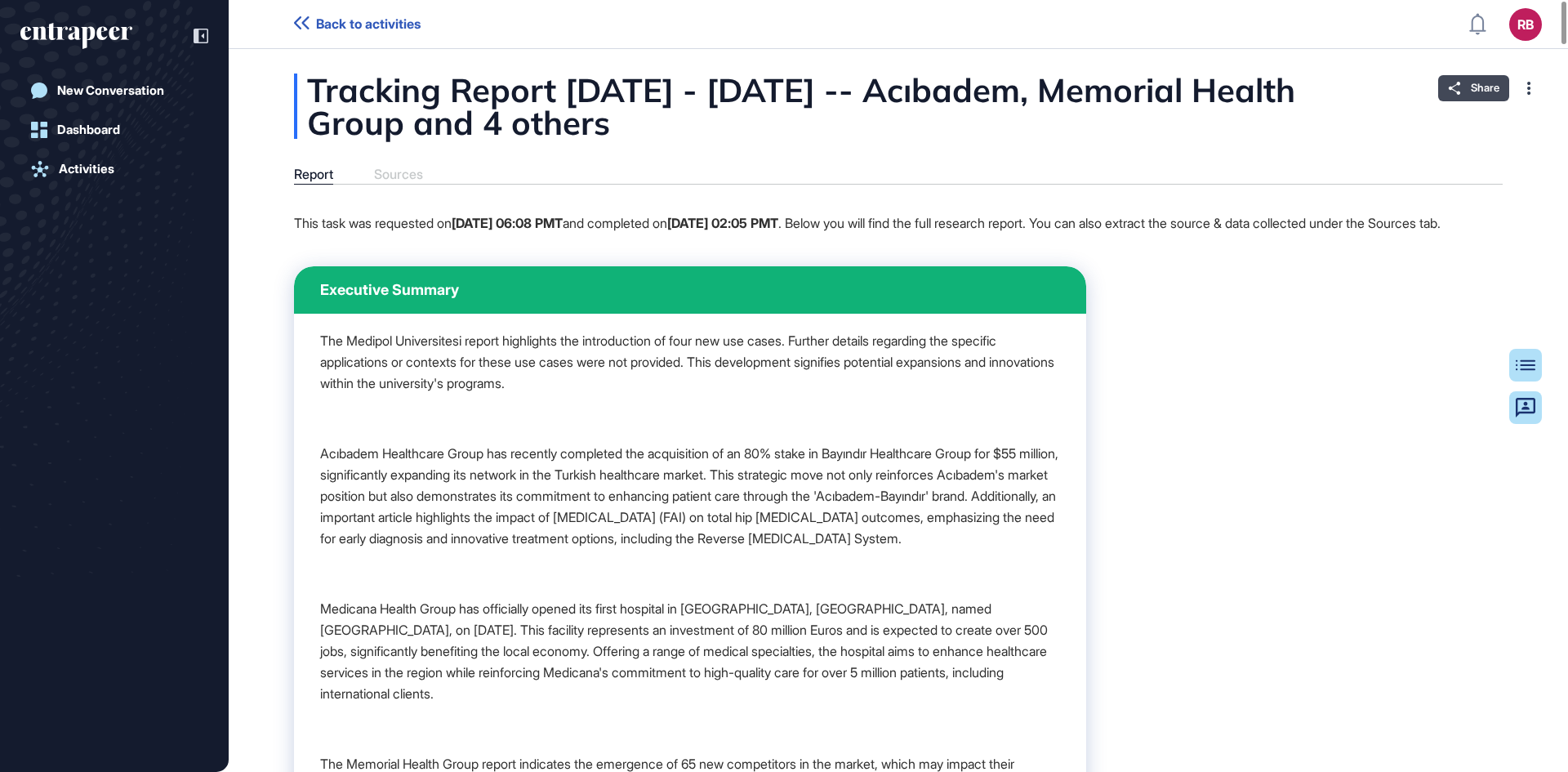
click at [1471, 88] on span "Share" at bounding box center [1485, 88] width 28 height 13
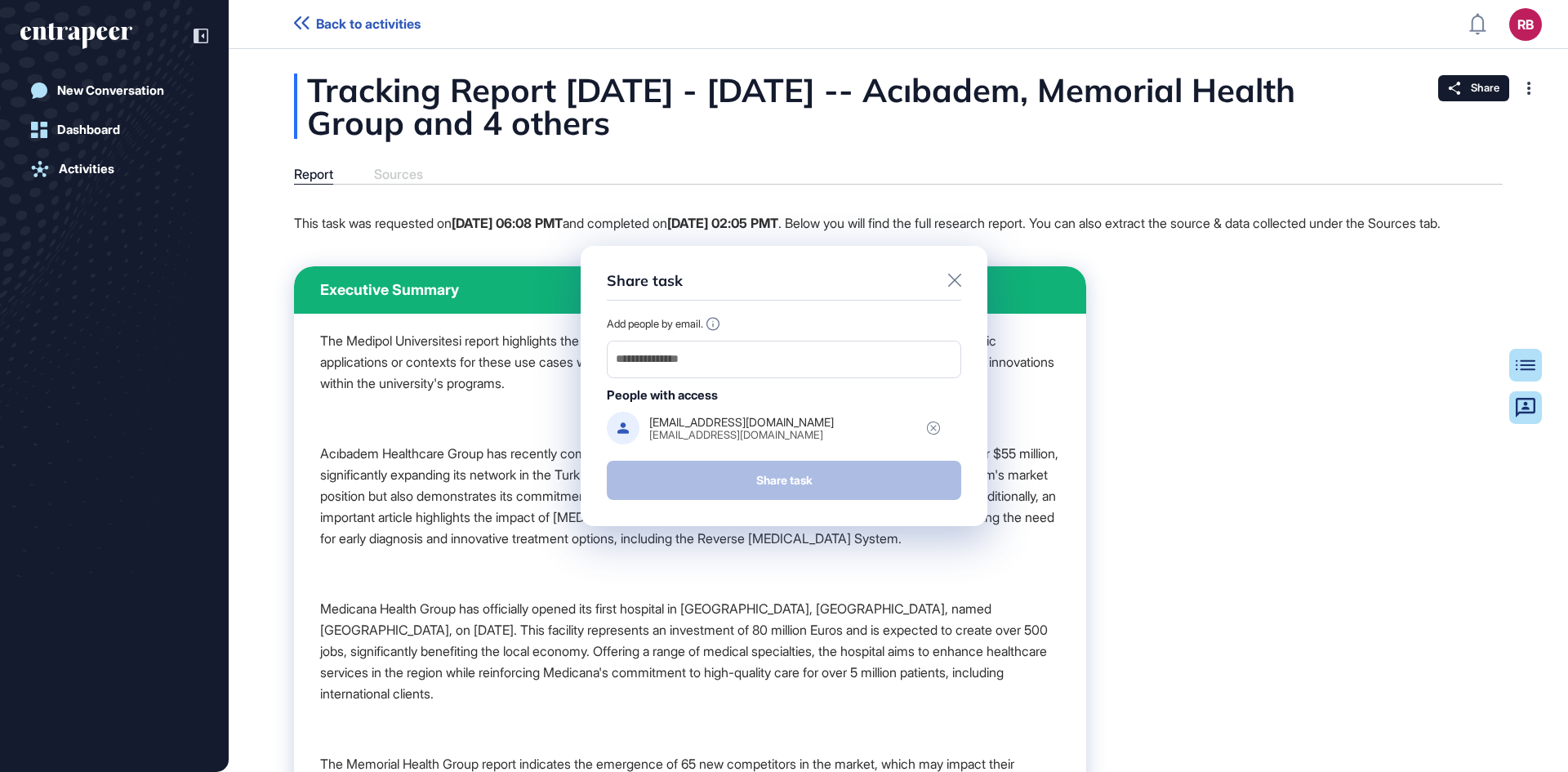
click at [952, 286] on icon at bounding box center [954, 279] width 13 height 13
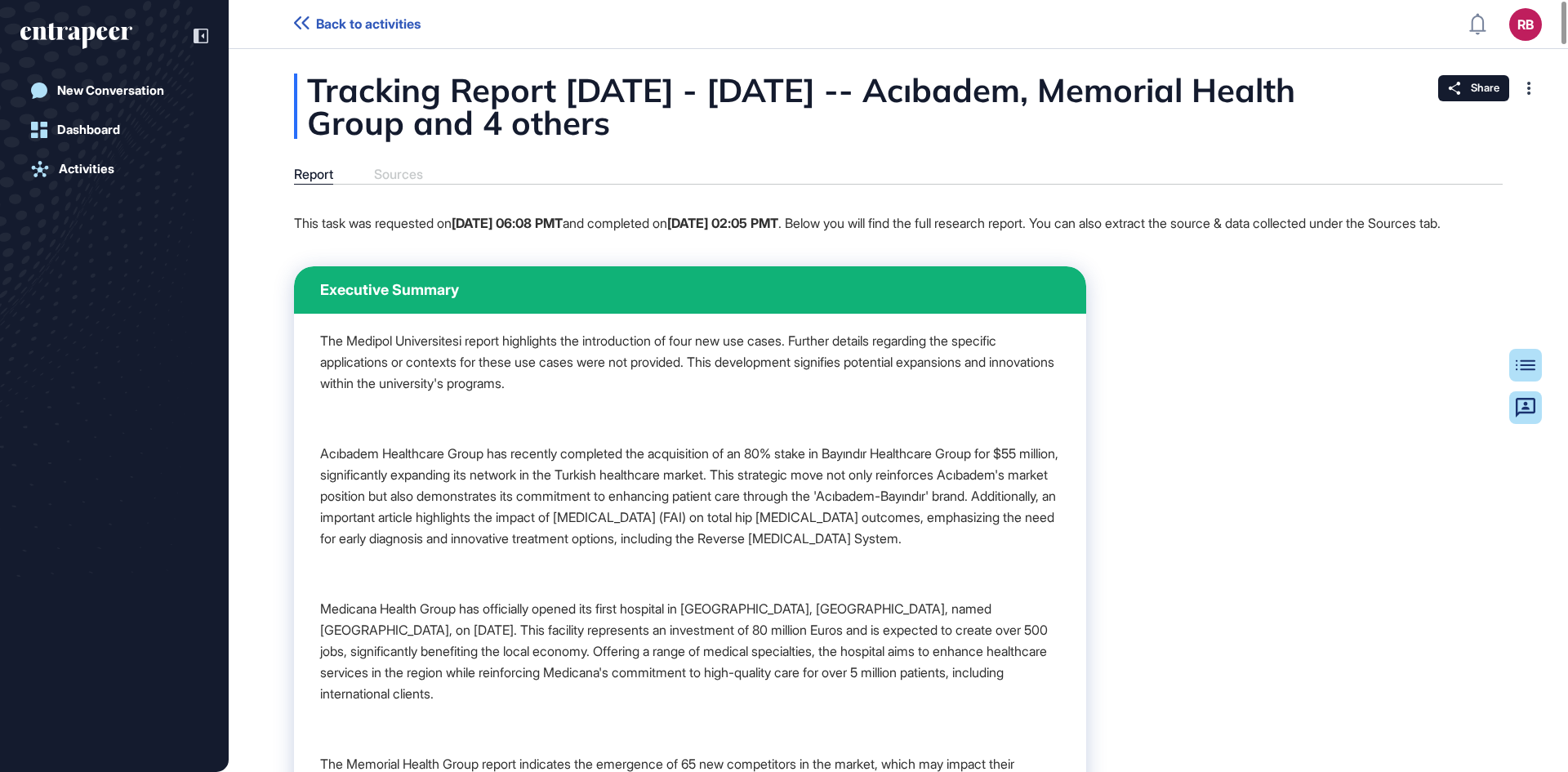
scroll to position [772, 1568]
click at [203, 34] on icon at bounding box center [203, 35] width 3 height 5
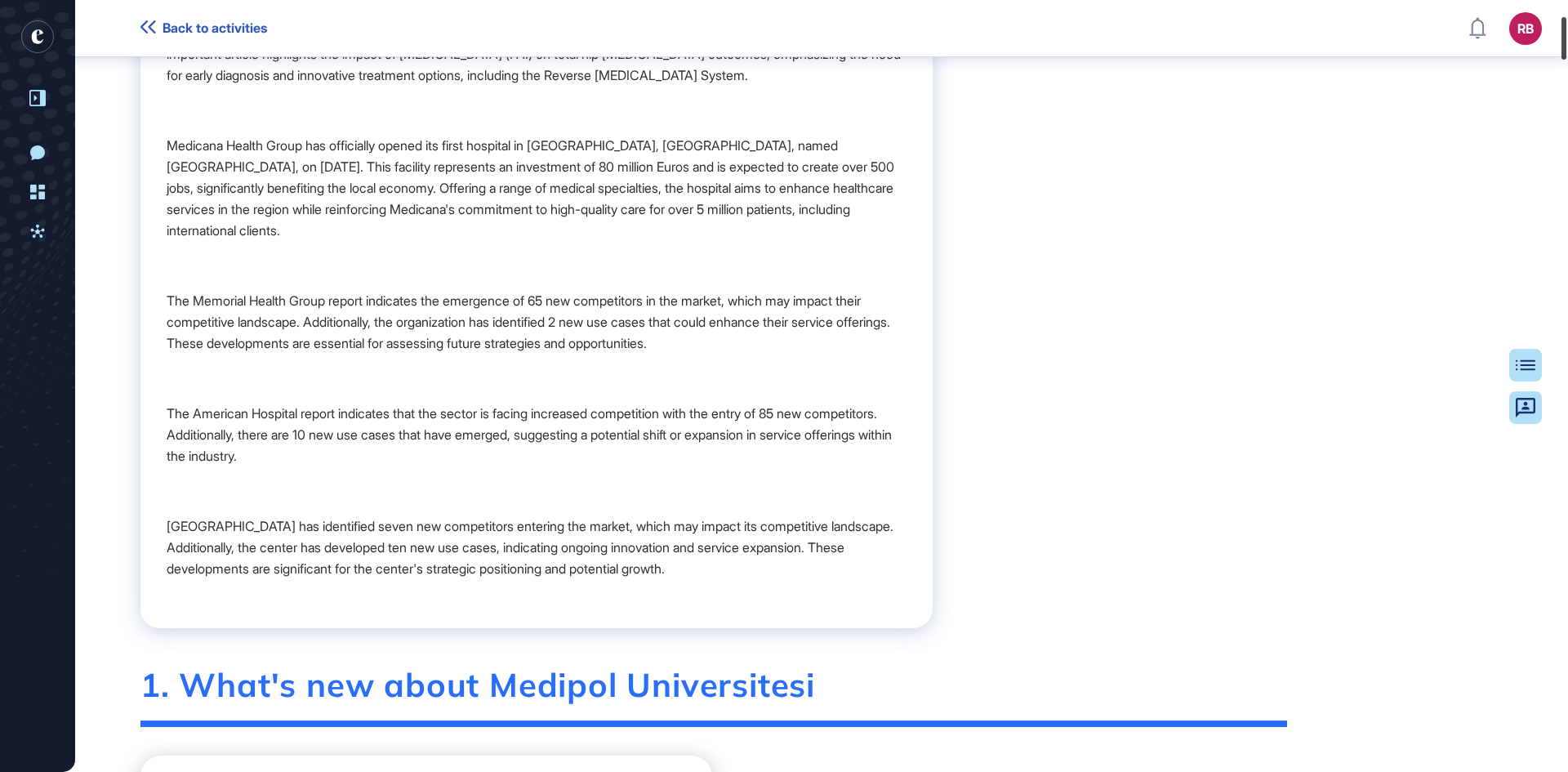
scroll to position [0, 0]
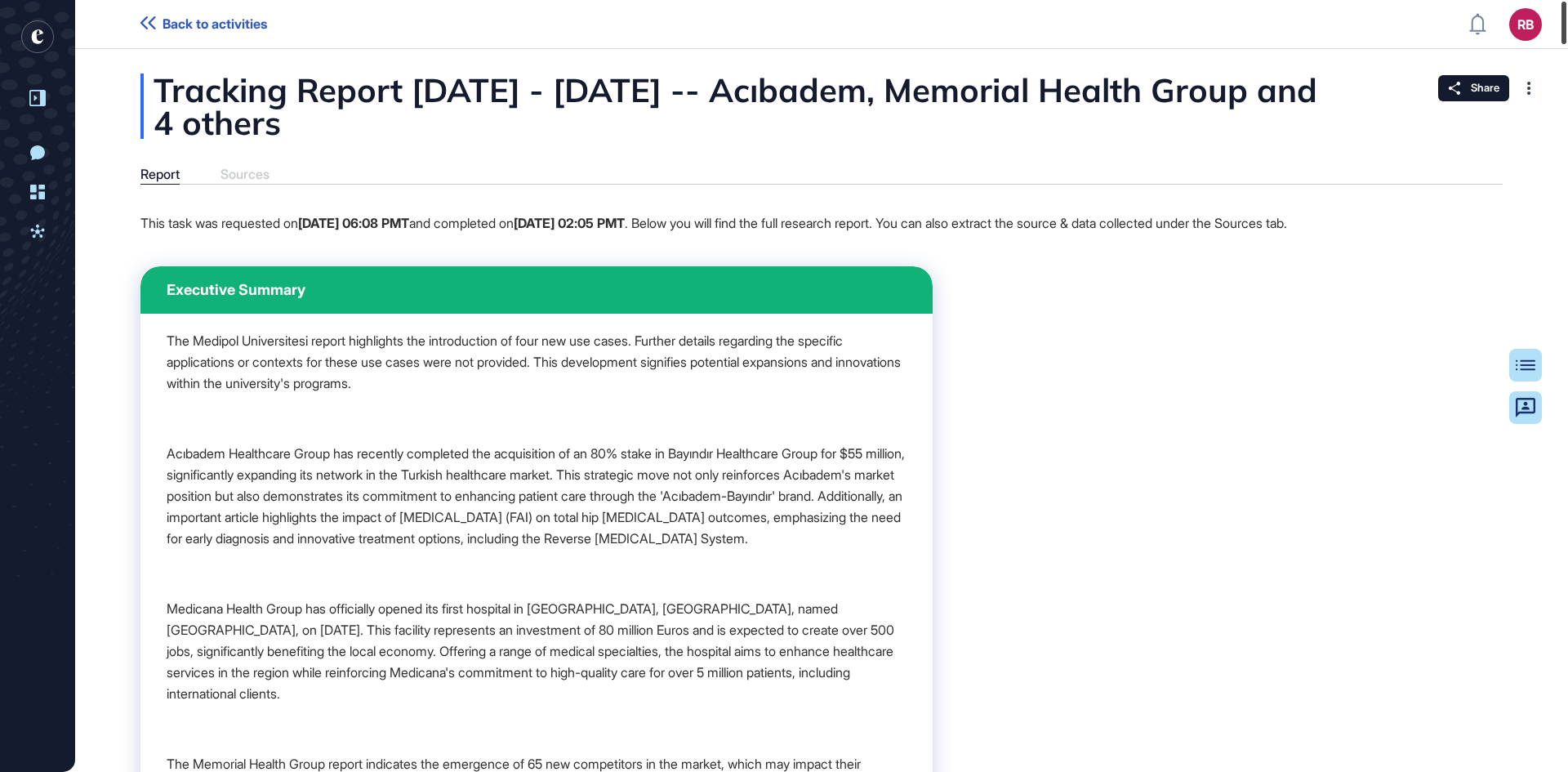
drag, startPoint x: 1566, startPoint y: 28, endPoint x: 1564, endPoint y: -8, distance: 36.1
click at [1564, 0] on html "Back to activities RB Dashboard Profile My Content Request More Data New Conver…" at bounding box center [784, 386] width 1568 height 772
drag, startPoint x: 1563, startPoint y: 122, endPoint x: 1491, endPoint y: 67, distance: 90.6
click at [1567, 5] on div at bounding box center [1564, 23] width 5 height 43
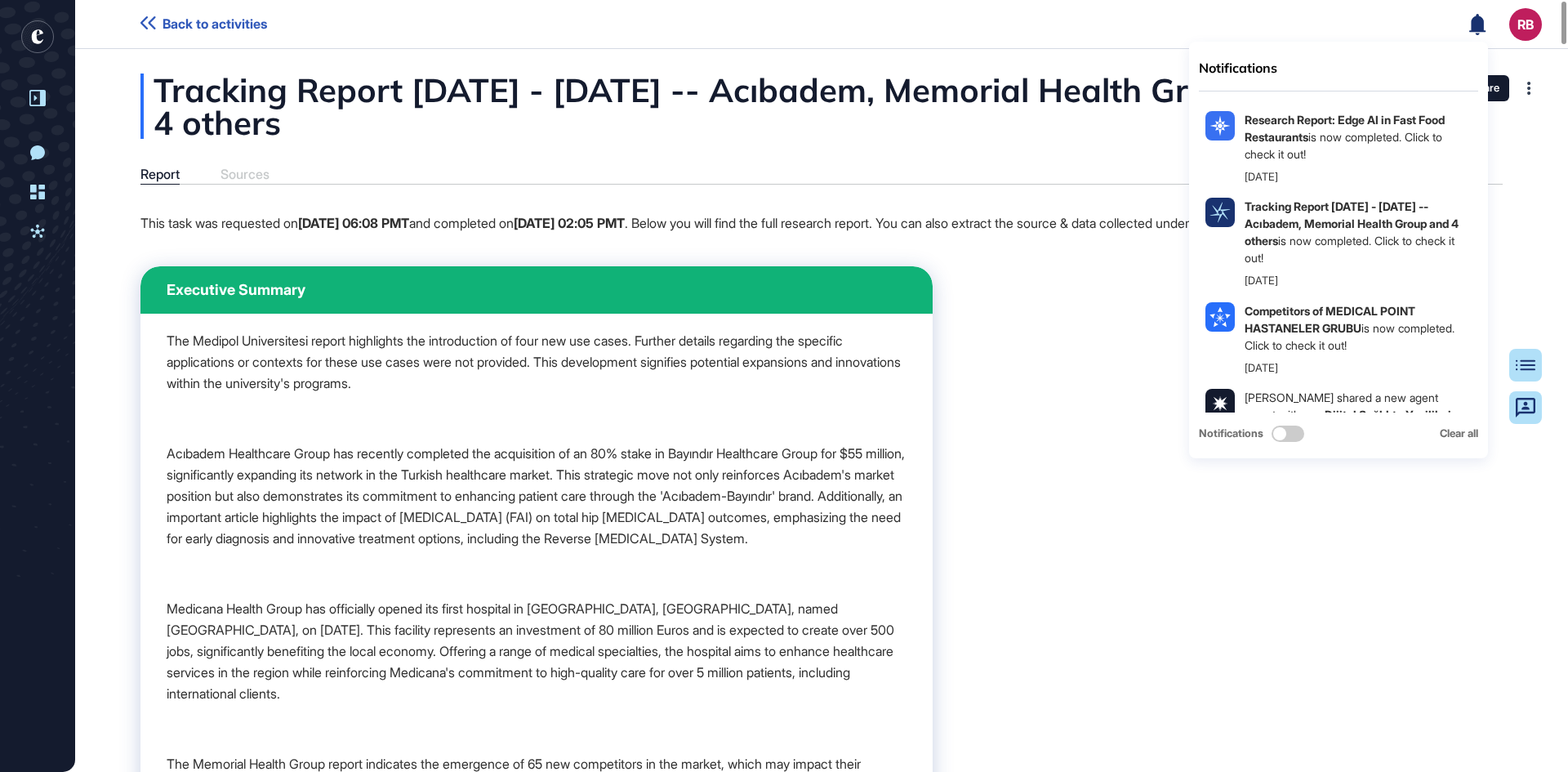
drag, startPoint x: 1033, startPoint y: 379, endPoint x: 1058, endPoint y: 362, distance: 30.2
click at [1498, 96] on div "Share" at bounding box center [1473, 88] width 71 height 26
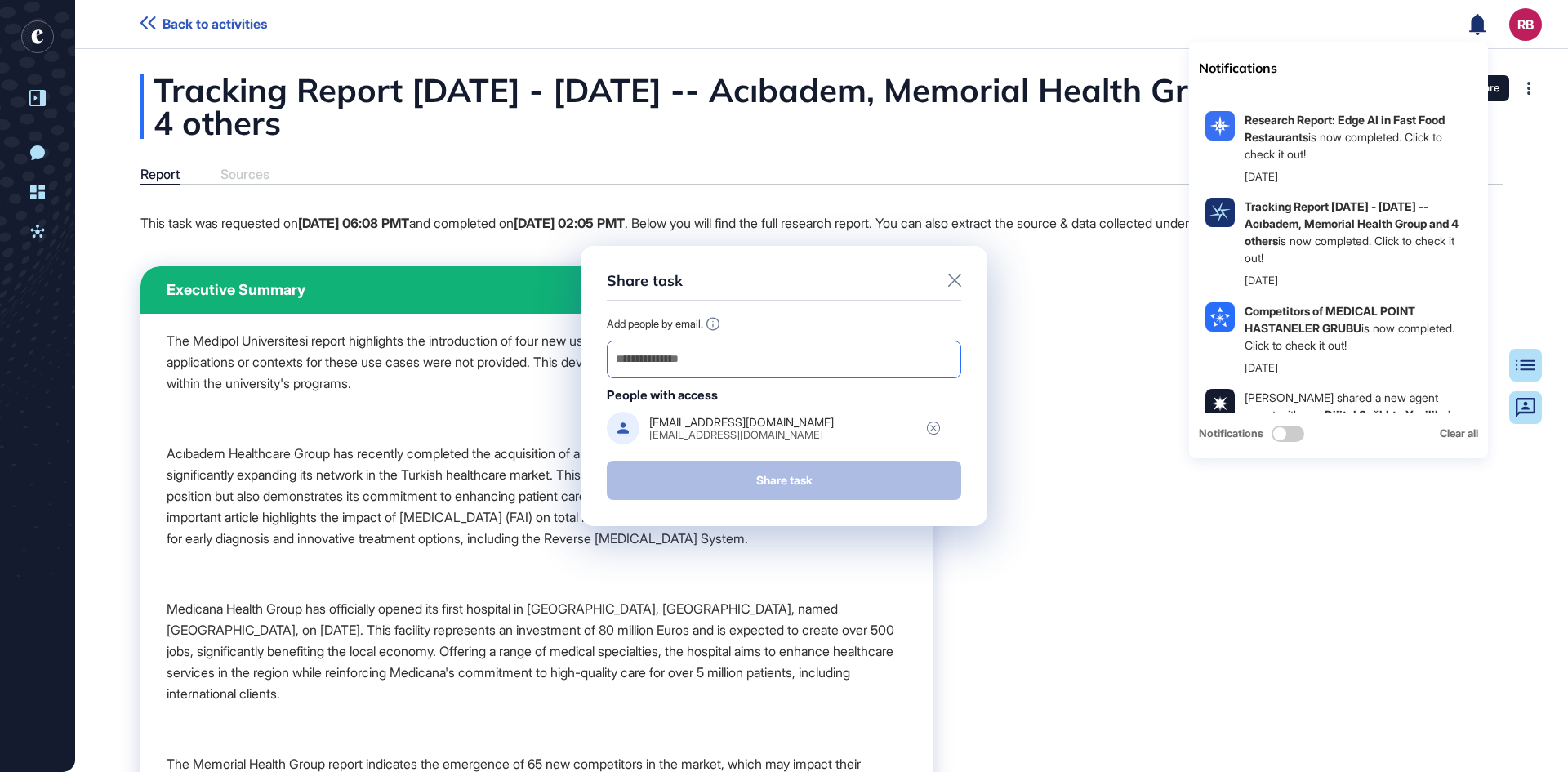
click at [740, 351] on input "email" at bounding box center [784, 358] width 340 height 22
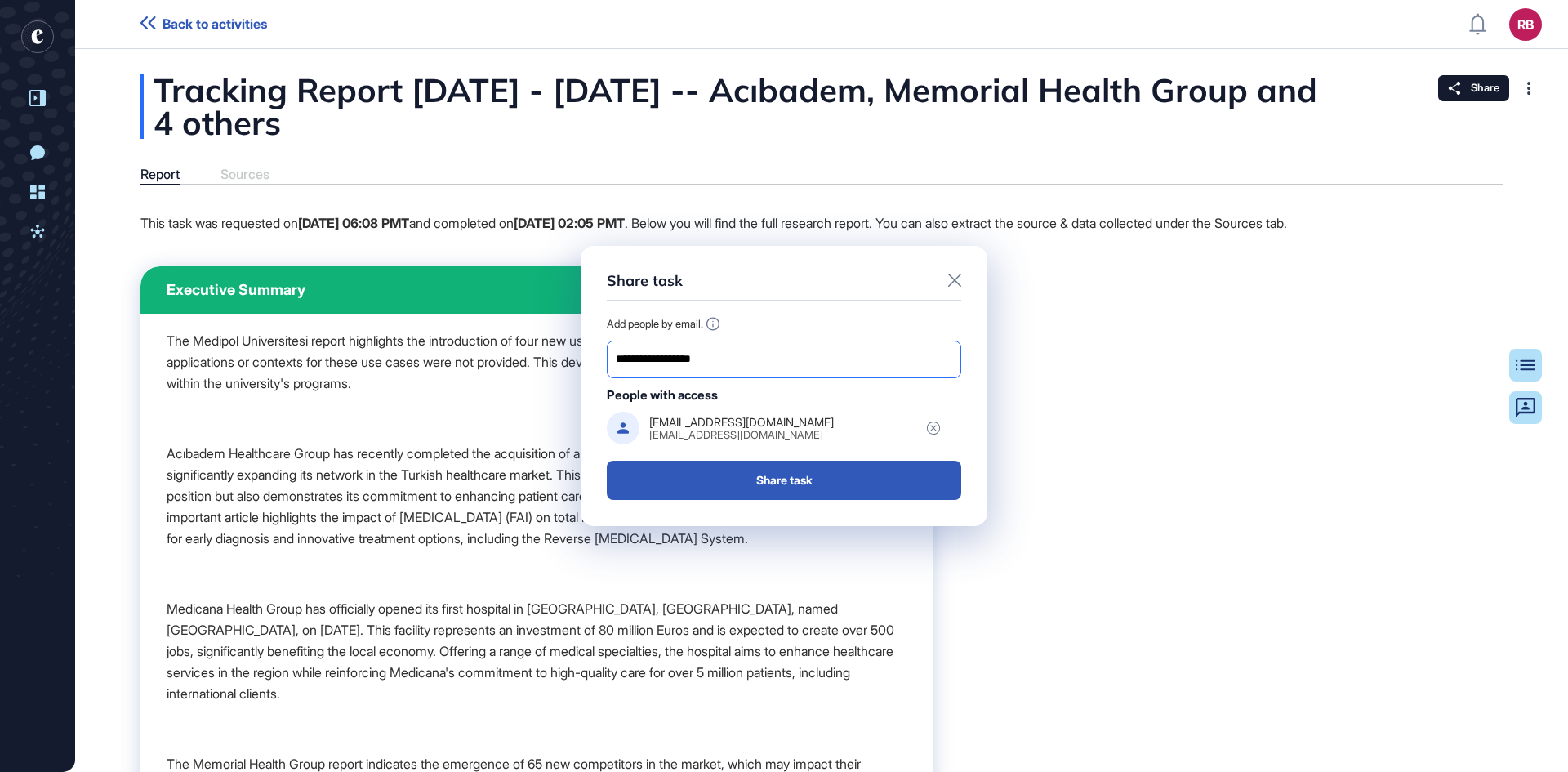
type input "**********"
drag, startPoint x: 762, startPoint y: 358, endPoint x: 587, endPoint y: 366, distance: 175.2
click at [577, 367] on div "**********" at bounding box center [784, 386] width 1568 height 772
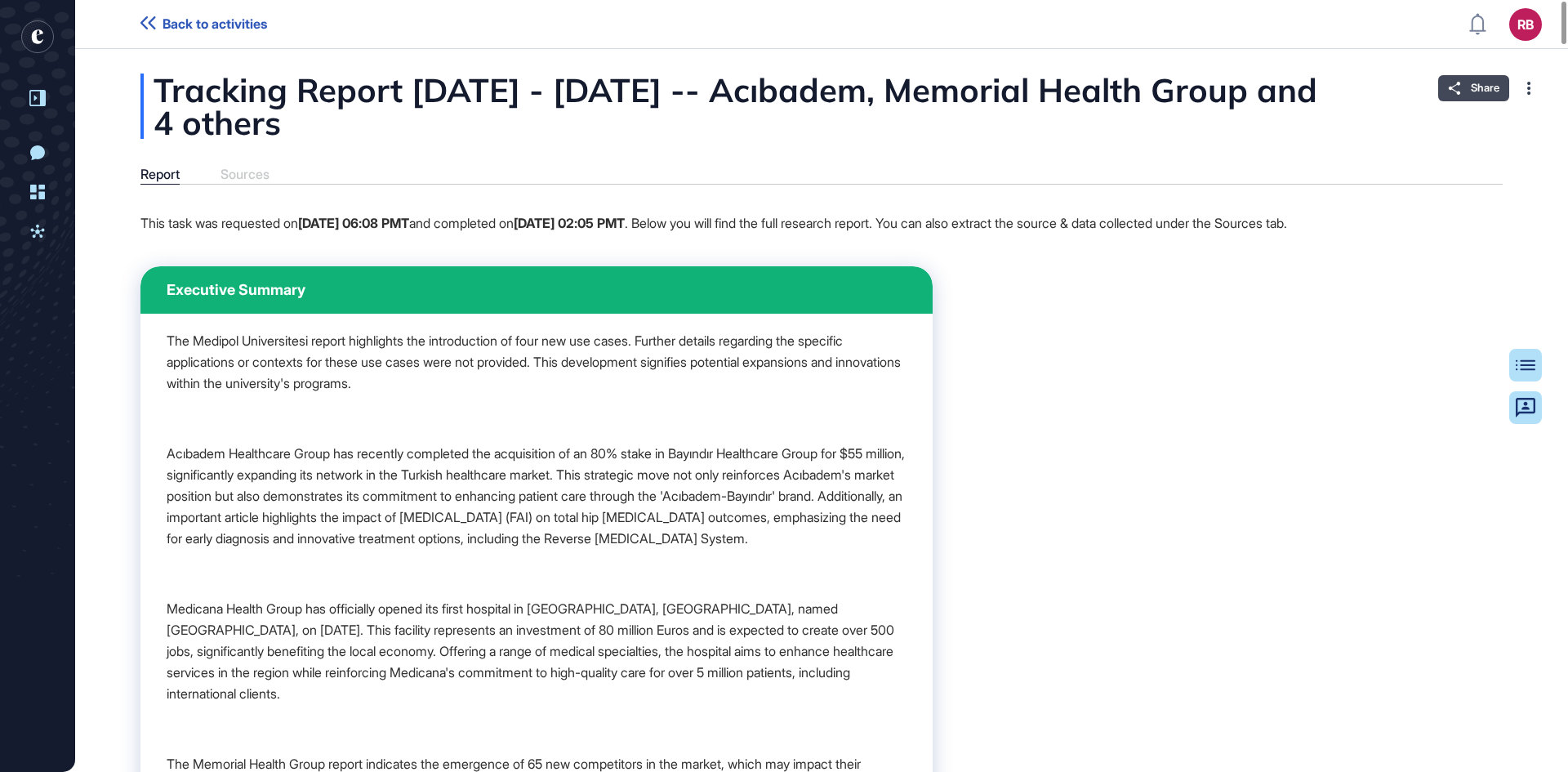
click at [1454, 93] on icon at bounding box center [1454, 88] width 13 height 13
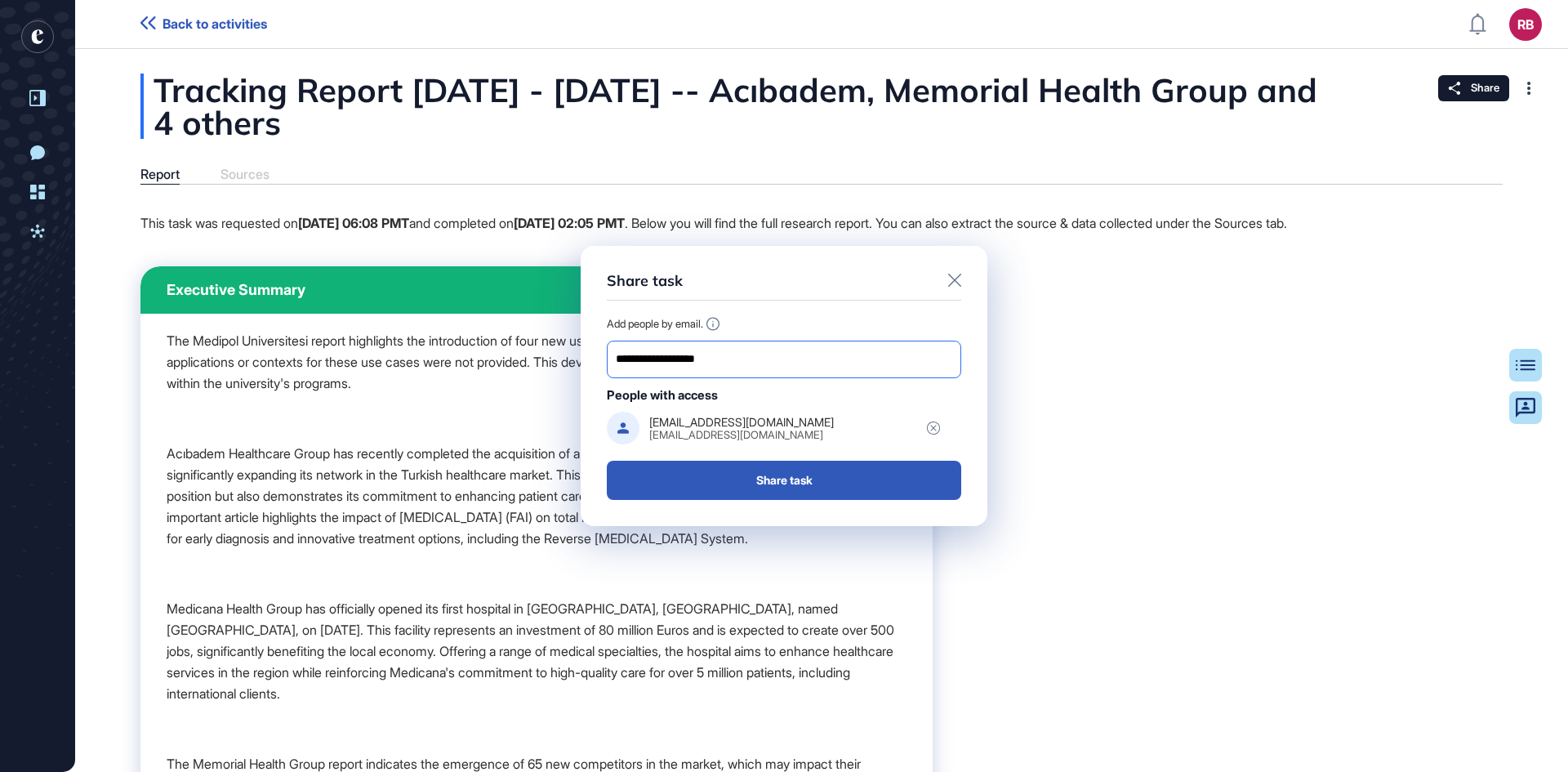
click at [722, 353] on input "**********" at bounding box center [784, 358] width 340 height 22
click at [723, 353] on input "**********" at bounding box center [784, 358] width 340 height 22
click at [776, 361] on input "**********" at bounding box center [784, 358] width 340 height 22
click at [793, 351] on input "**********" at bounding box center [784, 358] width 340 height 22
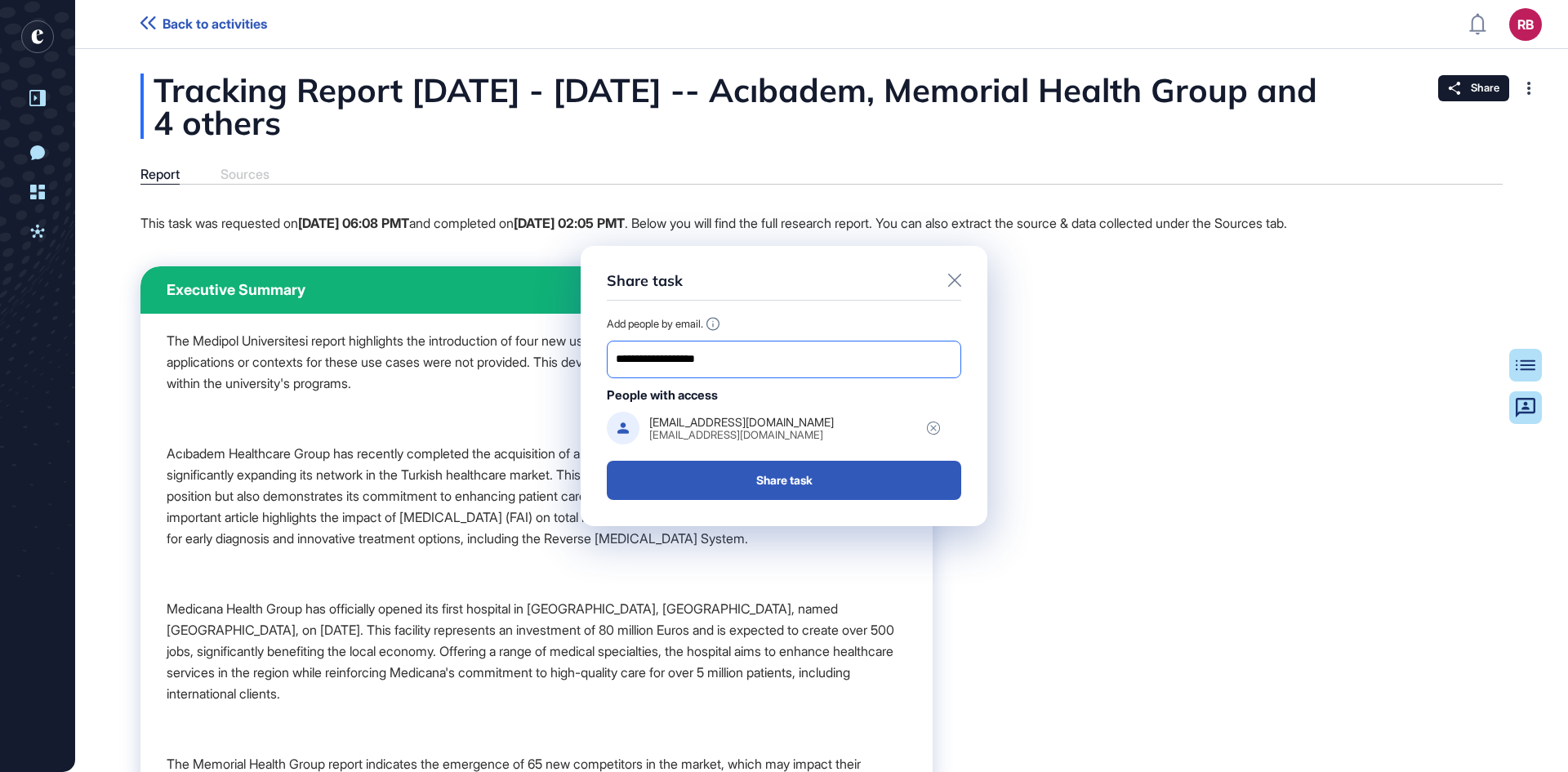
click at [774, 367] on input "**********" at bounding box center [784, 358] width 340 height 22
click at [757, 362] on input "**********" at bounding box center [784, 358] width 340 height 22
click at [750, 359] on input "**********" at bounding box center [784, 358] width 340 height 22
click at [779, 479] on button "Share task" at bounding box center [784, 480] width 354 height 39
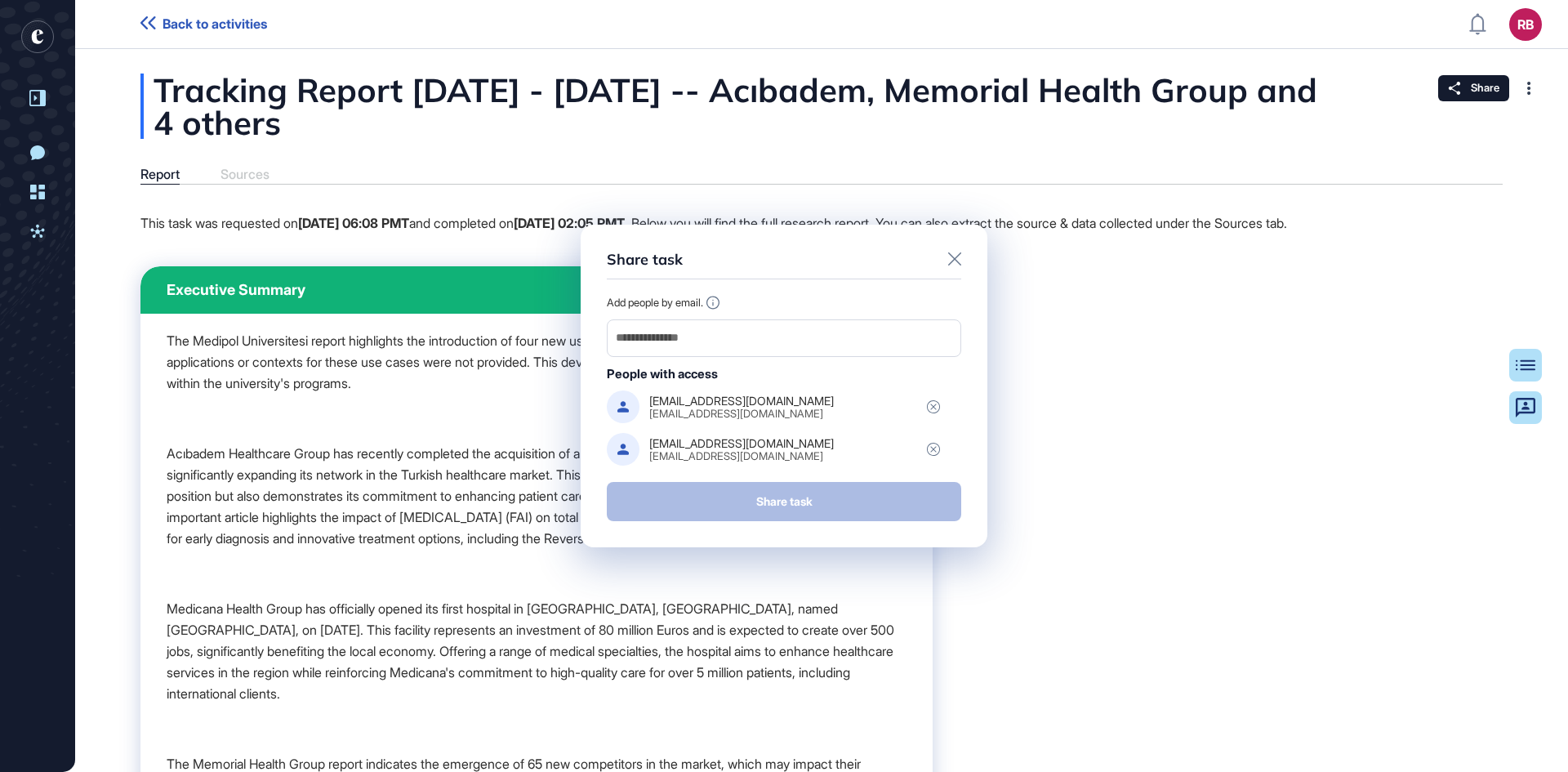
click at [955, 253] on icon at bounding box center [954, 259] width 13 height 13
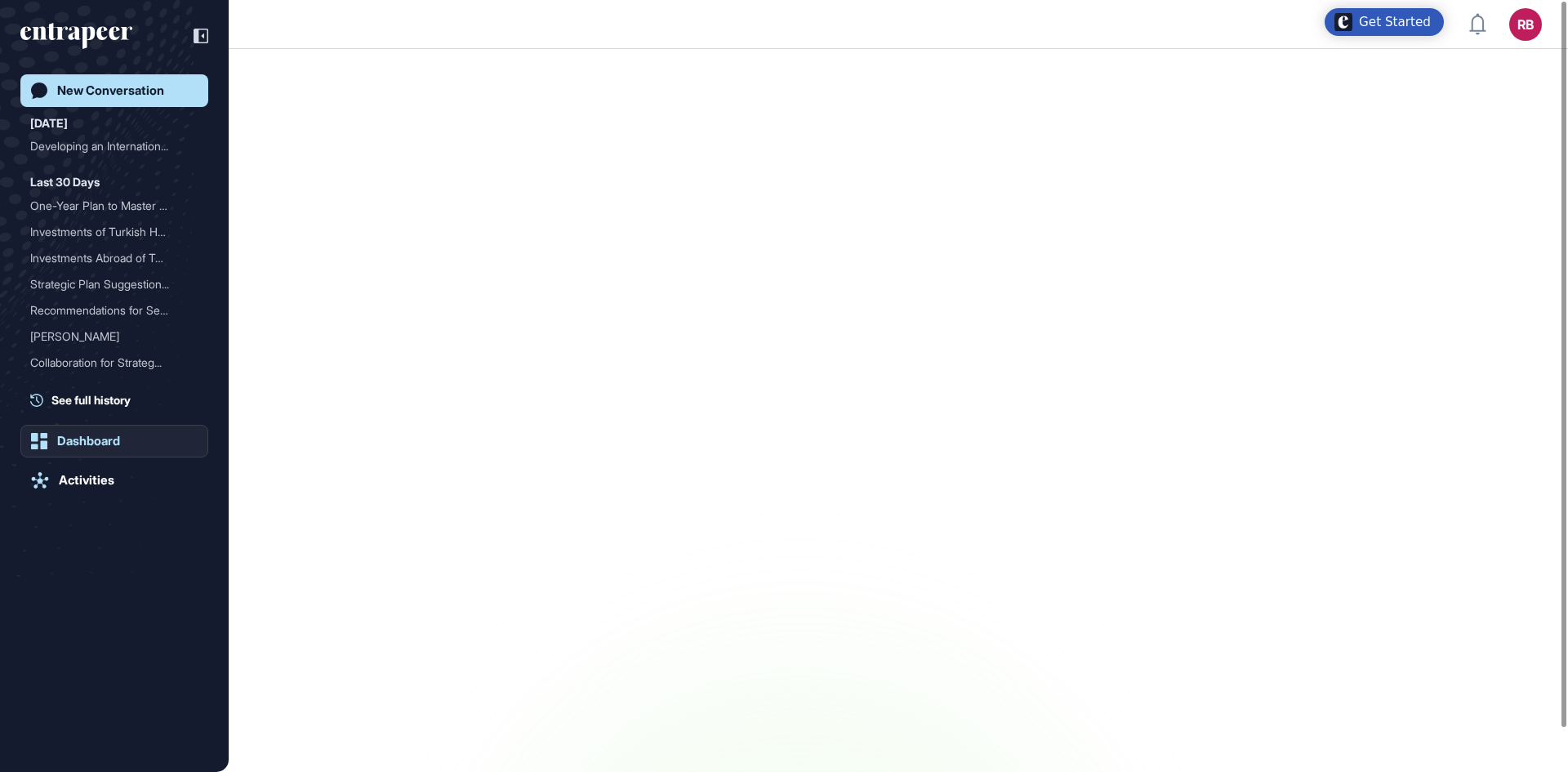
click at [102, 437] on div "Dashboard" at bounding box center [89, 440] width 62 height 15
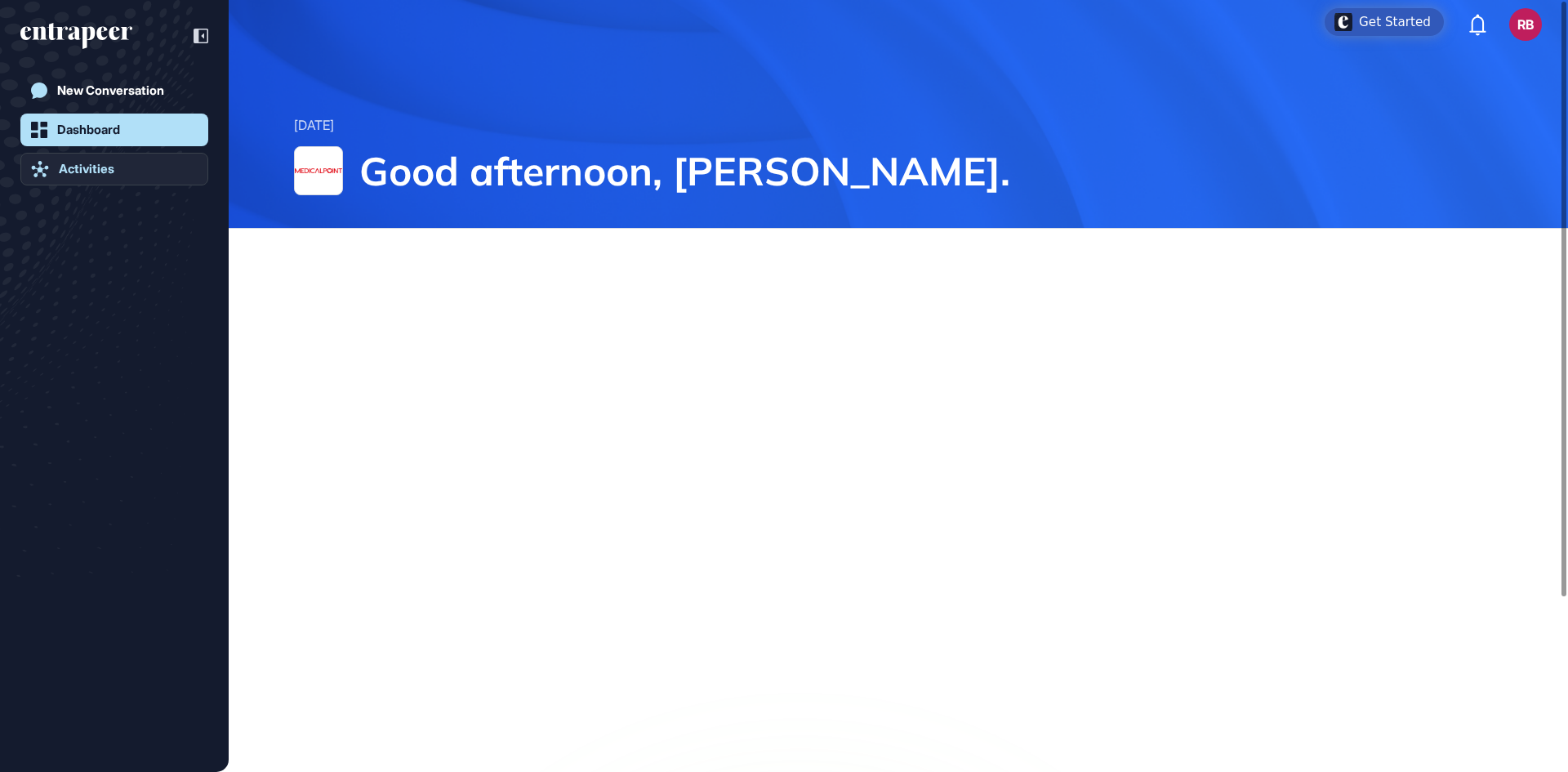
click at [105, 172] on div "Activities" at bounding box center [86, 169] width 56 height 15
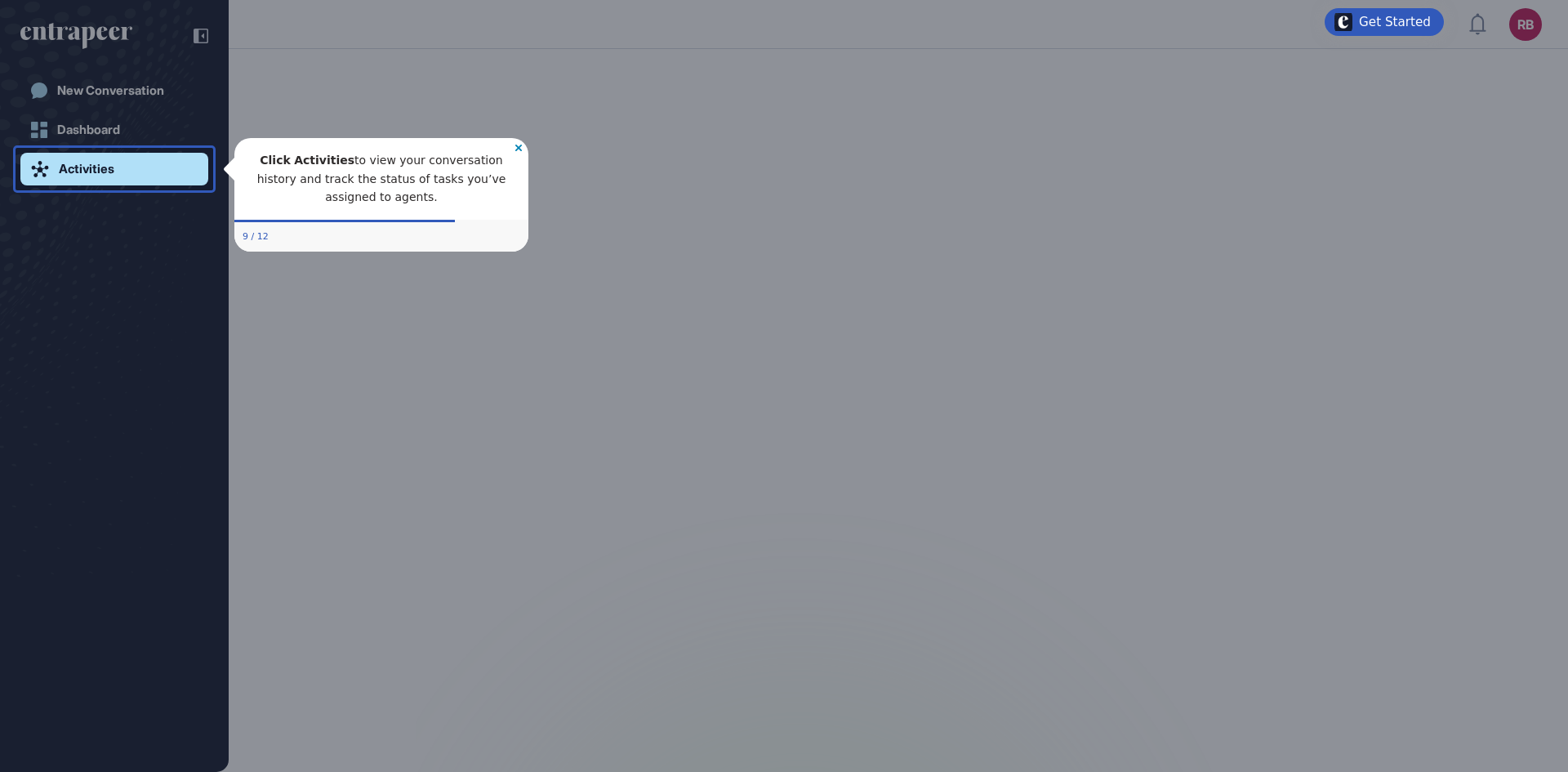
click at [522, 146] on div "Click Activities to view your conversation history and track the status of task…" at bounding box center [381, 179] width 294 height 82
click at [520, 146] on icon "Close Preview" at bounding box center [518, 147] width 7 height 7
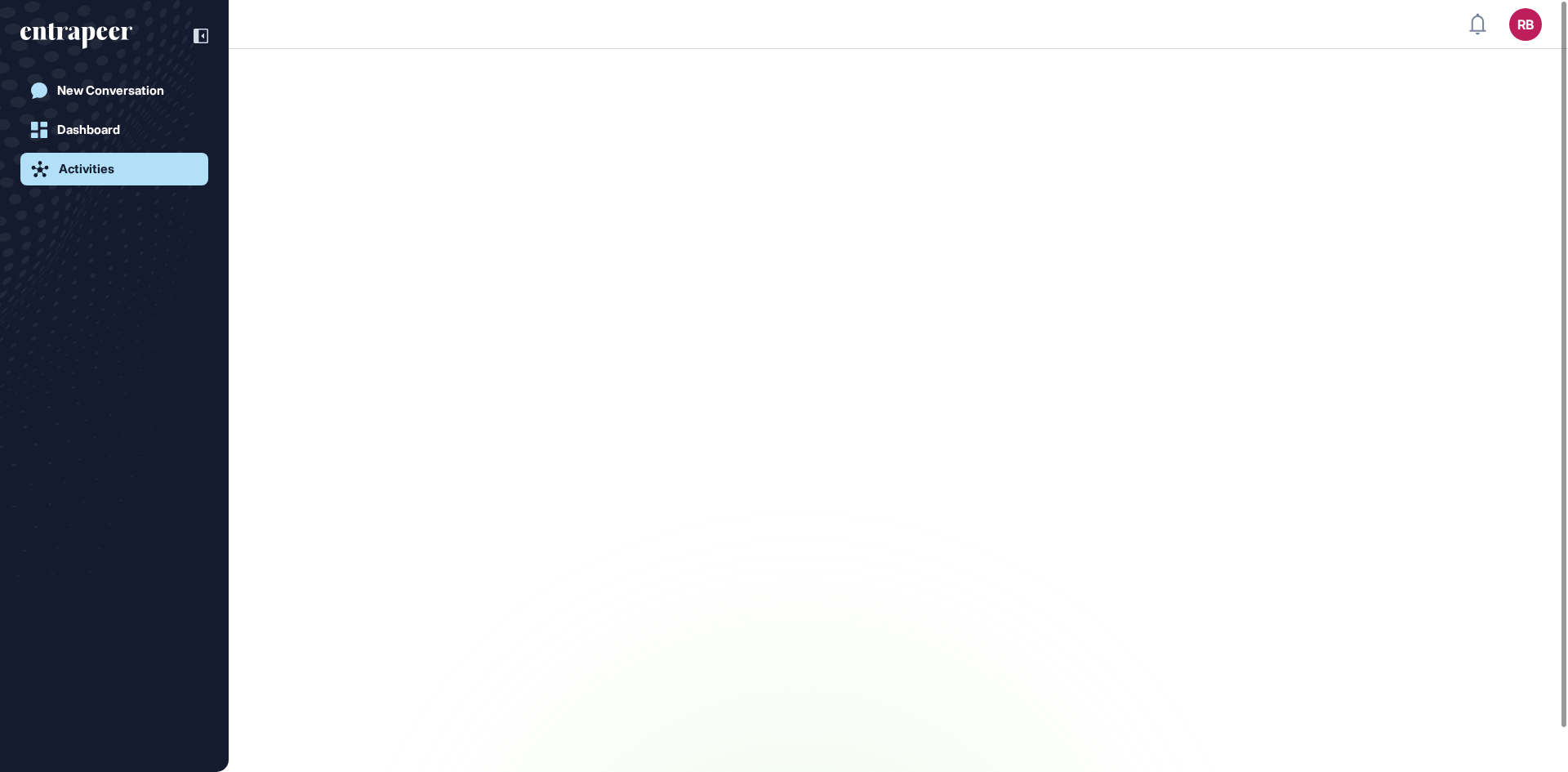
click at [77, 164] on div "Activities" at bounding box center [86, 169] width 56 height 15
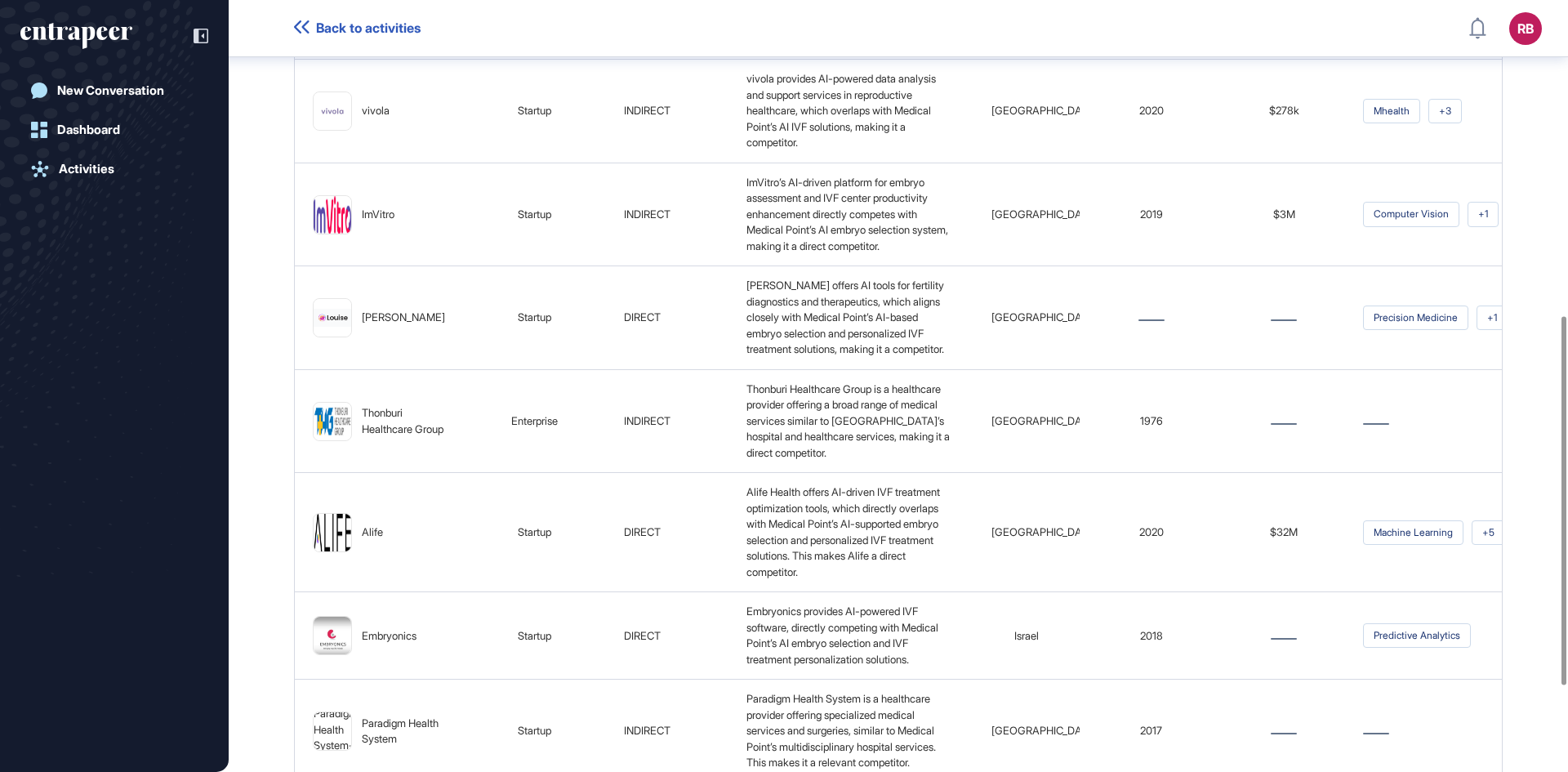
scroll to position [838, 0]
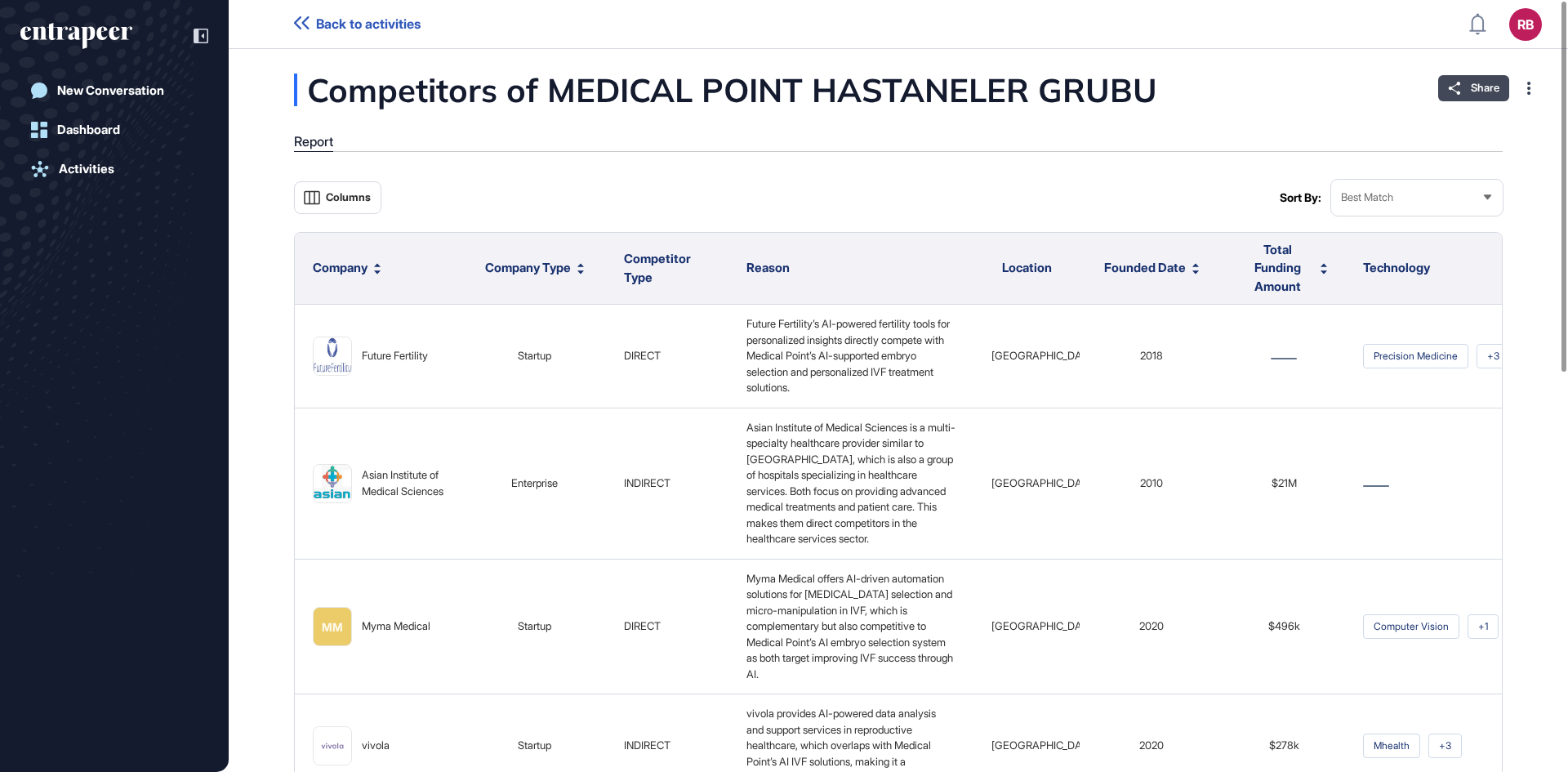
click at [1458, 93] on icon at bounding box center [1455, 88] width 12 height 13
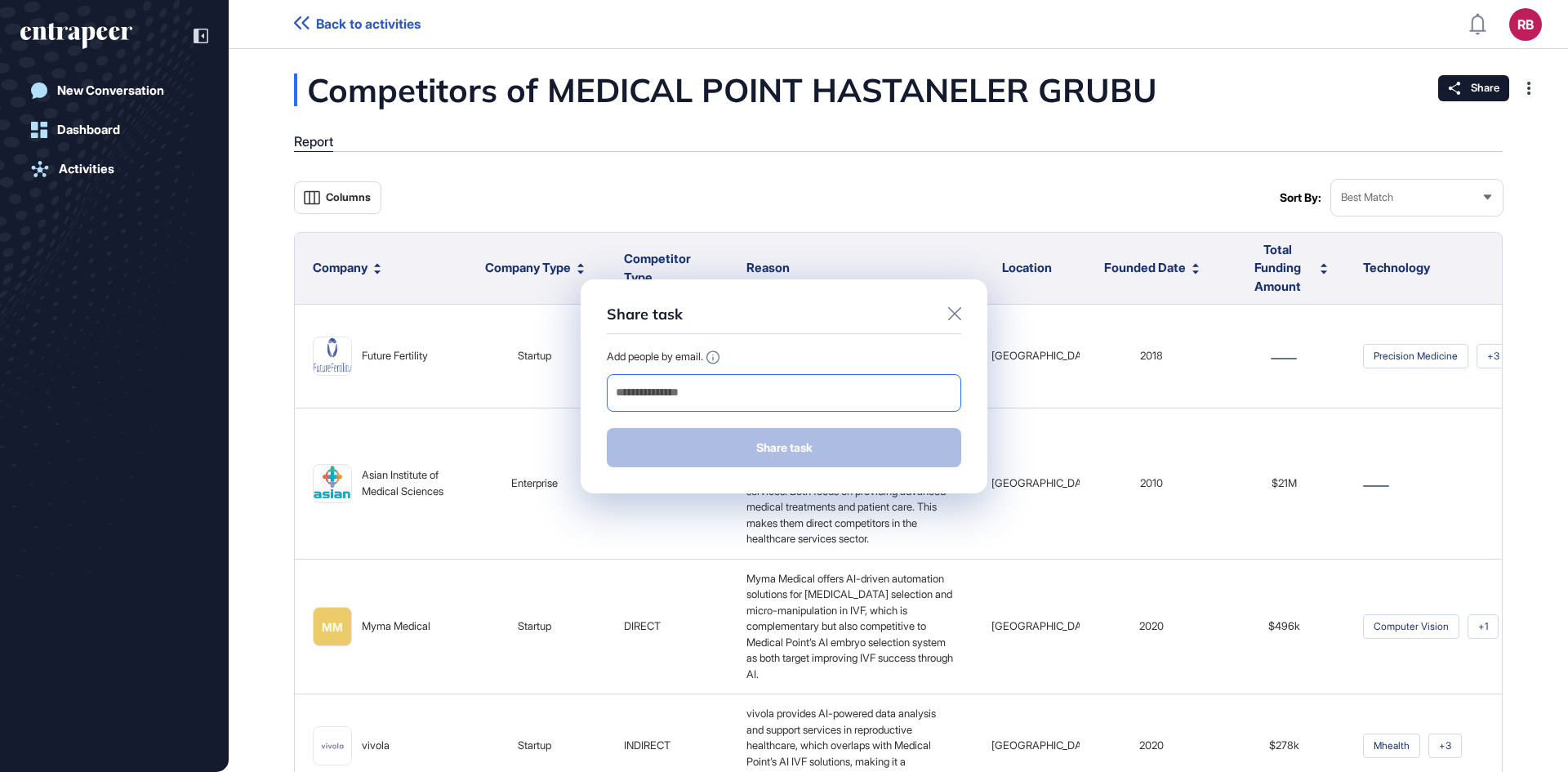
click at [768, 390] on input "email" at bounding box center [784, 392] width 340 height 22
type input "*"
paste input "**********"
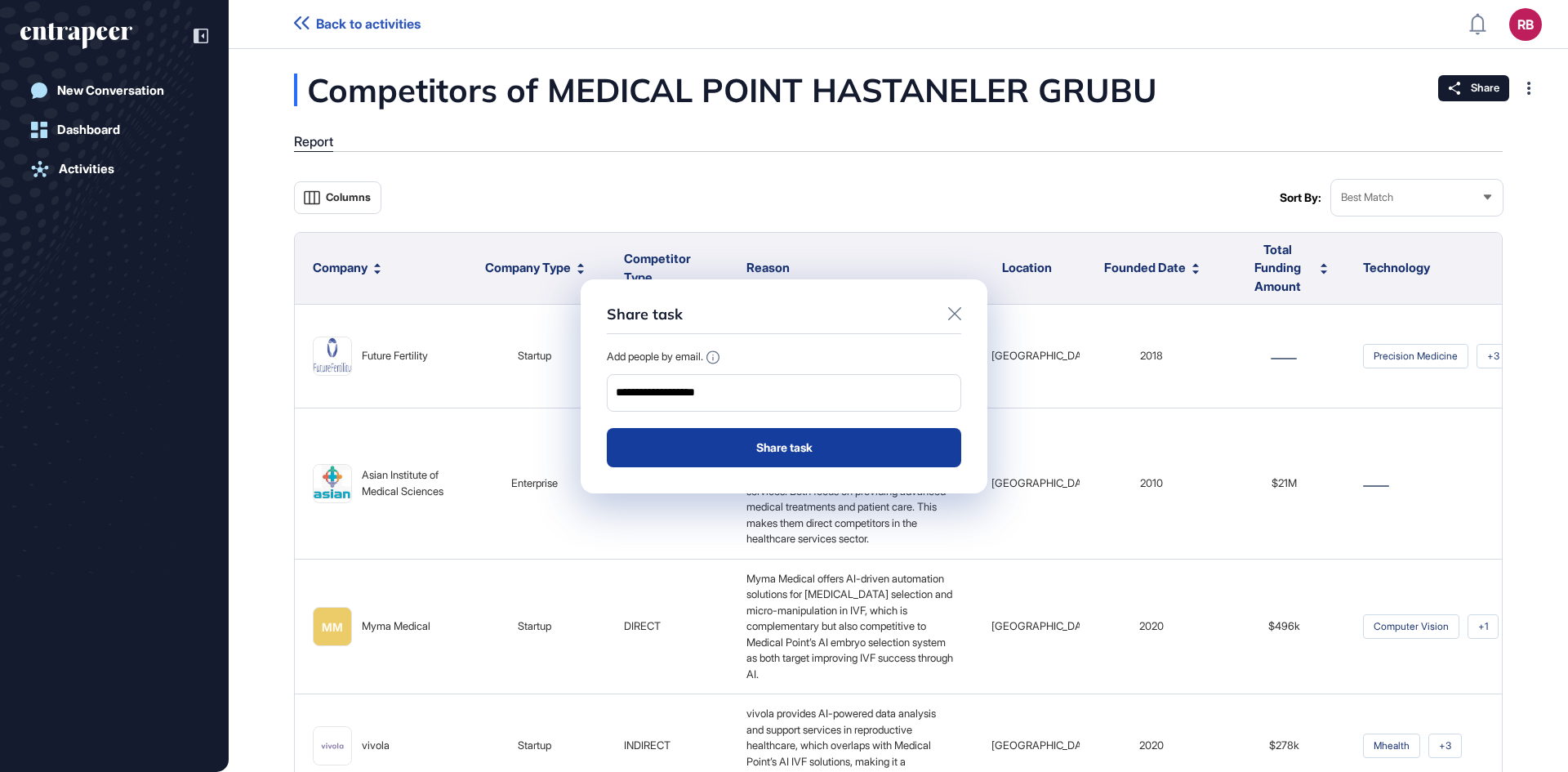
type input "**********"
click at [764, 448] on button "Share task" at bounding box center [784, 447] width 354 height 39
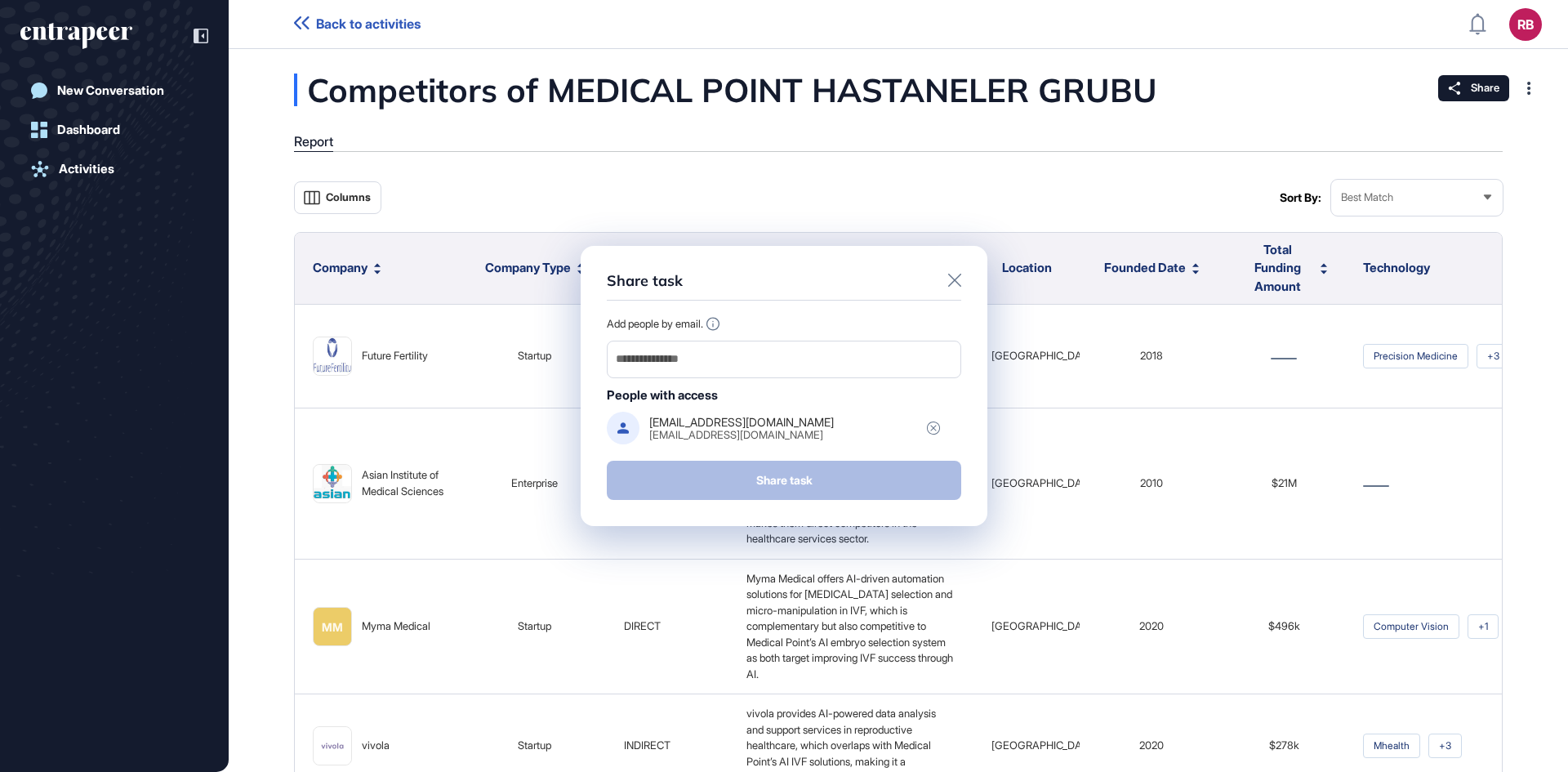
click at [957, 275] on icon at bounding box center [954, 279] width 13 height 13
